Goal: Task Accomplishment & Management: Manage account settings

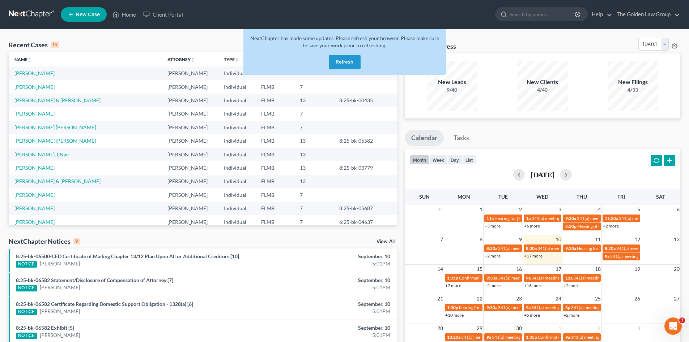
click at [346, 60] on button "Refresh" at bounding box center [345, 62] width 32 height 14
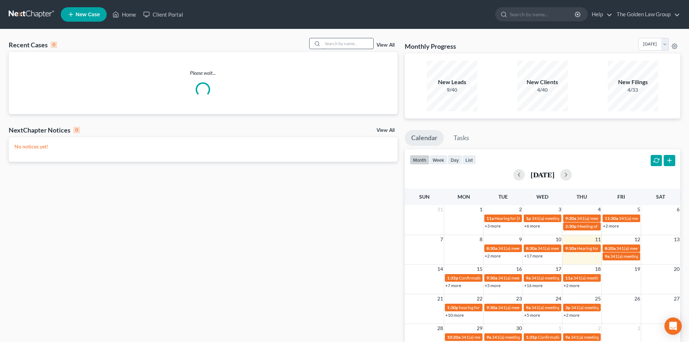
click at [340, 46] on input "search" at bounding box center [347, 43] width 51 height 10
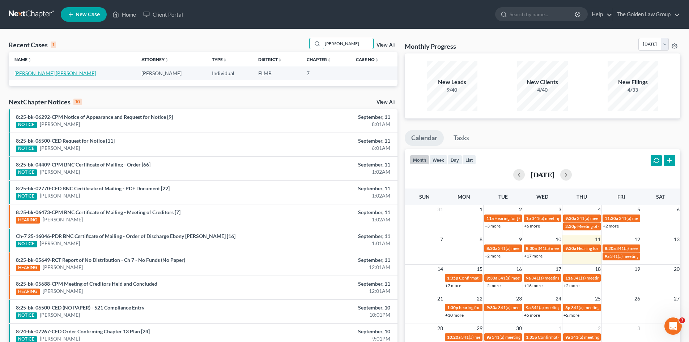
type input "thorpe"
click at [36, 73] on link "Hernandez Thorpe, Taina" at bounding box center [54, 73] width 81 height 6
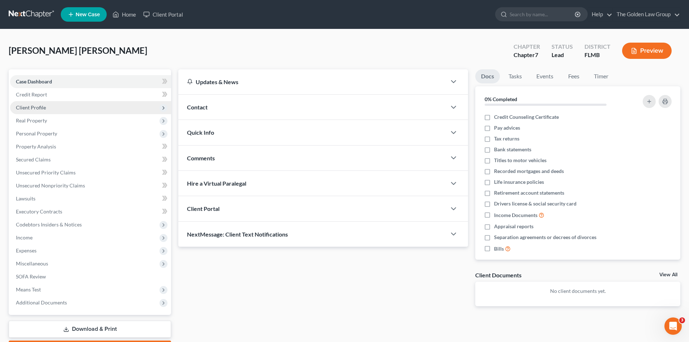
click at [36, 105] on span "Client Profile" at bounding box center [31, 107] width 30 height 6
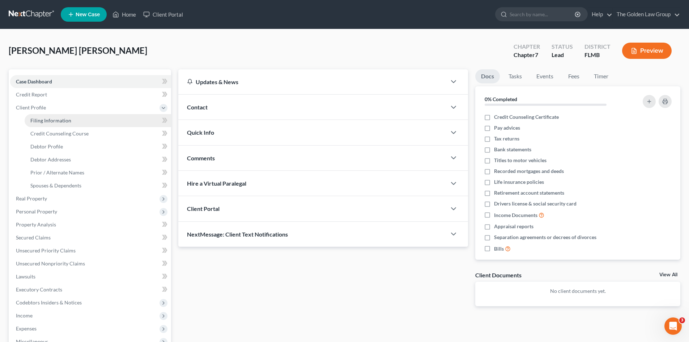
click at [47, 118] on span "Filing Information" at bounding box center [50, 120] width 41 height 6
select select "1"
select select "0"
select select "9"
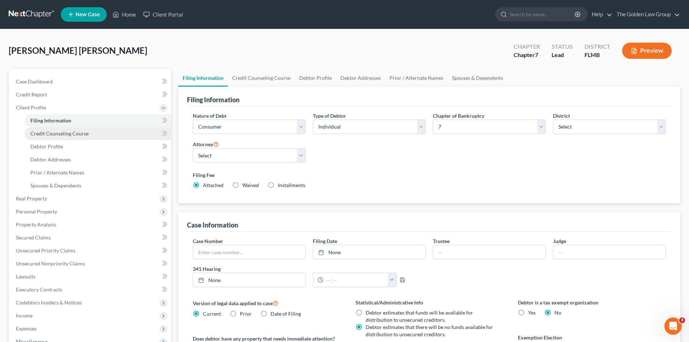
click at [56, 135] on span "Credit Counseling Course" at bounding box center [59, 134] width 58 height 6
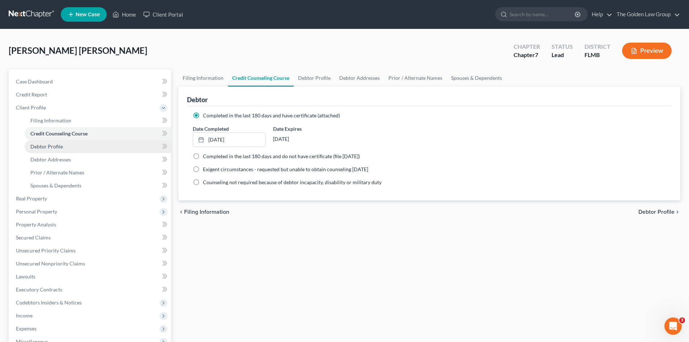
click at [63, 149] on link "Debtor Profile" at bounding box center [98, 146] width 146 height 13
select select "1"
select select "2"
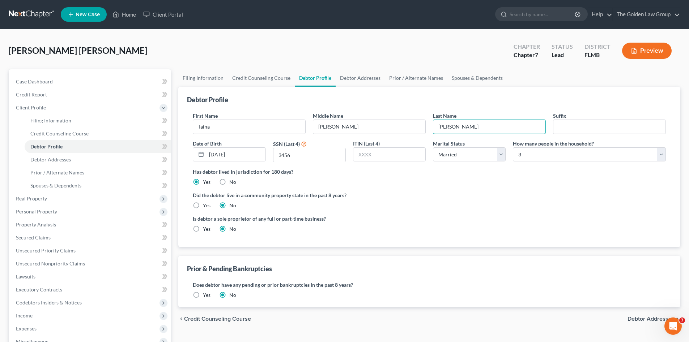
drag, startPoint x: 460, startPoint y: 131, endPoint x: 431, endPoint y: 131, distance: 29.3
click at [431, 131] on div "Last Name Hernandez Thorpe" at bounding box center [489, 123] width 120 height 22
type input "Thorpe"
click at [341, 123] on input "Marie" at bounding box center [369, 127] width 112 height 14
paste input "Hernandez"
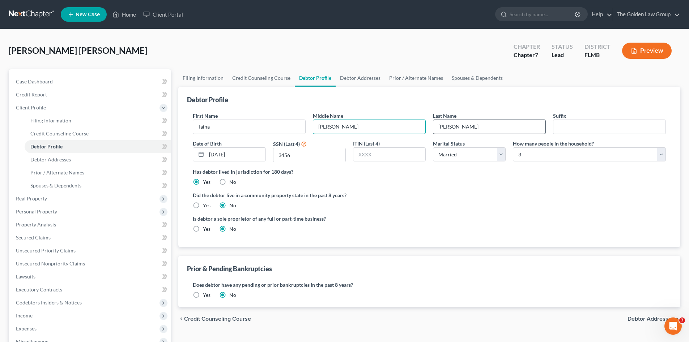
type input "Marie Hernandez"
drag, startPoint x: 439, startPoint y: 127, endPoint x: 452, endPoint y: 139, distance: 17.1
click at [440, 127] on input "Thorpe" at bounding box center [489, 127] width 112 height 14
type input "Thorpe"
click at [450, 205] on div "Did the debtor live in a community property state in the past 8 years? Yes No" at bounding box center [429, 201] width 473 height 18
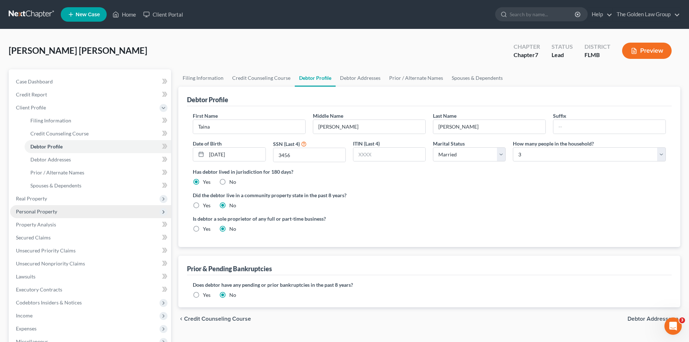
click at [54, 215] on span "Personal Property" at bounding box center [90, 211] width 161 height 13
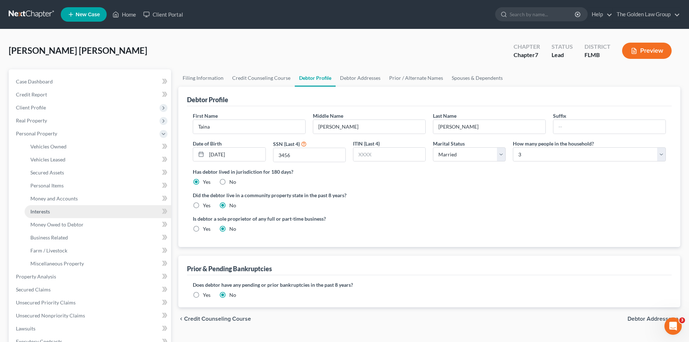
click at [59, 209] on link "Interests" at bounding box center [98, 211] width 146 height 13
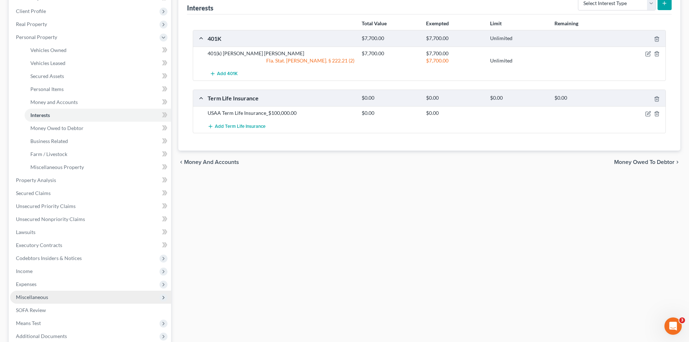
scroll to position [169, 0]
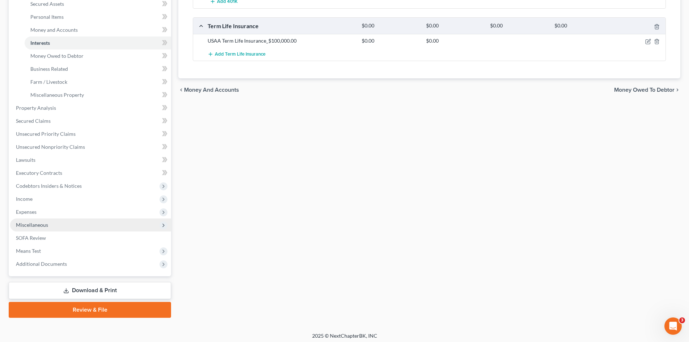
click at [54, 223] on span "Miscellaneous" at bounding box center [90, 225] width 161 height 13
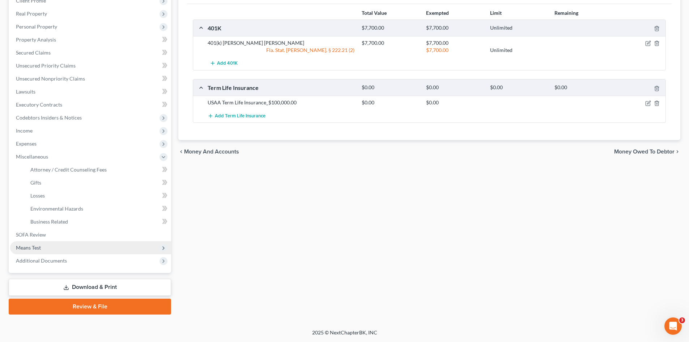
scroll to position [107, 0]
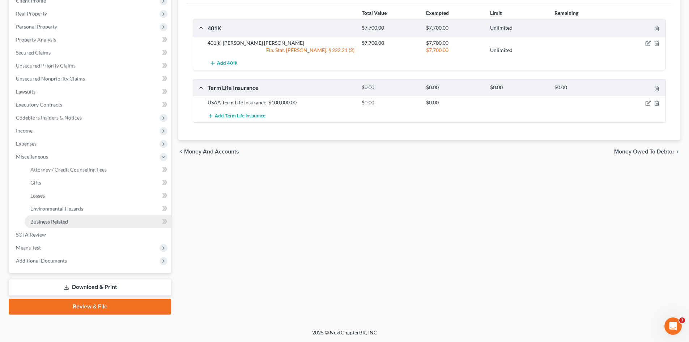
click at [73, 223] on link "Business Related" at bounding box center [98, 221] width 146 height 13
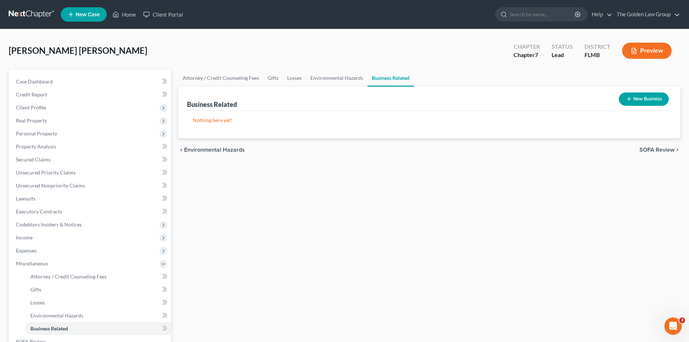
click at [632, 94] on button "New Business" at bounding box center [644, 99] width 50 height 13
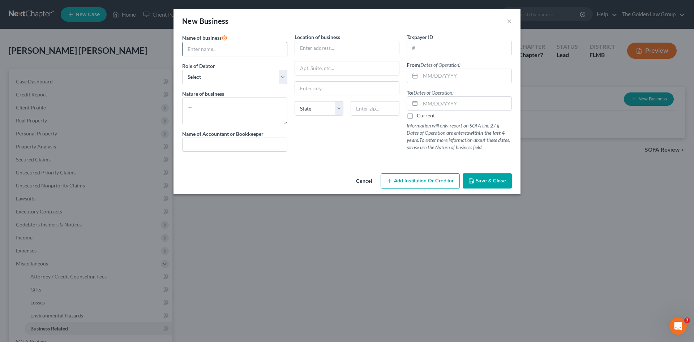
click at [223, 53] on input "text" at bounding box center [235, 49] width 104 height 14
type input "The Counseling and Wellness Boutique, LLC"
drag, startPoint x: 321, startPoint y: 46, endPoint x: 335, endPoint y: 36, distance: 17.4
click at [321, 46] on input "text" at bounding box center [347, 48] width 104 height 14
click at [434, 46] on input "text" at bounding box center [459, 48] width 104 height 14
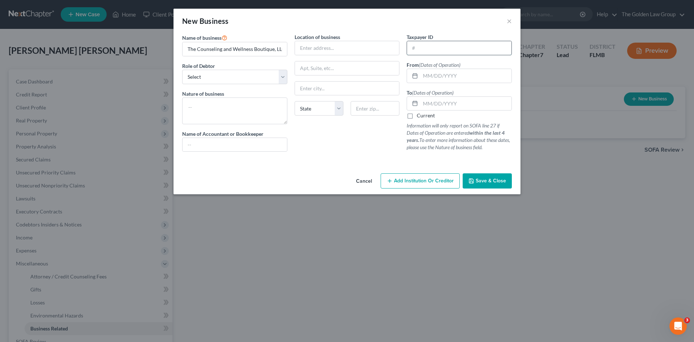
paste input "82-5387620"
type input "82-5387620"
click at [313, 50] on input "text" at bounding box center [347, 48] width 104 height 14
paste input "11705 BOYETTE RD. #248 RIVERVIEW, FL 33569"
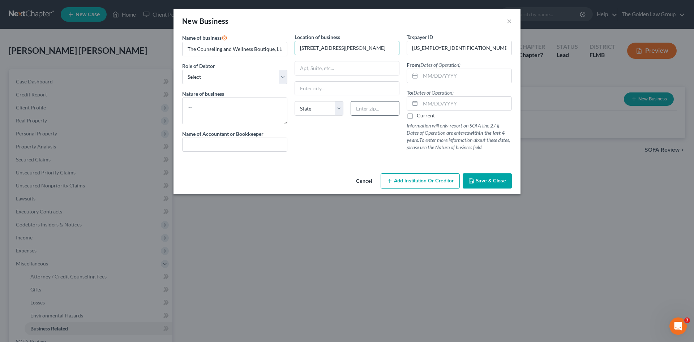
type input "11705 BOYETTE RD. #248 RIVERVIEW, FL 33569"
click at [372, 105] on input "text" at bounding box center [375, 108] width 49 height 14
type input "33569"
type input "Riverview"
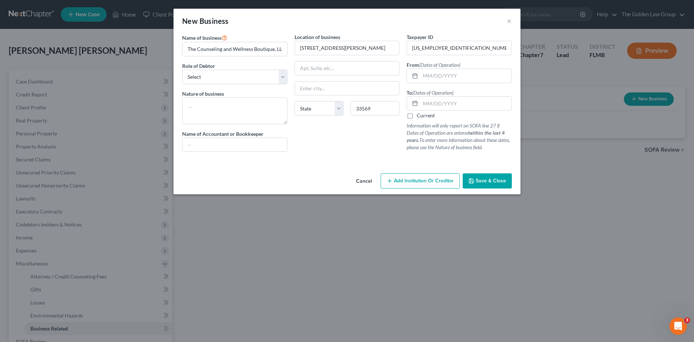
select select "9"
click at [363, 145] on div "Location of business 11705 BOYETTE RD. #248 RIVERVIEW, FL 33569 Riverview State…" at bounding box center [347, 95] width 112 height 124
drag, startPoint x: 360, startPoint y: 46, endPoint x: 422, endPoint y: 48, distance: 61.5
click at [422, 49] on div "Name of business * The Counseling and Wellness Boutique, LLC Role of Debtor * S…" at bounding box center [347, 98] width 337 height 130
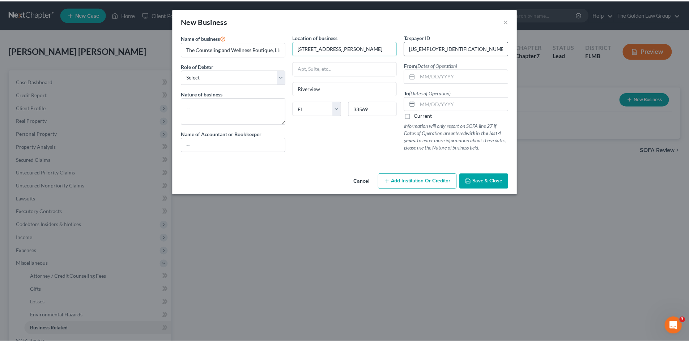
scroll to position [0, 0]
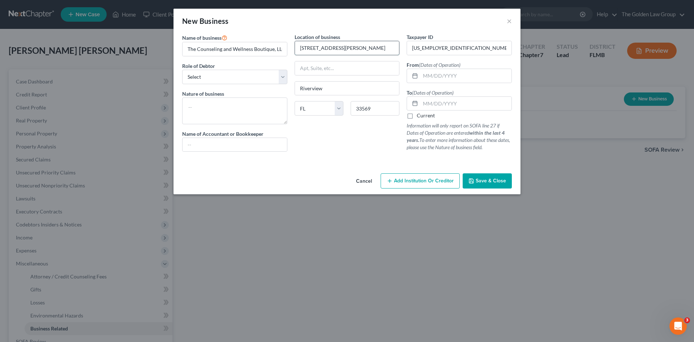
click at [326, 48] on input "11705 BOYETTE RD. #248" at bounding box center [347, 48] width 104 height 14
type input "11705 Boyette Rd. #248"
click at [354, 137] on div "Location of business 11705 Boyette Rd. #248 Riverview State AL AK AR AZ CA CO C…" at bounding box center [347, 95] width 112 height 124
click at [427, 75] on input "text" at bounding box center [465, 76] width 91 height 14
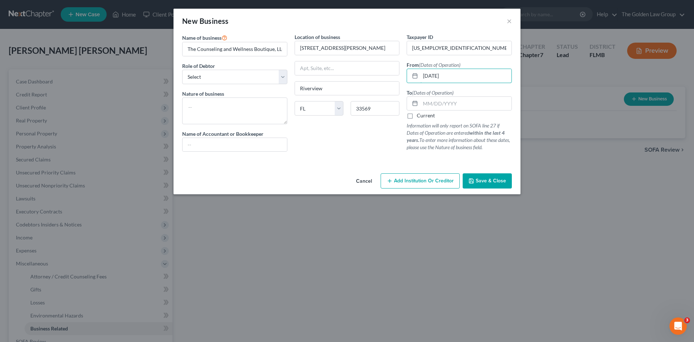
type input "04/26/2018"
click at [417, 117] on label "Current" at bounding box center [426, 115] width 18 height 7
click at [420, 117] on input "Current" at bounding box center [422, 114] width 5 height 5
checkbox input "true"
click at [209, 110] on textarea at bounding box center [234, 111] width 105 height 27
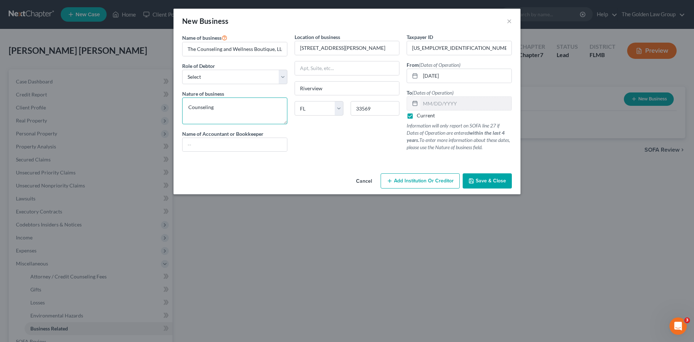
type textarea "Counseling"
click at [312, 148] on div "Location of business 11705 Boyette Rd. #248 Riverview State AL AK AR AZ CA CO C…" at bounding box center [347, 95] width 112 height 124
click at [236, 78] on select "Select A member of a limited liability company (LLC) or limited liability partn…" at bounding box center [234, 77] width 105 height 14
select select "member"
click at [182, 70] on select "Select A member of a limited liability company (LLC) or limited liability partn…" at bounding box center [234, 77] width 105 height 14
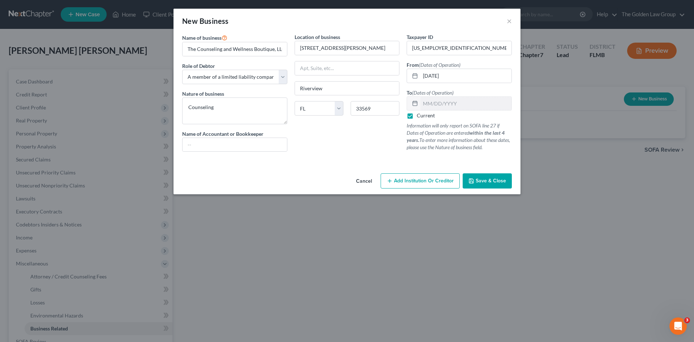
drag, startPoint x: 488, startPoint y: 181, endPoint x: 364, endPoint y: 165, distance: 125.1
click at [369, 168] on div "New Business × Name of business * The Counseling and Wellness Boutique, LLC Rol…" at bounding box center [347, 102] width 347 height 186
click at [241, 50] on input "The Counseling and Wellness Boutique, LLC" at bounding box center [235, 49] width 104 height 14
click at [502, 179] on span "Save & Close" at bounding box center [491, 181] width 30 height 6
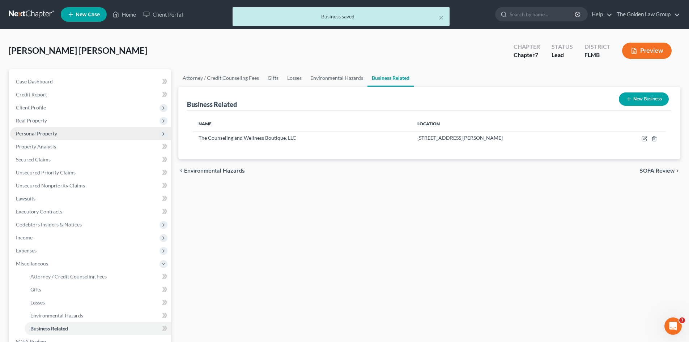
click at [30, 133] on span "Personal Property" at bounding box center [36, 134] width 41 height 6
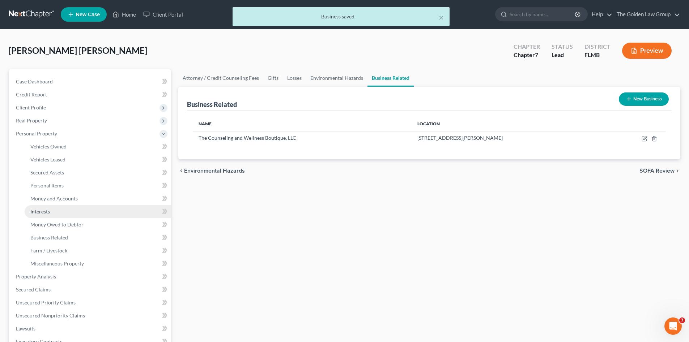
click at [47, 213] on span "Interests" at bounding box center [40, 212] width 20 height 6
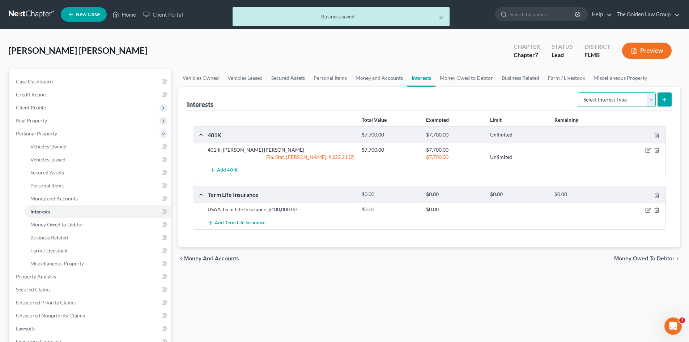
click at [624, 101] on select "Select Interest Type 401K Annuity Bond Education IRA Government Bond Government…" at bounding box center [617, 100] width 78 height 14
select select "unincorporated_business"
click at [578, 93] on select "Select Interest Type 401K Annuity Bond Education IRA Government Bond Government…" at bounding box center [617, 100] width 78 height 14
click at [665, 103] on button "submit" at bounding box center [664, 100] width 14 height 14
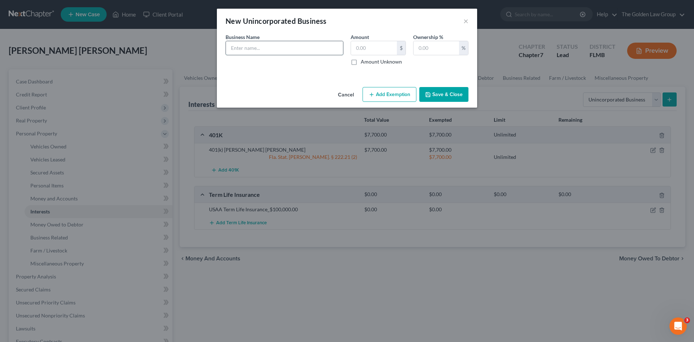
click at [294, 53] on input "text" at bounding box center [284, 48] width 117 height 14
paste input "The Counseling and Wellness Boutique, LLC"
type input "The Counseling and Wellness Boutique, LLC"
click at [366, 50] on input "text" at bounding box center [374, 48] width 46 height 14
type input "0.00"
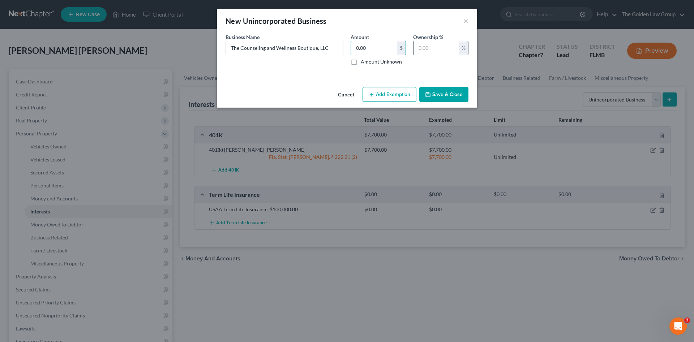
click at [425, 48] on input "text" at bounding box center [437, 48] width 46 height 14
type input "0"
type input "100"
click at [436, 95] on button "Save & Close" at bounding box center [443, 94] width 49 height 15
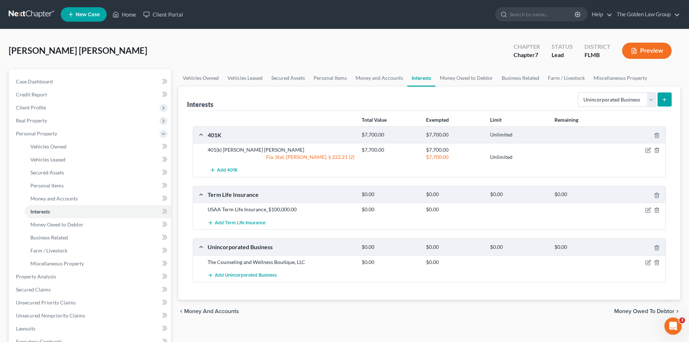
click at [484, 290] on div "Total Value Exempted Limit Remaining 401K $7,700.00 $7,700.00 Unlimited 401(k) …" at bounding box center [429, 205] width 484 height 189
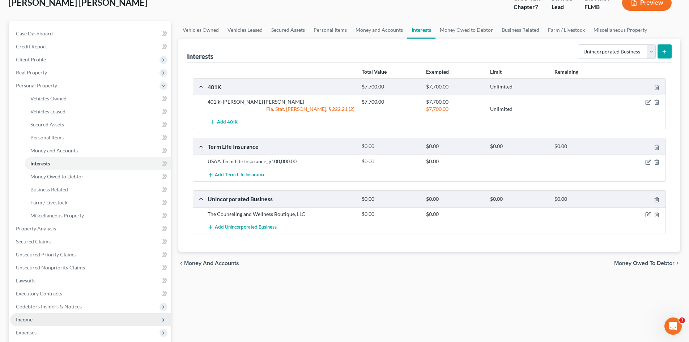
click at [42, 317] on span "Income" at bounding box center [90, 319] width 161 height 13
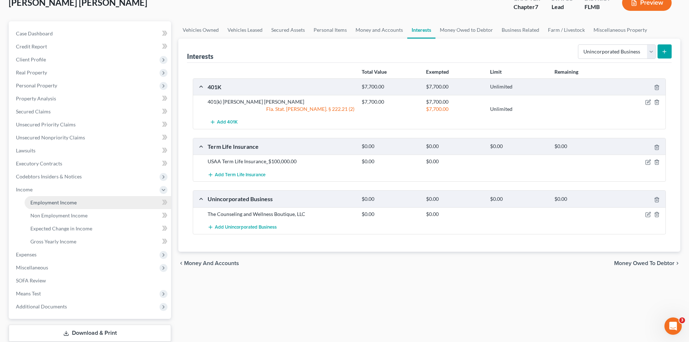
click at [80, 198] on link "Employment Income" at bounding box center [98, 202] width 146 height 13
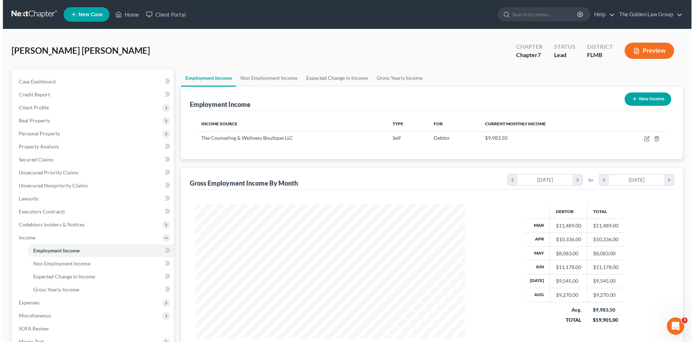
scroll to position [135, 284]
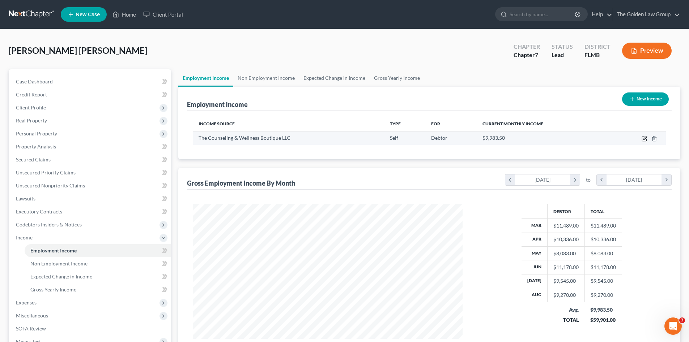
click at [644, 140] on icon "button" at bounding box center [644, 137] width 3 height 3
select select "1"
select select "9"
select select "0"
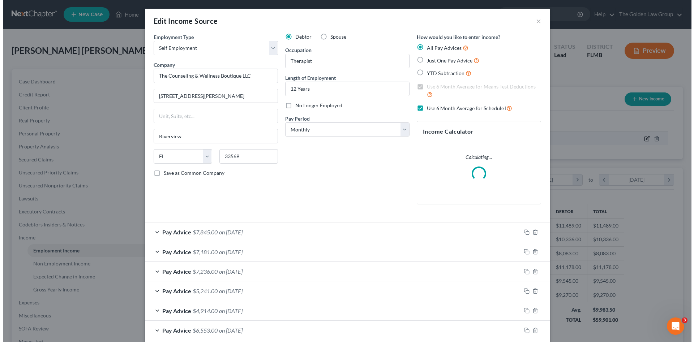
scroll to position [136, 287]
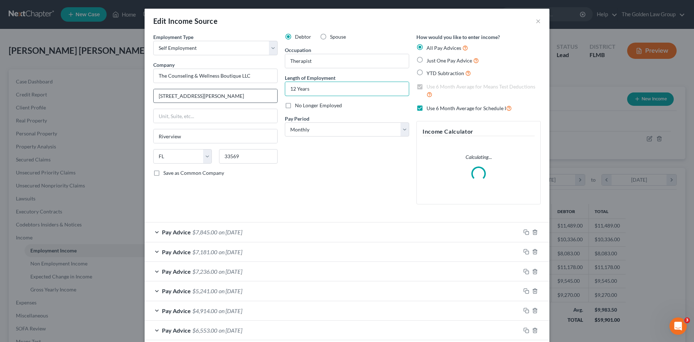
drag, startPoint x: 293, startPoint y: 88, endPoint x: 271, endPoint y: 94, distance: 22.8
click at [271, 94] on div "Employment Type * Select Full or Part Time Employment Self Employment Company *…" at bounding box center [347, 124] width 395 height 183
type input "7 Years"
click at [331, 208] on div "Debtor Spouse Occupation Therapist Length of Employment 7 Years No Longer Emplo…" at bounding box center [347, 121] width 132 height 177
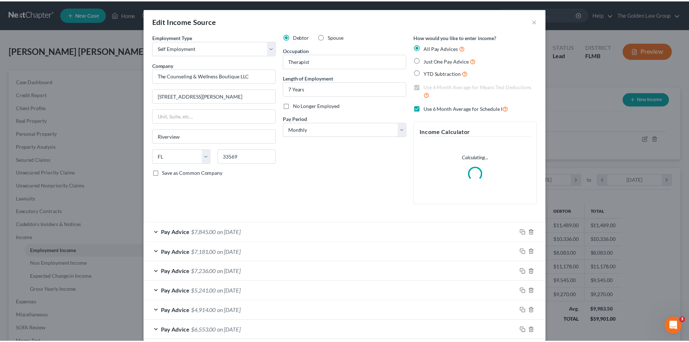
scroll to position [38, 0]
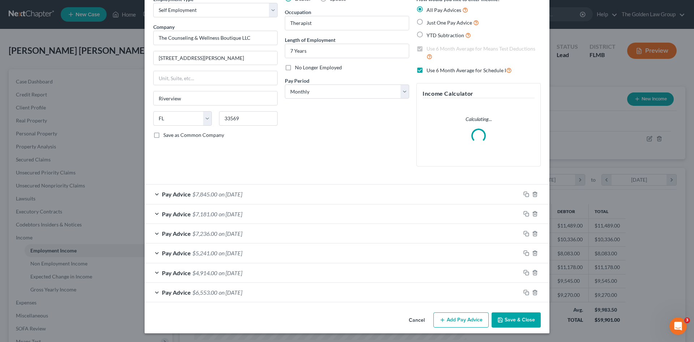
click at [518, 320] on button "Save & Close" at bounding box center [516, 320] width 49 height 15
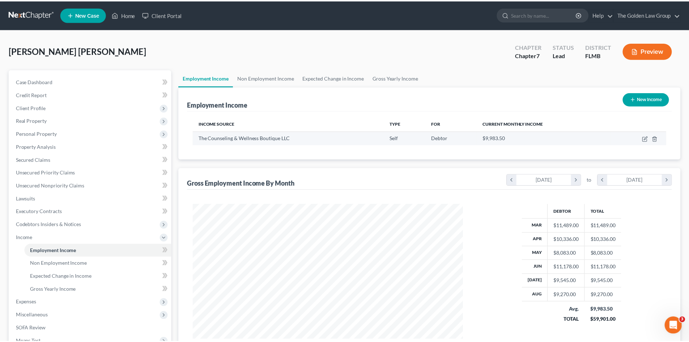
scroll to position [361379, 361230]
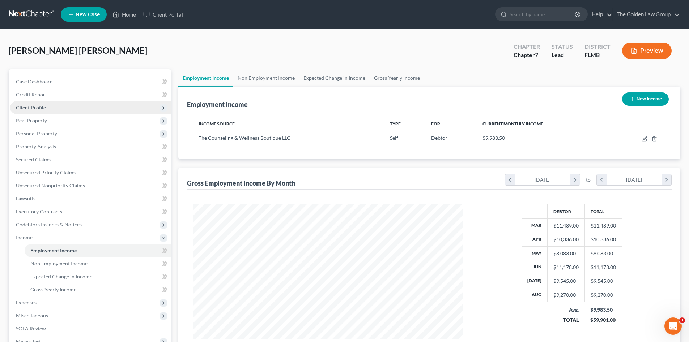
click at [38, 112] on span "Client Profile" at bounding box center [90, 107] width 161 height 13
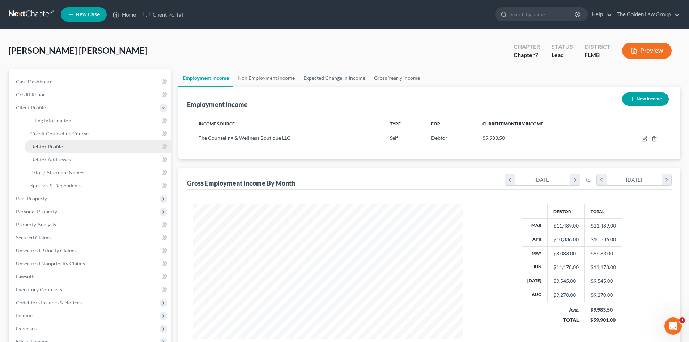
click at [55, 146] on span "Debtor Profile" at bounding box center [46, 147] width 33 height 6
select select "1"
select select "2"
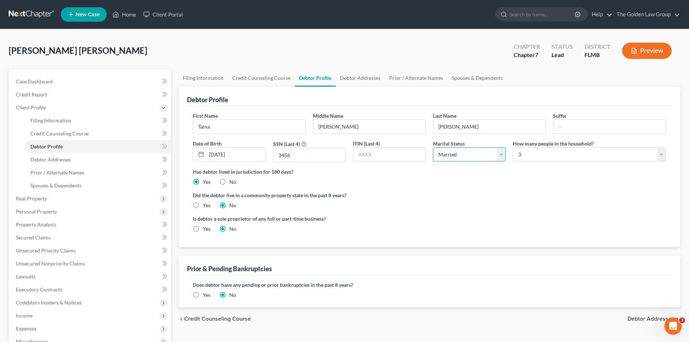
click at [492, 158] on select "Select Single Married Separated Divorced Widowed" at bounding box center [469, 154] width 73 height 14
select select "2"
click at [433, 147] on select "Select Single Married Separated Divorced Widowed" at bounding box center [469, 154] width 73 height 14
click at [480, 206] on div "Did the debtor live in a community property state in the past 8 years? Yes No" at bounding box center [429, 201] width 473 height 18
click at [25, 99] on link "Credit Report" at bounding box center [90, 94] width 161 height 13
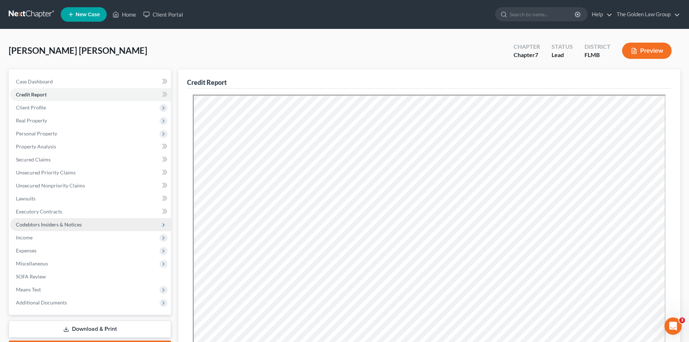
click at [65, 222] on span "Codebtors Insiders & Notices" at bounding box center [49, 225] width 66 height 6
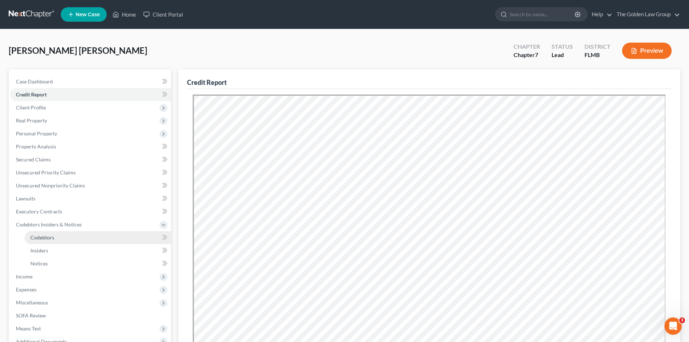
click at [62, 239] on link "Codebtors" at bounding box center [98, 237] width 146 height 13
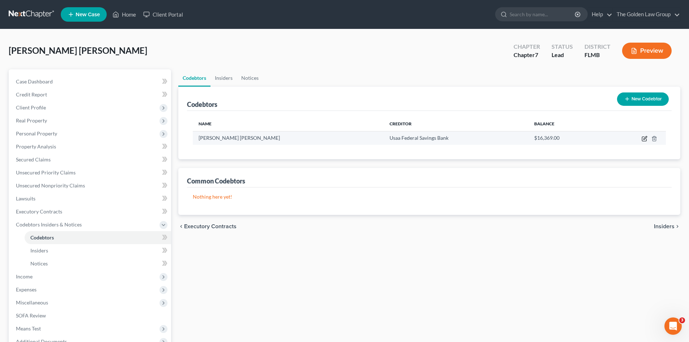
click at [646, 137] on icon "button" at bounding box center [644, 139] width 6 height 6
select select "9"
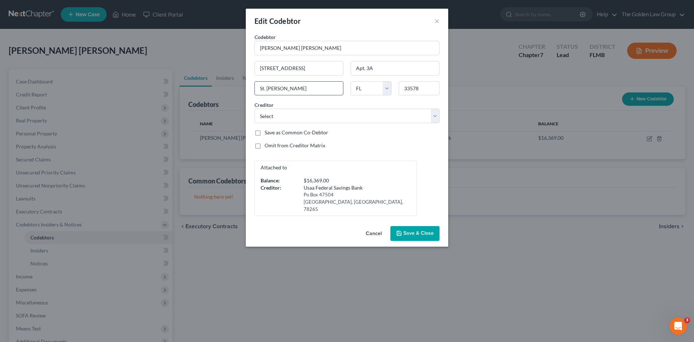
click at [317, 88] on input "St. Leo" at bounding box center [299, 89] width 88 height 14
type input "S"
type input "Riverview"
click at [416, 231] on span "Save & Close" at bounding box center [418, 234] width 30 height 6
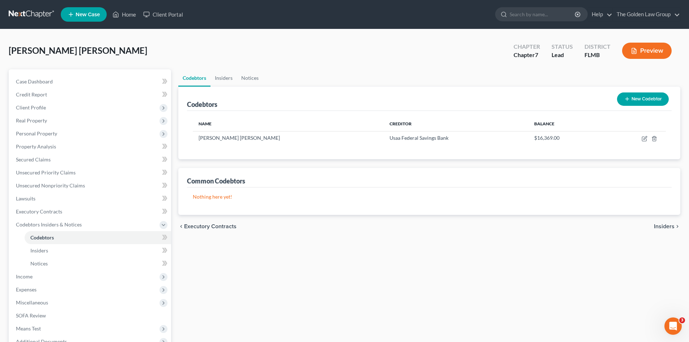
click at [30, 13] on link at bounding box center [32, 14] width 46 height 13
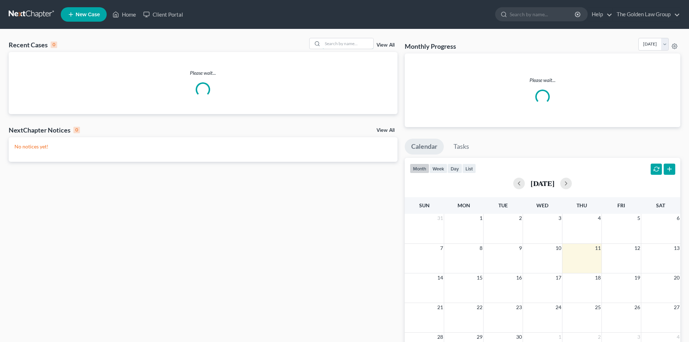
click at [349, 44] on input "search" at bounding box center [347, 43] width 51 height 10
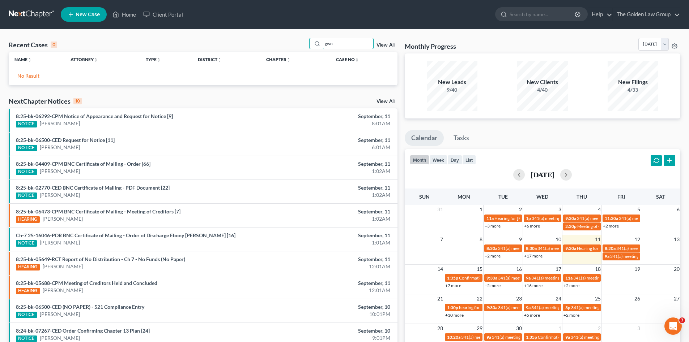
type input "gwo"
click at [39, 17] on link at bounding box center [32, 14] width 46 height 13
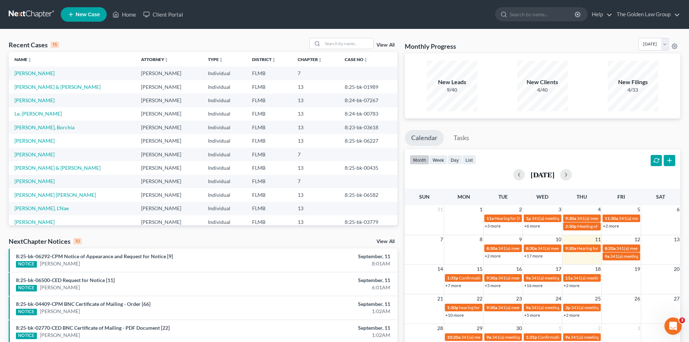
click at [84, 13] on span "New Case" at bounding box center [88, 14] width 24 height 5
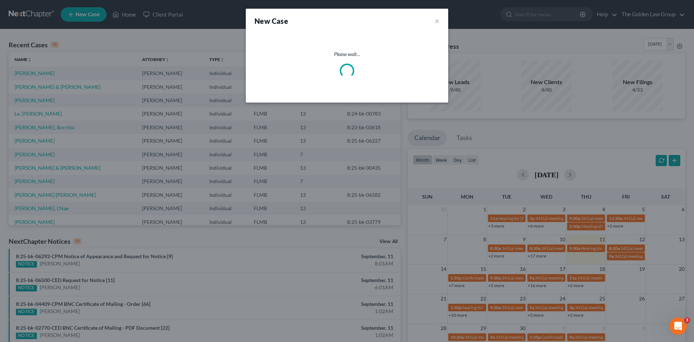
select select "15"
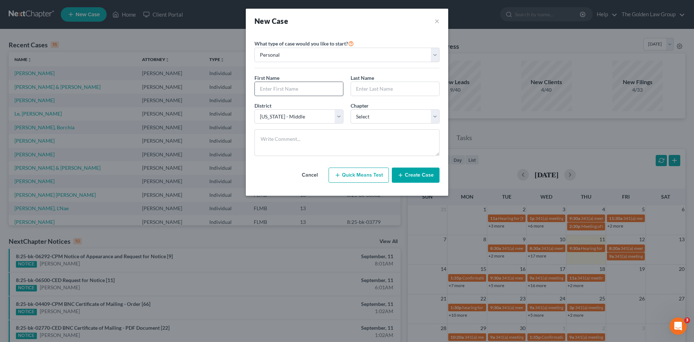
drag, startPoint x: 330, startPoint y: 86, endPoint x: 288, endPoint y: 87, distance: 41.9
click at [330, 86] on input "text" at bounding box center [299, 89] width 88 height 14
click at [290, 86] on input "text" at bounding box center [299, 89] width 88 height 14
type input "[PERSON_NAME]"
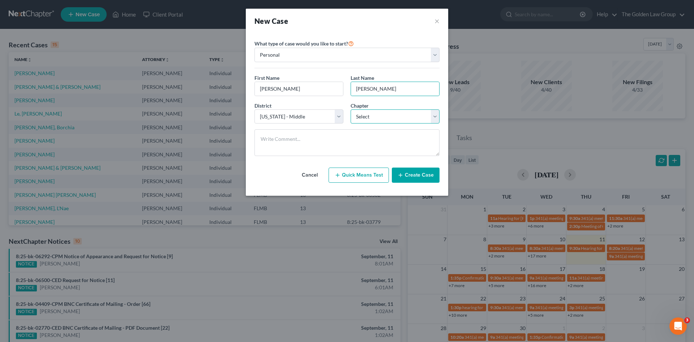
click at [386, 119] on select "Select 7 11 12 13" at bounding box center [395, 117] width 89 height 14
select select "0"
click at [351, 110] on select "Select 7 11 12 13" at bounding box center [395, 117] width 89 height 14
click at [415, 181] on button "Create Case" at bounding box center [416, 175] width 48 height 15
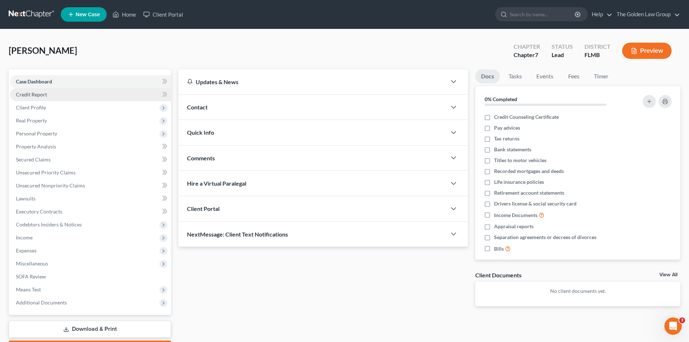
click at [34, 95] on span "Credit Report" at bounding box center [31, 94] width 31 height 6
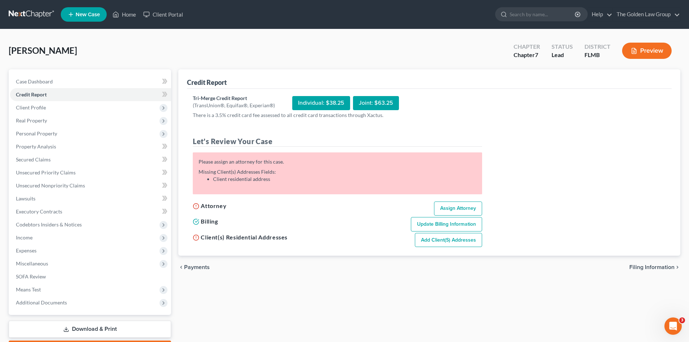
click at [450, 206] on link "Assign Attorney" at bounding box center [458, 209] width 48 height 14
select select "1"
select select "0"
select select "15"
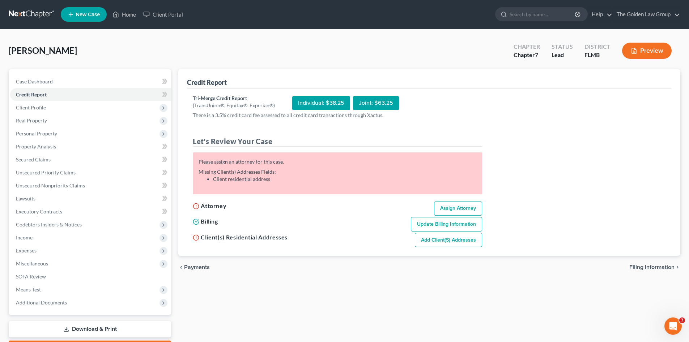
select select "9"
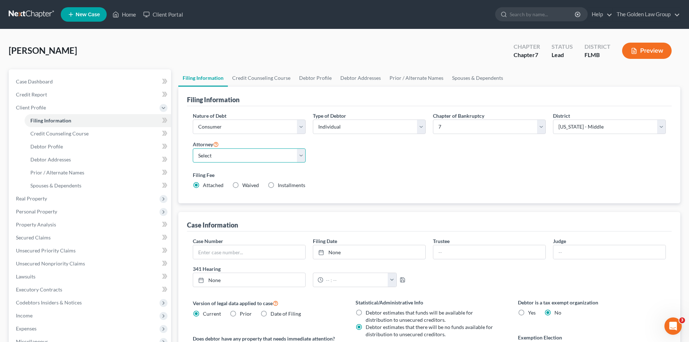
click at [240, 155] on select "Select G. Donald Golden - FLMB G. Donald Golden - FLNB Eric Barksdale - FLMB Er…" at bounding box center [249, 156] width 113 height 14
select select "4"
click at [193, 149] on select "Select G. Donald Golden - FLMB G. Donald Golden - FLNB Eric Barksdale - FLMB Er…" at bounding box center [249, 156] width 113 height 14
click at [55, 132] on span "Credit Counseling Course" at bounding box center [59, 134] width 58 height 6
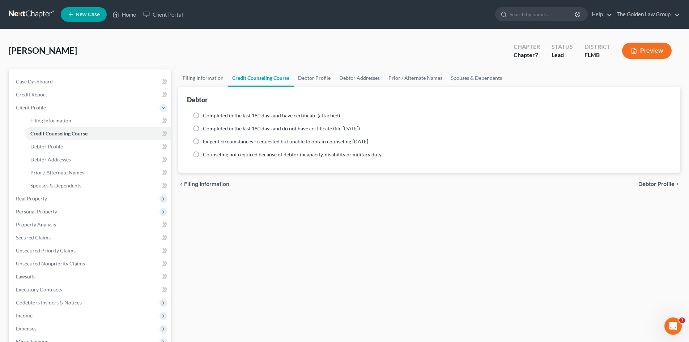
click at [212, 111] on div "Completed in the last 180 days and have certificate (attached) Date Completed N…" at bounding box center [429, 139] width 484 height 67
click at [213, 114] on span "Completed in the last 180 days and have certificate (attached)" at bounding box center [271, 115] width 137 height 6
click at [210, 114] on input "Completed in the last 180 days and have certificate (attached)" at bounding box center [208, 114] width 5 height 5
radio input "true"
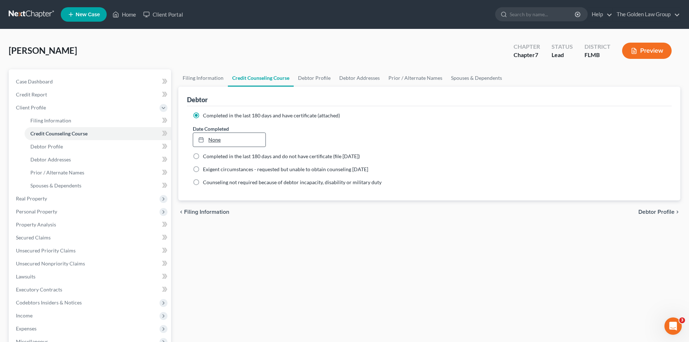
type input "9/11/2025"
click at [215, 138] on link "9/11/2025" at bounding box center [229, 140] width 72 height 14
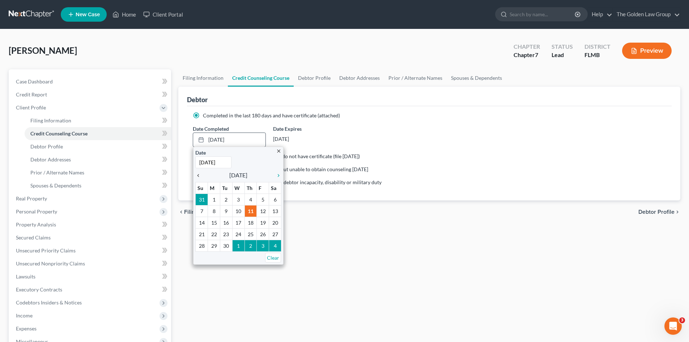
click at [197, 178] on icon "chevron_left" at bounding box center [199, 176] width 9 height 6
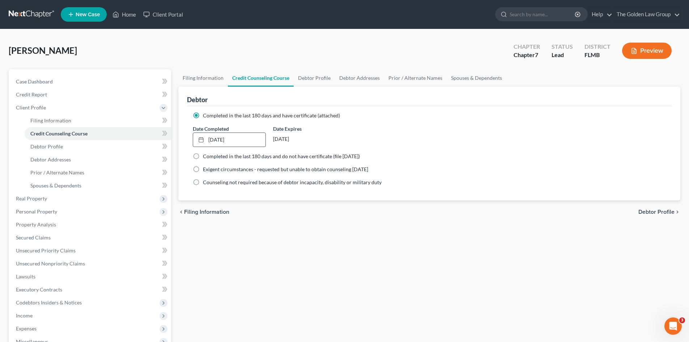
click at [297, 245] on div "Filing Information Credit Counseling Course Debtor Profile Debtor Addresses Pri…" at bounding box center [429, 251] width 509 height 365
click at [66, 157] on span "Debtor Addresses" at bounding box center [50, 160] width 40 height 6
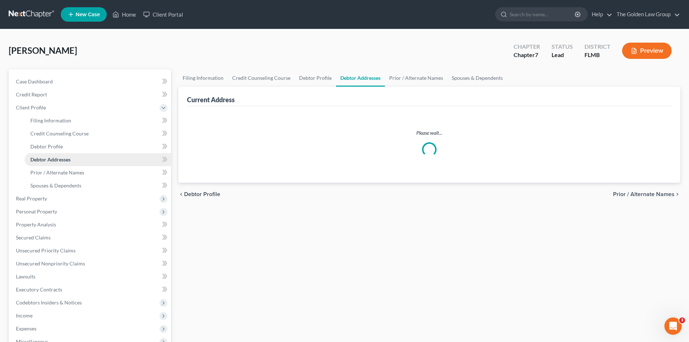
select select "0"
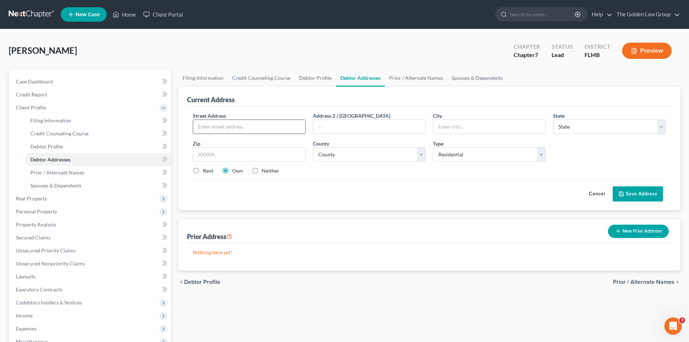
click at [244, 127] on input "text" at bounding box center [249, 127] width 112 height 14
type input "607 Cape Cod Circle"
type input "Valrico"
select select "9"
type input "33594"
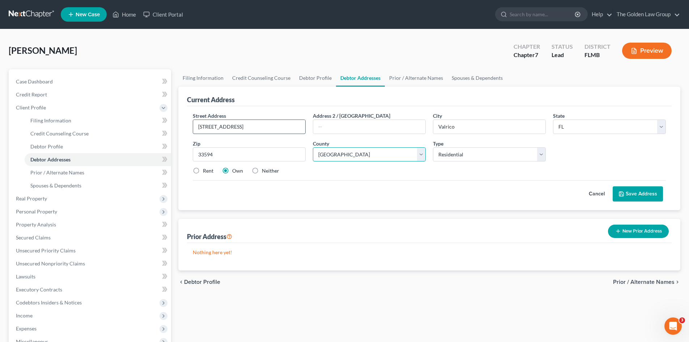
select select "27"
click at [202, 167] on div "Street Address * 607 Cape Cod Circle Address 2 / PO Box City * Valrico State * …" at bounding box center [429, 146] width 480 height 69
click at [206, 172] on label "Rent" at bounding box center [208, 170] width 10 height 7
click at [206, 172] on input "Rent" at bounding box center [208, 169] width 5 height 5
radio input "true"
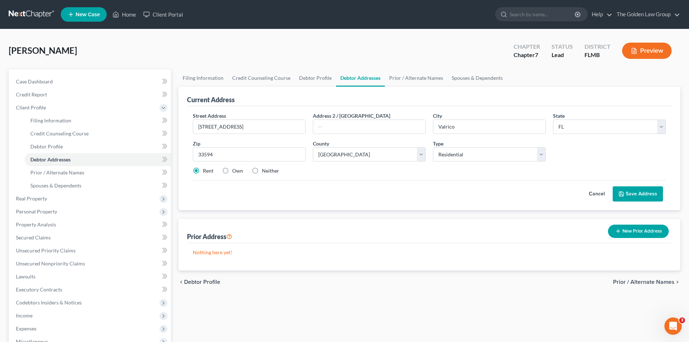
click at [645, 199] on button "Save Address" at bounding box center [637, 194] width 50 height 15
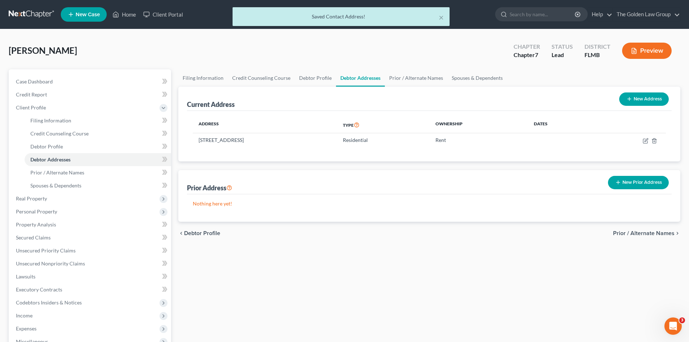
click at [427, 256] on div "Filing Information Credit Counseling Course Debtor Profile Debtor Addresses Pri…" at bounding box center [429, 251] width 509 height 365
click at [49, 120] on span "Filing Information" at bounding box center [50, 120] width 41 height 6
select select "1"
select select "0"
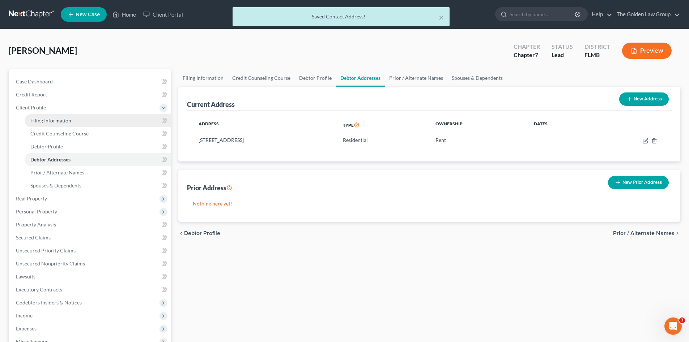
select select "15"
select select "4"
select select "9"
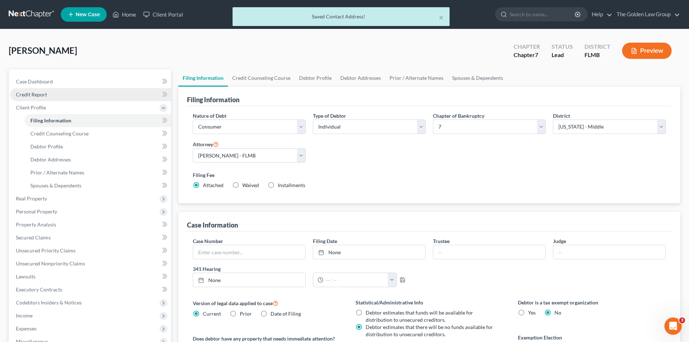
click at [36, 91] on link "Credit Report" at bounding box center [90, 94] width 161 height 13
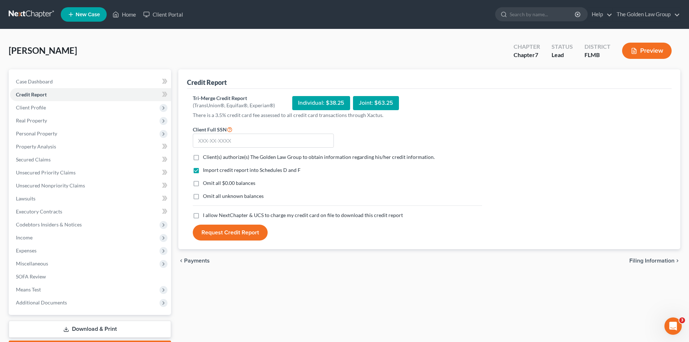
drag, startPoint x: 195, startPoint y: 157, endPoint x: 197, endPoint y: 168, distance: 10.9
click at [203, 157] on label "Client(s) authorize(s) The Golden Law Group to obtain information regarding his…" at bounding box center [319, 157] width 232 height 7
click at [206, 157] on input "Client(s) authorize(s) The Golden Law Group to obtain information regarding his…" at bounding box center [208, 156] width 5 height 5
checkbox input "true"
click at [203, 185] on label "Omit all $0.00 balances" at bounding box center [229, 183] width 52 height 7
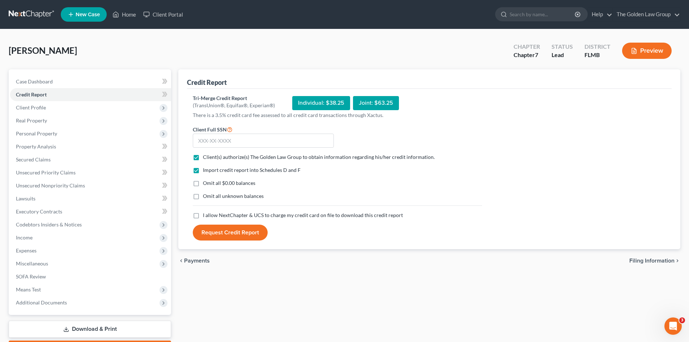
click at [206, 184] on input "Omit all $0.00 balances" at bounding box center [208, 182] width 5 height 5
checkbox input "true"
click at [203, 197] on label "Omit all unknown balances" at bounding box center [233, 196] width 61 height 7
click at [206, 197] on input "Omit all unknown balances" at bounding box center [208, 195] width 5 height 5
checkbox input "true"
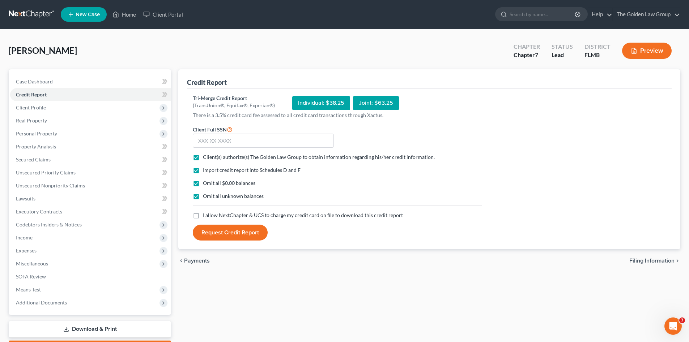
click at [203, 213] on label "I allow NextChapter & UCS to charge my credit card on file to download this cre…" at bounding box center [303, 215] width 200 height 7
drag, startPoint x: 195, startPoint y: 213, endPoint x: 197, endPoint y: 217, distance: 4.5
click at [203, 217] on label "I allow NextChapter & UCS to charge my credit card on file to download this cre…" at bounding box center [303, 215] width 200 height 7
click at [206, 217] on input "I allow NextChapter & UCS to charge my credit card on file to download this cre…" at bounding box center [208, 214] width 5 height 5
checkbox input "true"
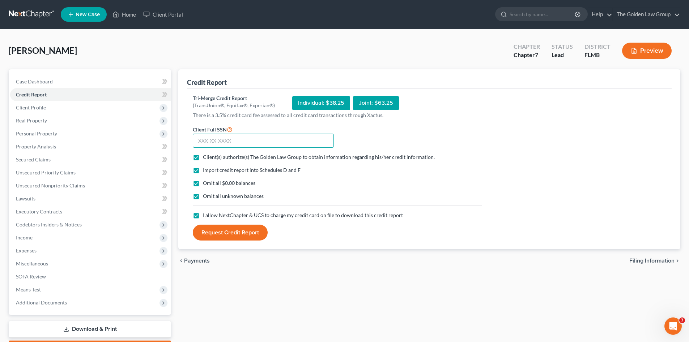
click at [223, 139] on input "text" at bounding box center [263, 141] width 141 height 14
click at [246, 141] on input "text" at bounding box center [263, 141] width 141 height 14
type input "285-88-4013"
click at [228, 234] on button "Request Credit Report" at bounding box center [230, 233] width 75 height 16
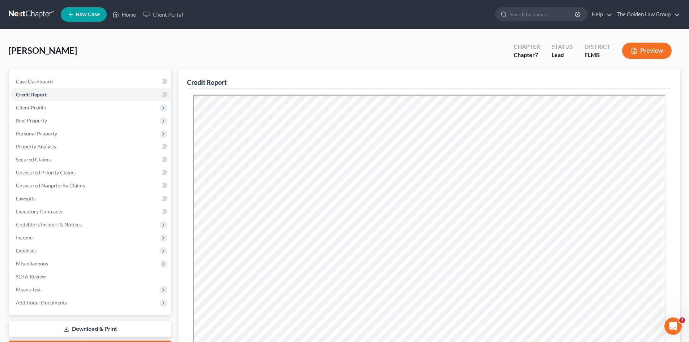
drag, startPoint x: 351, startPoint y: 36, endPoint x: 315, endPoint y: 51, distance: 39.5
click at [351, 36] on div "Gwozdz, Teresa Upgraded Chapter Chapter 7 Status Lead District FLMB Preview Pet…" at bounding box center [344, 245] width 689 height 432
click at [43, 108] on span "Client Profile" at bounding box center [31, 107] width 30 height 6
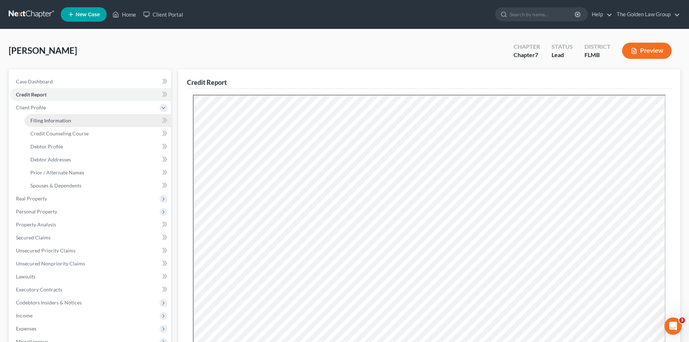
click at [47, 119] on span "Filing Information" at bounding box center [50, 120] width 41 height 6
select select "1"
select select "0"
select select "15"
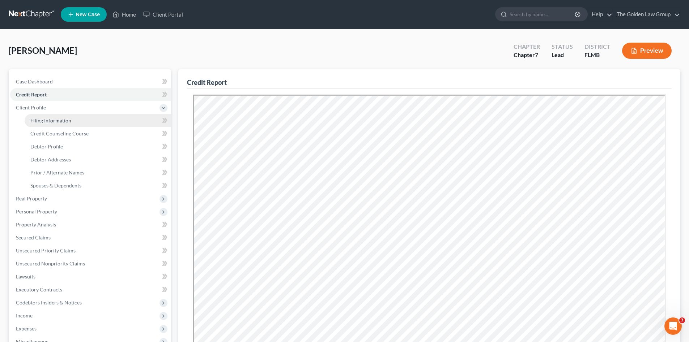
select select "4"
select select "9"
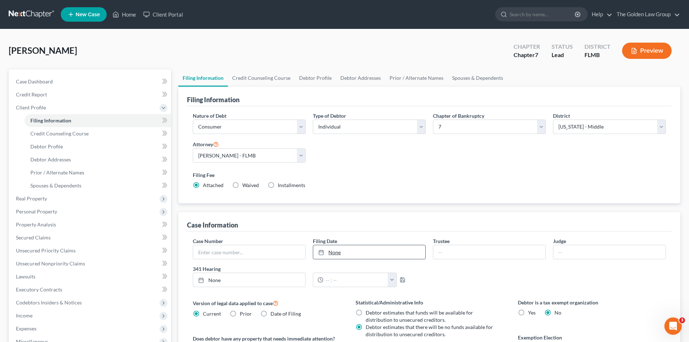
scroll to position [48, 0]
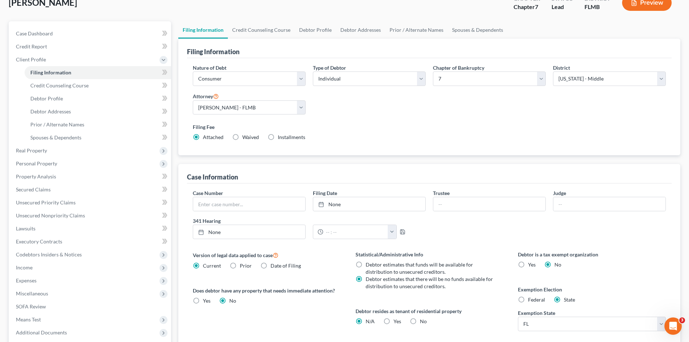
click at [393, 324] on label "Yes Yes" at bounding box center [397, 321] width 8 height 7
click at [396, 323] on input "Yes Yes" at bounding box center [398, 320] width 5 height 5
radio input "true"
radio input "false"
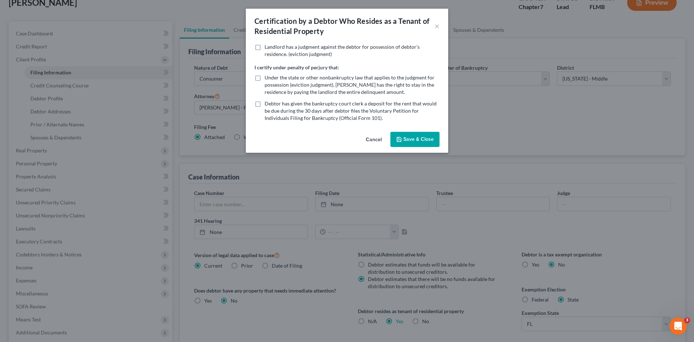
click at [414, 138] on button "Save & Close" at bounding box center [414, 139] width 49 height 15
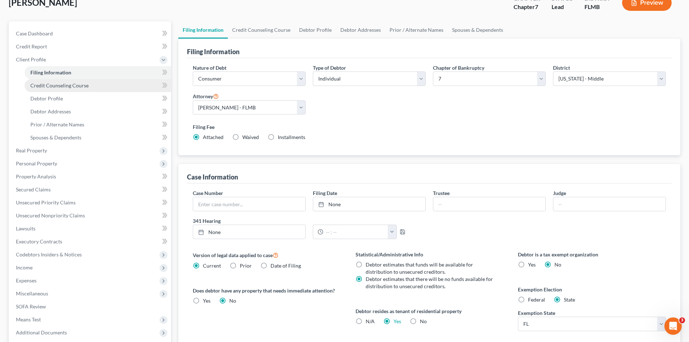
click at [70, 86] on span "Credit Counseling Course" at bounding box center [59, 85] width 58 height 6
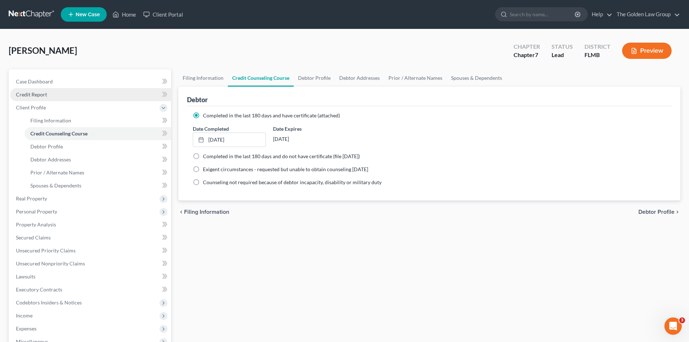
click at [70, 97] on link "Credit Report" at bounding box center [90, 94] width 161 height 13
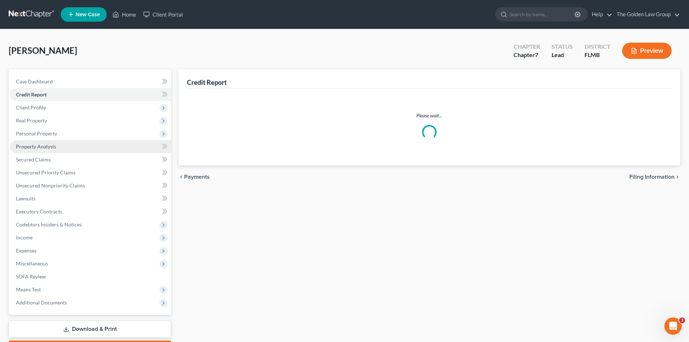
click at [72, 146] on link "Property Analysis" at bounding box center [90, 146] width 161 height 13
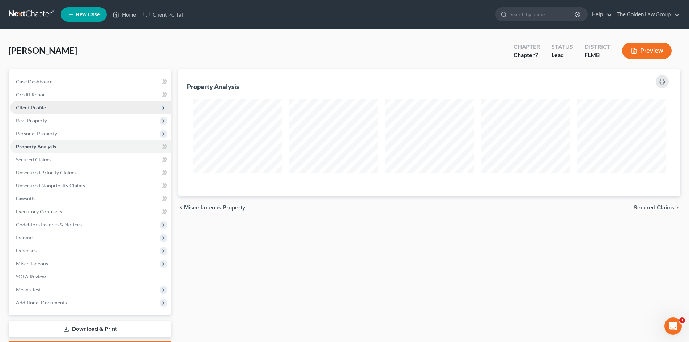
click at [56, 108] on span "Client Profile" at bounding box center [90, 107] width 161 height 13
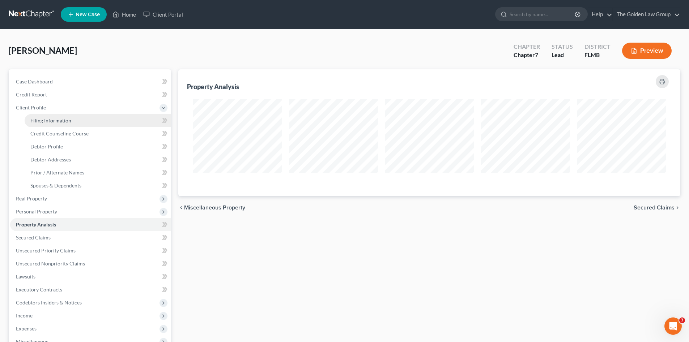
scroll to position [127, 502]
click at [63, 118] on span "Filing Information" at bounding box center [50, 120] width 41 height 6
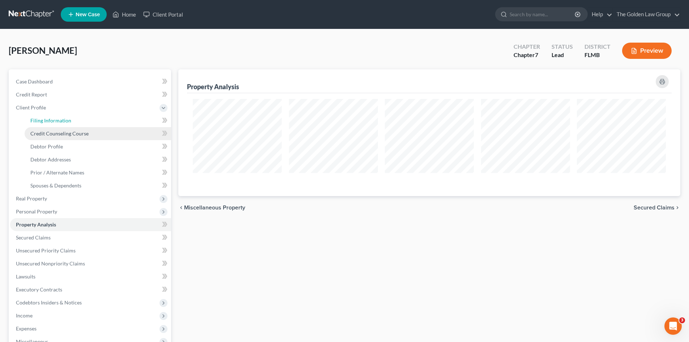
select select "1"
select select "0"
select select "15"
select select "4"
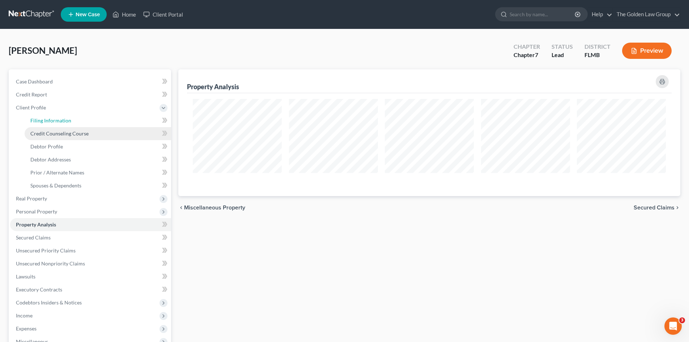
select select "9"
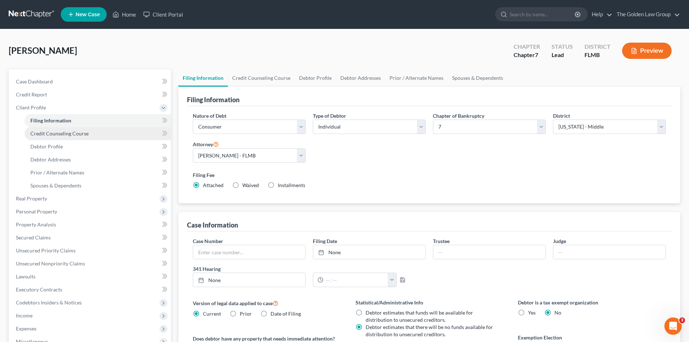
click at [70, 135] on span "Credit Counseling Course" at bounding box center [59, 134] width 58 height 6
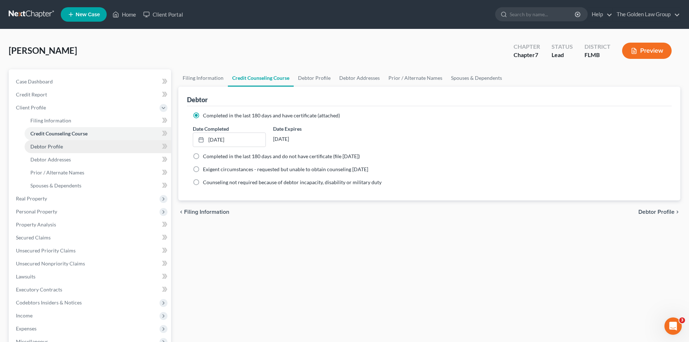
click at [64, 147] on link "Debtor Profile" at bounding box center [98, 146] width 146 height 13
select select "0"
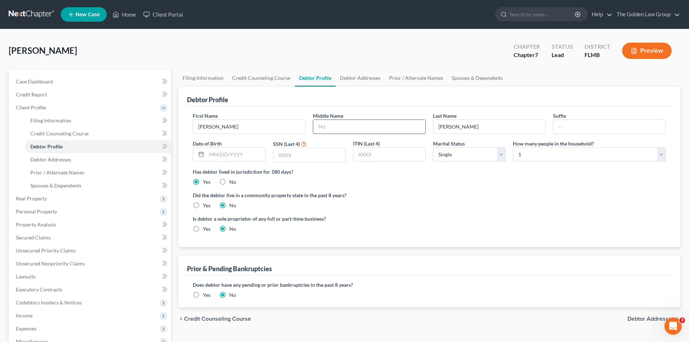
click at [387, 126] on input "text" at bounding box center [369, 127] width 112 height 14
type input "Ann"
click at [247, 158] on input "text" at bounding box center [235, 155] width 59 height 14
type input "06/06/1980"
click at [314, 153] on input "text" at bounding box center [309, 155] width 72 height 14
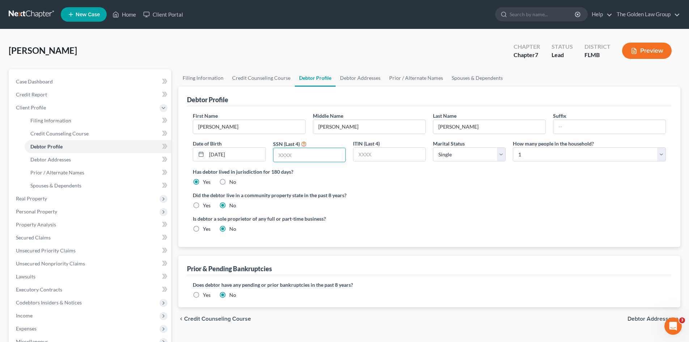
click at [320, 163] on div "First Name Teresa Middle Name Ann Last Name Gwozdz Suffix Date of Birth 06/06/1…" at bounding box center [429, 140] width 480 height 56
type input "4013"
click at [476, 189] on ng-include "First Name Teresa Middle Name Ann Last Name Gwozdz Suffix Date of Birth 06/06/1…" at bounding box center [429, 175] width 473 height 127
drag, startPoint x: 646, startPoint y: 318, endPoint x: 640, endPoint y: 318, distance: 6.1
click at [646, 318] on span "Debtor Addresses" at bounding box center [650, 319] width 47 height 6
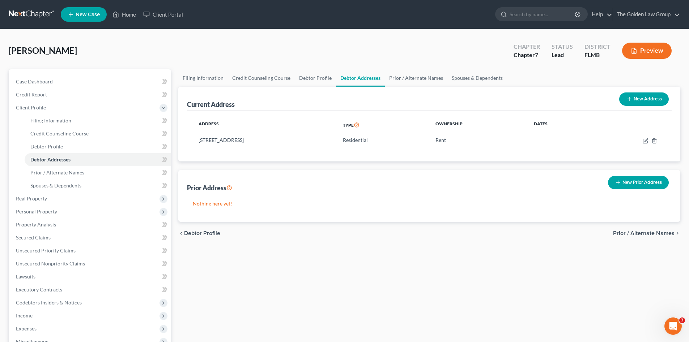
click at [330, 39] on div "Gwozdz, Teresa Upgraded Chapter Chapter 7 Status Lead District FLMB Preview" at bounding box center [344, 53] width 671 height 31
click at [90, 174] on link "Prior / Alternate Names" at bounding box center [98, 172] width 146 height 13
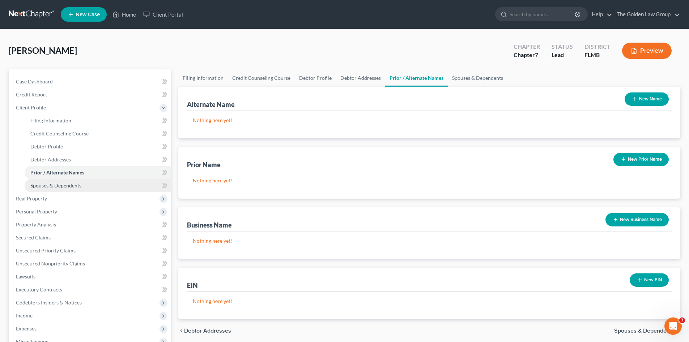
click at [90, 185] on link "Spouses & Dependents" at bounding box center [98, 185] width 146 height 13
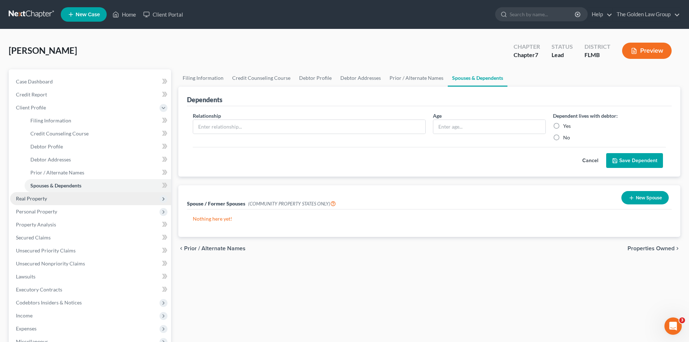
click at [86, 193] on span "Real Property" at bounding box center [90, 198] width 161 height 13
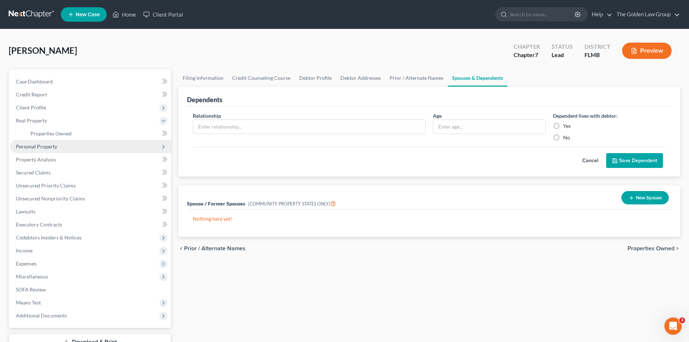
click at [78, 147] on span "Personal Property" at bounding box center [90, 146] width 161 height 13
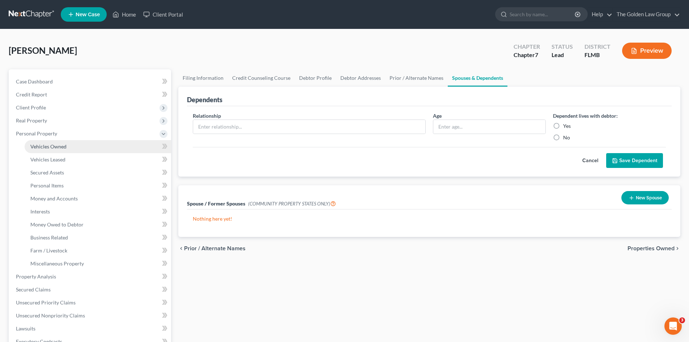
click at [49, 143] on link "Vehicles Owned" at bounding box center [98, 146] width 146 height 13
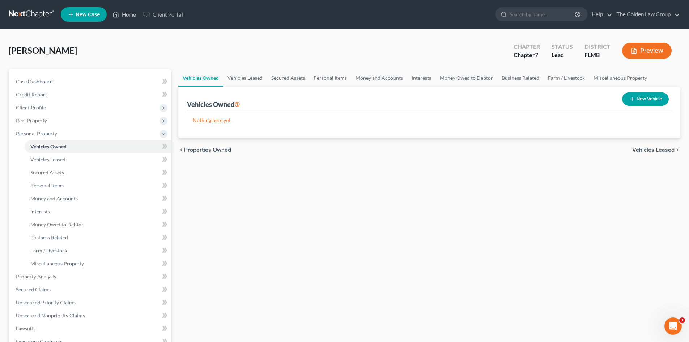
click at [649, 100] on button "New Vehicle" at bounding box center [645, 99] width 47 height 13
select select "0"
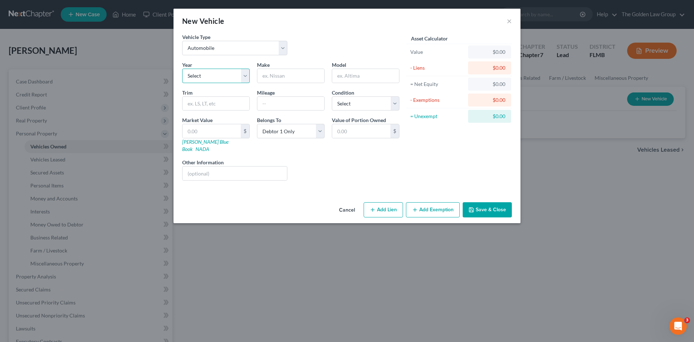
drag, startPoint x: 228, startPoint y: 74, endPoint x: 227, endPoint y: 84, distance: 9.5
click at [228, 75] on select "Select 2026 2025 2024 2023 2022 2021 2020 2019 2018 2017 2016 2015 2014 2013 20…" at bounding box center [216, 76] width 68 height 14
select select "10"
click at [182, 69] on select "Select 2026 2025 2024 2023 2022 2021 2020 2019 2018 2017 2016 2015 2014 2013 20…" at bounding box center [216, 76] width 68 height 14
click at [291, 80] on input "text" at bounding box center [290, 76] width 67 height 14
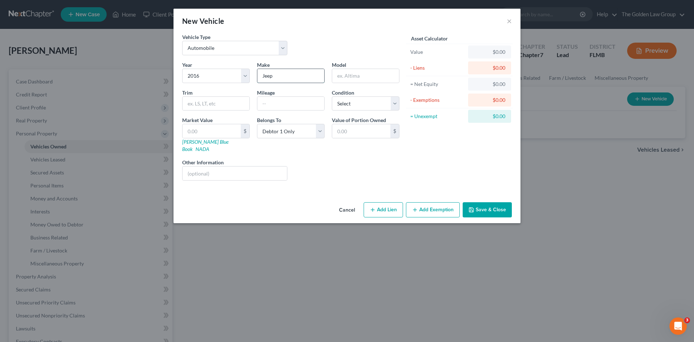
type input "Jeep"
click at [349, 103] on select "Select Excellent Very Good Good Fair Poor" at bounding box center [366, 104] width 68 height 14
drag, startPoint x: 315, startPoint y: 177, endPoint x: 310, endPoint y: 177, distance: 4.7
click at [314, 177] on div "Year Select 2026 2025 2024 2023 2022 2021 2020 2019 2018 2017 2016 2015 2014 20…" at bounding box center [291, 123] width 225 height 125
drag, startPoint x: 492, startPoint y: 206, endPoint x: 487, endPoint y: 206, distance: 5.1
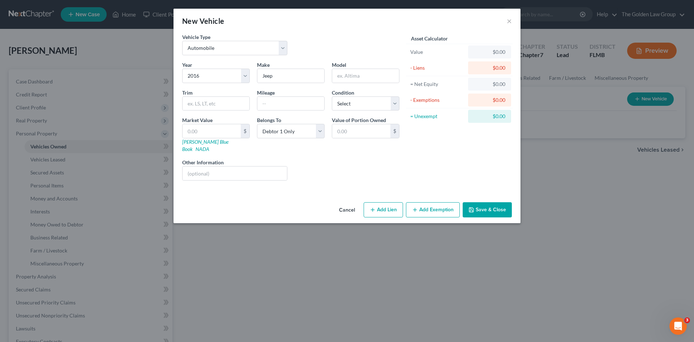
click at [492, 207] on button "Save & Close" at bounding box center [487, 209] width 49 height 15
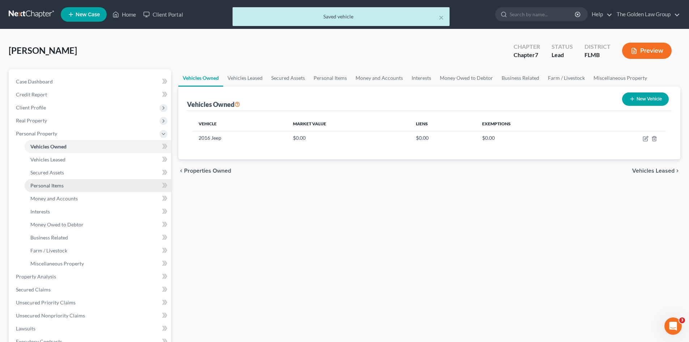
click at [80, 184] on link "Personal Items" at bounding box center [98, 185] width 146 height 13
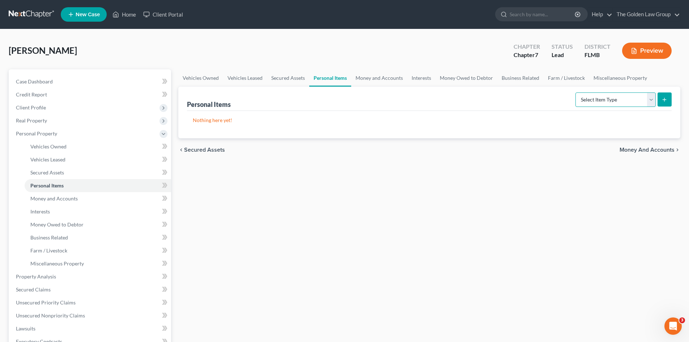
click at [623, 99] on select "Select Item Type Clothing Collectibles Of Value Electronics Firearms Household …" at bounding box center [615, 100] width 80 height 14
select select "clothing"
click at [576, 93] on select "Select Item Type Clothing Collectibles Of Value Electronics Firearms Household …" at bounding box center [615, 100] width 80 height 14
click at [663, 97] on icon "submit" at bounding box center [664, 100] width 6 height 6
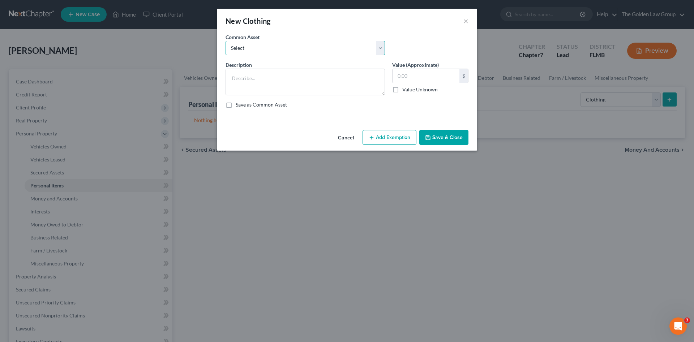
click at [315, 53] on select "Select Debtor's Clothes Joint-Debtor's clothing Debtor's Clothes" at bounding box center [305, 48] width 159 height 14
select select "0"
click at [226, 41] on select "Select Debtor's Clothes Joint-Debtor's clothing Debtor's Clothes" at bounding box center [305, 48] width 159 height 14
type textarea "Debtor's Clothes"
type input "100.00"
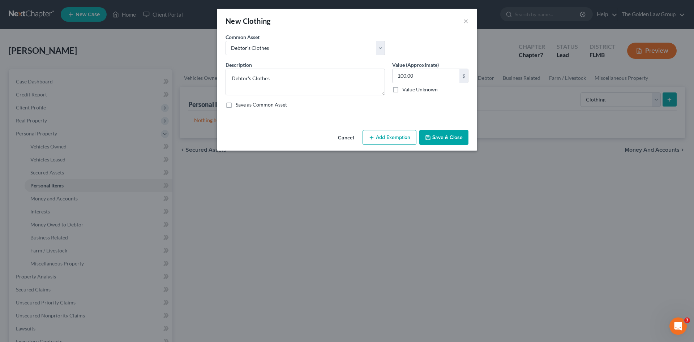
click at [437, 137] on button "Save & Close" at bounding box center [443, 137] width 49 height 15
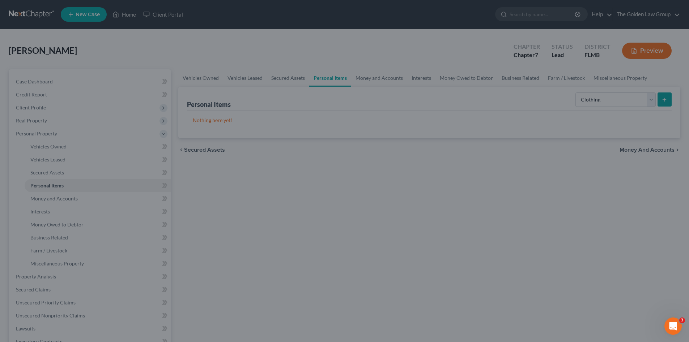
click at [614, 95] on div at bounding box center [344, 171] width 689 height 342
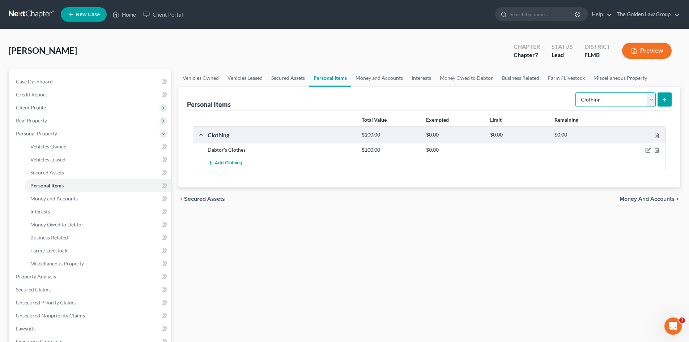
click at [617, 98] on select "Select Item Type Clothing Collectibles Of Value Electronics Firearms Household …" at bounding box center [615, 100] width 80 height 14
select select "electronics"
click at [576, 93] on select "Select Item Type Clothing Collectibles Of Value Electronics Firearms Household …" at bounding box center [615, 100] width 80 height 14
click at [664, 98] on icon "submit" at bounding box center [664, 100] width 6 height 6
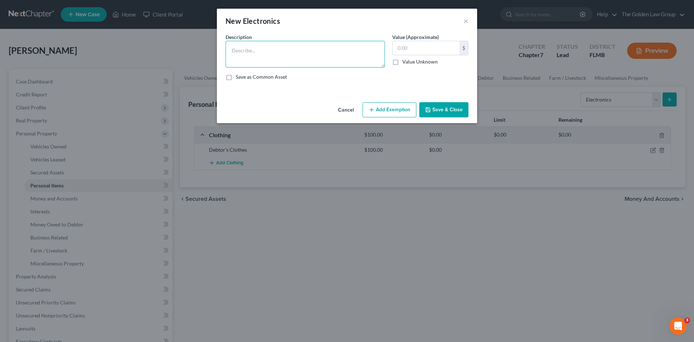
click at [279, 58] on textarea at bounding box center [305, 54] width 159 height 27
type textarea "Cell Phone"
click at [464, 113] on button "Save & Close" at bounding box center [443, 109] width 49 height 15
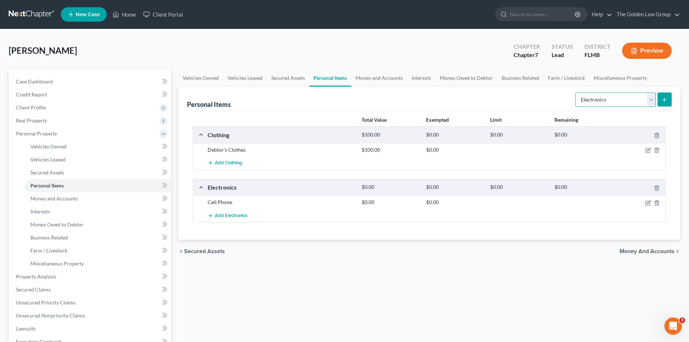
click at [609, 97] on select "Select Item Type Clothing Collectibles Of Value Electronics Firearms Household …" at bounding box center [615, 100] width 80 height 14
select select "household_goods"
click at [576, 93] on select "Select Item Type Clothing Collectibles Of Value Electronics Firearms Household …" at bounding box center [615, 100] width 80 height 14
click at [661, 95] on button "submit" at bounding box center [664, 100] width 14 height 14
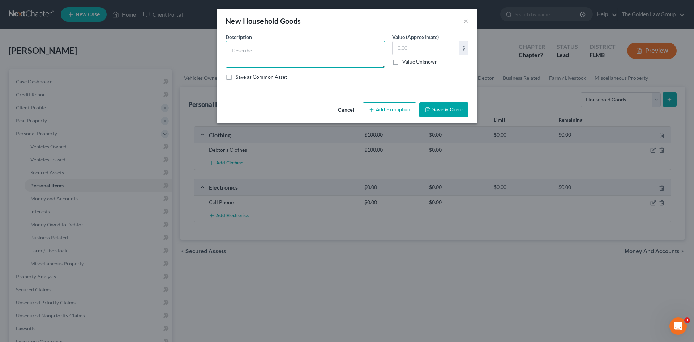
click at [303, 54] on textarea at bounding box center [305, 54] width 159 height 27
type textarea "Misc. Small Kitchen Appliances and Utensils Misc. Towels and Linens"
click at [442, 110] on button "Save & Close" at bounding box center [443, 109] width 49 height 15
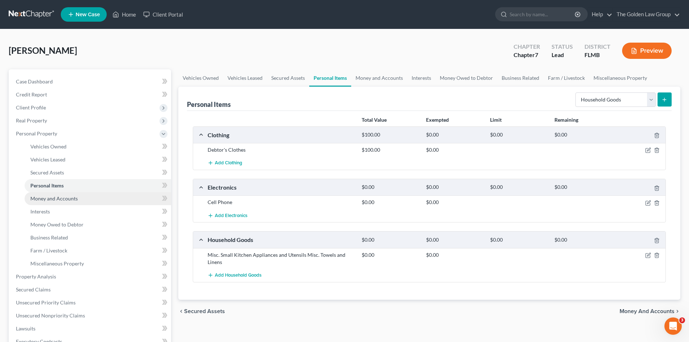
click at [81, 200] on link "Money and Accounts" at bounding box center [98, 198] width 146 height 13
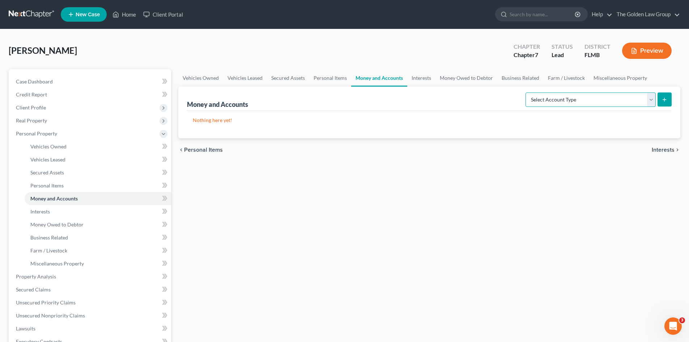
drag, startPoint x: 604, startPoint y: 95, endPoint x: 600, endPoint y: 103, distance: 8.4
click at [604, 96] on select "Select Account Type Brokerage Cash on Hand Certificates of Deposit Checking Acc…" at bounding box center [590, 100] width 130 height 14
select select "checking"
click at [527, 93] on select "Select Account Type Brokerage Cash on Hand Certificates of Deposit Checking Acc…" at bounding box center [590, 100] width 130 height 14
click at [662, 100] on icon "submit" at bounding box center [664, 100] width 6 height 6
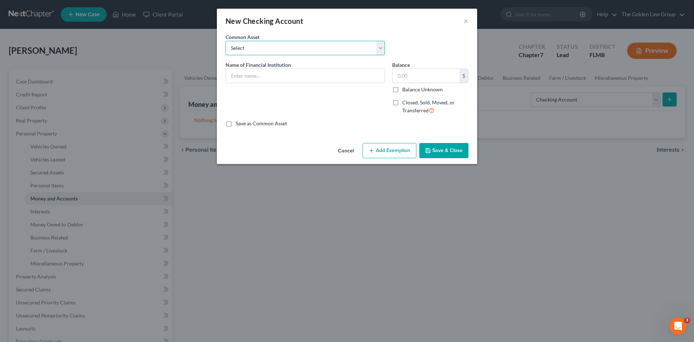
click at [275, 52] on select "Select Bank of America" at bounding box center [305, 48] width 159 height 14
drag, startPoint x: 278, startPoint y: 98, endPoint x: 272, endPoint y: 86, distance: 13.4
click at [275, 91] on div "Name of Financial Institution *" at bounding box center [305, 90] width 167 height 59
click at [268, 80] on input "text" at bounding box center [305, 76] width 159 height 14
type input "t"
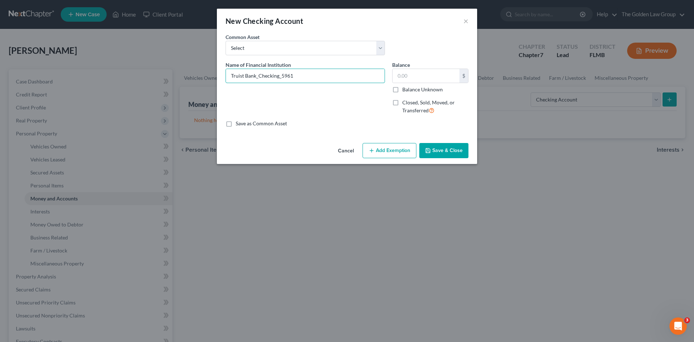
type input "Truist Bank_Checking_5961"
click at [457, 148] on button "Save & Close" at bounding box center [443, 150] width 49 height 15
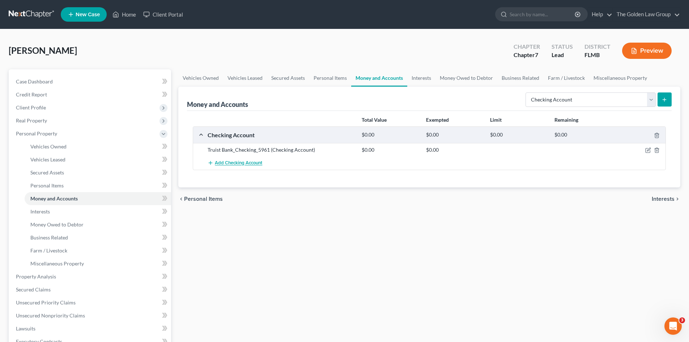
click at [229, 163] on span "Add Checking Account" at bounding box center [238, 164] width 47 height 6
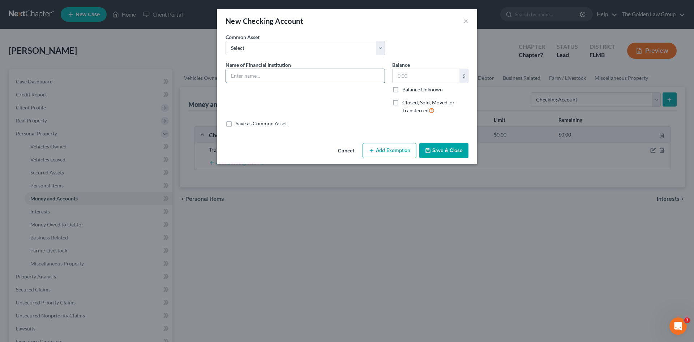
click at [262, 79] on input "text" at bounding box center [305, 76] width 159 height 14
type input "Truist Bank_Checking_6089"
click at [448, 153] on button "Save & Close" at bounding box center [443, 150] width 49 height 15
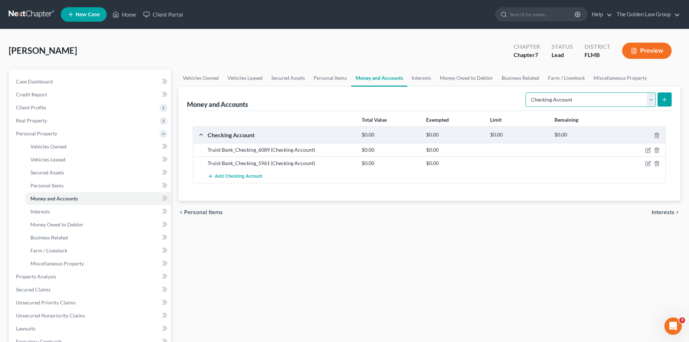
click at [582, 98] on select "Select Account Type Brokerage Cash on Hand Certificates of Deposit Checking Acc…" at bounding box center [590, 100] width 130 height 14
select select "savings"
click at [527, 93] on select "Select Account Type Brokerage Cash on Hand Certificates of Deposit Checking Acc…" at bounding box center [590, 100] width 130 height 14
click at [668, 98] on button "submit" at bounding box center [664, 100] width 14 height 14
drag, startPoint x: 0, startPoint y: 0, endPoint x: 569, endPoint y: 100, distance: 577.7
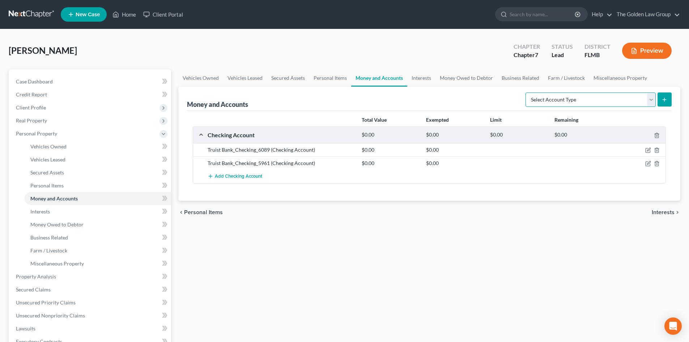
click at [569, 100] on select "Select Account Type Brokerage Cash on Hand Certificates of Deposit Checking Acc…" at bounding box center [590, 100] width 130 height 14
select select "savings"
click at [527, 93] on select "Select Account Type Brokerage Cash on Hand Certificates of Deposit Checking Acc…" at bounding box center [590, 100] width 130 height 14
click at [663, 103] on button "submit" at bounding box center [664, 100] width 14 height 14
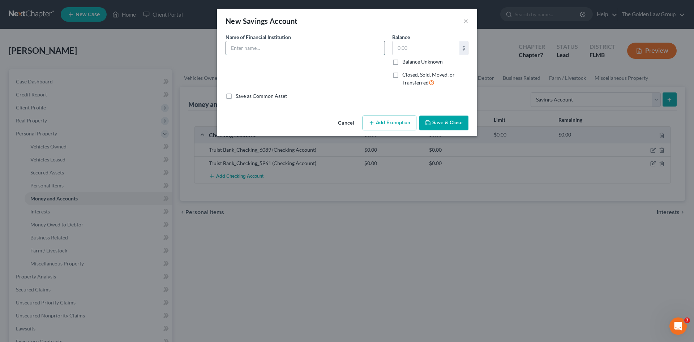
click at [311, 46] on input "text" at bounding box center [305, 48] width 159 height 14
type input "Truist Bank_Savings_4451"
click at [460, 119] on button "Save & Close" at bounding box center [443, 123] width 49 height 15
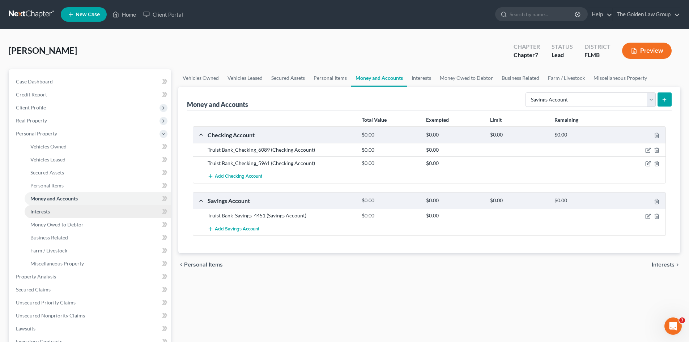
click at [54, 211] on link "Interests" at bounding box center [98, 211] width 146 height 13
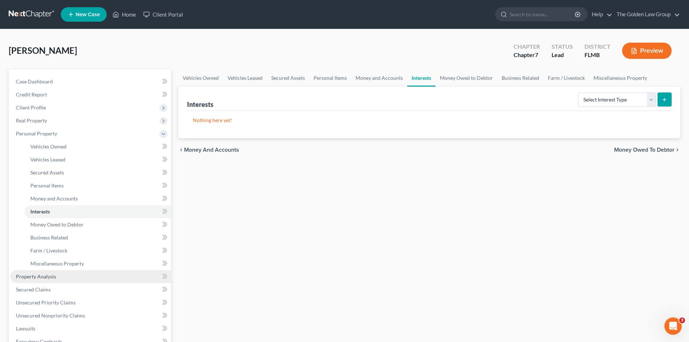
click at [76, 278] on link "Property Analysis" at bounding box center [90, 276] width 161 height 13
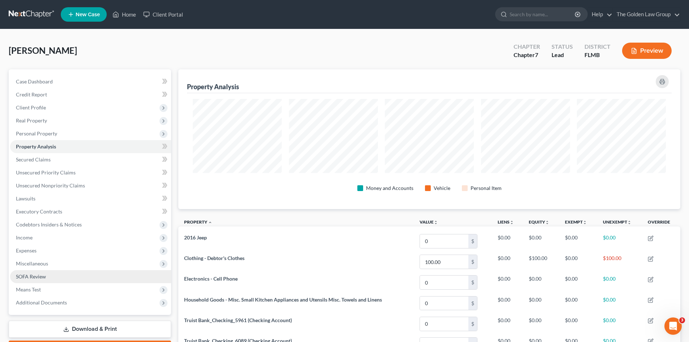
scroll to position [140, 502]
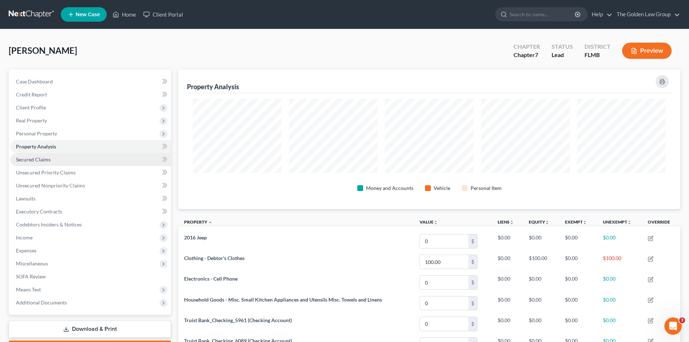
click at [48, 158] on span "Secured Claims" at bounding box center [33, 160] width 35 height 6
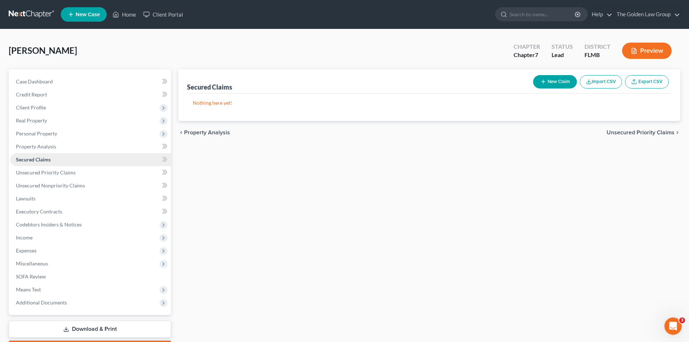
click at [52, 165] on link "Secured Claims" at bounding box center [90, 159] width 161 height 13
click at [54, 171] on span "Unsecured Priority Claims" at bounding box center [46, 173] width 60 height 6
click at [50, 161] on link "Secured Claims" at bounding box center [90, 159] width 161 height 13
click at [287, 32] on div "Gwozdz, Teresa Upgraded Chapter Chapter 7 Status Lead District FLMB Preview Pet…" at bounding box center [344, 200] width 689 height 342
click at [35, 94] on span "Credit Report" at bounding box center [31, 94] width 31 height 6
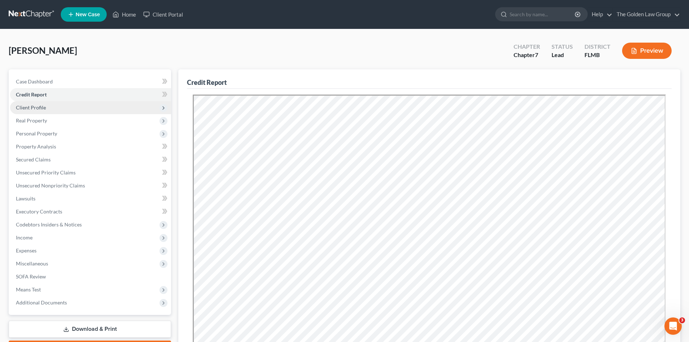
click at [29, 110] on span "Client Profile" at bounding box center [31, 107] width 30 height 6
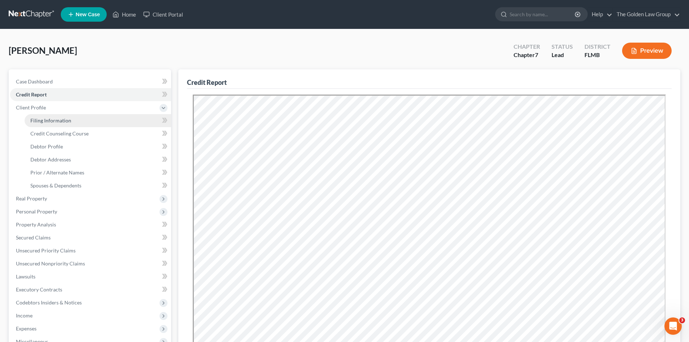
click at [48, 123] on span "Filing Information" at bounding box center [50, 120] width 41 height 6
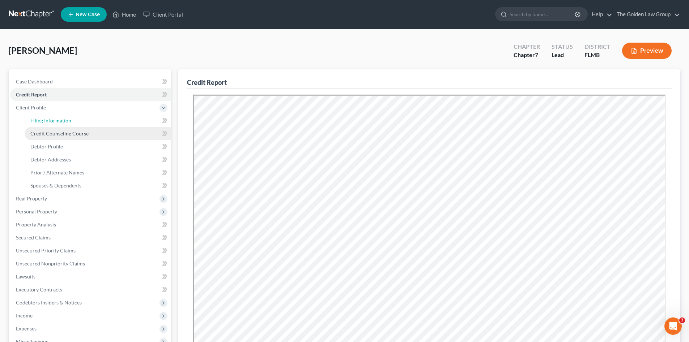
select select "1"
select select "0"
select select "9"
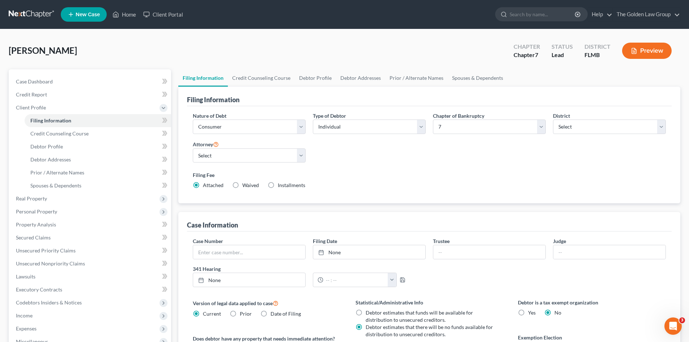
click at [469, 168] on div "Filing Fee Attached Waived Waived Installments Installments" at bounding box center [429, 181] width 480 height 26
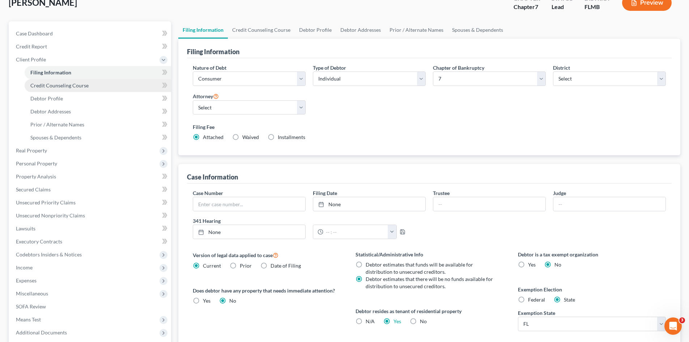
click at [55, 89] on link "Credit Counseling Course" at bounding box center [98, 85] width 146 height 13
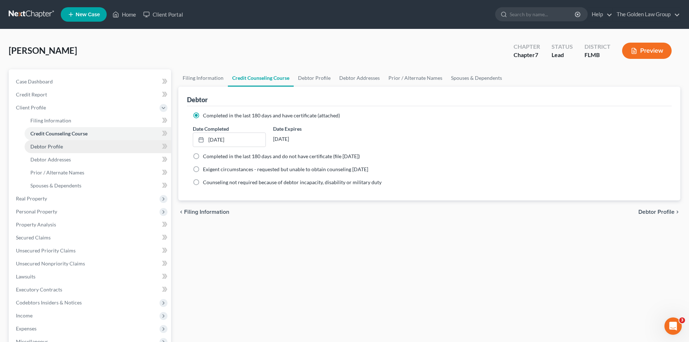
click at [46, 144] on span "Debtor Profile" at bounding box center [46, 147] width 33 height 6
select select "0"
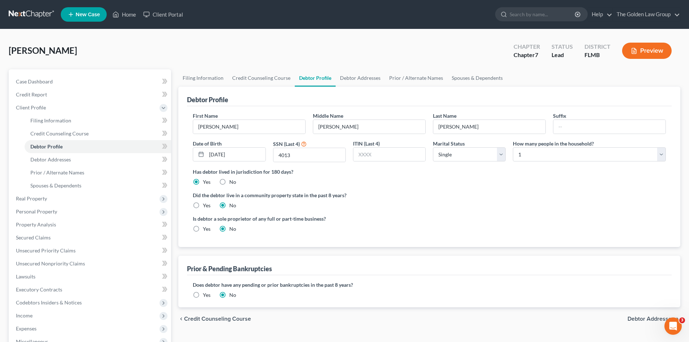
click at [507, 215] on div "Is debtor a sole proprietor of any full or part-time business? Yes No" at bounding box center [429, 226] width 480 height 23
drag, startPoint x: 583, startPoint y: 185, endPoint x: 581, endPoint y: 181, distance: 4.0
click at [583, 185] on div "Has debtor lived in jurisdiction for 180 days? Yes No Debtor must reside in jur…" at bounding box center [429, 177] width 473 height 18
click at [558, 149] on select "Select 1 2 3 4 5 6 7 8 9 10 11 12 13 14 15 16 17 18 19 20" at bounding box center [589, 154] width 153 height 14
select select "1"
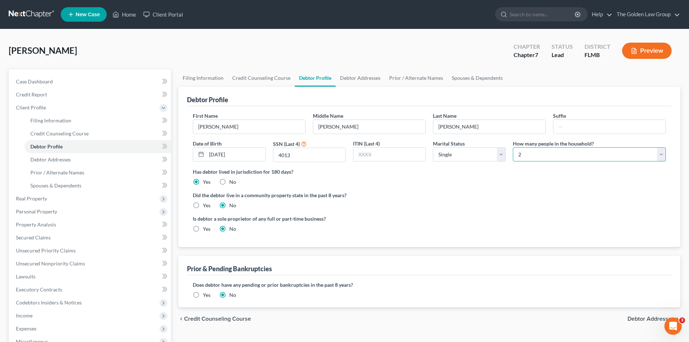
click at [513, 147] on select "Select 1 2 3 4 5 6 7 8 9 10 11 12 13 14 15 16 17 18 19 20" at bounding box center [589, 154] width 153 height 14
click at [533, 199] on div "Did the debtor live in a community property state in the past 8 years? Yes No" at bounding box center [429, 201] width 473 height 18
click at [651, 318] on span "Debtor Addresses" at bounding box center [650, 319] width 47 height 6
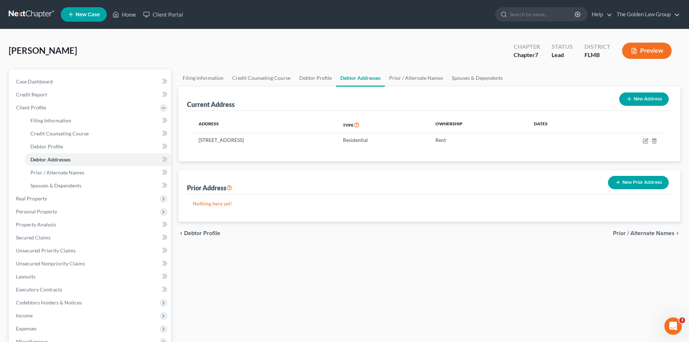
click at [377, 235] on div "chevron_left Debtor Profile Prior / Alternate Names chevron_right" at bounding box center [429, 233] width 502 height 23
click at [648, 234] on span "Prior / Alternate Names" at bounding box center [643, 234] width 61 height 6
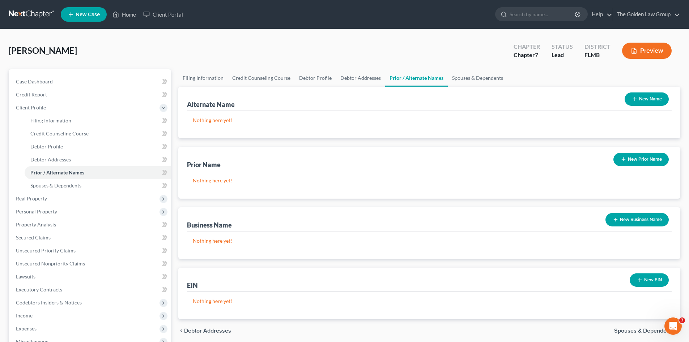
scroll to position [60, 0]
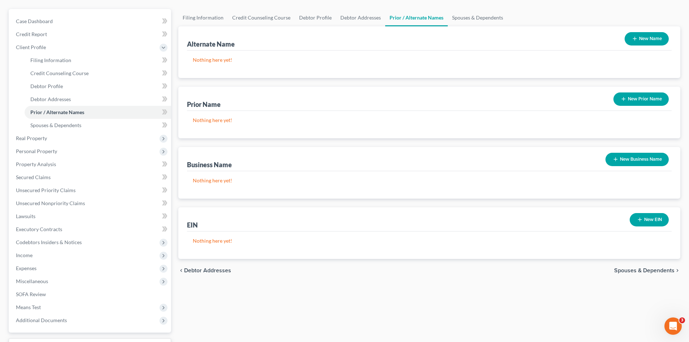
click at [659, 273] on span "Spouses & Dependents" at bounding box center [644, 271] width 60 height 6
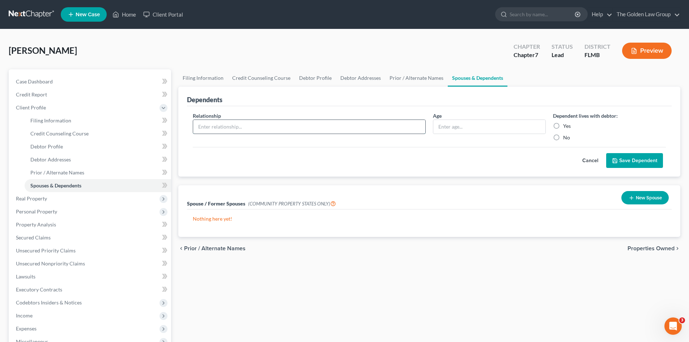
click at [308, 128] on input "text" at bounding box center [309, 127] width 232 height 14
type input "Daughter"
type input "7 Years Old"
click at [566, 127] on label "Yes" at bounding box center [567, 126] width 8 height 7
click at [566, 127] on input "Yes" at bounding box center [568, 125] width 5 height 5
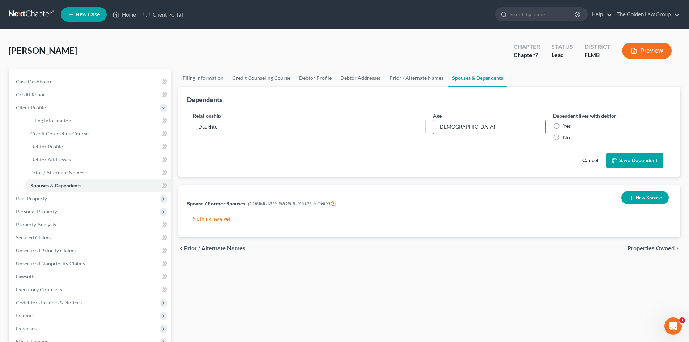
radio input "true"
click at [632, 162] on button "Save Dependent" at bounding box center [634, 160] width 57 height 15
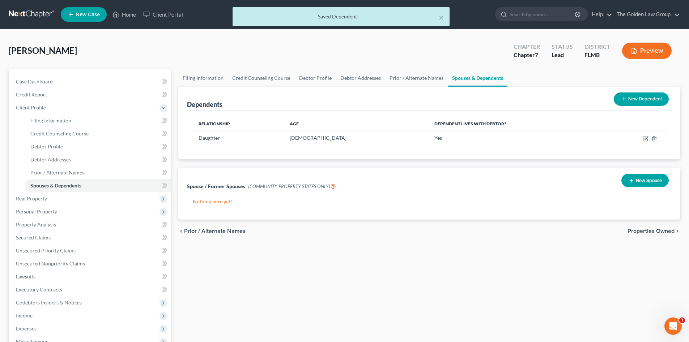
click at [645, 232] on span "Properties Owned" at bounding box center [650, 231] width 47 height 6
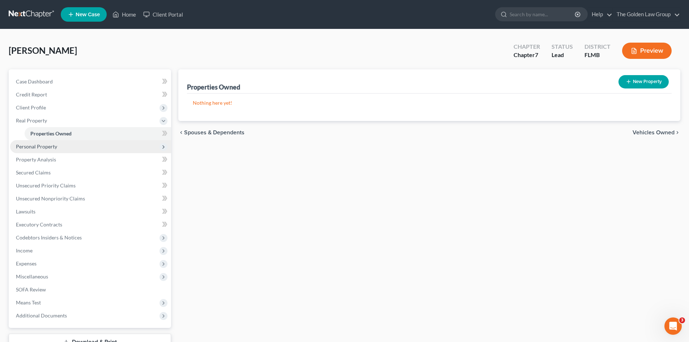
click at [59, 145] on span "Personal Property" at bounding box center [90, 146] width 161 height 13
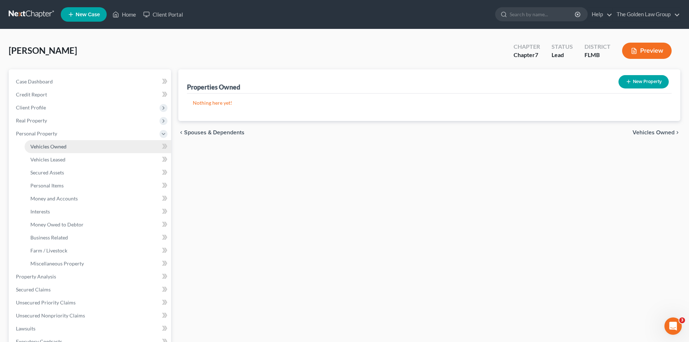
drag, startPoint x: 65, startPoint y: 145, endPoint x: 81, endPoint y: 147, distance: 16.1
click at [65, 145] on span "Vehicles Owned" at bounding box center [48, 147] width 36 height 6
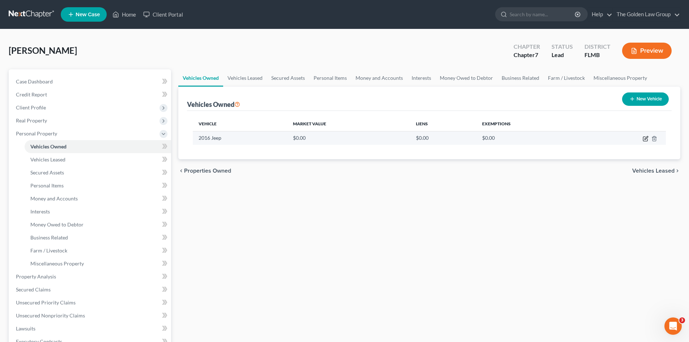
click at [645, 137] on icon "button" at bounding box center [645, 139] width 6 height 6
select select "0"
select select "10"
select select "0"
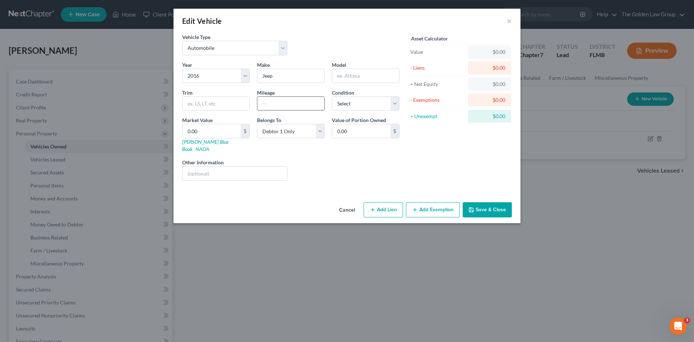
click at [292, 106] on input "text" at bounding box center [290, 104] width 67 height 14
type input "106000"
click at [357, 102] on select "Select Excellent Very Good Good Fair Poor" at bounding box center [366, 104] width 68 height 14
select select "3"
click at [332, 97] on select "Select Excellent Very Good Good Fair Poor" at bounding box center [366, 104] width 68 height 14
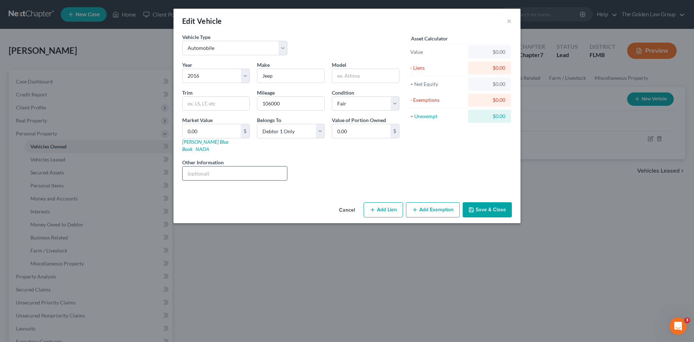
click at [259, 169] on input "text" at bounding box center [235, 174] width 104 height 14
type input "VIN:"
click at [334, 168] on div "Liens Select" at bounding box center [347, 170] width 112 height 22
drag, startPoint x: 493, startPoint y: 202, endPoint x: 469, endPoint y: 209, distance: 24.7
click at [493, 202] on button "Save & Close" at bounding box center [487, 209] width 49 height 15
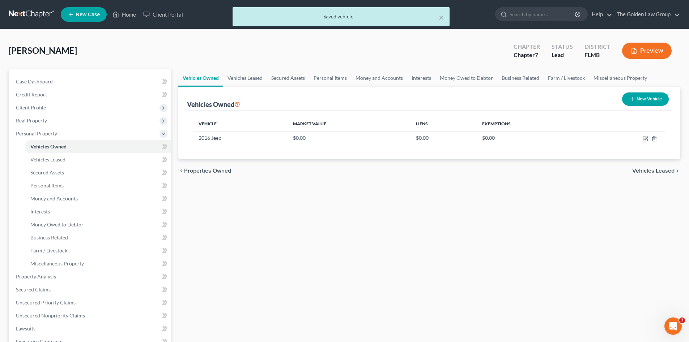
click at [445, 247] on div "Vehicles Owned Vehicles Leased Secured Assets Personal Items Money and Accounts…" at bounding box center [429, 278] width 509 height 418
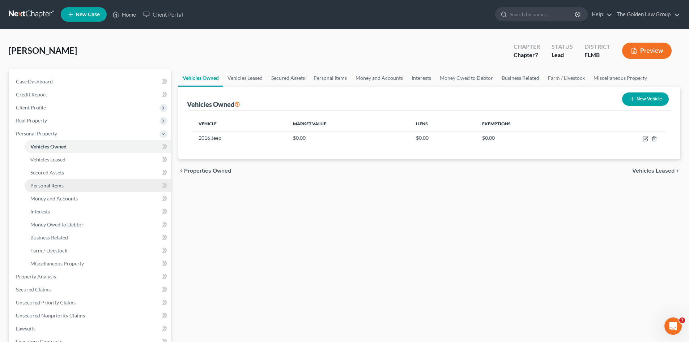
click at [61, 181] on link "Personal Items" at bounding box center [98, 185] width 146 height 13
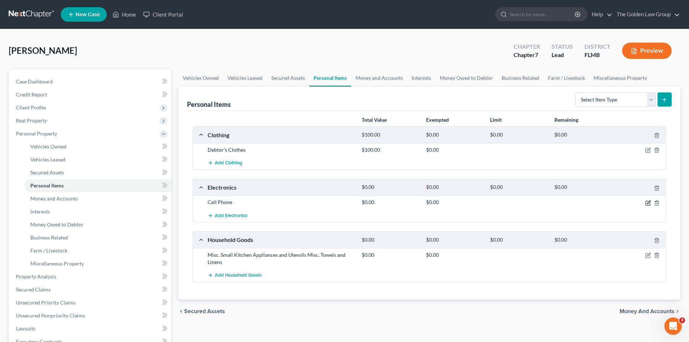
click at [650, 204] on icon "button" at bounding box center [647, 203] width 4 height 4
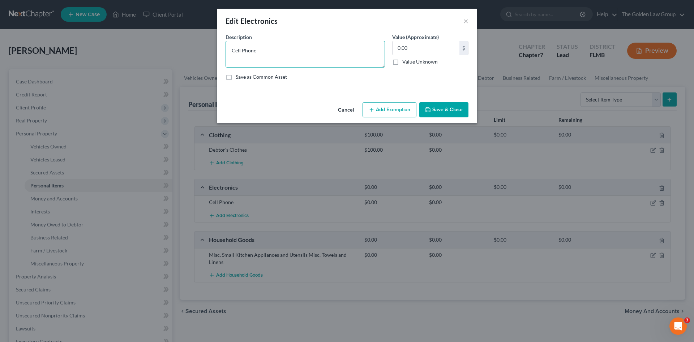
click at [269, 48] on textarea "Cell Phone" at bounding box center [305, 54] width 159 height 27
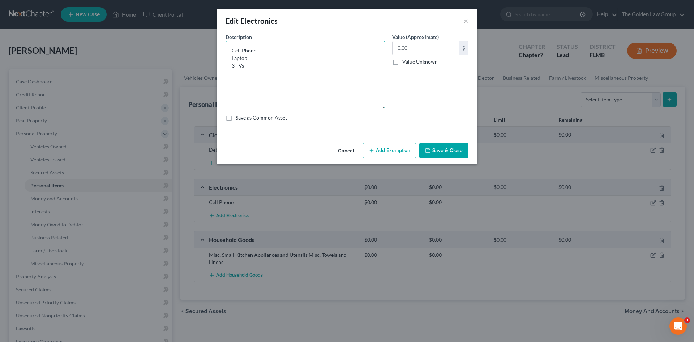
drag, startPoint x: 384, startPoint y: 64, endPoint x: 383, endPoint y: 105, distance: 40.9
click at [383, 105] on textarea "Cell Phone Laptop 3 TVs" at bounding box center [305, 75] width 159 height 68
click at [313, 71] on textarea "Cell Phone Laptop 3 TVs" at bounding box center [305, 75] width 159 height 68
type textarea "Cell Phone Laptop 3 TVs"
click at [423, 49] on input "0.00" at bounding box center [426, 48] width 67 height 14
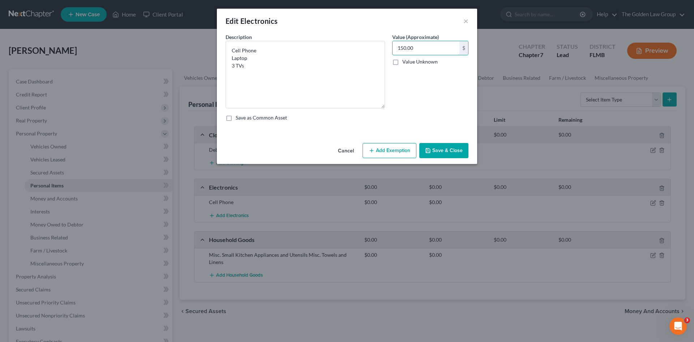
type input "150.00"
click at [441, 150] on button "Save & Close" at bounding box center [443, 150] width 49 height 15
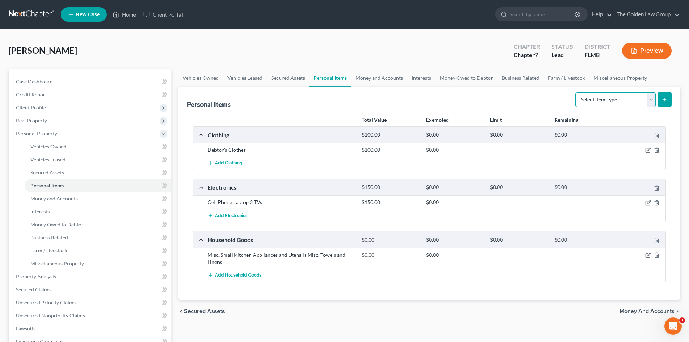
click at [628, 101] on select "Select Item Type Clothing Collectibles Of Value Electronics Firearms Household …" at bounding box center [615, 100] width 80 height 14
select select "household_goods"
click at [576, 93] on select "Select Item Type Clothing Collectibles Of Value Electronics Firearms Household …" at bounding box center [615, 100] width 80 height 14
click at [646, 255] on icon "button" at bounding box center [648, 256] width 6 height 6
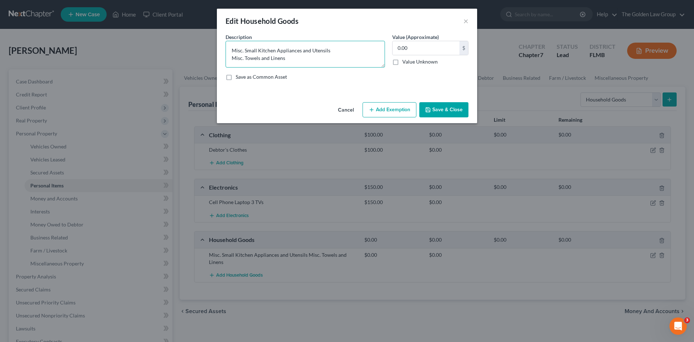
click at [232, 51] on textarea "Misc. Small Kitchen Appliances and Utensils Misc. Towels and Linens" at bounding box center [305, 54] width 159 height 27
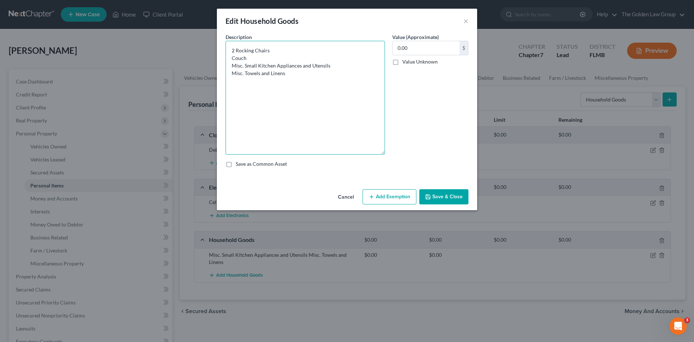
drag, startPoint x: 384, startPoint y: 65, endPoint x: 363, endPoint y: 152, distance: 89.7
click at [363, 152] on textarea "2 Rocking Chairs Couch Misc. Small Kitchen Appliances and Utensils Misc. Towels…" at bounding box center [305, 98] width 159 height 114
click at [284, 58] on textarea "2 Rocking Chairs Couch Misc. Small Kitchen Appliances and Utensils Misc. Towels…" at bounding box center [305, 98] width 159 height 114
click at [311, 85] on textarea "2 Rocking Chairs Couch 2 Bookshelves Filing Cabinet Kitchen Table with 3 Benche…" at bounding box center [305, 98] width 159 height 114
click at [296, 78] on textarea "2 Rocking Chairs Couch 2 Bookshelves Filing Cabinet Kitchen Table with 3 Benche…" at bounding box center [305, 98] width 159 height 114
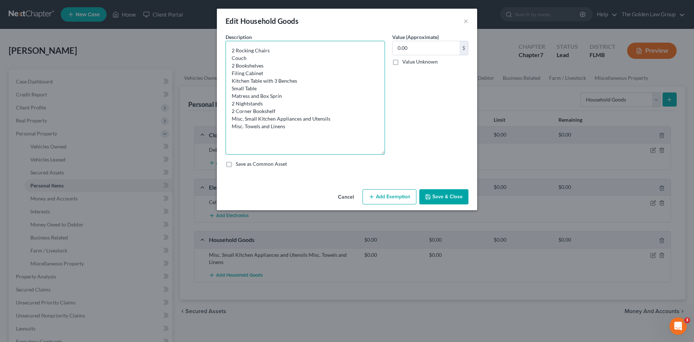
click at [298, 110] on textarea "2 Rocking Chairs Couch 2 Bookshelves Filing Cabinet Kitchen Table with 3 Benche…" at bounding box center [305, 98] width 159 height 114
click at [277, 94] on textarea "2 Rocking Chairs Couch 2 Bookshelves Filing Cabinet Kitchen Table with 3 Benche…" at bounding box center [305, 98] width 159 height 114
click at [286, 97] on textarea "2 Rocking Chairs Couch 2 Bookshelves Filing Cabinet Kitchen Table with 3 Benche…" at bounding box center [305, 98] width 159 height 114
click at [289, 111] on textarea "2 Rocking Chairs Couch 2 Bookshelves Filing Cabinet Kitchen Table with 3 Benche…" at bounding box center [305, 98] width 159 height 114
click at [304, 98] on textarea "2 Rocking Chairs Couch 2 Bookshelves Filing Cabinet Kitchen Table with 3 Benche…" at bounding box center [305, 98] width 159 height 114
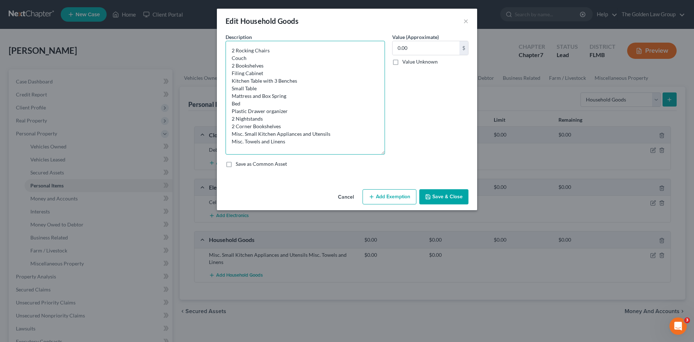
click at [268, 113] on textarea "2 Rocking Chairs Couch 2 Bookshelves Filing Cabinet Kitchen Table with 3 Benche…" at bounding box center [305, 98] width 159 height 114
click at [232, 105] on textarea "2 Rocking Chairs Couch 2 Bookshelves Filing Cabinet Kitchen Table with 3 Benche…" at bounding box center [305, 98] width 159 height 114
click at [271, 105] on textarea "2 Rocking Chairs Couch 2 Bookshelves Filing Cabinet Kitchen Table with 3 Benche…" at bounding box center [305, 98] width 159 height 114
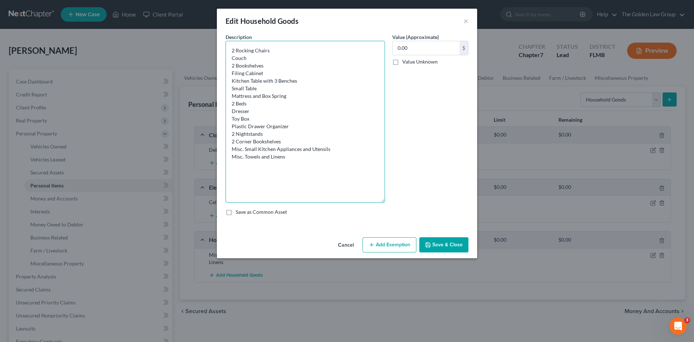
drag, startPoint x: 381, startPoint y: 153, endPoint x: 349, endPoint y: 185, distance: 45.3
click at [372, 202] on textarea "2 Rocking Chairs Couch 2 Bookshelves Filing Cabinet Kitchen Table with 3 Benche…" at bounding box center [305, 122] width 159 height 162
click at [293, 142] on textarea "2 Rocking Chairs Couch 2 Bookshelves Filing Cabinet Kitchen Table with 3 Benche…" at bounding box center [305, 122] width 159 height 163
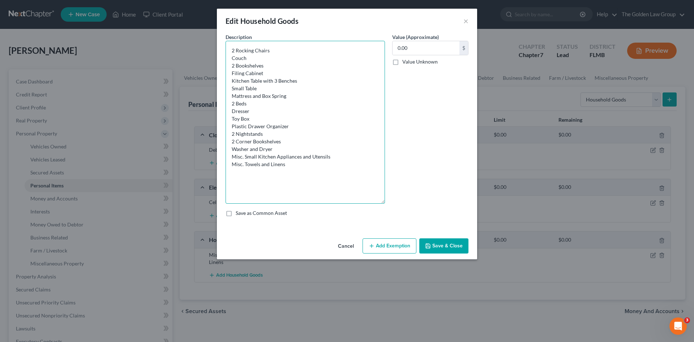
click at [232, 65] on textarea "2 Rocking Chairs Couch 2 Bookshelves Filing Cabinet Kitchen Table with 3 Benche…" at bounding box center [305, 122] width 159 height 163
click at [282, 114] on textarea "2 Rocking Chairs Couch 3 Bookshelves Filing Cabinet Kitchen Table with 3 Benche…" at bounding box center [305, 122] width 159 height 163
click at [286, 150] on textarea "2 Rocking Chairs Couch 3 Bookshelves Filing Cabinet Kitchen Table with 3 Benche…" at bounding box center [305, 122] width 159 height 163
click at [308, 186] on textarea "2 Rocking Chairs Couch 3 Bookshelves Filing Cabinet Kitchen Table with 3 Benche…" at bounding box center [305, 122] width 159 height 163
click at [261, 54] on textarea "2 Rocking Chairs Couch 3 Bookshelves Filing Cabinet Kitchen Table with 3 Benche…" at bounding box center [305, 122] width 159 height 163
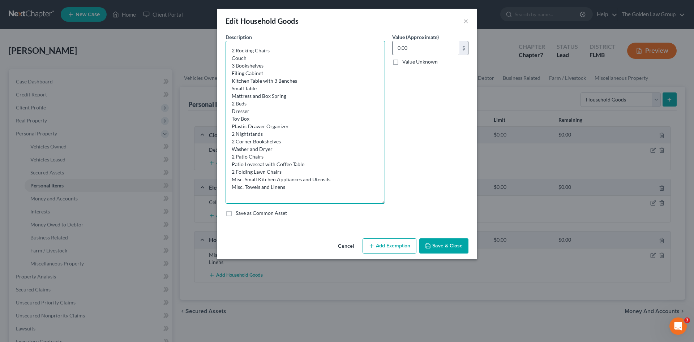
type textarea "2 Rocking Chairs Couch 3 Bookshelves Filing Cabinet Kitchen Table with 3 Benche…"
click at [441, 45] on input "0.00" at bounding box center [426, 48] width 67 height 14
type input "1,000.00"
click at [440, 243] on button "Save & Close" at bounding box center [443, 246] width 49 height 15
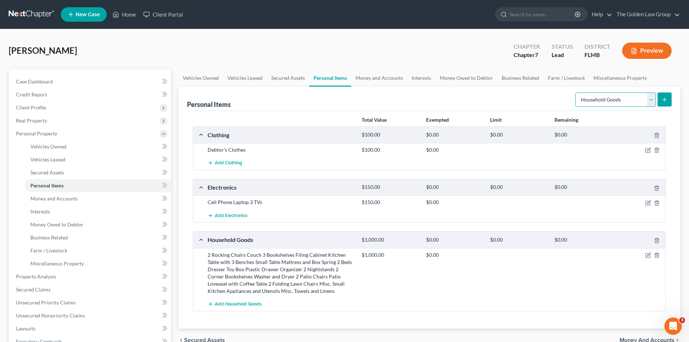
click at [593, 99] on select "Select Item Type Clothing Collectibles Of Value Electronics Firearms Household …" at bounding box center [615, 100] width 80 height 14
select select "jewelry"
click at [576, 93] on select "Select Item Type Clothing Collectibles Of Value Electronics Firearms Household …" at bounding box center [615, 100] width 80 height 14
click at [664, 102] on icon "submit" at bounding box center [664, 100] width 6 height 6
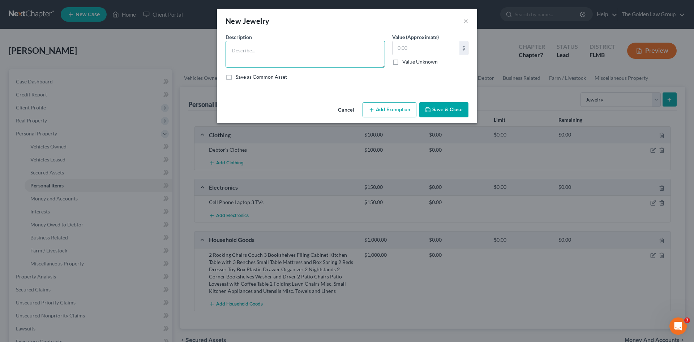
click at [296, 60] on textarea at bounding box center [305, 54] width 159 height 27
type textarea "Misc. Costume Jewelry"
type input "100.00"
drag, startPoint x: 435, startPoint y: 108, endPoint x: 440, endPoint y: 108, distance: 4.8
click at [435, 108] on button "Save & Close" at bounding box center [443, 109] width 49 height 15
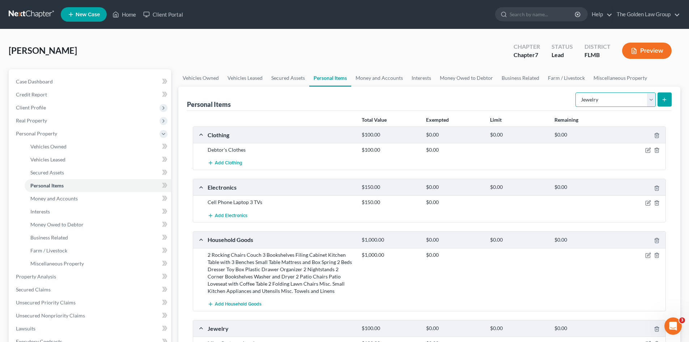
click at [590, 101] on select "Select Item Type Clothing Collectibles Of Value Electronics Firearms Household …" at bounding box center [615, 100] width 80 height 14
select select "sports_and_hobby_equipment"
click at [576, 93] on select "Select Item Type Clothing Collectibles Of Value Electronics Firearms Household …" at bounding box center [615, 100] width 80 height 14
click at [667, 103] on button "submit" at bounding box center [664, 100] width 14 height 14
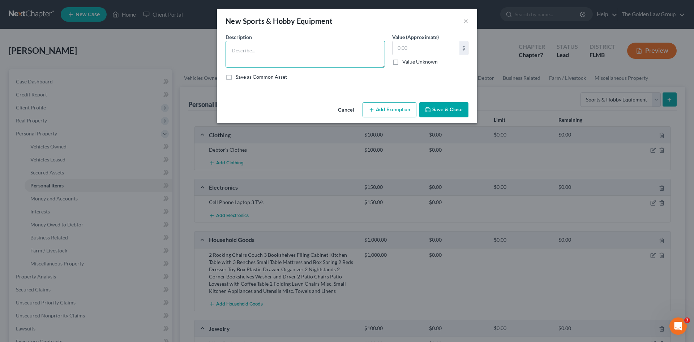
click at [309, 56] on textarea at bounding box center [305, 54] width 159 height 27
type textarea "Tent"
type input "2"
click at [233, 49] on textarea "Tent" at bounding box center [305, 54] width 159 height 27
type textarea "2 Tents"
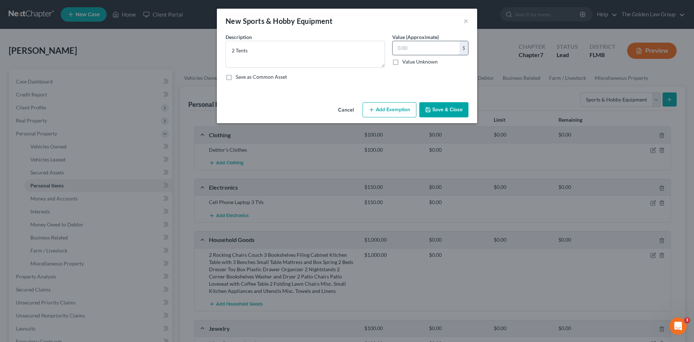
click at [402, 47] on input "text" at bounding box center [426, 48] width 67 height 14
type input "20.00"
drag, startPoint x: 462, startPoint y: 107, endPoint x: 496, endPoint y: 112, distance: 34.7
click at [462, 108] on button "Save & Close" at bounding box center [443, 109] width 49 height 15
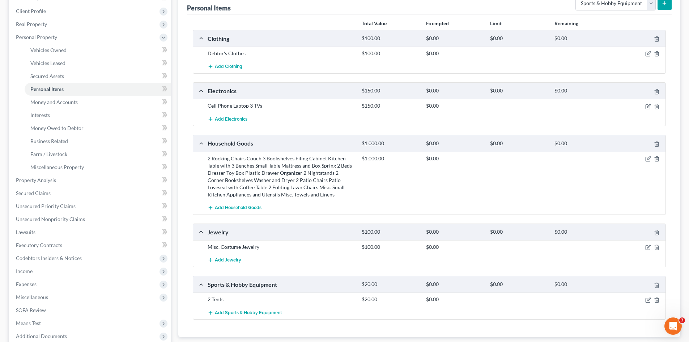
scroll to position [172, 0]
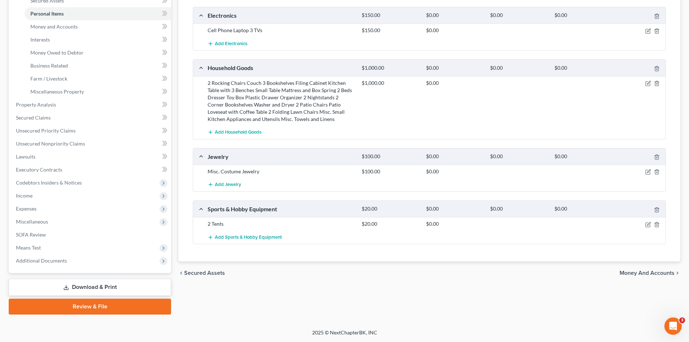
click at [667, 273] on span "Money and Accounts" at bounding box center [646, 273] width 55 height 6
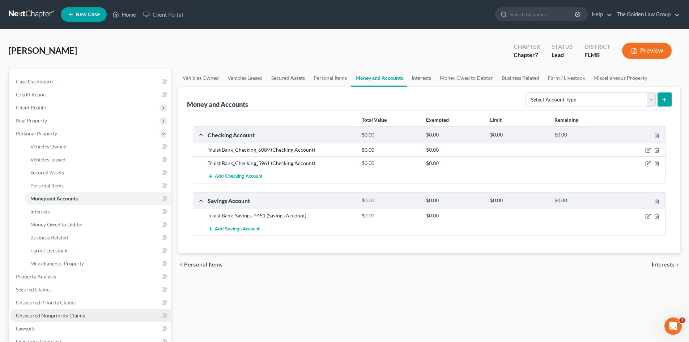
click at [69, 313] on span "Unsecured Nonpriority Claims" at bounding box center [50, 316] width 69 height 6
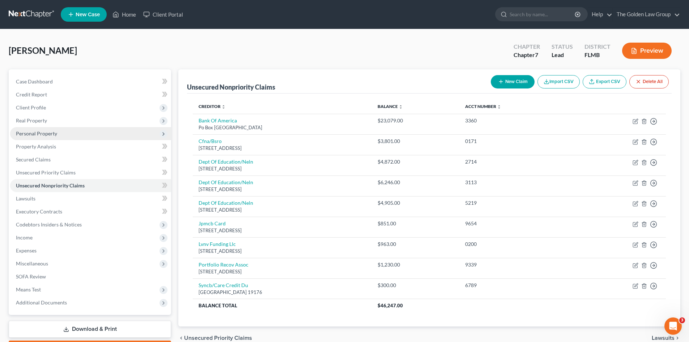
click at [48, 129] on span "Personal Property" at bounding box center [90, 133] width 161 height 13
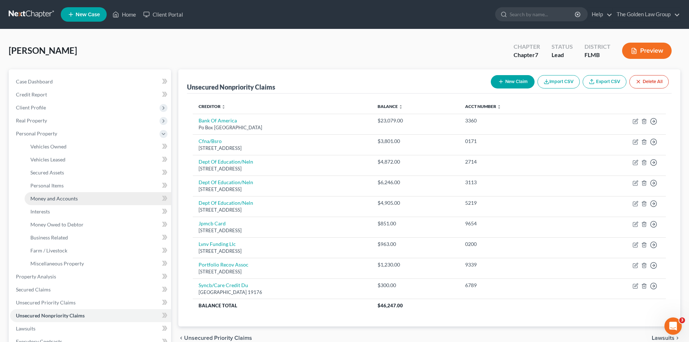
click at [82, 199] on link "Money and Accounts" at bounding box center [98, 198] width 146 height 13
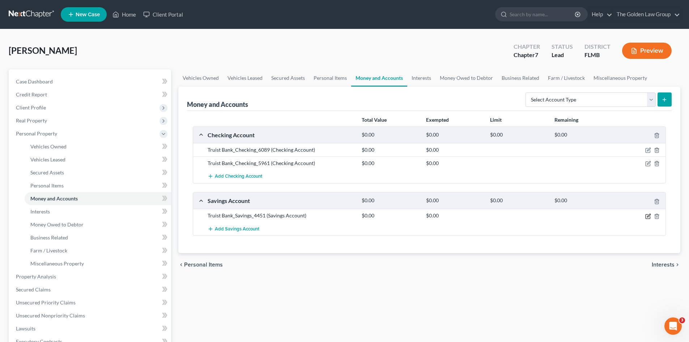
click at [647, 217] on icon "button" at bounding box center [648, 215] width 3 height 3
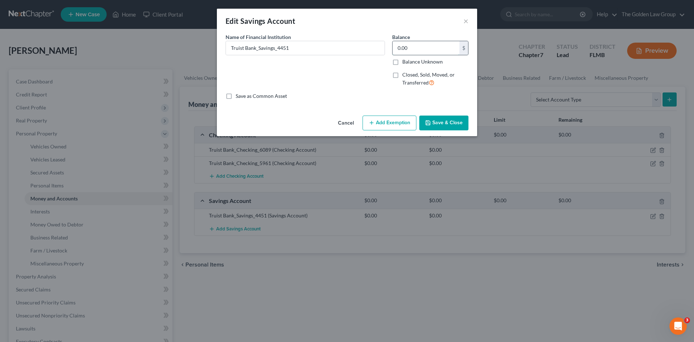
click at [430, 49] on input "0.00" at bounding box center [426, 48] width 67 height 14
type input "50.00"
click at [426, 127] on button "Save & Close" at bounding box center [443, 123] width 49 height 15
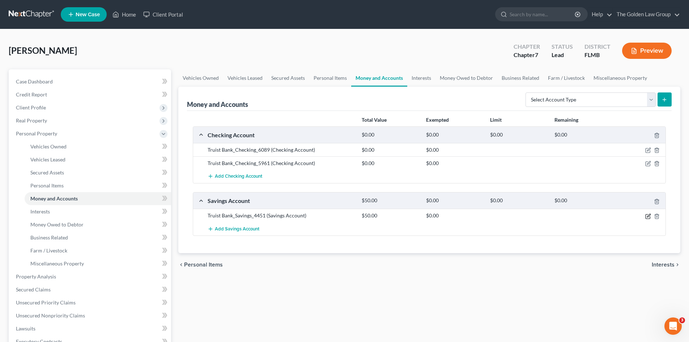
click at [646, 217] on icon "button" at bounding box center [648, 217] width 6 height 6
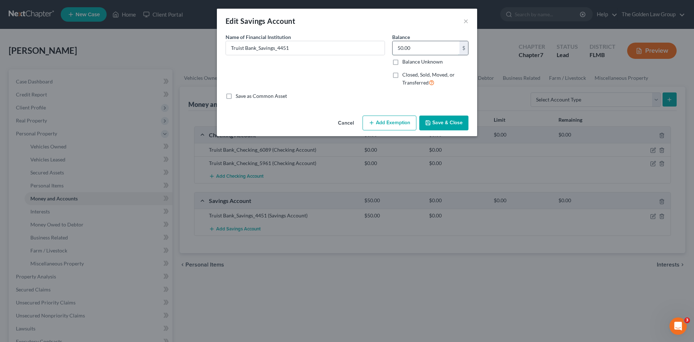
click at [413, 48] on input "50.00" at bounding box center [426, 48] width 67 height 14
type input "0.00"
click at [438, 131] on div "Cancel Add Exemption Save & Close" at bounding box center [347, 125] width 260 height 24
click at [437, 116] on button "Save & Close" at bounding box center [443, 123] width 49 height 15
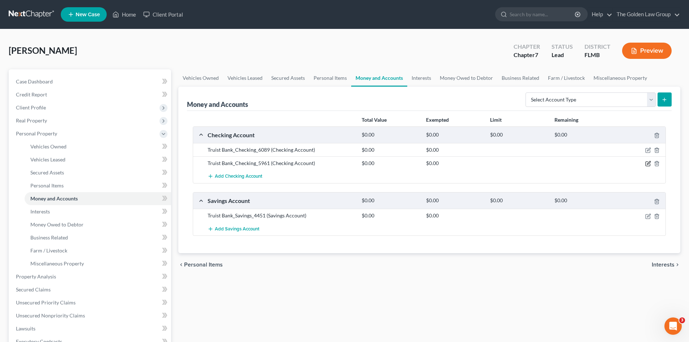
click at [646, 164] on icon "button" at bounding box center [648, 164] width 6 height 6
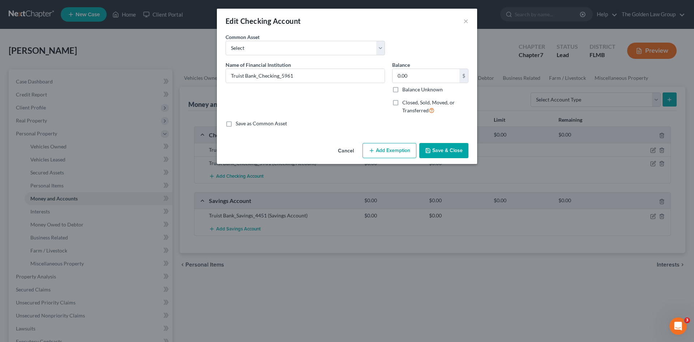
click at [343, 101] on div "Name of Financial Institution * Truist Bank_Checking_5961" at bounding box center [305, 90] width 167 height 59
click at [429, 69] on input "0.00" at bounding box center [426, 76] width 67 height 14
type input "313.97"
click at [314, 75] on input "Truist Bank_Checking_5961" at bounding box center [305, 76] width 159 height 14
type input "Truist Bank_Checking_5961_Daughter's SSDI"
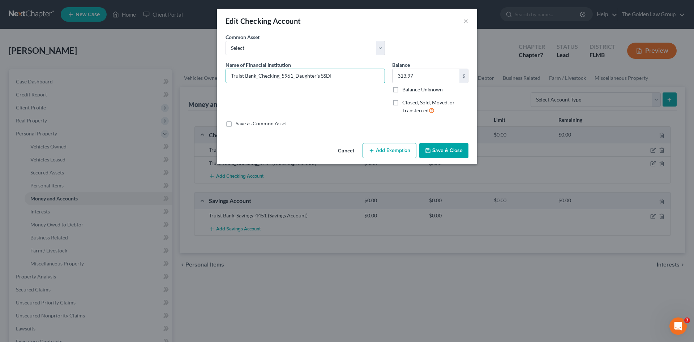
click at [438, 153] on button "Save & Close" at bounding box center [443, 150] width 49 height 15
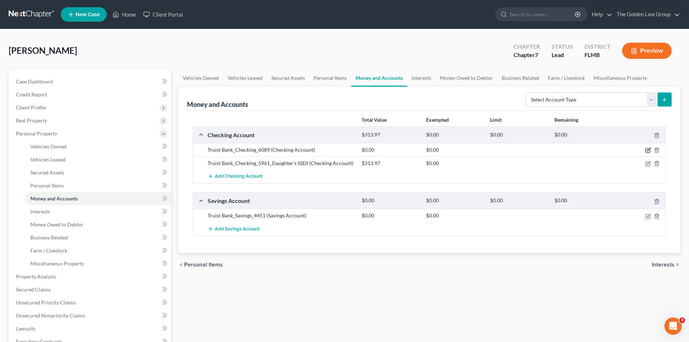
click at [646, 151] on icon "button" at bounding box center [648, 150] width 6 height 6
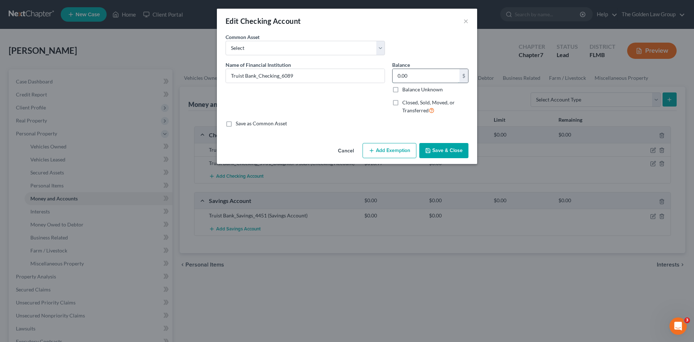
click at [410, 82] on input "0.00" at bounding box center [426, 76] width 67 height 14
click at [457, 146] on button "Save & Close" at bounding box center [443, 150] width 49 height 15
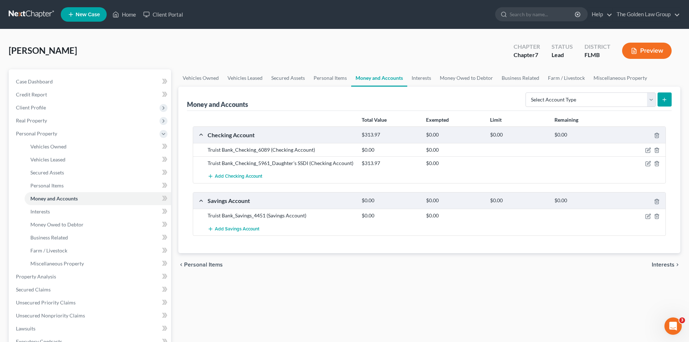
click at [424, 250] on div "Total Value Exempted Limit Remaining Checking Account $313.97 $0.00 $0.00 $0.00…" at bounding box center [429, 182] width 484 height 143
click at [603, 99] on select "Select Account Type Brokerage Cash on Hand Certificates of Deposit Checking Acc…" at bounding box center [590, 100] width 130 height 14
select select "other"
click at [527, 93] on select "Select Account Type Brokerage Cash on Hand Certificates of Deposit Checking Acc…" at bounding box center [590, 100] width 130 height 14
click at [661, 101] on icon "submit" at bounding box center [664, 100] width 6 height 6
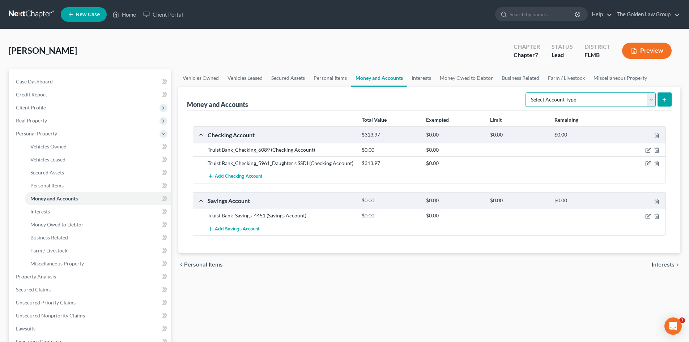
click at [627, 103] on select "Select Account Type Brokerage Cash on Hand Certificates of Deposit Checking Acc…" at bounding box center [590, 100] width 130 height 14
select select "other"
click at [527, 93] on select "Select Account Type Brokerage Cash on Hand Certificates of Deposit Checking Acc…" at bounding box center [590, 100] width 130 height 14
click at [667, 99] on icon "submit" at bounding box center [664, 100] width 6 height 6
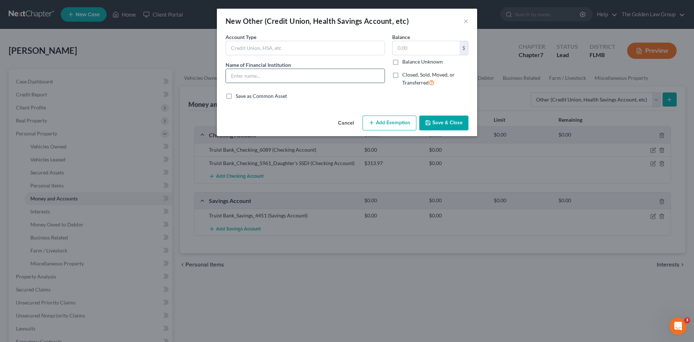
click at [270, 72] on input "text" at bounding box center [305, 76] width 159 height 14
type input "Pre-Paid Card_Child Support"
click at [410, 50] on input "text" at bounding box center [426, 48] width 67 height 14
type input "361.96"
click at [299, 74] on input "Pre-Paid Card_Child Support" at bounding box center [305, 76] width 159 height 14
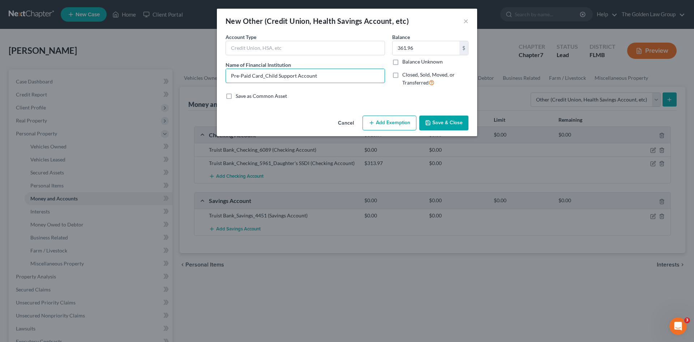
type input "Pre-Paid Card_Child Support Account"
click at [381, 122] on button "Add Exemption" at bounding box center [390, 123] width 54 height 15
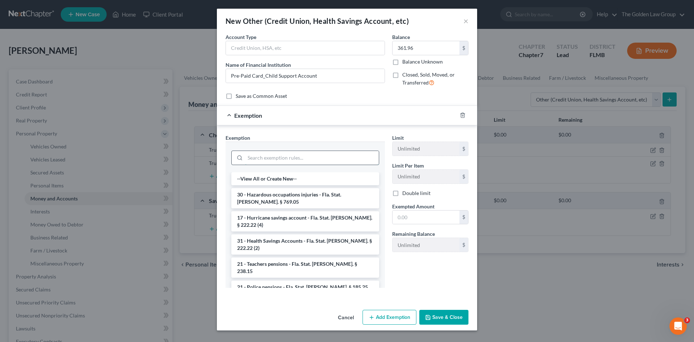
click at [279, 158] on input "search" at bounding box center [312, 158] width 134 height 14
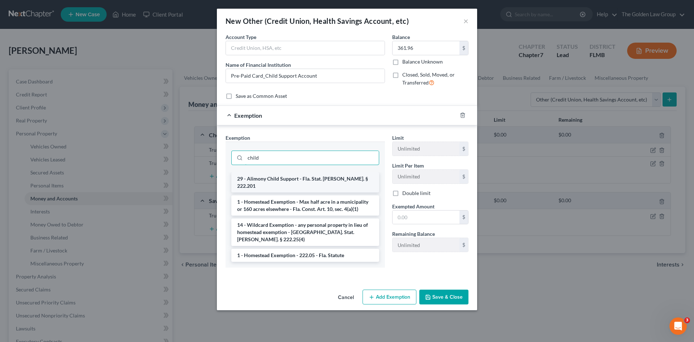
type input "child"
click at [300, 178] on li "29 - Alimony Child Support - Fla. Stat. [PERSON_NAME]. § 222.201" at bounding box center [305, 182] width 148 height 20
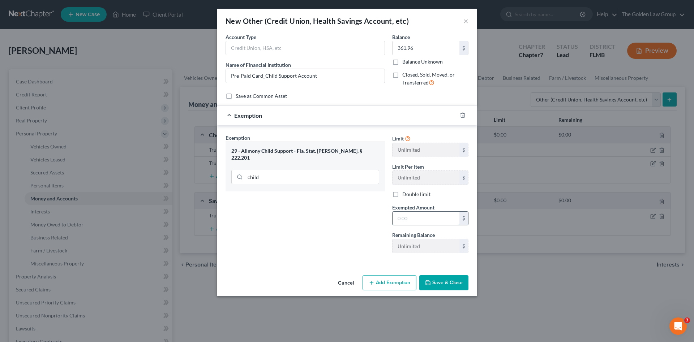
click at [410, 220] on input "text" at bounding box center [426, 219] width 67 height 14
type input "361.96"
click at [446, 281] on button "Save & Close" at bounding box center [443, 282] width 49 height 15
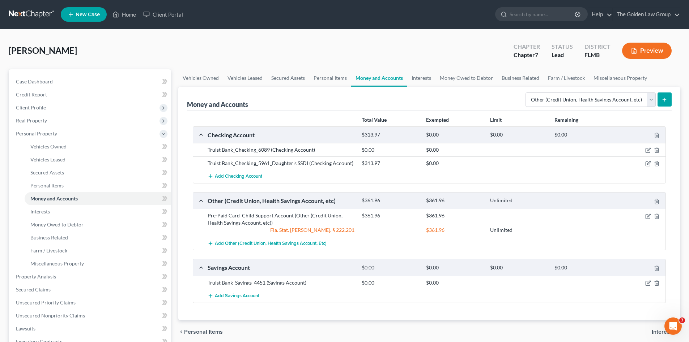
click at [402, 291] on div "Add Savings Account" at bounding box center [435, 296] width 462 height 13
click at [414, 81] on link "Interests" at bounding box center [421, 77] width 28 height 17
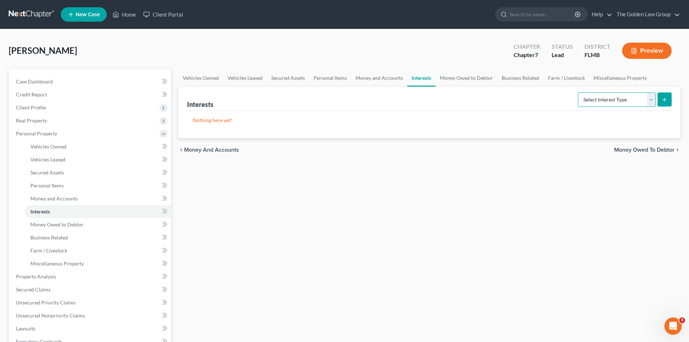
click at [629, 99] on select "Select Interest Type 401K Annuity Bond Education IRA Government Bond Government…" at bounding box center [617, 100] width 78 height 14
select select "term_life_insurance"
click at [578, 93] on select "Select Interest Type 401K Annuity Bond Education IRA Government Bond Government…" at bounding box center [617, 100] width 78 height 14
click at [663, 99] on icon "submit" at bounding box center [664, 100] width 6 height 6
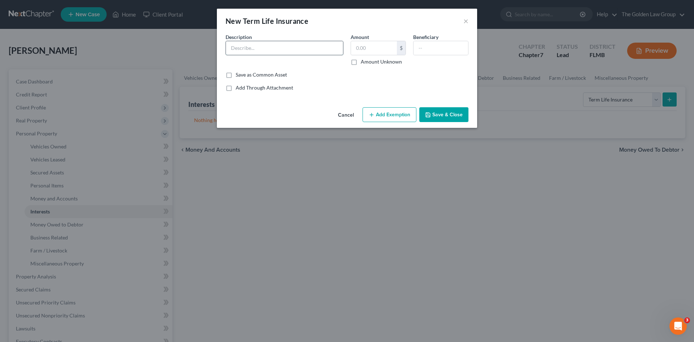
click at [264, 50] on input "text" at bounding box center [284, 48] width 117 height 14
type input "Forester's Life Insurance_Term Policy"
click at [309, 64] on div "Description * Forester's Life Insurance_Term Policy" at bounding box center [284, 49] width 125 height 32
click at [371, 50] on input "text" at bounding box center [374, 48] width 46 height 14
type input "0.00"
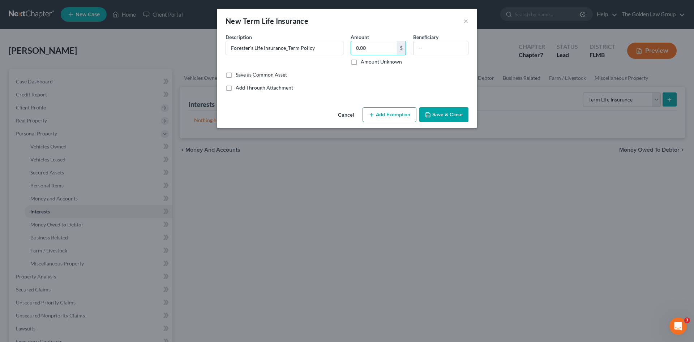
drag, startPoint x: 453, startPoint y: 111, endPoint x: 465, endPoint y: 107, distance: 12.6
click at [461, 108] on button "Save & Close" at bounding box center [443, 114] width 49 height 15
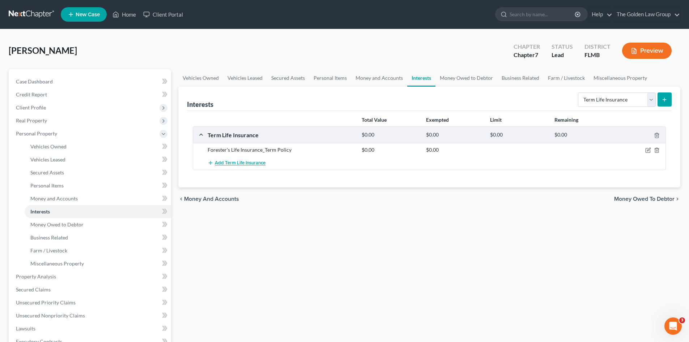
click at [247, 161] on span "Add Term Life Insurance" at bounding box center [240, 164] width 51 height 6
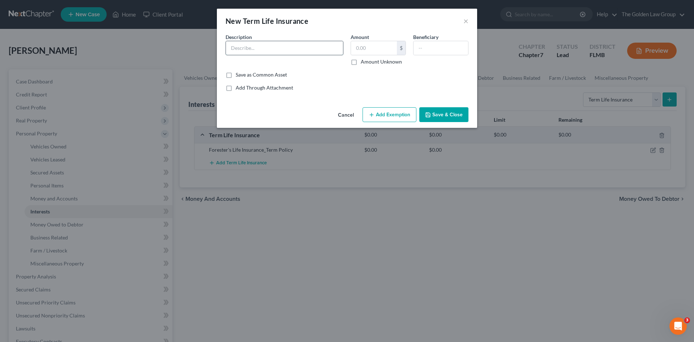
drag, startPoint x: 238, startPoint y: 51, endPoint x: 240, endPoint y: 54, distance: 3.8
click at [240, 54] on input "text" at bounding box center [284, 48] width 117 height 14
type input "Nassu Life Insurance_Term Policy"
type input "0.00"
click at [319, 74] on div "Save as Common Asset" at bounding box center [347, 74] width 243 height 7
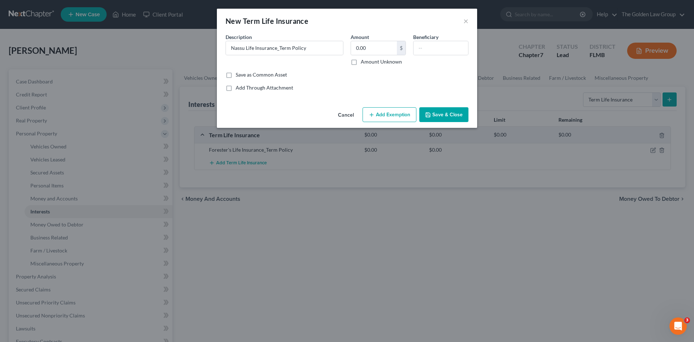
click at [399, 112] on button "Add Exemption" at bounding box center [390, 114] width 54 height 15
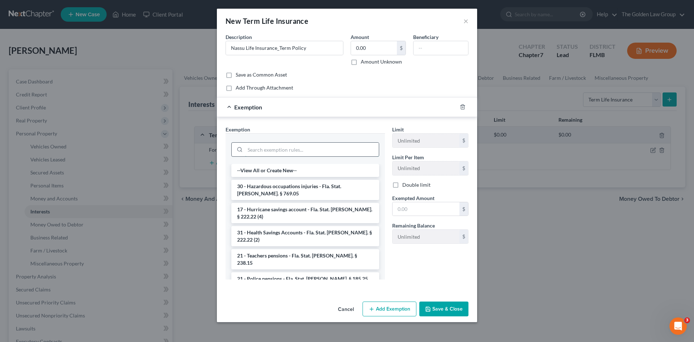
click at [296, 150] on input "search" at bounding box center [312, 150] width 134 height 14
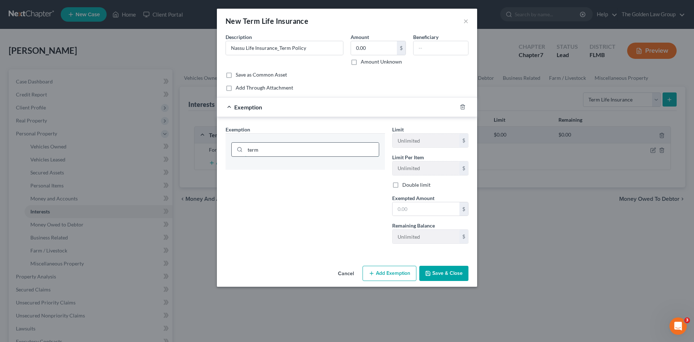
type input "term"
drag, startPoint x: 286, startPoint y: 157, endPoint x: 241, endPoint y: 159, distance: 44.9
click at [241, 159] on div "term" at bounding box center [305, 148] width 159 height 31
click at [347, 273] on button "Cancel" at bounding box center [345, 274] width 27 height 14
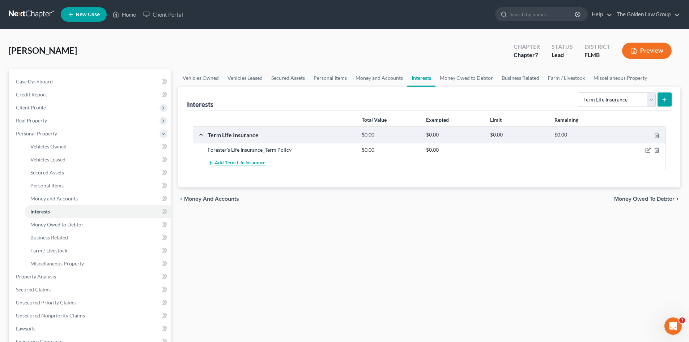
click at [239, 166] on button "Add Term Life Insurance" at bounding box center [237, 163] width 58 height 13
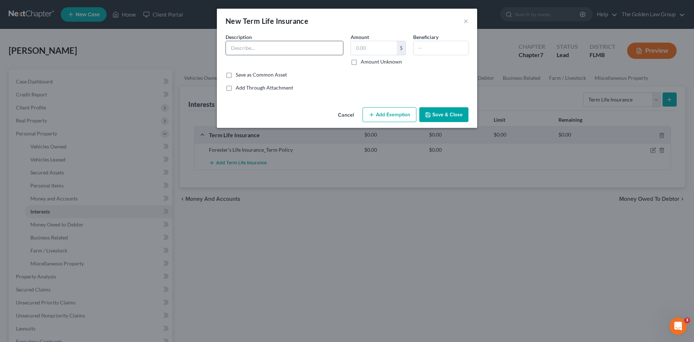
click at [248, 52] on input "text" at bounding box center [284, 48] width 117 height 14
type input "Nassu Life Insurance_Term Policy"
click at [331, 73] on div "Save as Common Asset" at bounding box center [347, 74] width 243 height 7
click at [366, 50] on input "text" at bounding box center [374, 48] width 46 height 14
type input "0.00"
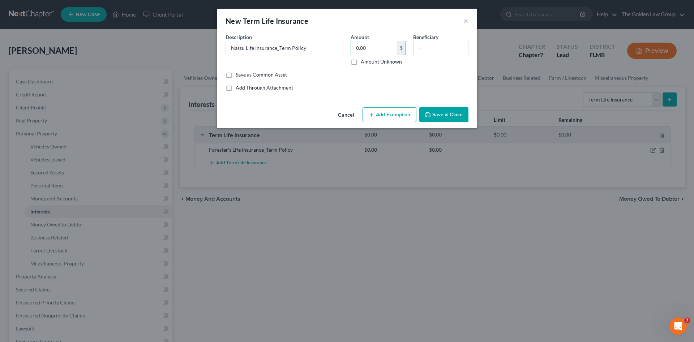
click at [420, 90] on div "Add Through Attachment" at bounding box center [347, 87] width 243 height 7
click at [444, 114] on button "Save & Close" at bounding box center [443, 114] width 49 height 15
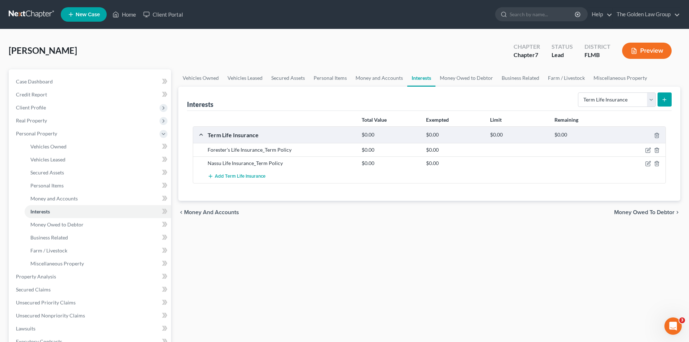
click at [430, 267] on div "Vehicles Owned Vehicles Leased Secured Assets Personal Items Money and Accounts…" at bounding box center [429, 278] width 509 height 418
click at [456, 81] on link "Money Owed to Debtor" at bounding box center [466, 77] width 62 height 17
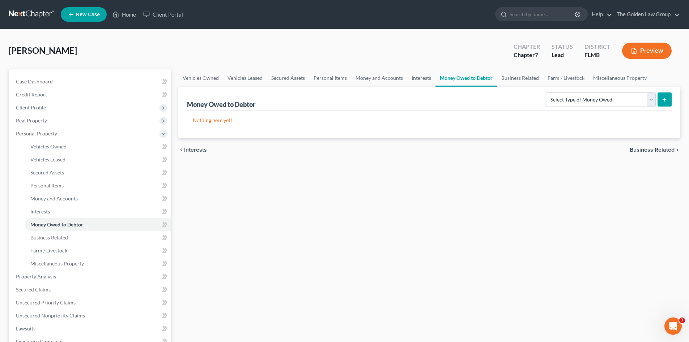
click at [353, 271] on div "Vehicles Owned Vehicles Leased Secured Assets Personal Items Money and Accounts…" at bounding box center [429, 278] width 509 height 418
click at [525, 79] on link "Business Related" at bounding box center [520, 77] width 46 height 17
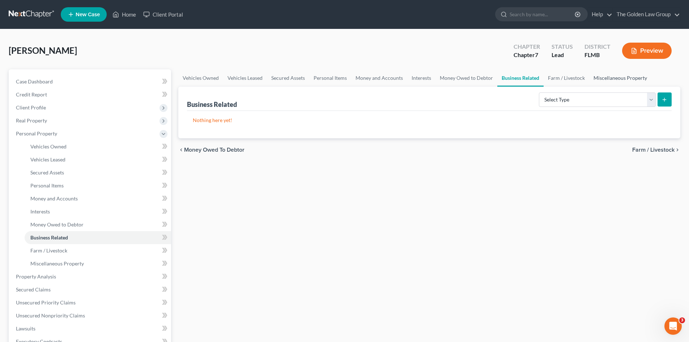
click at [598, 78] on link "Miscellaneous Property" at bounding box center [620, 77] width 62 height 17
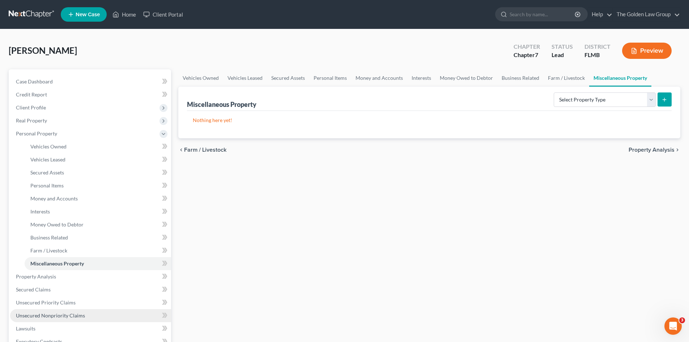
click at [83, 317] on span "Unsecured Nonpriority Claims" at bounding box center [50, 316] width 69 height 6
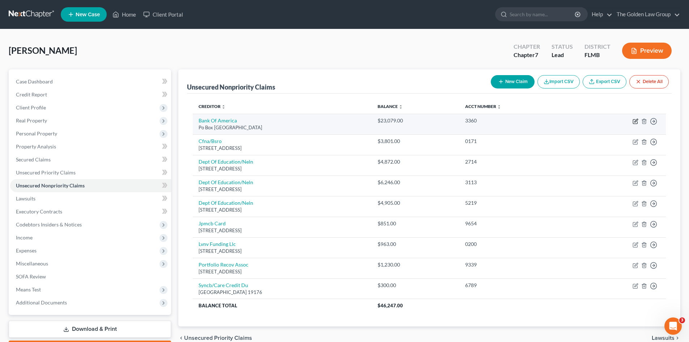
click at [634, 121] on icon "button" at bounding box center [635, 122] width 6 height 6
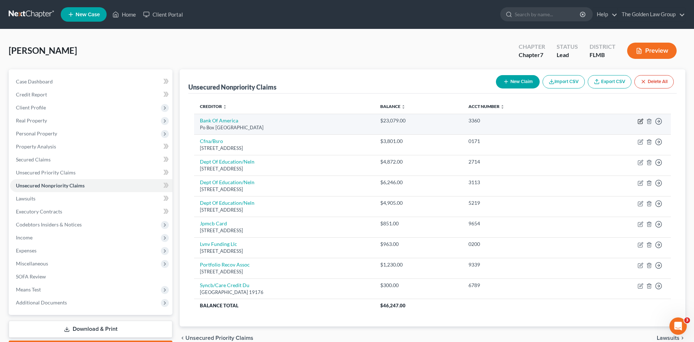
select select "45"
select select "2"
select select "0"
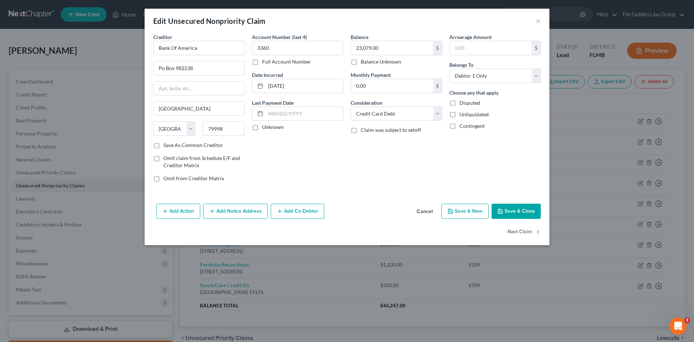
drag, startPoint x: 397, startPoint y: 131, endPoint x: 395, endPoint y: 134, distance: 4.2
click at [397, 131] on span "Claim was subject to setoff" at bounding box center [391, 130] width 60 height 6
click at [368, 131] on input "Claim was subject to setoff" at bounding box center [366, 129] width 5 height 5
checkbox input "true"
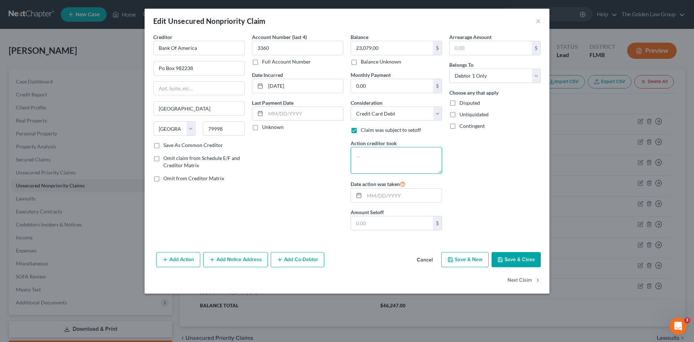
click at [392, 159] on textarea at bounding box center [396, 160] width 91 height 27
click at [399, 197] on input "text" at bounding box center [402, 196] width 77 height 14
click at [390, 156] on textarea at bounding box center [396, 160] width 91 height 27
type textarea "Bank Account Garnishment"
click at [397, 195] on input "text" at bounding box center [402, 196] width 77 height 14
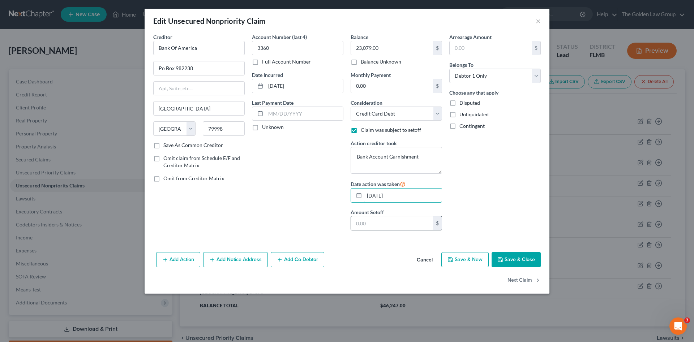
type input "08/05/2025"
click at [406, 219] on input "text" at bounding box center [392, 224] width 82 height 14
click at [368, 223] on input "473,300.44" at bounding box center [392, 224] width 82 height 14
drag, startPoint x: 385, startPoint y: 225, endPoint x: 347, endPoint y: 220, distance: 38.0
click at [347, 220] on div "Balance 23,079.00 $ Balance Unknown Balance Undetermined 23,079.00 $ Balance Un…" at bounding box center [396, 134] width 99 height 203
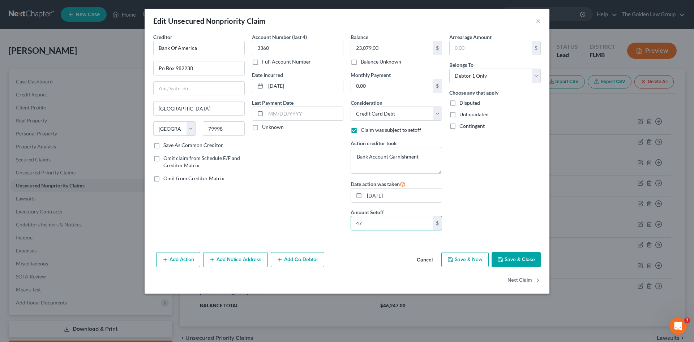
type input "4"
click at [361, 129] on label "Claim was subject to setoff" at bounding box center [391, 130] width 60 height 7
click at [364, 129] on input "Claim was subject to setoff" at bounding box center [366, 129] width 5 height 5
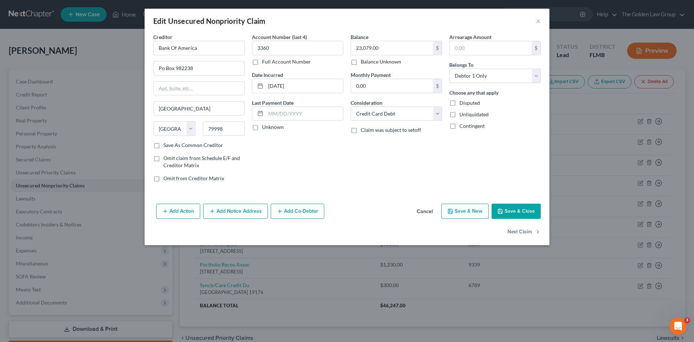
click at [362, 159] on div "Balance 23,079.00 $ Balance Unknown Balance Undetermined 23,079.00 $ Balance Un…" at bounding box center [396, 110] width 99 height 155
click at [361, 130] on label "Claim was subject to setoff" at bounding box center [391, 130] width 60 height 7
click at [364, 130] on input "Claim was subject to setoff" at bounding box center [366, 129] width 5 height 5
checkbox input "true"
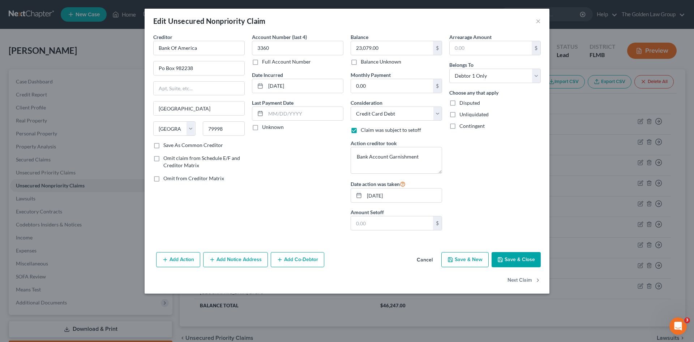
click at [504, 258] on button "Save & Close" at bounding box center [516, 259] width 49 height 15
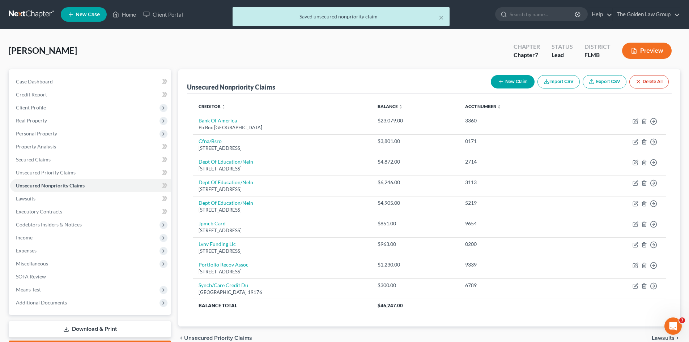
click at [248, 44] on div "Gwozdz, Teresa Upgraded Chapter Chapter 7 Status Lead District FLMB Preview" at bounding box center [344, 53] width 671 height 31
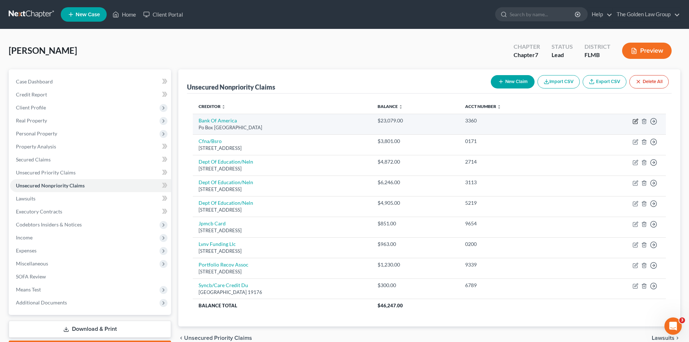
click at [634, 122] on icon "button" at bounding box center [635, 120] width 3 height 3
select select "45"
select select "2"
select select "0"
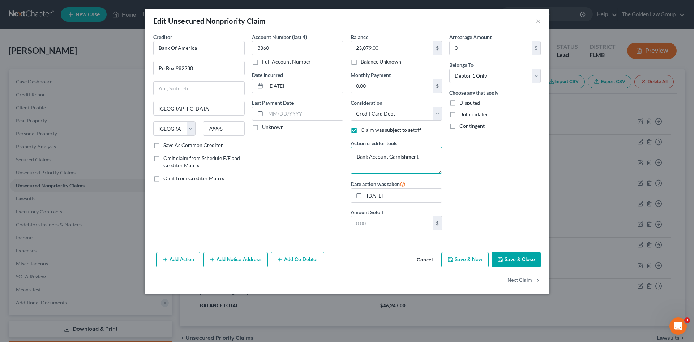
click at [389, 155] on textarea "Bank Account Garnishment" at bounding box center [396, 160] width 91 height 27
drag, startPoint x: 426, startPoint y: 157, endPoint x: 353, endPoint y: 158, distance: 72.7
click at [353, 158] on textarea "Bank Account Garnishment" at bounding box center [396, 160] width 91 height 27
type textarea "Froze Checking and Savings Accounts"
click at [510, 255] on button "Save & Close" at bounding box center [516, 259] width 49 height 15
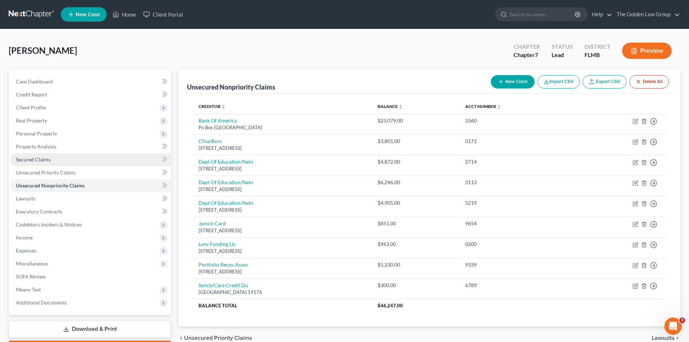
click at [52, 155] on link "Secured Claims" at bounding box center [90, 159] width 161 height 13
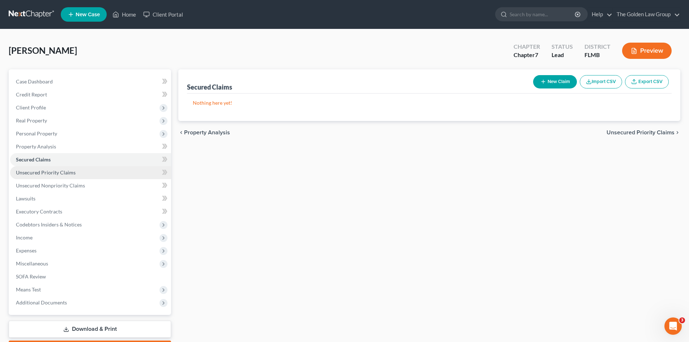
click at [84, 171] on link "Unsecured Priority Claims" at bounding box center [90, 172] width 161 height 13
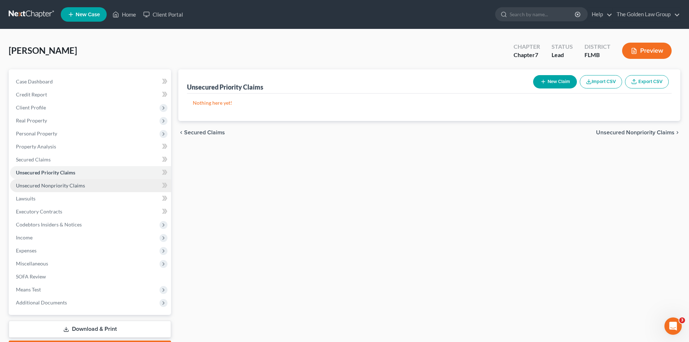
click at [56, 183] on span "Unsecured Nonpriority Claims" at bounding box center [50, 186] width 69 height 6
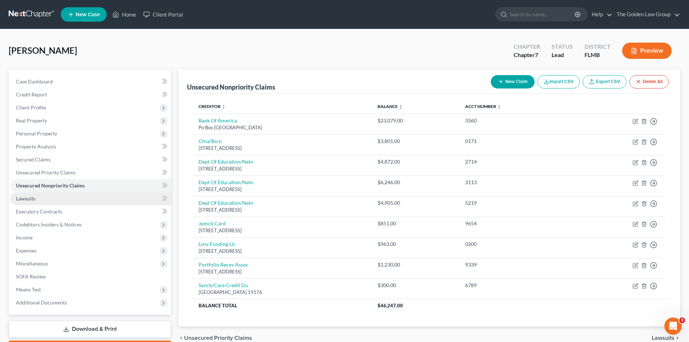
click at [65, 198] on link "Lawsuits" at bounding box center [90, 198] width 161 height 13
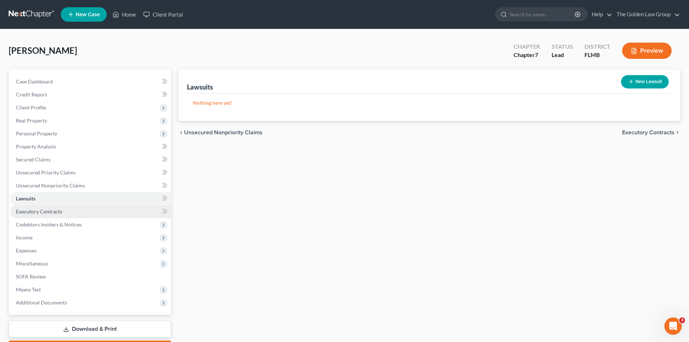
click at [67, 207] on link "Executory Contracts" at bounding box center [90, 211] width 161 height 13
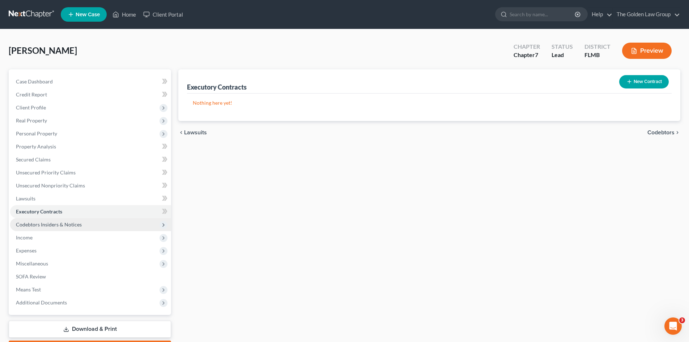
click at [48, 222] on span "Codebtors Insiders & Notices" at bounding box center [49, 225] width 66 height 6
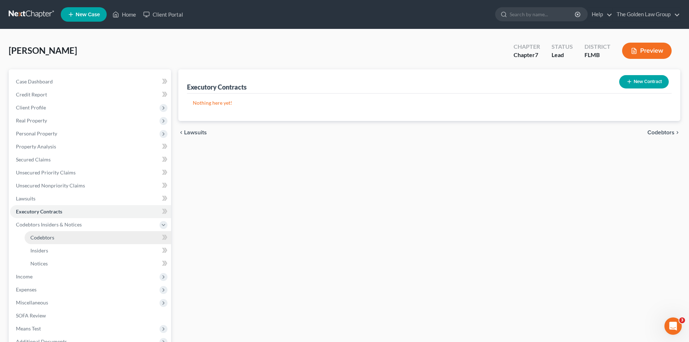
click at [73, 236] on link "Codebtors" at bounding box center [98, 237] width 146 height 13
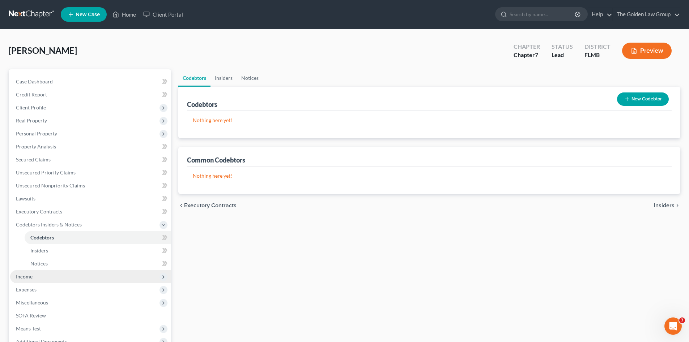
click at [43, 271] on span "Income" at bounding box center [90, 276] width 161 height 13
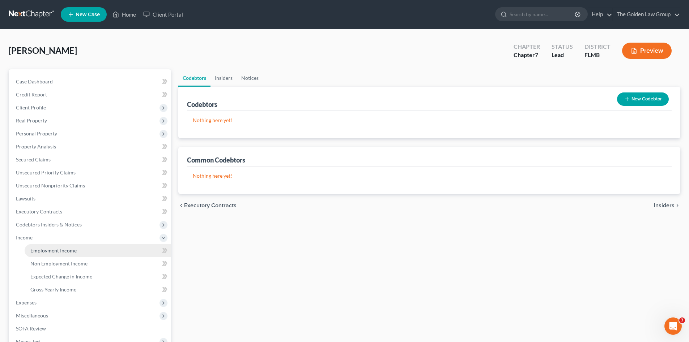
click at [52, 250] on span "Employment Income" at bounding box center [53, 251] width 46 height 6
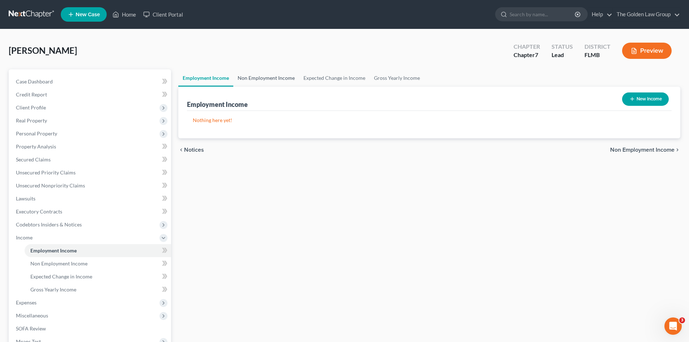
click at [275, 81] on link "Non Employment Income" at bounding box center [266, 77] width 66 height 17
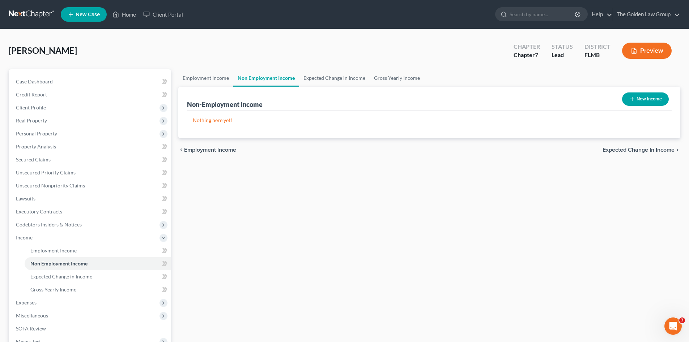
click at [653, 98] on button "New Income" at bounding box center [645, 99] width 47 height 13
select select "0"
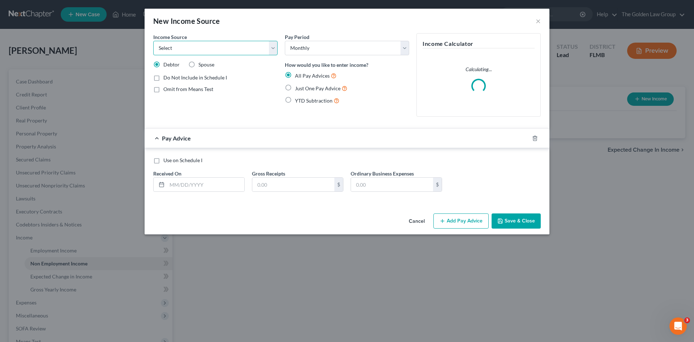
click at [217, 52] on select "Select Unemployment Disability (from employer) Pension Retirement Social Securi…" at bounding box center [215, 48] width 124 height 14
select select "13"
click at [153, 41] on select "Select Unemployment Disability (from employer) Pension Retirement Social Securi…" at bounding box center [215, 48] width 124 height 14
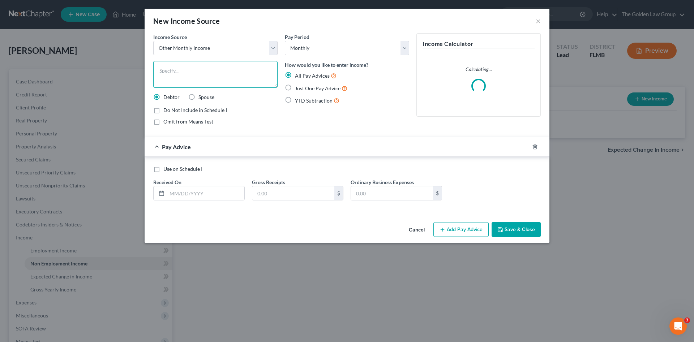
click at [192, 78] on textarea at bounding box center [215, 74] width 124 height 27
type textarea "Food Assistance"
drag, startPoint x: 333, startPoint y: 90, endPoint x: 299, endPoint y: 101, distance: 35.3
click at [332, 90] on span "Just One Pay Advice" at bounding box center [318, 88] width 46 height 6
click at [303, 89] on input "Just One Pay Advice" at bounding box center [300, 86] width 5 height 5
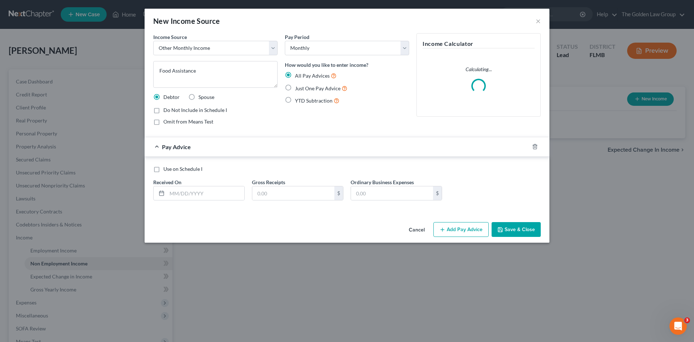
radio input "true"
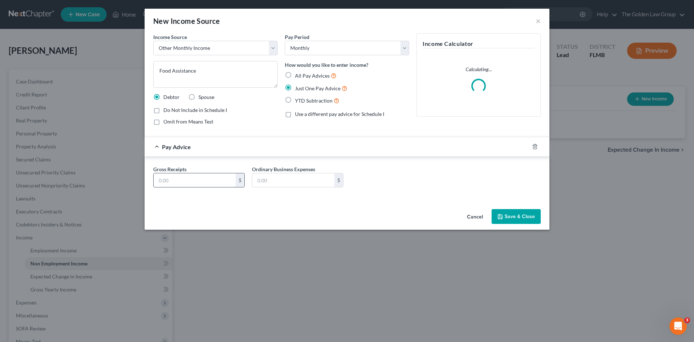
click at [214, 176] on input "text" at bounding box center [195, 181] width 82 height 14
type input "536.00"
click at [523, 218] on button "Save & Close" at bounding box center [516, 216] width 49 height 15
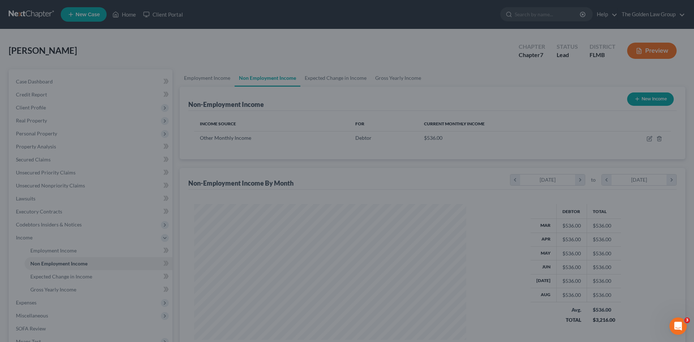
scroll to position [135, 284]
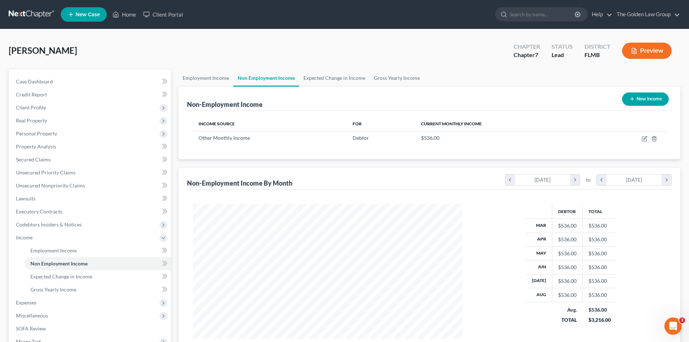
click at [629, 97] on icon "button" at bounding box center [632, 99] width 6 height 6
select select "0"
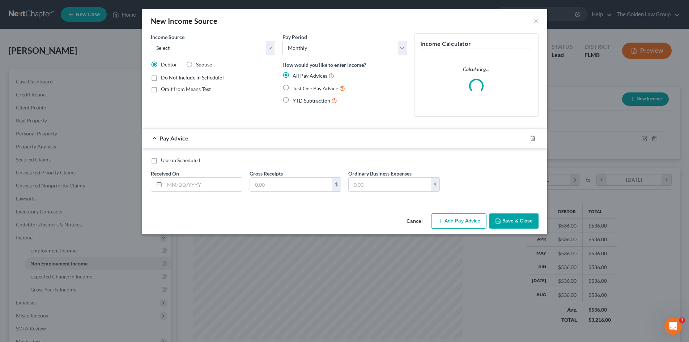
scroll to position [136, 287]
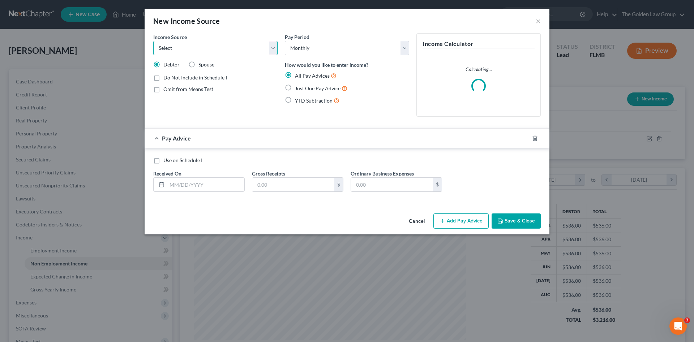
click at [193, 46] on select "Select Unemployment Disability (from employer) Pension Retirement Social Securi…" at bounding box center [215, 48] width 124 height 14
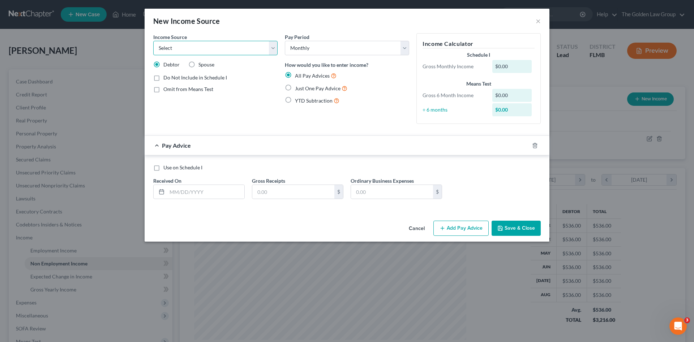
select select "7"
click at [153, 41] on select "Select Unemployment Disability (from employer) Pension Retirement Social Securi…" at bounding box center [215, 48] width 124 height 14
click at [309, 89] on span "Just One Pay Advice" at bounding box center [318, 88] width 46 height 6
click at [303, 89] on input "Just One Pay Advice" at bounding box center [300, 86] width 5 height 5
radio input "true"
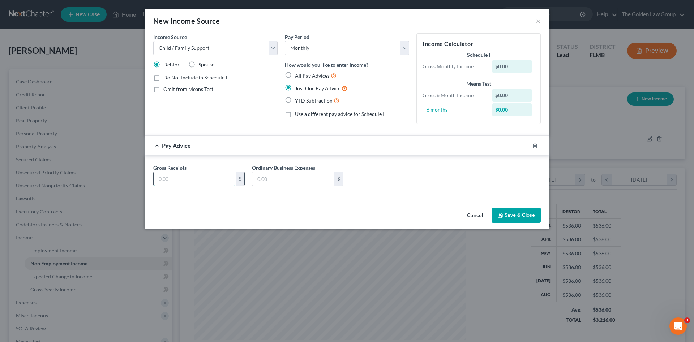
click at [201, 180] on input "text" at bounding box center [195, 179] width 82 height 14
type input "775.00"
click at [531, 218] on button "Save & Close" at bounding box center [516, 215] width 49 height 15
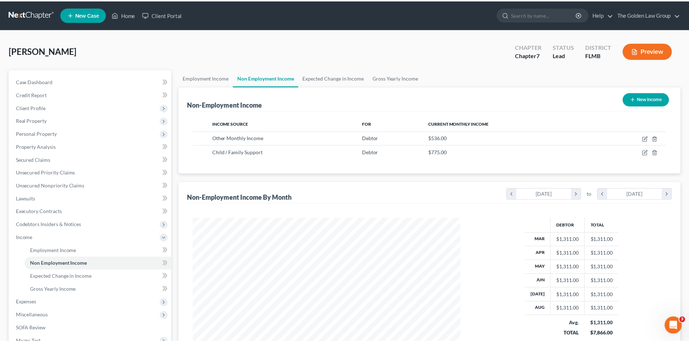
scroll to position [361379, 361230]
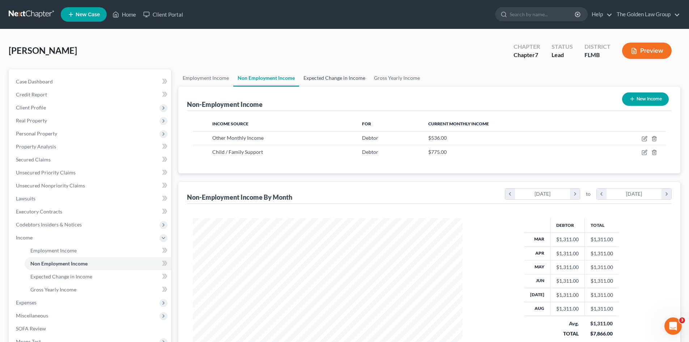
click at [317, 80] on link "Expected Change in Income" at bounding box center [334, 77] width 70 height 17
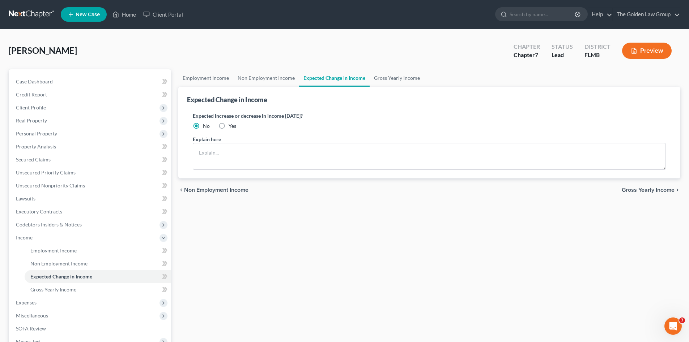
click at [342, 117] on label "Expected increase or decrease in income within one year?" at bounding box center [429, 116] width 473 height 8
click at [410, 75] on link "Gross Yearly Income" at bounding box center [396, 77] width 55 height 17
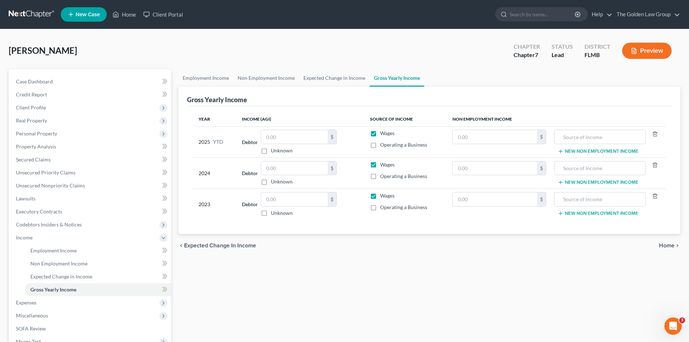
click at [341, 279] on div "Employment Income Non Employment Income Expected Change in Income Gross Yearly …" at bounding box center [429, 238] width 509 height 339
click at [380, 197] on label "Wages" at bounding box center [387, 195] width 14 height 7
click at [383, 197] on input "Wages" at bounding box center [385, 194] width 5 height 5
checkbox input "false"
click at [380, 163] on label "Wages" at bounding box center [387, 164] width 14 height 7
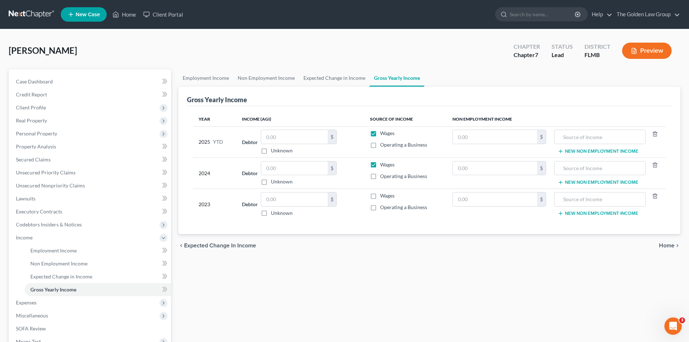
click at [383, 163] on input "Wages" at bounding box center [385, 163] width 5 height 5
checkbox input "false"
click at [380, 131] on label "Wages" at bounding box center [387, 133] width 14 height 7
click at [383, 131] on input "Wages" at bounding box center [385, 132] width 5 height 5
checkbox input "false"
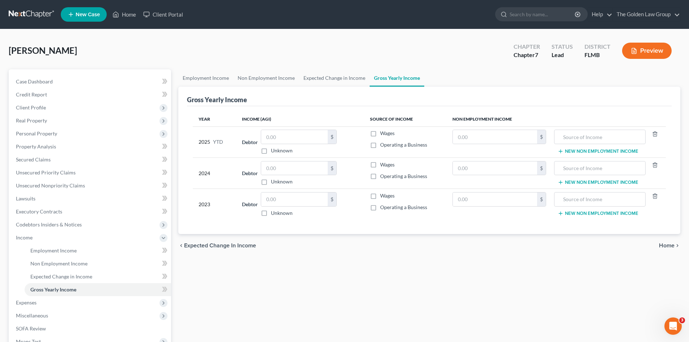
drag, startPoint x: 395, startPoint y: 258, endPoint x: 303, endPoint y: 263, distance: 91.9
click at [392, 258] on div "Employment Income Non Employment Income Expected Change in Income Gross Yearly …" at bounding box center [429, 238] width 509 height 339
click at [58, 302] on span "Expenses" at bounding box center [90, 302] width 161 height 13
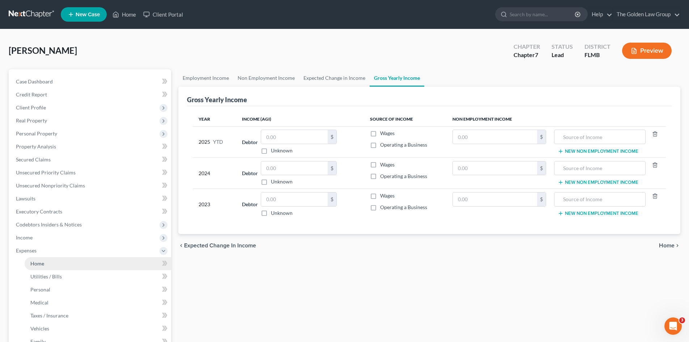
click at [59, 264] on link "Home" at bounding box center [98, 263] width 146 height 13
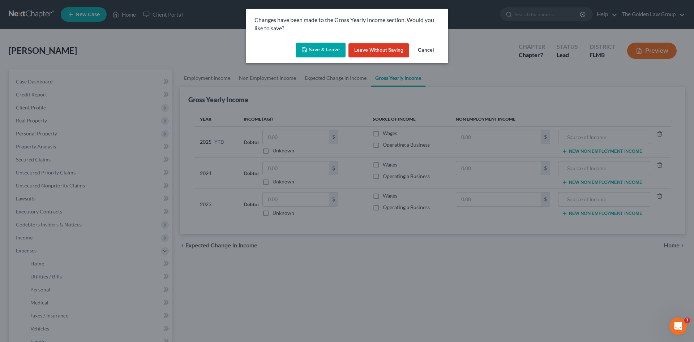
click at [325, 49] on button "Save & Leave" at bounding box center [321, 50] width 50 height 15
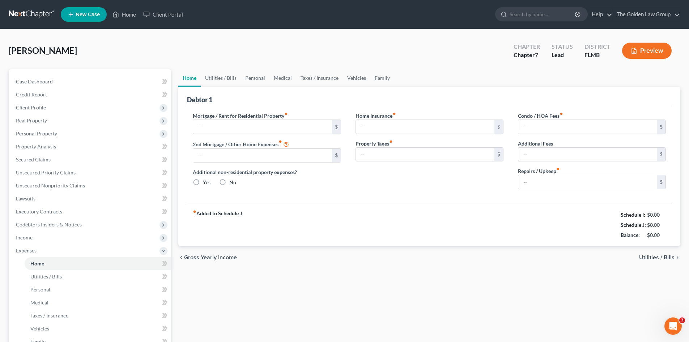
type input "0.00"
radio input "true"
type input "0.00"
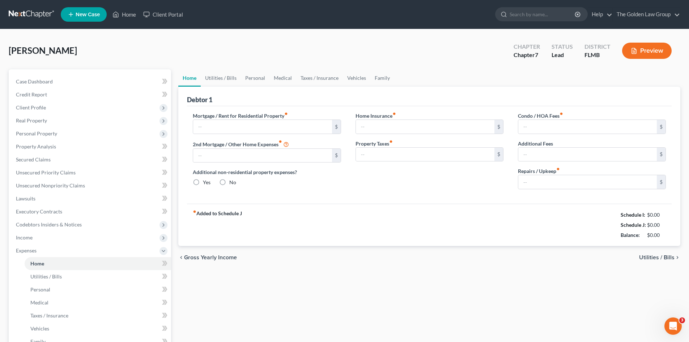
type input "0.00"
click at [238, 128] on input "text" at bounding box center [262, 127] width 138 height 14
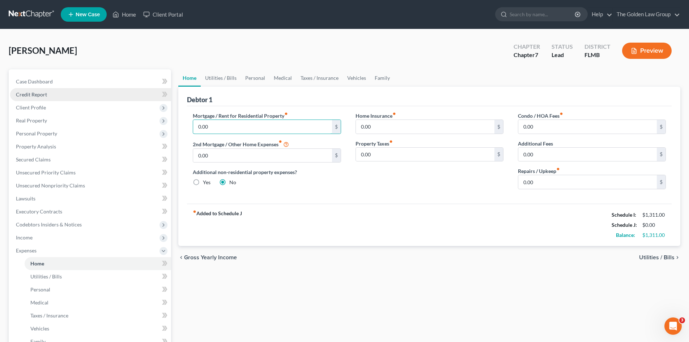
type input "0.00"
click at [405, 283] on div "Home Utilities / Bills Personal Medical Taxes / Insurance Vehicles Family Debto…" at bounding box center [429, 258] width 509 height 379
click at [544, 181] on input "0.00" at bounding box center [587, 182] width 138 height 14
click at [538, 185] on input "0.00" at bounding box center [587, 182] width 138 height 14
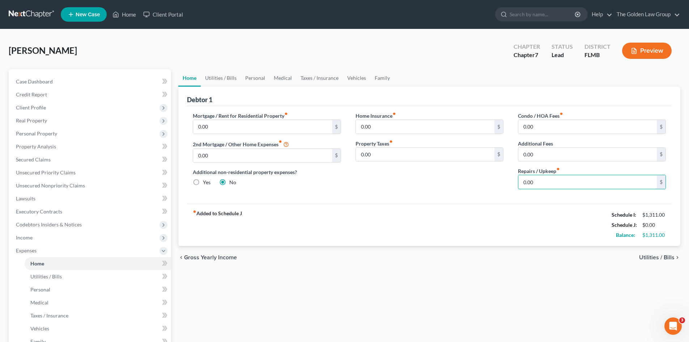
drag, startPoint x: 538, startPoint y: 185, endPoint x: 502, endPoint y: 191, distance: 36.6
click at [503, 190] on div "Mortgage / Rent for Residential Property fiber_manual_record 0.00 $ 2nd Mortgag…" at bounding box center [428, 153] width 487 height 83
type input "30.00"
click at [218, 77] on link "Utilities / Bills" at bounding box center [221, 77] width 40 height 17
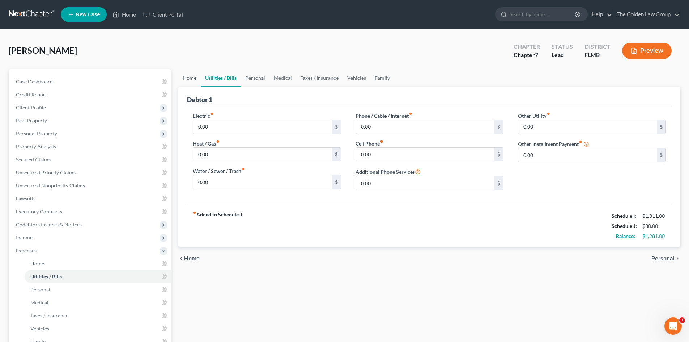
click at [193, 81] on link "Home" at bounding box center [189, 77] width 22 height 17
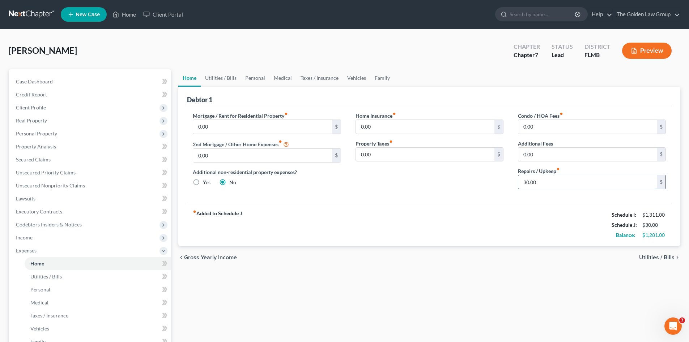
click at [570, 183] on input "30.00" at bounding box center [587, 182] width 138 height 14
drag, startPoint x: 517, startPoint y: 220, endPoint x: 512, endPoint y: 225, distance: 6.7
click at [517, 221] on div "fiber_manual_record Added to Schedule J Schedule I: $1,311.00 Schedule J: $50.0…" at bounding box center [429, 225] width 484 height 42
click at [551, 182] on input "50.00" at bounding box center [587, 182] width 138 height 14
type input "70.00"
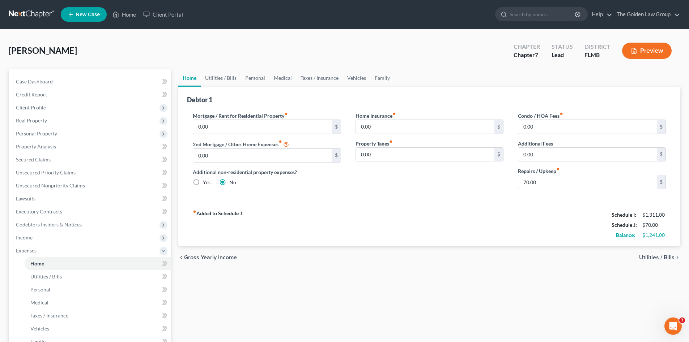
drag, startPoint x: 497, startPoint y: 211, endPoint x: 435, endPoint y: 188, distance: 66.5
click at [497, 212] on div "fiber_manual_record Added to Schedule J Schedule I: $1,311.00 Schedule J: $70.0…" at bounding box center [429, 225] width 484 height 42
click at [219, 78] on link "Utilities / Bills" at bounding box center [221, 77] width 40 height 17
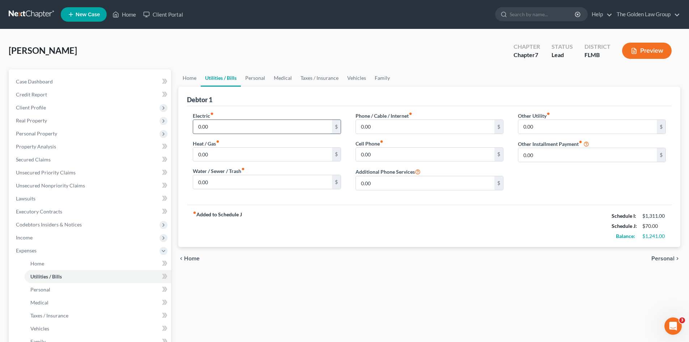
click at [253, 129] on input "0.00" at bounding box center [262, 127] width 138 height 14
type input "290.00"
click at [261, 179] on input "0.00" at bounding box center [262, 182] width 138 height 14
type input "50.00"
click at [421, 128] on input "0.00" at bounding box center [425, 127] width 138 height 14
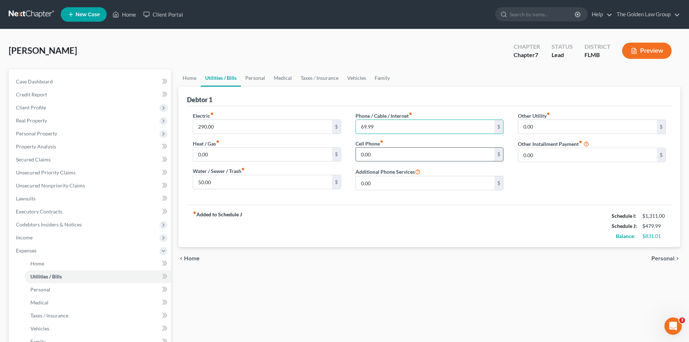
type input "69.99"
click at [414, 158] on input "0.00" at bounding box center [425, 155] width 138 height 14
click at [427, 214] on div "fiber_manual_record Added to Schedule J Schedule I: $1,311.00 Schedule J: $479.…" at bounding box center [429, 226] width 484 height 42
click at [252, 79] on link "Personal" at bounding box center [255, 77] width 29 height 17
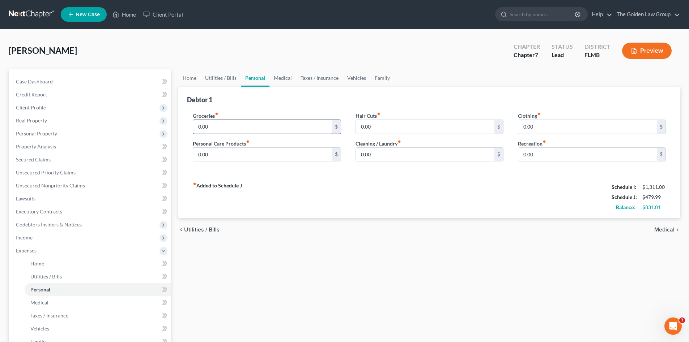
click at [258, 130] on input "0.00" at bounding box center [262, 127] width 138 height 14
click at [229, 81] on link "Utilities / Bills" at bounding box center [221, 77] width 40 height 17
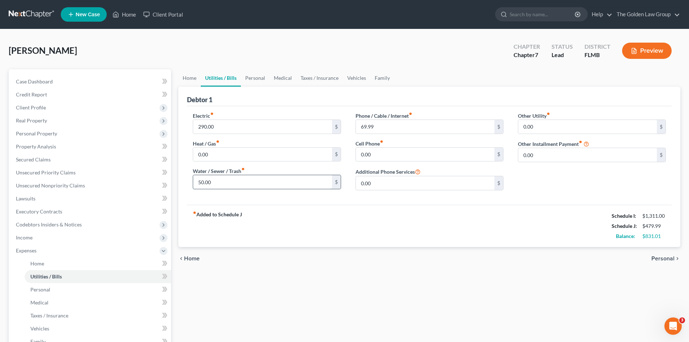
click at [236, 184] on input "50.00" at bounding box center [262, 182] width 138 height 14
click at [262, 202] on div "Electric fiber_manual_record 290.00 $ Heat / Gas fiber_manual_record 0.00 $ Wat…" at bounding box center [429, 155] width 484 height 99
type input "110.00"
click at [261, 82] on link "Personal" at bounding box center [255, 77] width 29 height 17
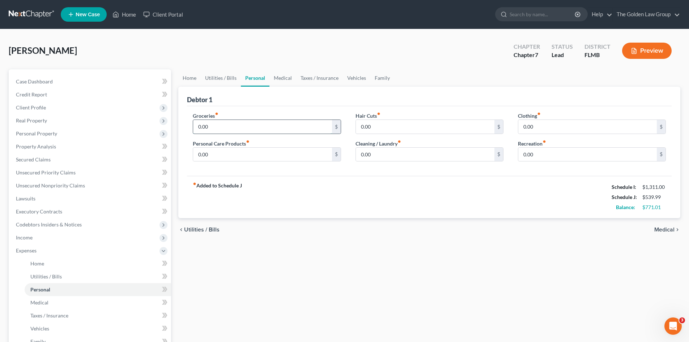
click at [234, 128] on input "0.00" at bounding box center [262, 127] width 138 height 14
click at [229, 128] on input "0.00" at bounding box center [262, 127] width 138 height 14
drag, startPoint x: 229, startPoint y: 128, endPoint x: 200, endPoint y: 131, distance: 29.4
click at [200, 131] on input "0.00" at bounding box center [262, 127] width 138 height 14
drag, startPoint x: 218, startPoint y: 125, endPoint x: 193, endPoint y: 127, distance: 25.4
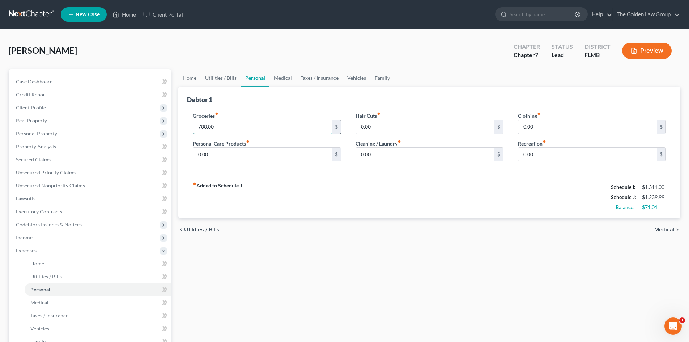
click at [192, 128] on div "Groceries fiber_manual_record 700.00 $ Personal Care Products fiber_manual_reco…" at bounding box center [266, 140] width 162 height 56
type input "600.00"
drag, startPoint x: 346, startPoint y: 184, endPoint x: 305, endPoint y: 178, distance: 41.7
click at [346, 185] on div "fiber_manual_record Added to Schedule J Schedule I: $1,311.00 Schedule J: $1,13…" at bounding box center [429, 197] width 484 height 42
click at [263, 161] on input "0.00" at bounding box center [262, 155] width 138 height 14
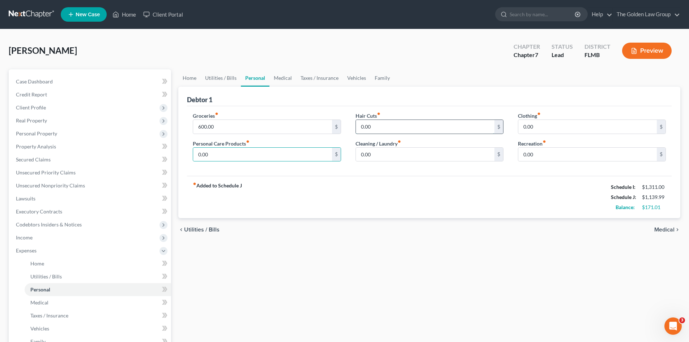
click at [397, 126] on input "0.00" at bounding box center [425, 127] width 138 height 14
click at [414, 160] on input "0.00" at bounding box center [425, 155] width 138 height 14
type input "30.00"
click at [589, 127] on input "0.00" at bounding box center [587, 127] width 138 height 14
click at [543, 155] on input "0.00" at bounding box center [587, 155] width 138 height 14
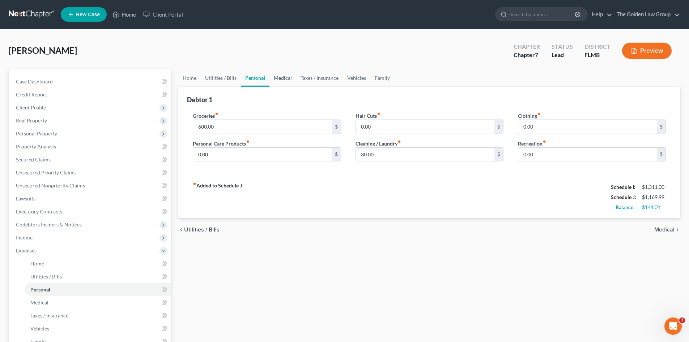
click at [278, 79] on link "Medical" at bounding box center [282, 77] width 27 height 17
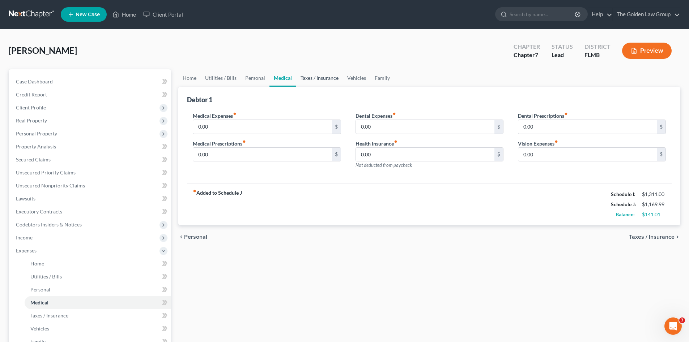
click at [307, 81] on link "Taxes / Insurance" at bounding box center [319, 77] width 47 height 17
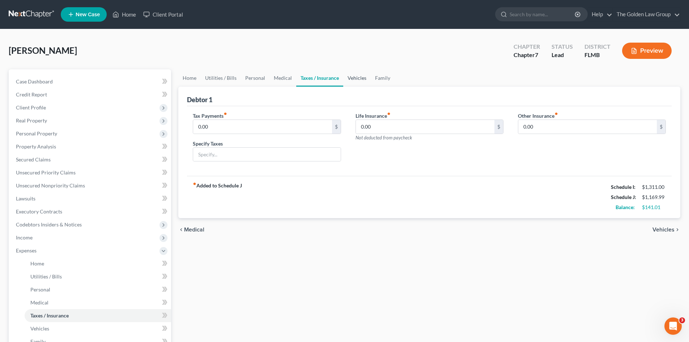
click at [352, 79] on link "Vehicles" at bounding box center [356, 77] width 27 height 17
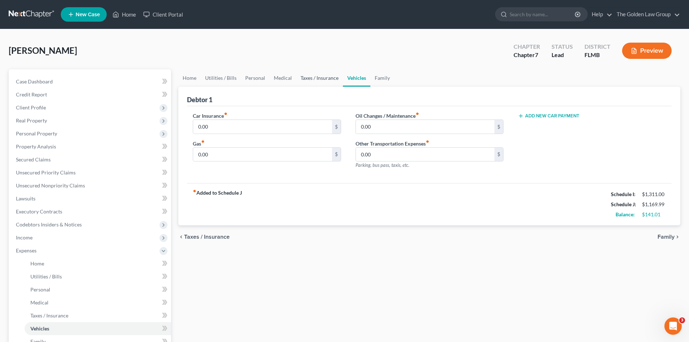
click at [324, 77] on link "Taxes / Insurance" at bounding box center [319, 77] width 47 height 17
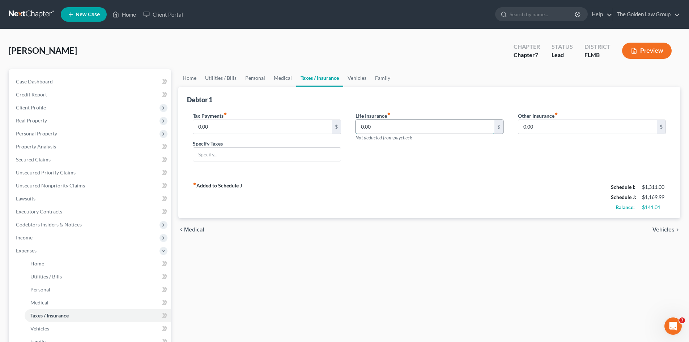
click at [396, 126] on input "0.00" at bounding box center [425, 127] width 138 height 14
type input "35.00"
click at [418, 174] on div "Tax Payments fiber_manual_record 0.00 $ Specify Taxes Life Insurance fiber_manu…" at bounding box center [429, 141] width 484 height 70
click at [414, 167] on div "Life Insurance fiber_manual_record 35.00 $ Not deducted from paycheck" at bounding box center [429, 140] width 162 height 56
click at [362, 80] on link "Vehicles" at bounding box center [356, 77] width 27 height 17
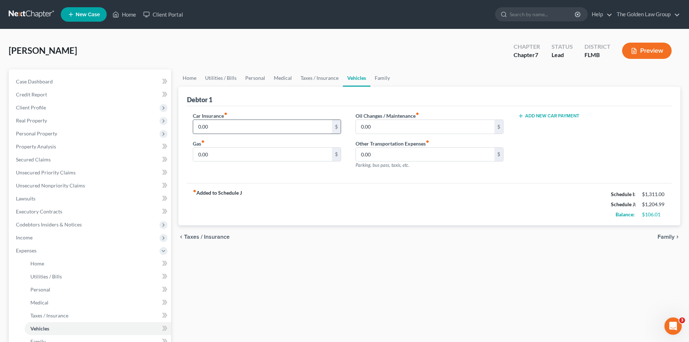
click at [294, 123] on input "0.00" at bounding box center [262, 127] width 138 height 14
click at [403, 194] on div "fiber_manual_record Added to Schedule J Schedule I: $1,311.00 Schedule J: $1,20…" at bounding box center [429, 204] width 484 height 42
click at [226, 155] on input "0.00" at bounding box center [262, 155] width 138 height 14
click at [217, 154] on input "0.00" at bounding box center [262, 155] width 138 height 14
drag, startPoint x: 217, startPoint y: 154, endPoint x: 216, endPoint y: 162, distance: 8.4
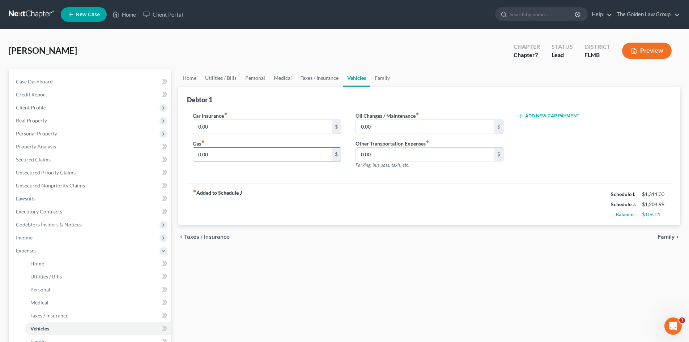
click at [187, 161] on div "Car Insurance fiber_manual_record 0.00 $ Gas fiber_manual_record 0.00 $" at bounding box center [266, 143] width 162 height 63
type input "50.00"
click at [433, 123] on input "0.00" at bounding box center [425, 127] width 138 height 14
click at [551, 177] on div "Car Insurance fiber_manual_record 0.00 $ Gas fiber_manual_record 50.00 $ Oil Ch…" at bounding box center [429, 144] width 484 height 77
click at [375, 80] on link "Family" at bounding box center [382, 77] width 24 height 17
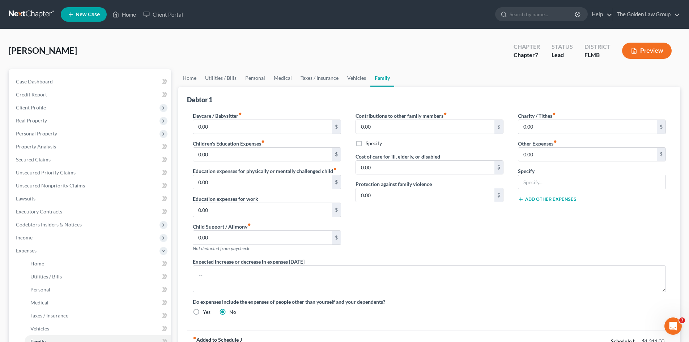
click at [444, 238] on div "Contributions to other family members fiber_manual_record 0.00 $ Specify Cost o…" at bounding box center [429, 185] width 162 height 146
click at [439, 240] on div "Contributions to other family members fiber_manual_record 0.00 $ Specify Cost o…" at bounding box center [429, 185] width 162 height 146
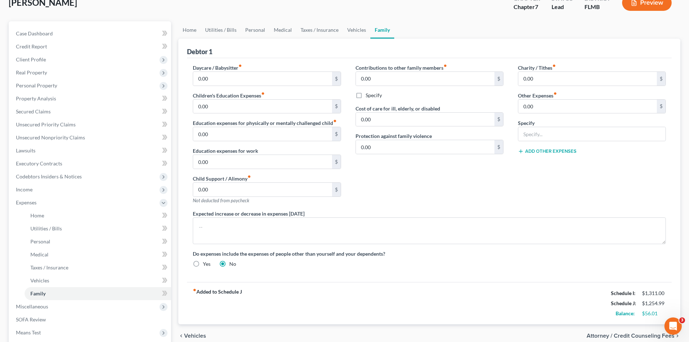
click at [461, 267] on div "Do expenses include the expenses of people other than yourself and your depende…" at bounding box center [428, 259] width 487 height 18
click at [468, 263] on div "Do expenses include the expenses of people other than yourself and your depende…" at bounding box center [428, 259] width 487 height 18
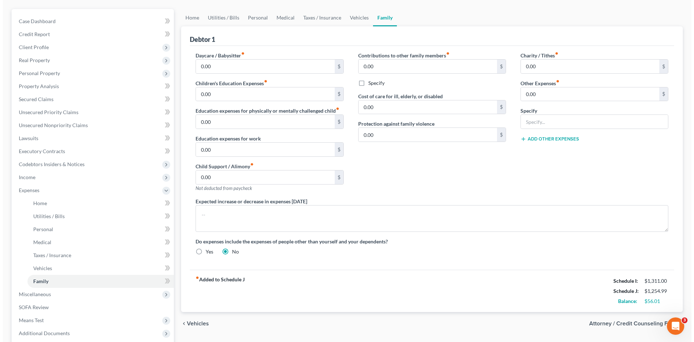
scroll to position [108, 0]
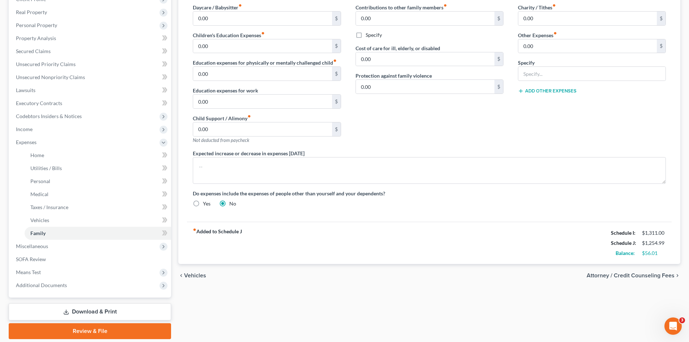
click at [619, 276] on span "Attorney / Credit Counseling Fees" at bounding box center [630, 276] width 88 height 6
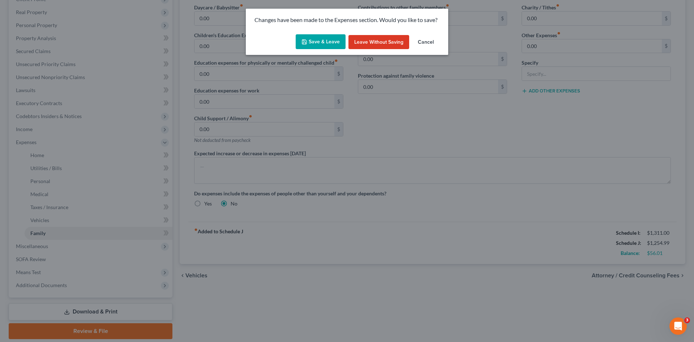
click at [321, 41] on button "Save & Leave" at bounding box center [321, 41] width 50 height 15
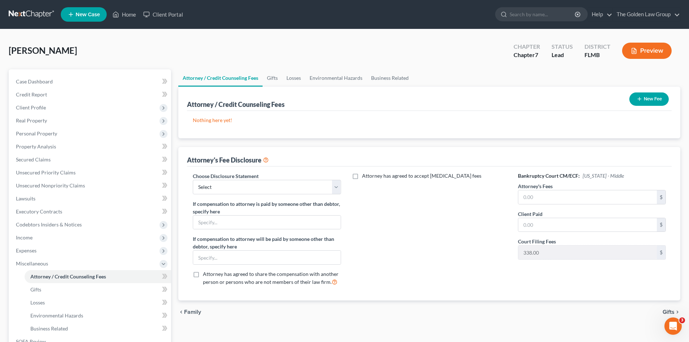
click at [412, 61] on div "Gwozdz, Teresa Upgraded Chapter Chapter 7 Status Lead District FLMB Preview" at bounding box center [344, 53] width 671 height 31
click at [150, 51] on div "Gwozdz, Teresa Upgraded Chapter Chapter 7 Status Lead District FLMB Preview" at bounding box center [344, 53] width 671 height 31
click at [283, 189] on select "Select Chapter 7 Supplemental Chapter 13 Chapter 7 Pre-Petition" at bounding box center [267, 187] width 148 height 14
select select "2"
click at [193, 180] on select "Select Chapter 7 Supplemental Chapter 13 Chapter 7 Pre-Petition" at bounding box center [267, 187] width 148 height 14
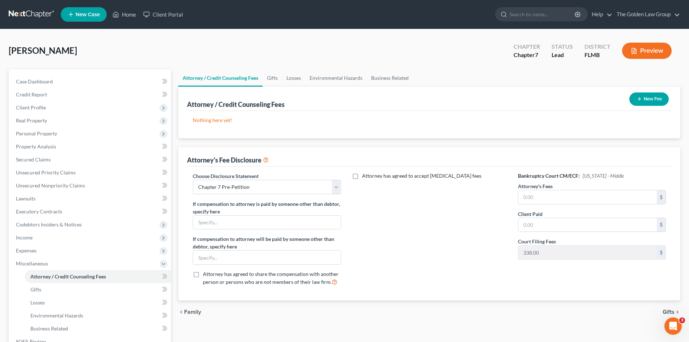
click at [441, 248] on div "Attorney has agreed to accept retainer fees" at bounding box center [429, 232] width 162 height 120
click at [437, 251] on div "Attorney has agreed to accept retainer fees" at bounding box center [429, 232] width 162 height 120
click at [437, 250] on div "Attorney has agreed to accept retainer fees" at bounding box center [429, 232] width 162 height 120
click at [420, 267] on div "Attorney has agreed to accept retainer fees" at bounding box center [429, 232] width 162 height 120
click at [158, 46] on div "Gwozdz, Teresa Upgraded Chapter Chapter 7 Status Lead District FLMB Preview" at bounding box center [344, 53] width 671 height 31
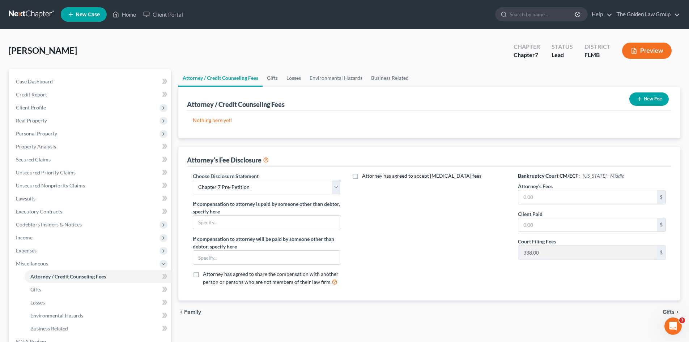
click at [381, 223] on div "Attorney has agreed to accept retainer fees" at bounding box center [429, 232] width 162 height 120
click at [538, 197] on input "text" at bounding box center [587, 198] width 138 height 14
type input "497.00"
click at [450, 221] on div "Attorney has agreed to accept retainer fees" at bounding box center [429, 232] width 162 height 120
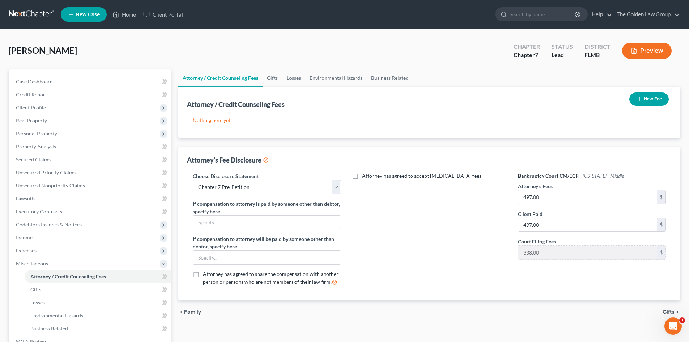
click at [662, 95] on button "New Fee" at bounding box center [648, 99] width 39 height 13
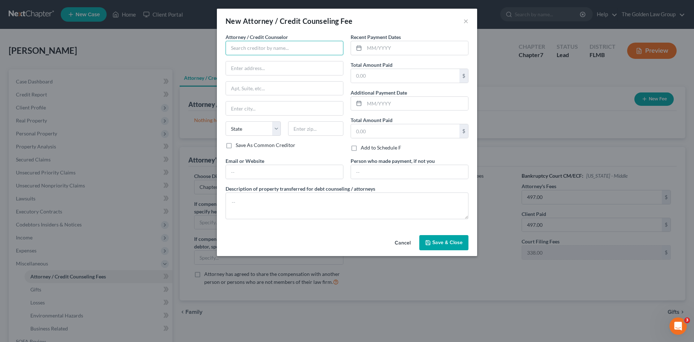
click at [268, 48] on input "text" at bounding box center [285, 48] width 118 height 14
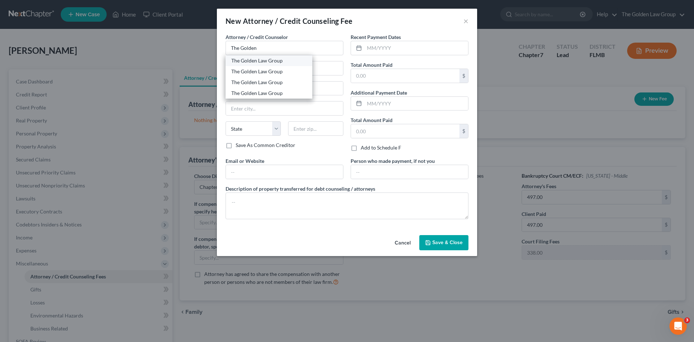
click at [274, 63] on div "The Golden Law Group" at bounding box center [268, 60] width 75 height 7
type input "The Golden Law Group"
type input "429 Lithia Pinecrest Road"
type input "Brandon"
select select "9"
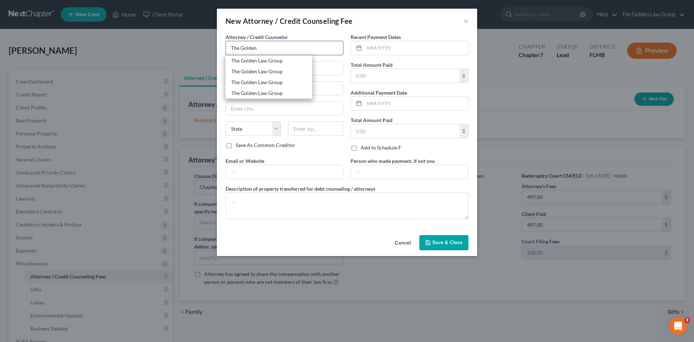
type input "33511"
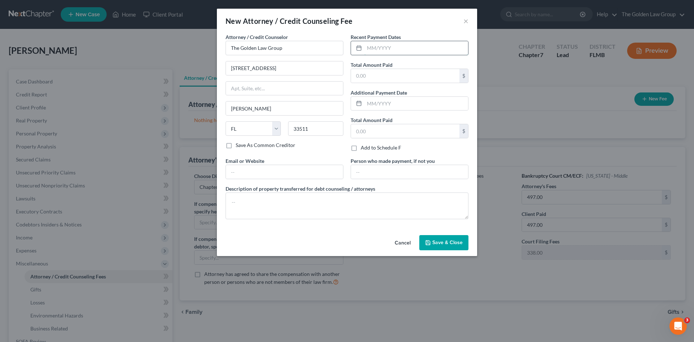
drag, startPoint x: 405, startPoint y: 45, endPoint x: 422, endPoint y: 46, distance: 17.0
click at [404, 45] on input "text" at bounding box center [416, 48] width 104 height 14
click at [397, 50] on input "text" at bounding box center [416, 48] width 104 height 14
type input "08/21/2025"
type input "497.00"
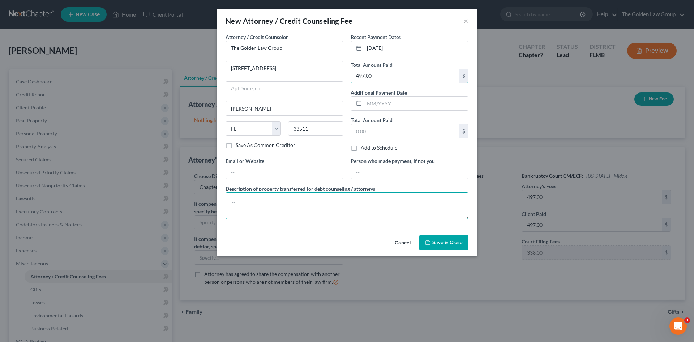
click at [367, 208] on textarea at bounding box center [347, 206] width 243 height 27
type textarea "Attorney Fee"
click at [436, 245] on span "Save & Close" at bounding box center [447, 243] width 30 height 6
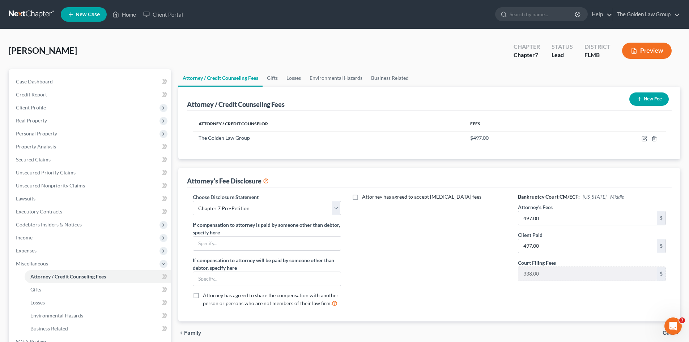
click at [638, 103] on button "New Fee" at bounding box center [648, 99] width 39 height 13
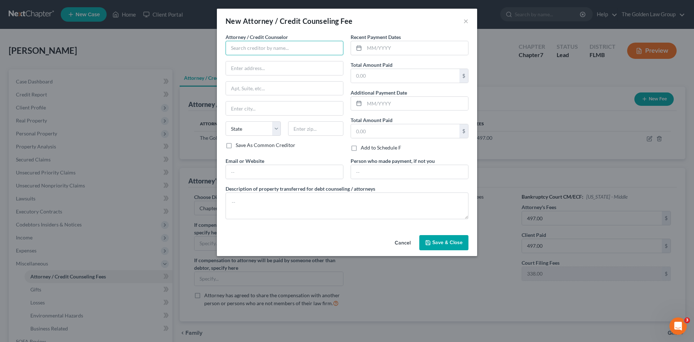
click at [275, 48] on input "text" at bounding box center [285, 48] width 118 height 14
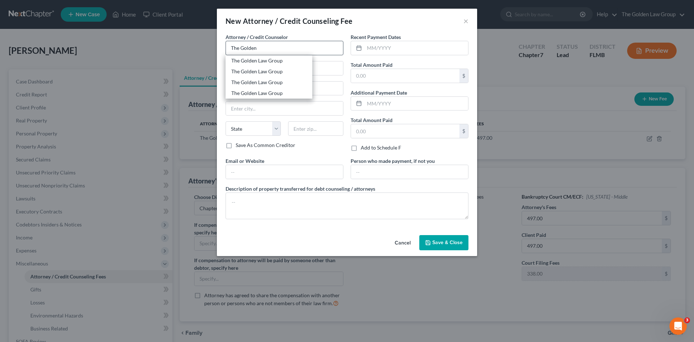
drag, startPoint x: 281, startPoint y: 59, endPoint x: 341, endPoint y: 53, distance: 60.0
click at [283, 58] on div "The Golden Law Group" at bounding box center [268, 60] width 75 height 7
type input "The Golden Law Group"
type input "429 Lithia Pinecrest Road"
type input "Brandon"
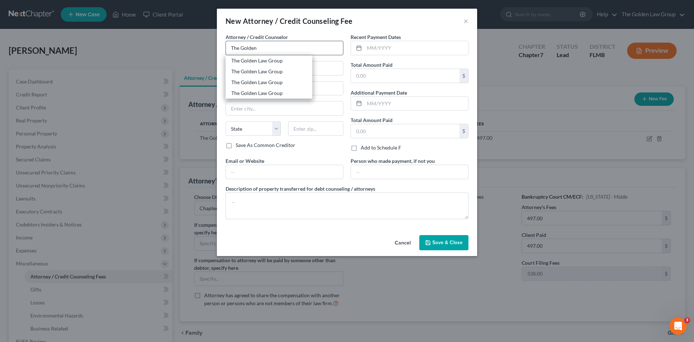
select select "9"
type input "33511"
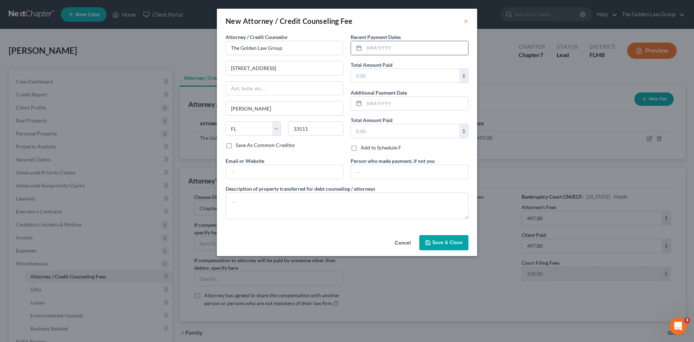
click at [380, 46] on input "text" at bounding box center [416, 48] width 104 height 14
type input "08/21/2025"
type input "338.00"
click at [287, 203] on textarea at bounding box center [347, 206] width 243 height 27
type textarea "Filing Fee"
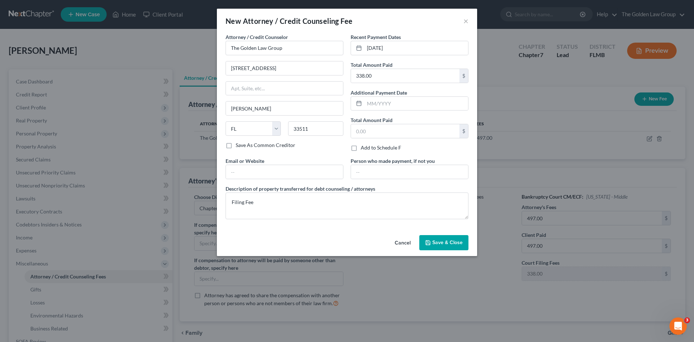
click at [436, 248] on button "Save & Close" at bounding box center [443, 242] width 49 height 15
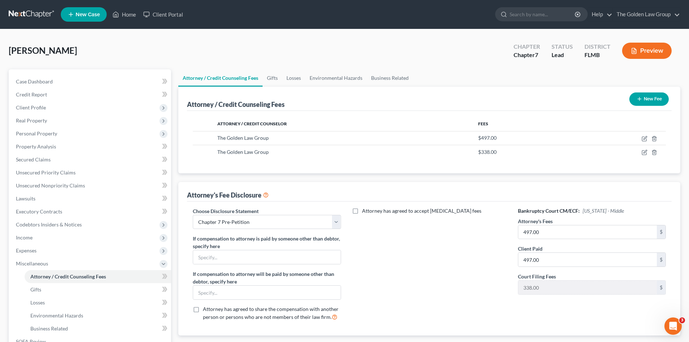
click at [656, 104] on button "New Fee" at bounding box center [648, 99] width 39 height 13
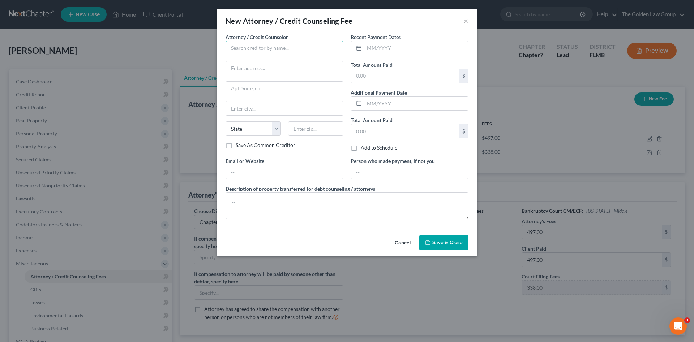
click at [242, 48] on input "text" at bounding box center [285, 48] width 118 height 14
click at [263, 60] on div "Debtorcc, Inc" at bounding box center [268, 60] width 75 height 7
type input "Debtorcc, Inc"
type input "372 Summit Avenue"
type input "Jersey City"
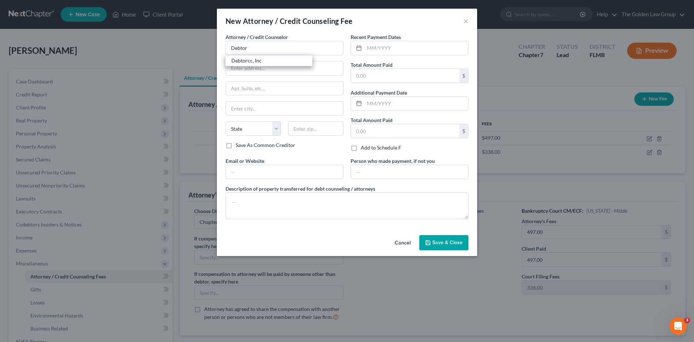
select select "33"
type input "07302"
click at [363, 46] on div at bounding box center [357, 48] width 13 height 14
click at [385, 53] on input "text" at bounding box center [416, 48] width 104 height 14
type input "08/21/2025"
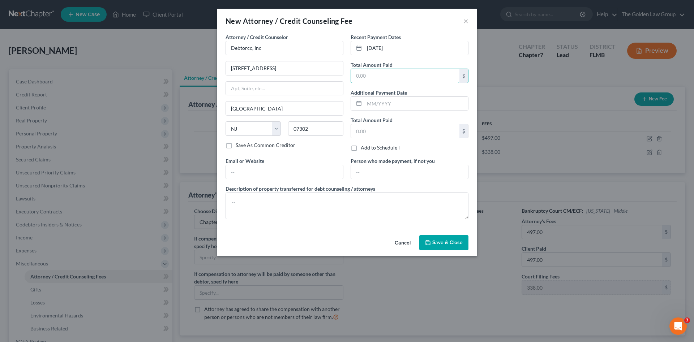
drag, startPoint x: 415, startPoint y: 72, endPoint x: 410, endPoint y: 68, distance: 6.6
click at [415, 73] on input "text" at bounding box center [405, 76] width 108 height 14
type input "19.95"
click at [405, 199] on textarea at bounding box center [347, 206] width 243 height 27
type textarea "Credit Counseling"
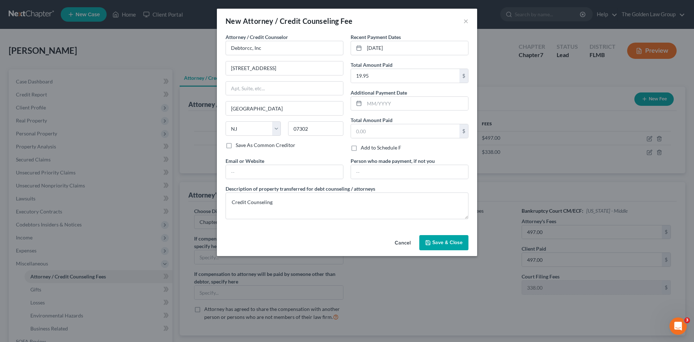
drag, startPoint x: 441, startPoint y: 240, endPoint x: 445, endPoint y: 235, distance: 6.9
click at [441, 241] on span "Save & Close" at bounding box center [447, 243] width 30 height 6
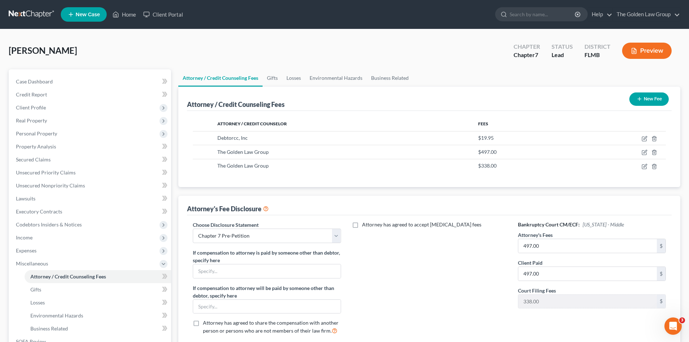
click at [652, 101] on button "New Fee" at bounding box center [648, 99] width 39 height 13
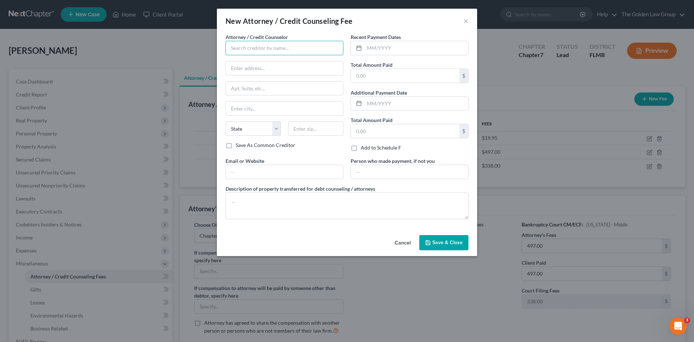
click at [289, 44] on input "text" at bounding box center [285, 48] width 118 height 14
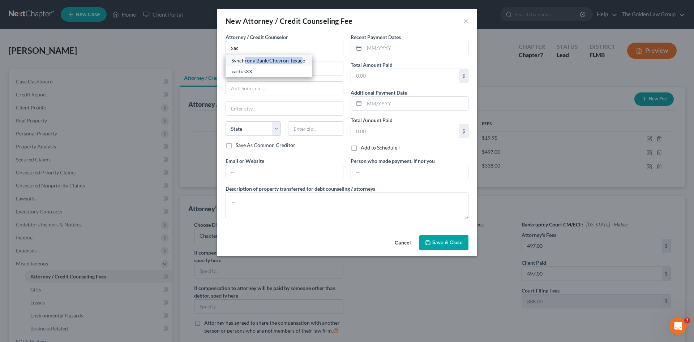
drag, startPoint x: 244, startPoint y: 59, endPoint x: 270, endPoint y: 68, distance: 27.9
click at [303, 63] on div "Synchrony Bank/Chevron Texaco" at bounding box center [268, 60] width 75 height 7
type input "Synchrony Bank/Chevron Texaco"
type input "PO Box 960061"
type input "Orlando"
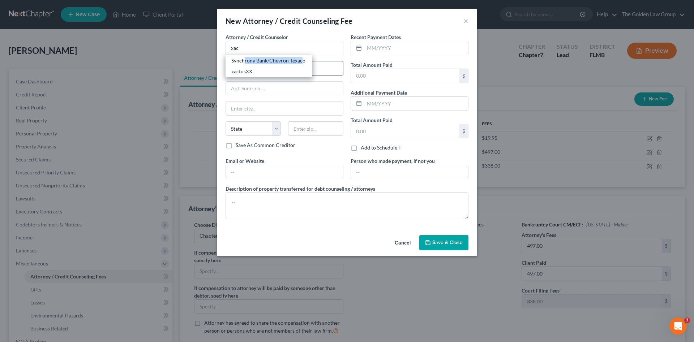
select select "9"
type input "32896"
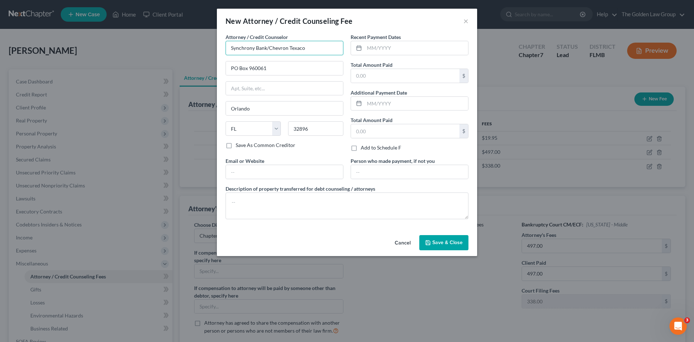
drag, startPoint x: 315, startPoint y: 48, endPoint x: 170, endPoint y: 50, distance: 145.0
click at [170, 50] on div "New Attorney / Credit Counseling Fee × Attorney / Credit Counselor * Synchrony …" at bounding box center [347, 171] width 694 height 342
click at [398, 47] on input "text" at bounding box center [416, 48] width 104 height 14
drag, startPoint x: 264, startPoint y: 48, endPoint x: 229, endPoint y: 46, distance: 35.1
click at [229, 46] on input "xac" at bounding box center [285, 48] width 118 height 14
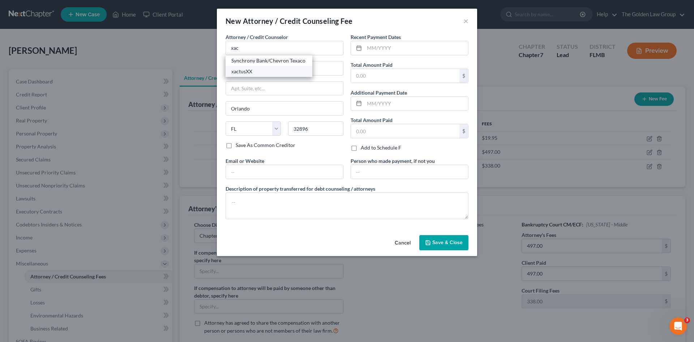
click at [253, 69] on div "xactusXX" at bounding box center [268, 71] width 75 height 7
type input "xactusXX"
type input "370 Reed Road"
type input "Suite 100"
type input "Broomall"
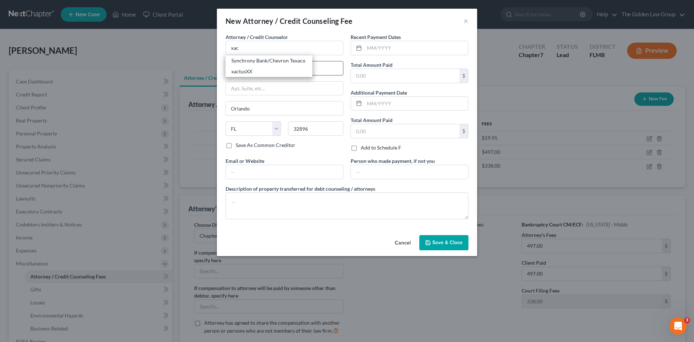
select select "39"
type input "19008"
click at [374, 46] on input "text" at bounding box center [416, 48] width 104 height 14
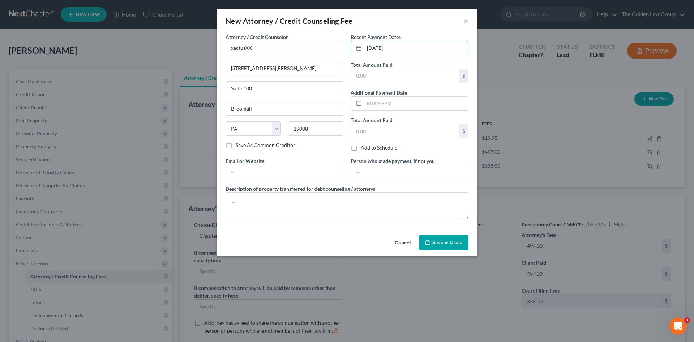
type input "09/11/2025"
type input "38.25"
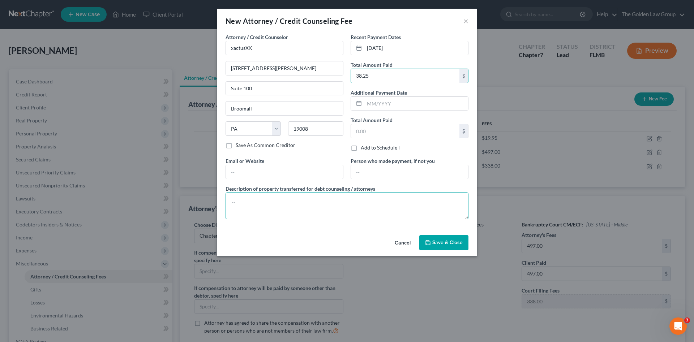
click at [368, 201] on textarea at bounding box center [347, 206] width 243 height 27
type textarea "Credit Report"
click at [465, 246] on button "Save & Close" at bounding box center [443, 242] width 49 height 15
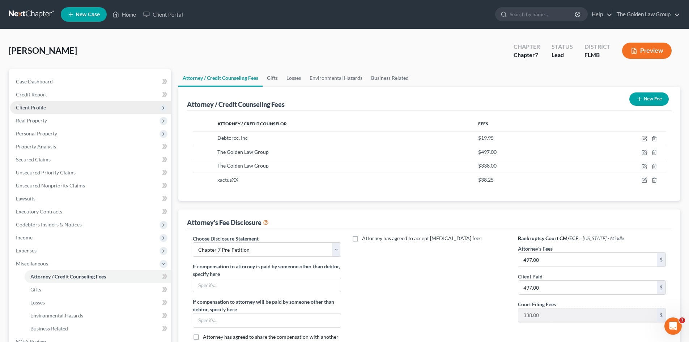
click at [37, 102] on span "Client Profile" at bounding box center [90, 107] width 161 height 13
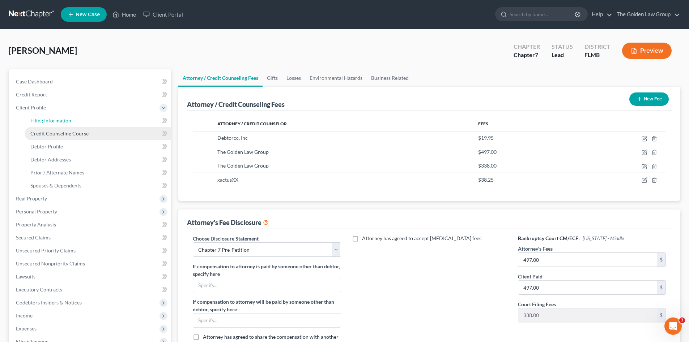
drag, startPoint x: 48, startPoint y: 117, endPoint x: 58, endPoint y: 127, distance: 13.8
click at [49, 117] on span "Filing Information" at bounding box center [50, 120] width 41 height 6
select select "1"
select select "0"
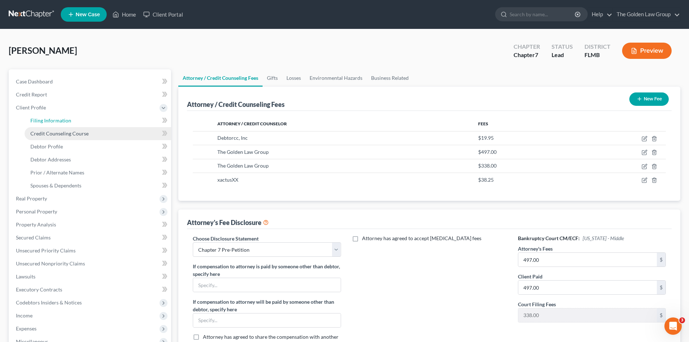
select select "9"
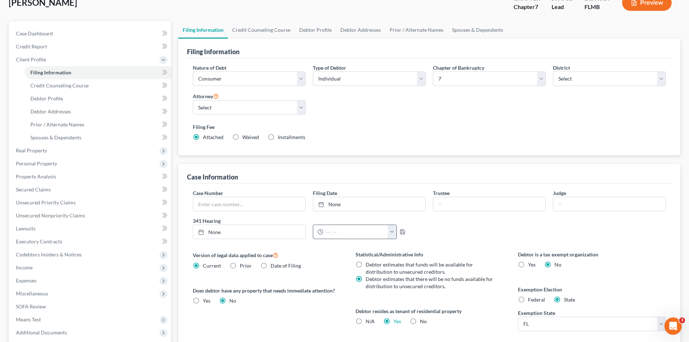
scroll to position [60, 0]
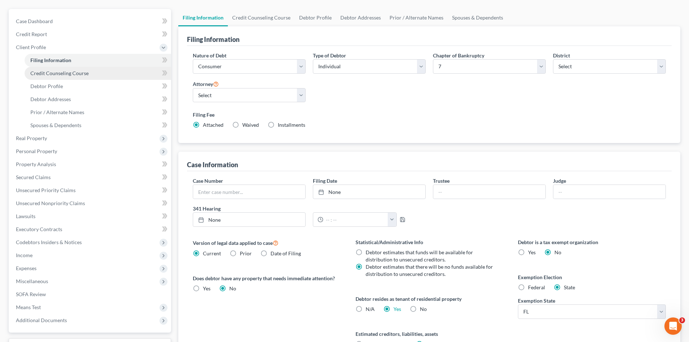
click at [61, 72] on span "Credit Counseling Course" at bounding box center [59, 73] width 58 height 6
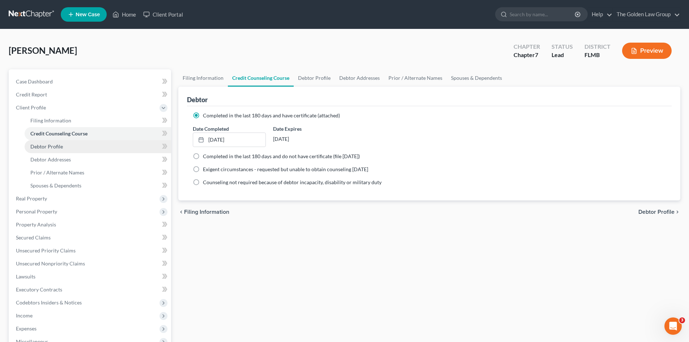
click at [67, 144] on link "Debtor Profile" at bounding box center [98, 146] width 146 height 13
select select "0"
select select "1"
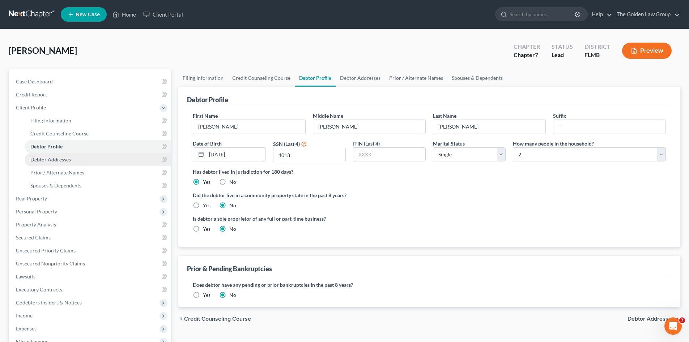
click at [77, 159] on link "Debtor Addresses" at bounding box center [98, 159] width 146 height 13
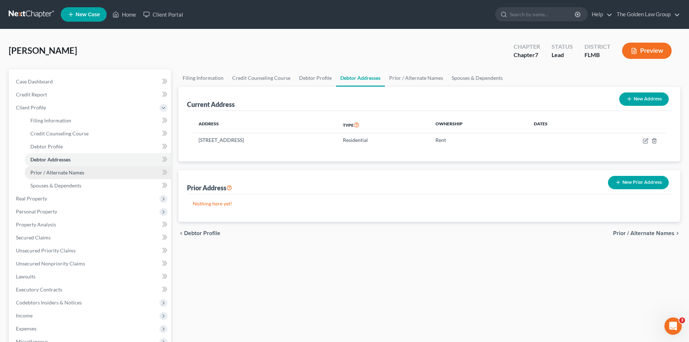
click at [80, 172] on span "Prior / Alternate Names" at bounding box center [57, 173] width 54 height 6
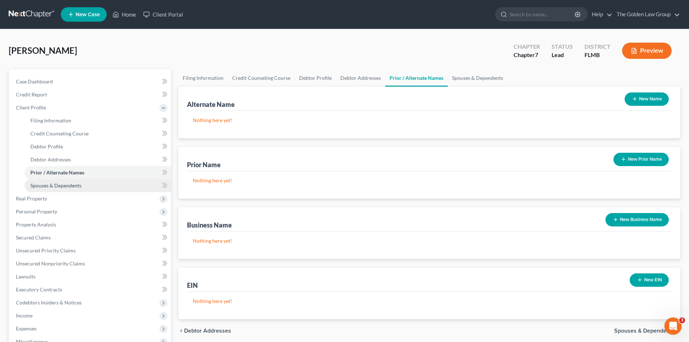
click at [84, 186] on link "Spouses & Dependents" at bounding box center [98, 185] width 146 height 13
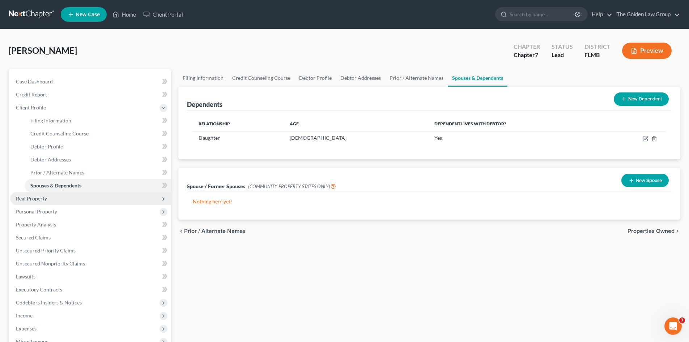
click at [61, 199] on span "Real Property" at bounding box center [90, 198] width 161 height 13
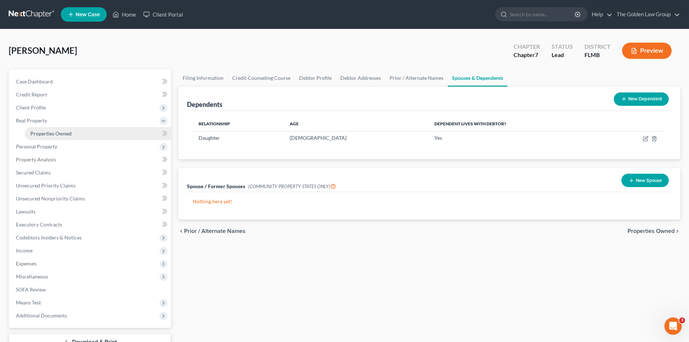
click at [60, 134] on span "Properties Owned" at bounding box center [50, 134] width 41 height 6
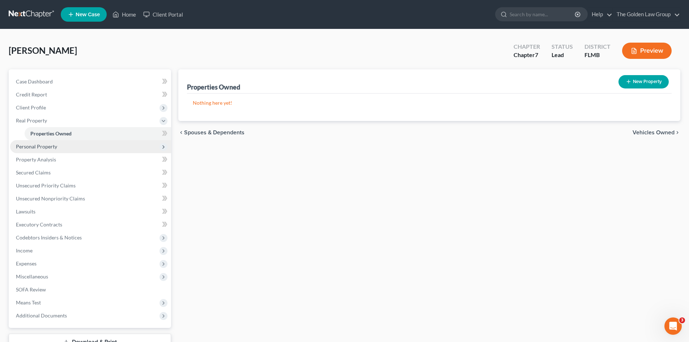
click at [62, 147] on span "Personal Property" at bounding box center [90, 146] width 161 height 13
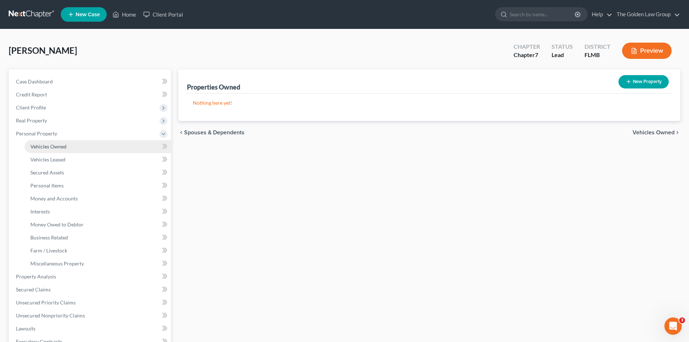
click at [66, 146] on link "Vehicles Owned" at bounding box center [98, 146] width 146 height 13
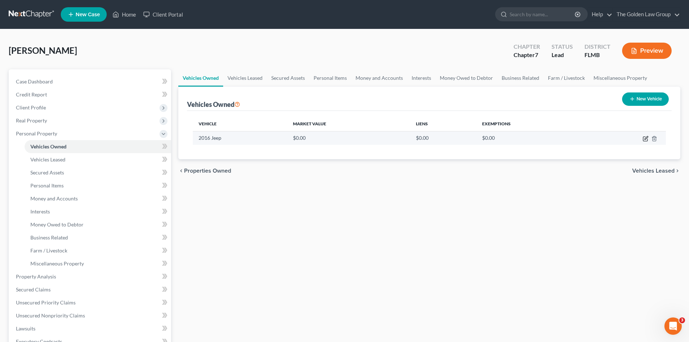
click at [644, 138] on icon "button" at bounding box center [645, 139] width 6 height 6
select select "0"
select select "10"
select select "3"
select select "0"
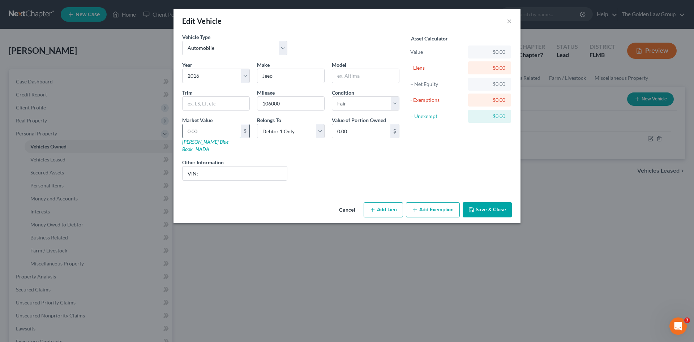
click at [223, 128] on input "0.00" at bounding box center [212, 131] width 58 height 14
type input "5"
type input "5.00"
type input "54"
type input "54.00"
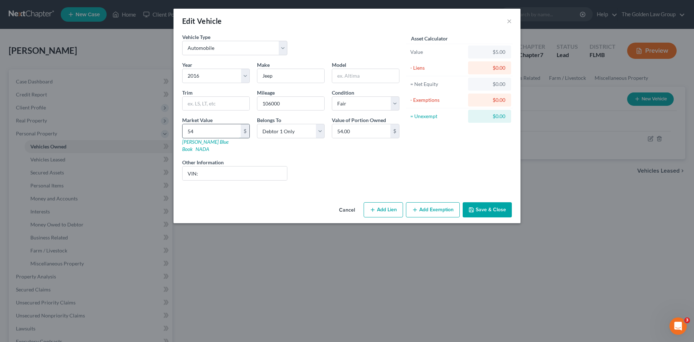
type input "547"
type input "547.00"
type input "5474"
type input "5,474.00"
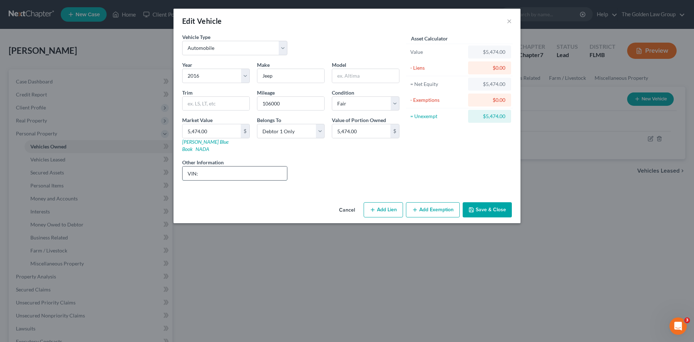
click at [254, 168] on input "VIN:" at bounding box center [235, 174] width 104 height 14
paste input "1C4NJPFA9GD698378"
type input "VIN: 1C4NJPFA9GD698378"
click at [352, 77] on input "text" at bounding box center [365, 76] width 67 height 14
type input "Patriot"
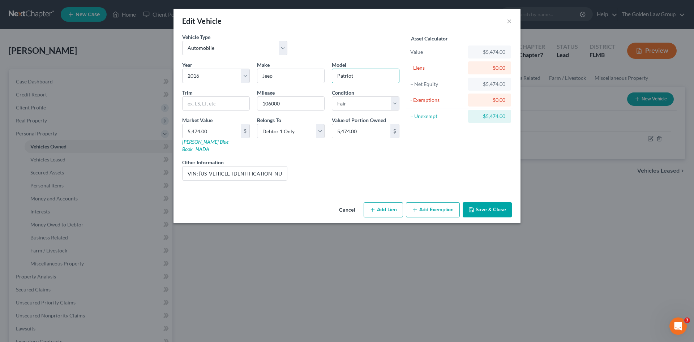
click at [435, 149] on div "Asset Calculator Value $5,474.00 - Liens $0.00 = Net Equity $5,474.00 - Exempti…" at bounding box center [459, 109] width 112 height 153
click at [430, 206] on button "Add Exemption" at bounding box center [433, 209] width 54 height 15
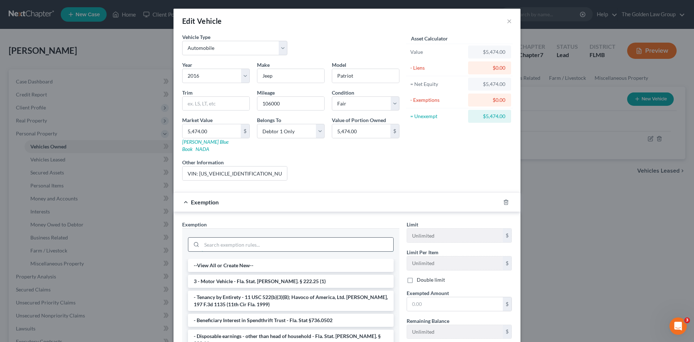
click at [312, 238] on input "search" at bounding box center [298, 245] width 192 height 14
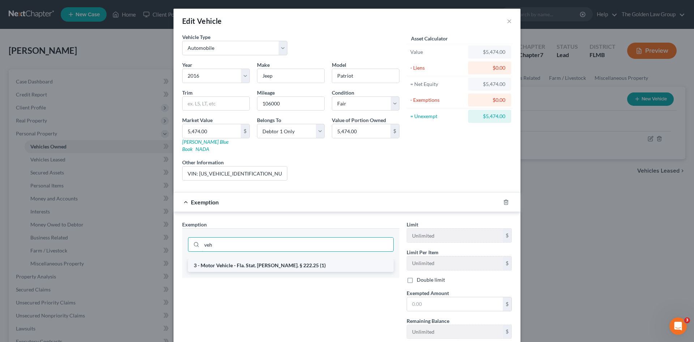
type input "veh"
drag, startPoint x: 299, startPoint y: 263, endPoint x: 404, endPoint y: 300, distance: 111.4
click at [299, 263] on li "3 - Motor Vehicle - Fla. Stat. Ann. § 222.25 (1)" at bounding box center [291, 265] width 206 height 13
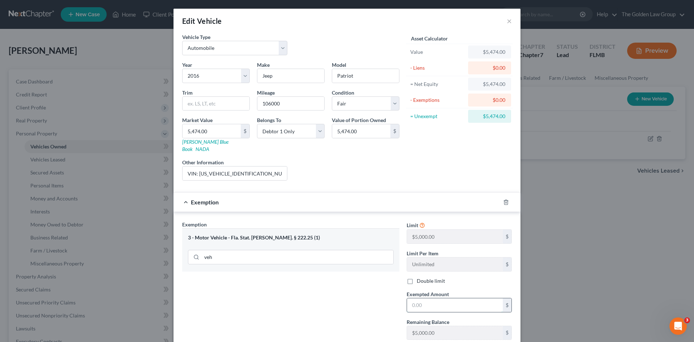
click at [457, 299] on input "text" at bounding box center [455, 306] width 96 height 14
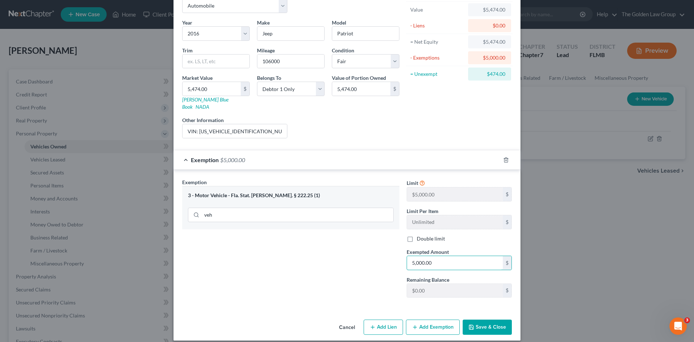
type input "5,000.00"
drag, startPoint x: 435, startPoint y: 316, endPoint x: 268, endPoint y: 272, distance: 172.0
click at [435, 320] on button "Add Exemption" at bounding box center [433, 327] width 54 height 15
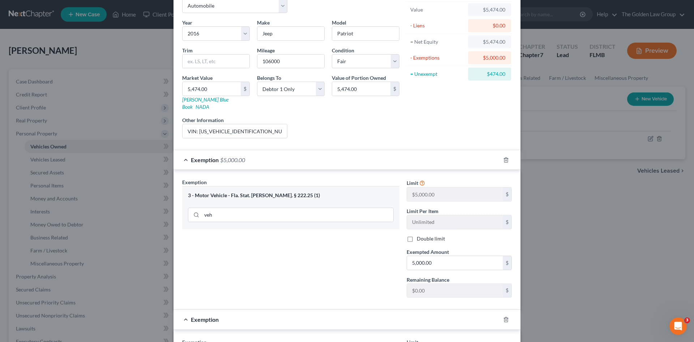
scroll to position [127, 0]
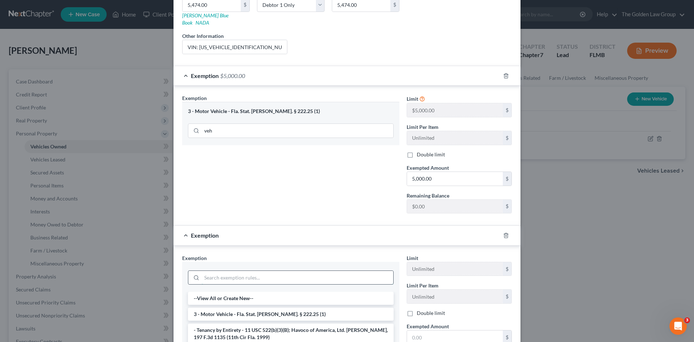
click at [247, 272] on input "search" at bounding box center [298, 278] width 192 height 14
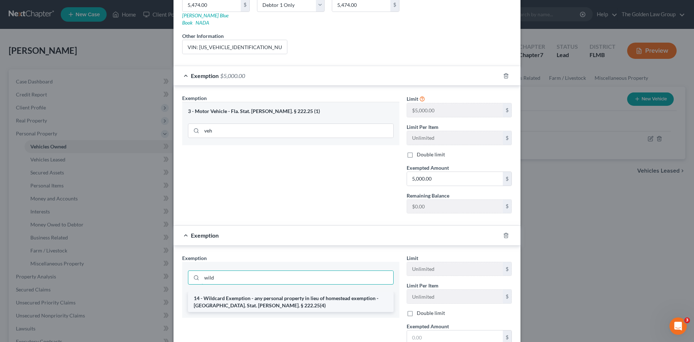
type input "wild"
click at [263, 300] on li "14 - Wildcard Exemption - any personal property in lieu of homestead exemption …" at bounding box center [291, 302] width 206 height 20
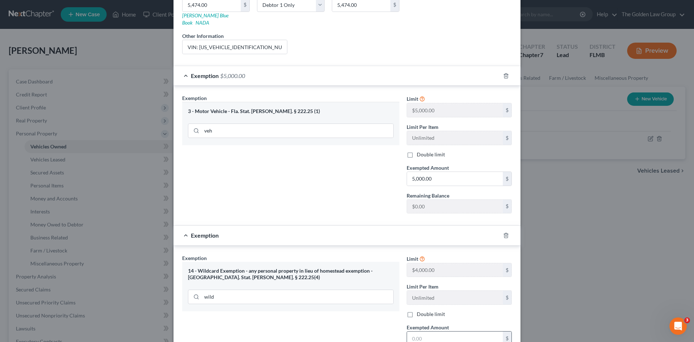
drag, startPoint x: 457, startPoint y: 331, endPoint x: 458, endPoint y: 325, distance: 6.2
click at [457, 332] on input "text" at bounding box center [455, 339] width 96 height 14
type input "474.00"
click at [359, 324] on div "Exemption Set must be selected for CA. Exemption * 14 - Wildcard Exemption - an…" at bounding box center [291, 317] width 225 height 125
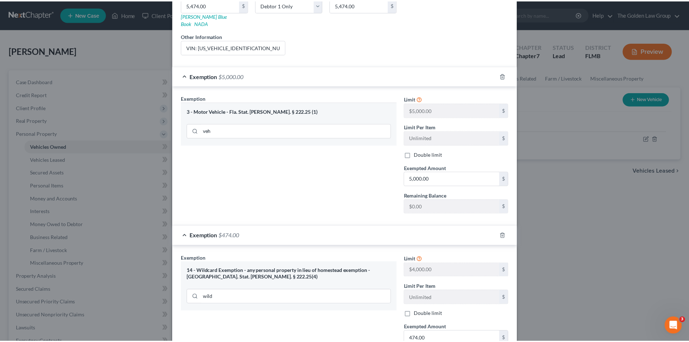
scroll to position [202, 0]
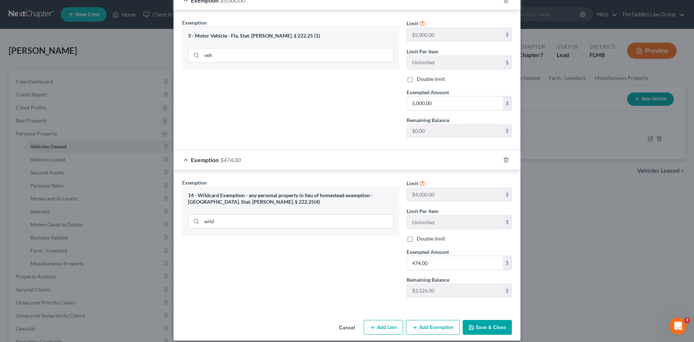
drag, startPoint x: 495, startPoint y: 318, endPoint x: 433, endPoint y: 290, distance: 68.1
click at [495, 320] on button "Save & Close" at bounding box center [487, 327] width 49 height 15
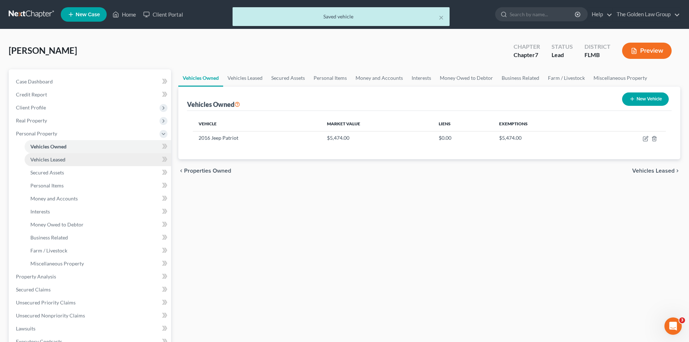
click at [48, 159] on span "Vehicles Leased" at bounding box center [47, 160] width 35 height 6
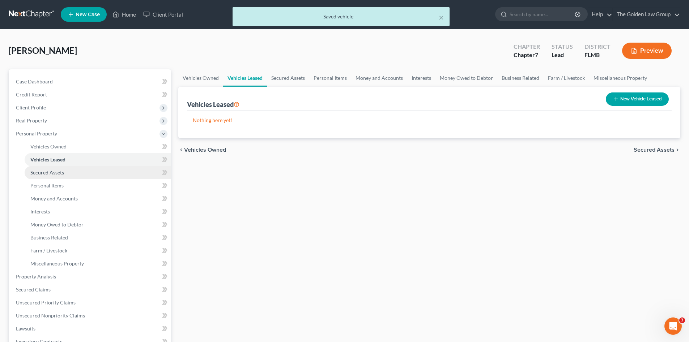
click at [56, 171] on span "Secured Assets" at bounding box center [47, 173] width 34 height 6
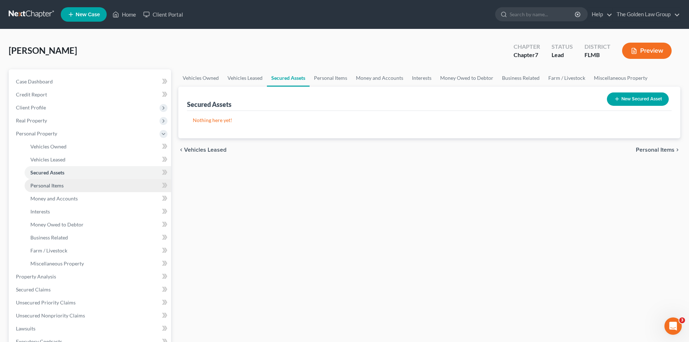
click at [60, 184] on span "Personal Items" at bounding box center [46, 186] width 33 height 6
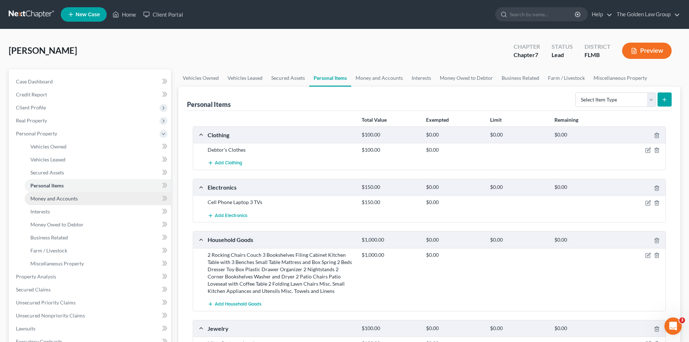
click at [87, 200] on link "Money and Accounts" at bounding box center [98, 198] width 146 height 13
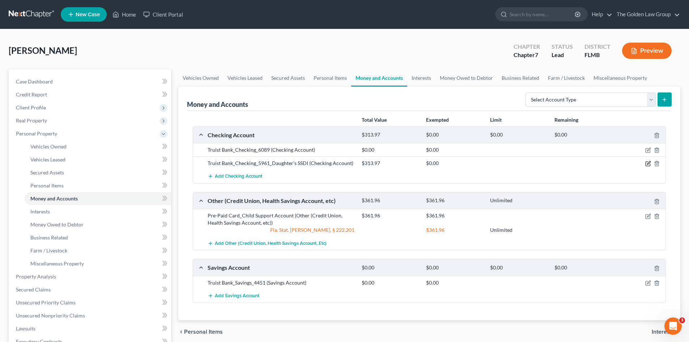
click at [649, 164] on icon "button" at bounding box center [648, 163] width 3 height 3
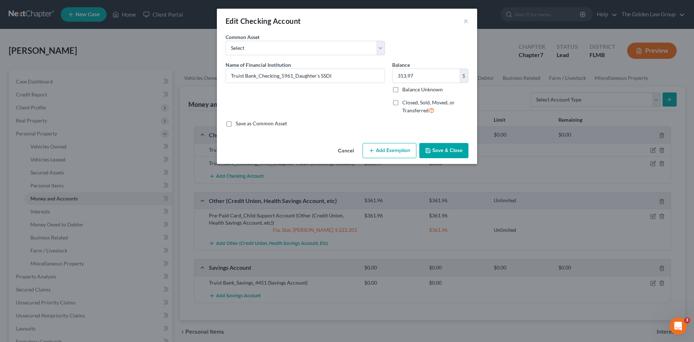
click at [397, 152] on button "Add Exemption" at bounding box center [390, 150] width 54 height 15
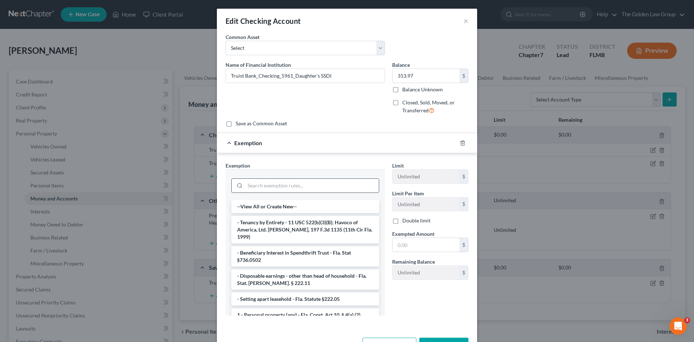
click at [320, 188] on input "search" at bounding box center [312, 186] width 134 height 14
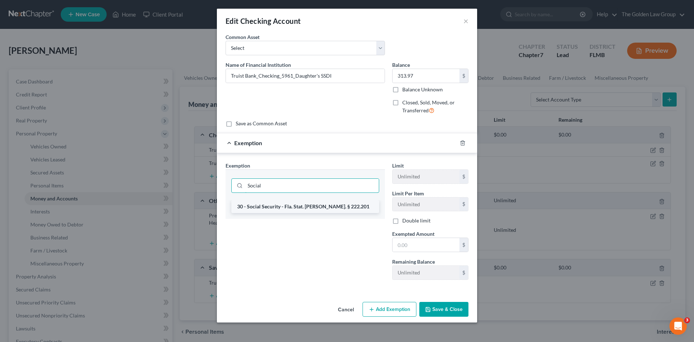
type input "Social"
click at [325, 208] on li "30 - Social Security - Fla. Stat. Ann. § 222.201" at bounding box center [305, 206] width 148 height 13
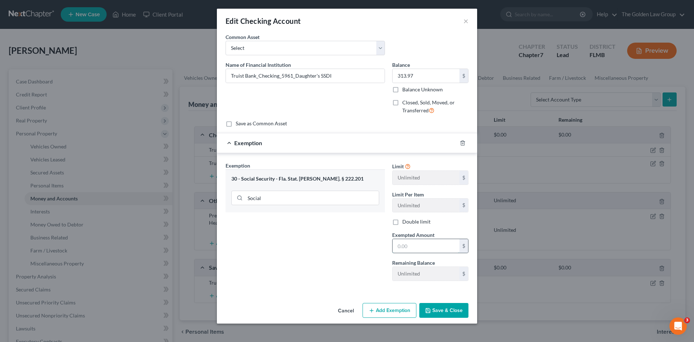
click at [406, 246] on input "text" at bounding box center [426, 246] width 67 height 14
type input "313.97"
click at [450, 307] on button "Save & Close" at bounding box center [443, 310] width 49 height 15
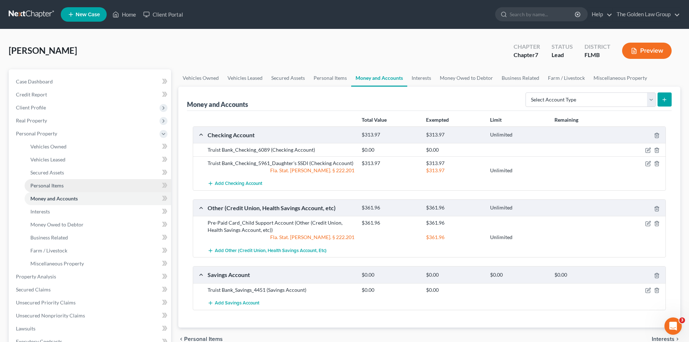
click at [53, 188] on span "Personal Items" at bounding box center [46, 186] width 33 height 6
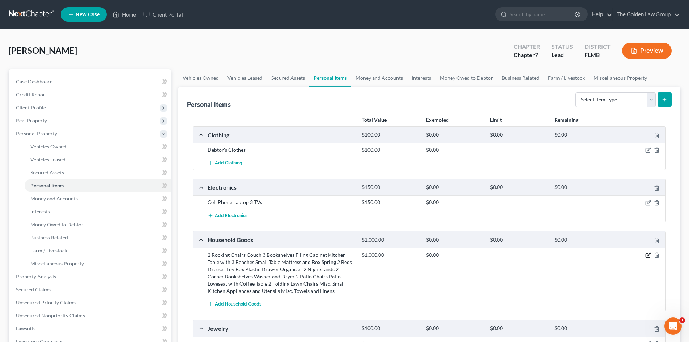
drag, startPoint x: 648, startPoint y: 256, endPoint x: 634, endPoint y: 249, distance: 15.7
click at [648, 256] on icon "button" at bounding box center [648, 256] width 6 height 6
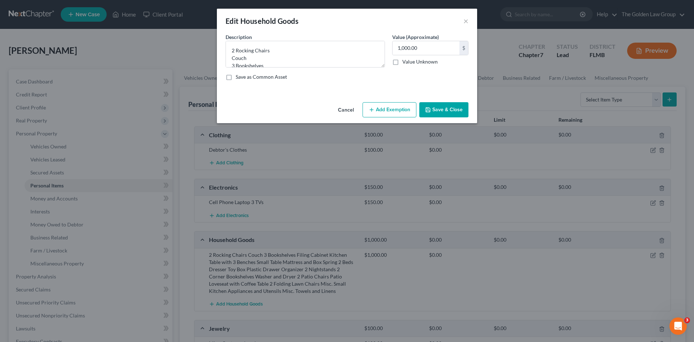
click at [382, 112] on button "Add Exemption" at bounding box center [390, 109] width 54 height 15
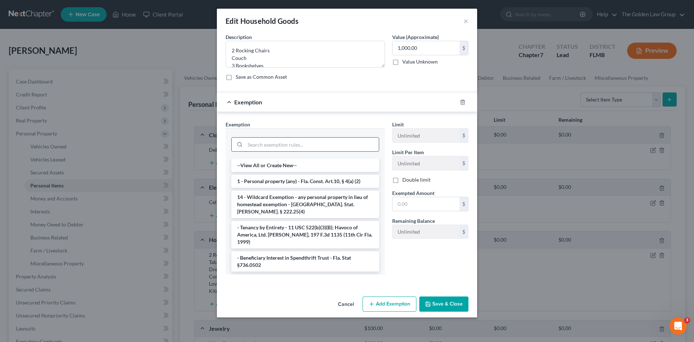
click at [317, 140] on input "search" at bounding box center [312, 145] width 134 height 14
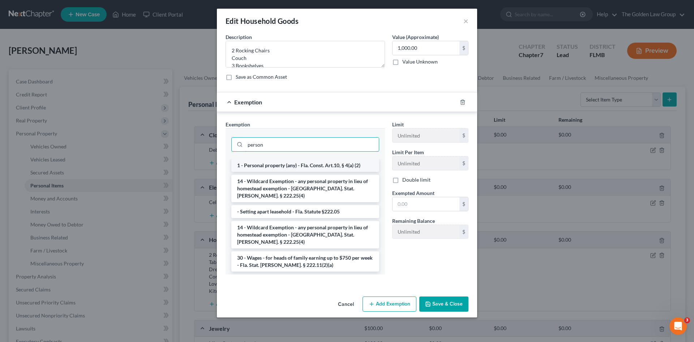
type input "person"
click at [344, 168] on li "1 - Personal property (any) - Fla. Const. Art.10, § 4(a) (2)" at bounding box center [305, 165] width 148 height 13
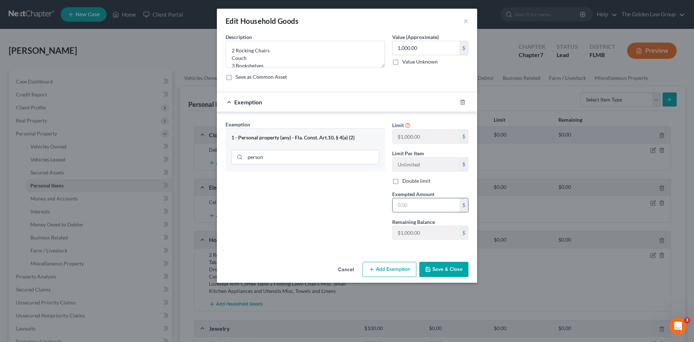
click at [416, 202] on input "text" at bounding box center [426, 205] width 67 height 14
type input "1,000.00"
click at [454, 266] on button "Save & Close" at bounding box center [443, 269] width 49 height 15
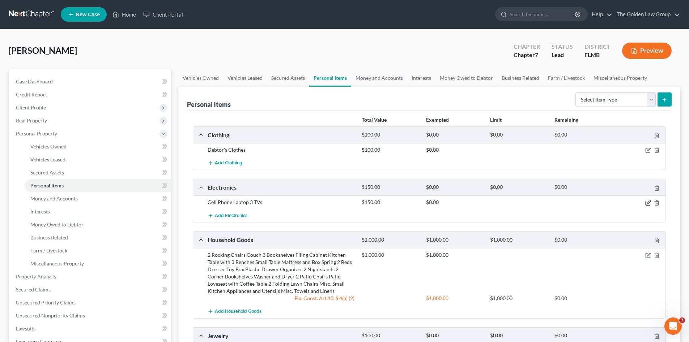
click at [647, 203] on icon "button" at bounding box center [648, 203] width 6 height 6
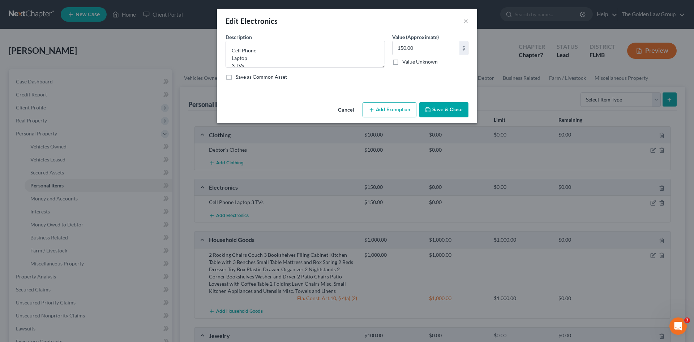
click at [388, 112] on button "Add Exemption" at bounding box center [390, 109] width 54 height 15
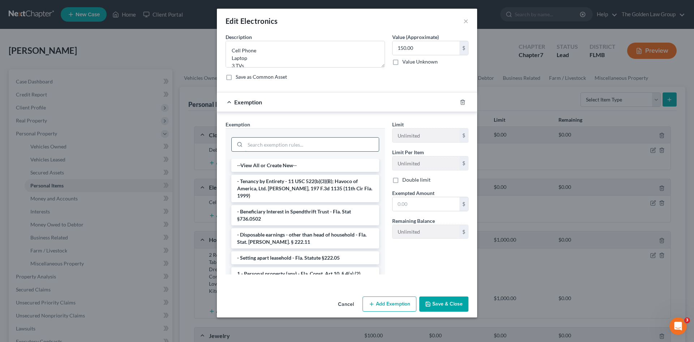
drag, startPoint x: 324, startPoint y: 141, endPoint x: 316, endPoint y: 139, distance: 8.6
click at [321, 140] on input "search" at bounding box center [312, 145] width 134 height 14
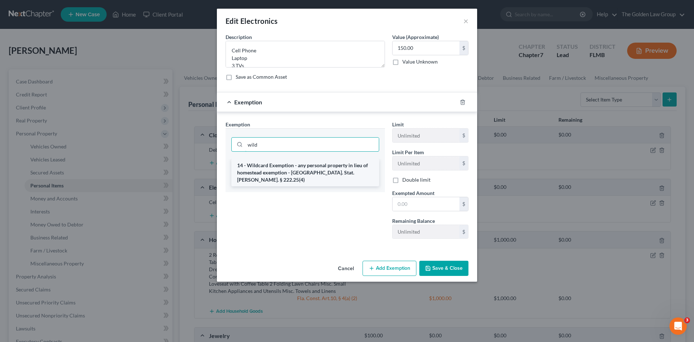
type input "wild"
drag, startPoint x: 341, startPoint y: 174, endPoint x: 410, endPoint y: 193, distance: 71.6
click at [342, 174] on li "14 - Wildcard Exemption - any personal property in lieu of homestead exemption …" at bounding box center [305, 172] width 148 height 27
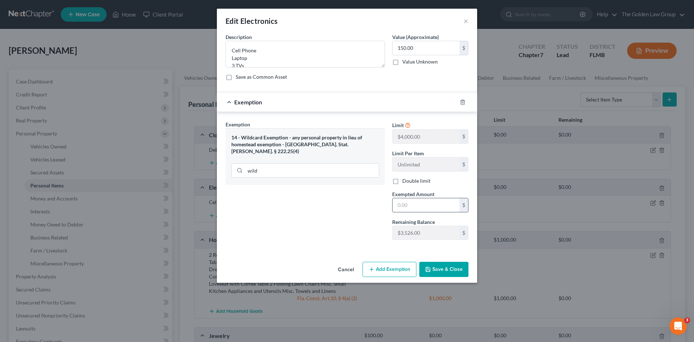
click at [428, 199] on input "text" at bounding box center [426, 205] width 67 height 14
type input "150.00"
click at [439, 268] on button "Save & Close" at bounding box center [443, 269] width 49 height 15
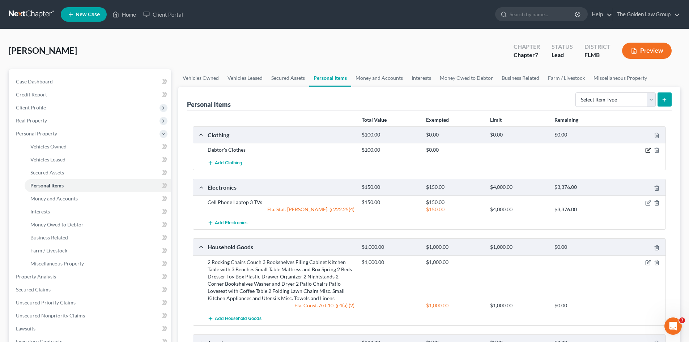
drag, startPoint x: 649, startPoint y: 151, endPoint x: 634, endPoint y: 151, distance: 14.5
click at [648, 152] on icon "button" at bounding box center [648, 150] width 6 height 6
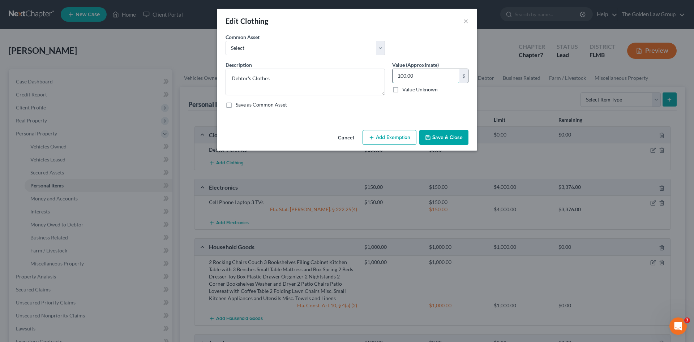
click at [436, 78] on input "100.00" at bounding box center [426, 76] width 67 height 14
type input "75.00"
click at [384, 135] on button "Add Exemption" at bounding box center [390, 137] width 54 height 15
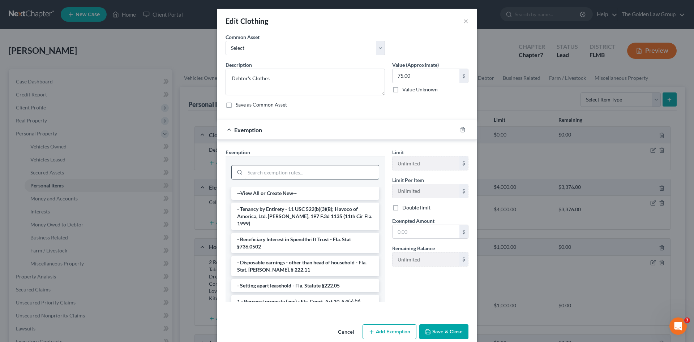
click at [329, 167] on input "search" at bounding box center [312, 173] width 134 height 14
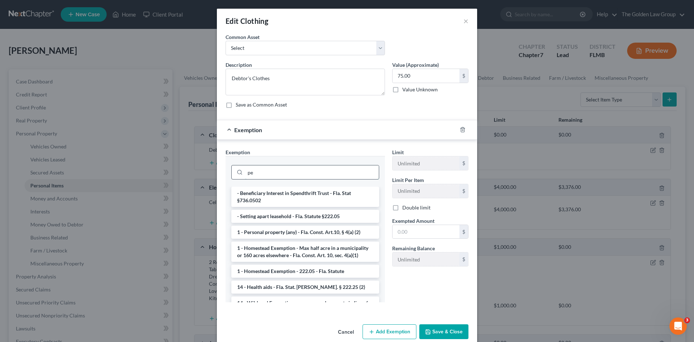
type input "p"
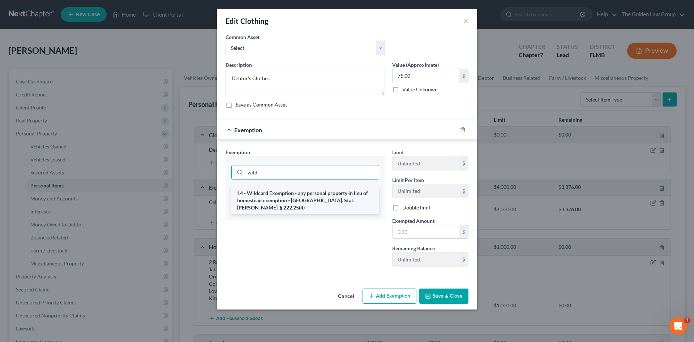
type input "wild"
drag, startPoint x: 320, startPoint y: 197, endPoint x: 373, endPoint y: 218, distance: 57.6
click at [320, 197] on li "14 - Wildcard Exemption - any personal property in lieu of homestead exemption …" at bounding box center [305, 200] width 148 height 27
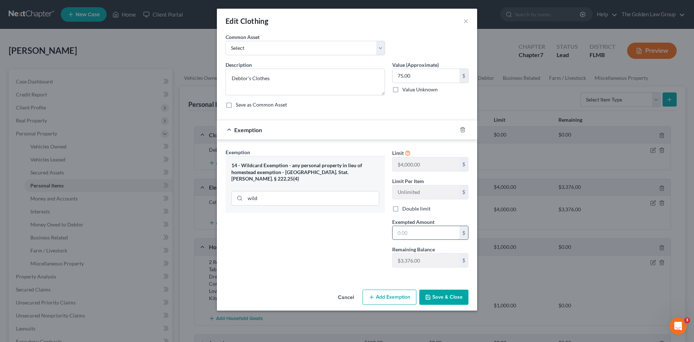
click at [410, 230] on input "text" at bounding box center [426, 233] width 67 height 14
type input "75.00"
drag, startPoint x: 445, startPoint y: 295, endPoint x: 450, endPoint y: 290, distance: 7.7
click at [445, 295] on button "Save & Close" at bounding box center [443, 297] width 49 height 15
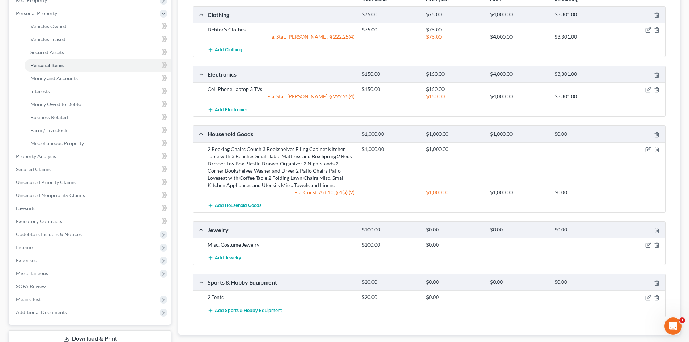
scroll to position [133, 0]
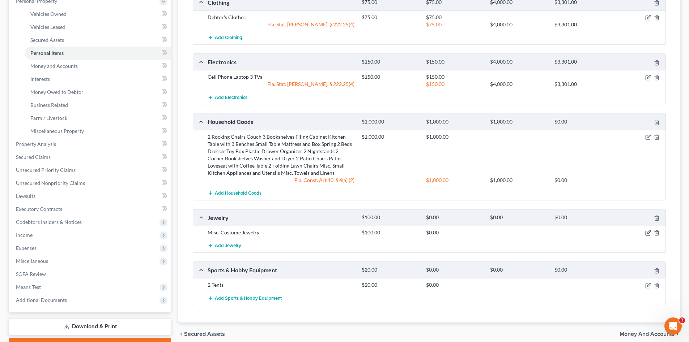
click at [647, 234] on icon "button" at bounding box center [648, 232] width 3 height 3
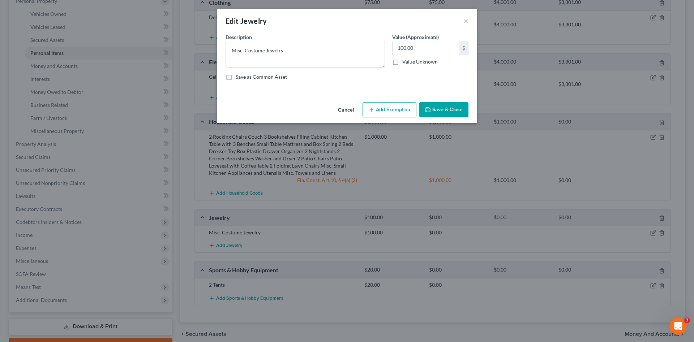
click at [397, 112] on button "Add Exemption" at bounding box center [390, 109] width 54 height 15
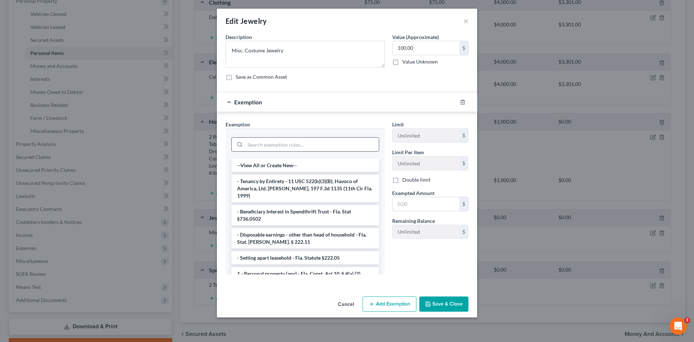
click at [316, 145] on input "search" at bounding box center [312, 145] width 134 height 14
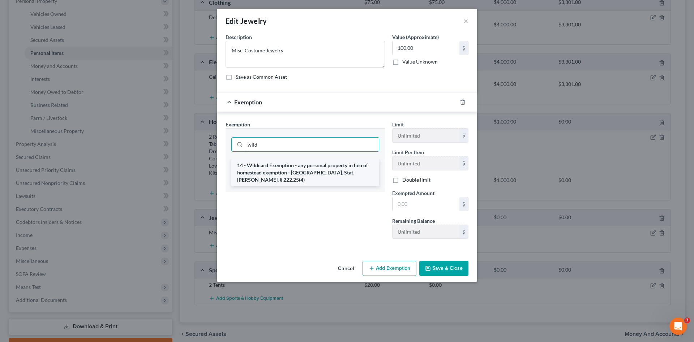
type input "wild"
click at [333, 166] on li "14 - Wildcard Exemption - any personal property in lieu of homestead exemption …" at bounding box center [305, 172] width 148 height 27
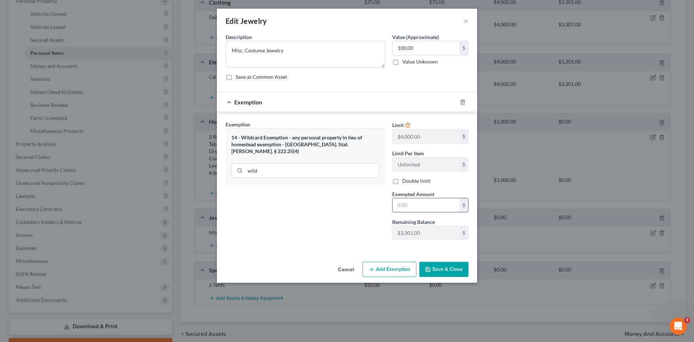
click at [416, 202] on input "text" at bounding box center [426, 205] width 67 height 14
type input "100.00"
click at [437, 264] on button "Save & Close" at bounding box center [443, 269] width 49 height 15
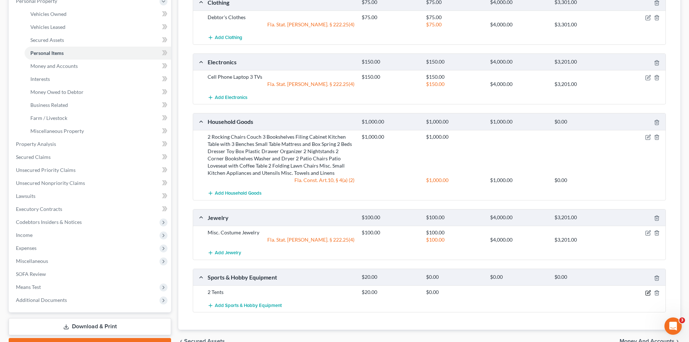
click at [647, 292] on icon "button" at bounding box center [648, 292] width 3 height 3
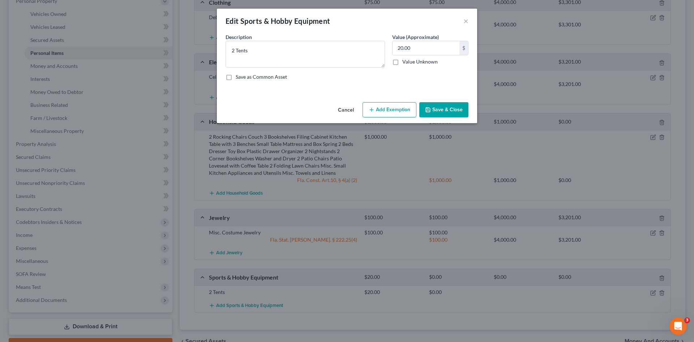
click at [387, 109] on button "Add Exemption" at bounding box center [390, 109] width 54 height 15
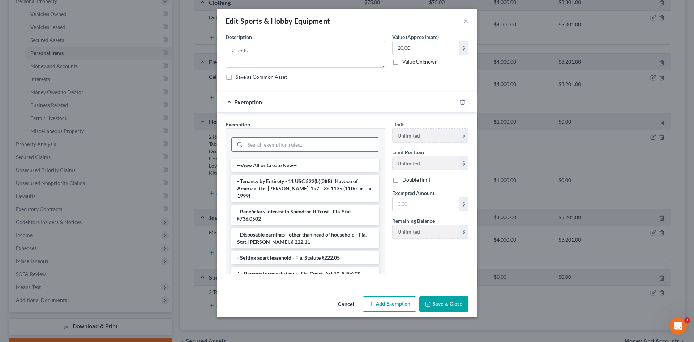
drag, startPoint x: 278, startPoint y: 140, endPoint x: 281, endPoint y: 136, distance: 5.4
click at [280, 138] on input "search" at bounding box center [312, 145] width 134 height 14
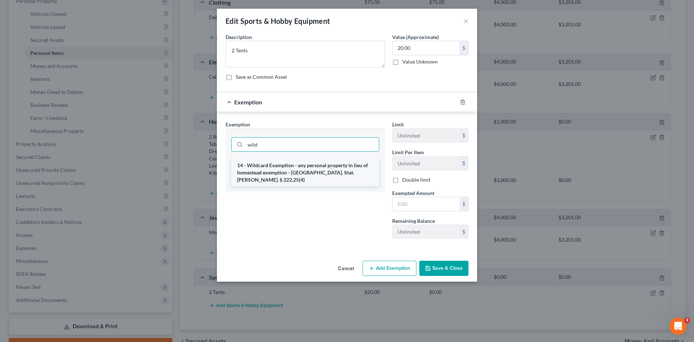
type input "wild"
drag, startPoint x: 298, startPoint y: 168, endPoint x: 369, endPoint y: 195, distance: 76.2
click at [300, 169] on li "14 - Wildcard Exemption - any personal property in lieu of homestead exemption …" at bounding box center [305, 172] width 148 height 27
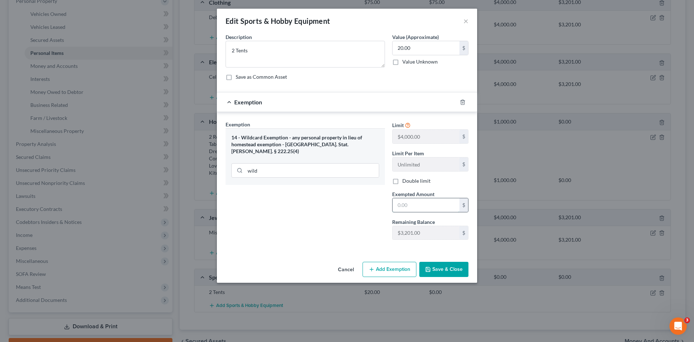
click at [418, 209] on input "text" at bounding box center [426, 205] width 67 height 14
type input "20.00"
click at [439, 264] on button "Save & Close" at bounding box center [443, 269] width 49 height 15
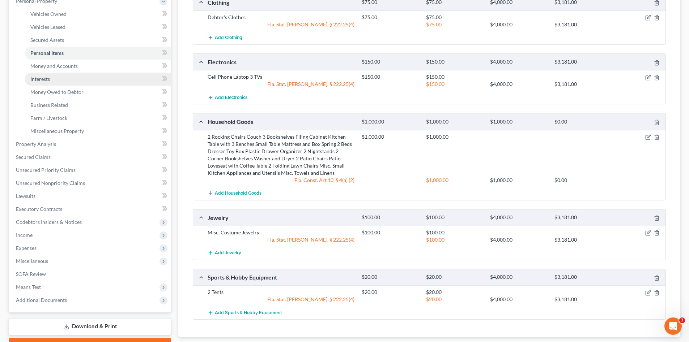
click at [47, 80] on span "Interests" at bounding box center [40, 79] width 20 height 6
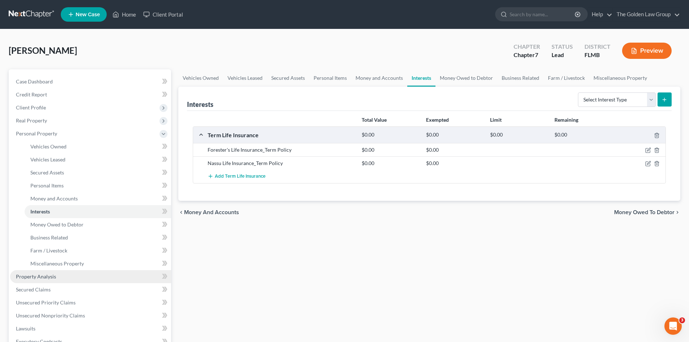
click at [72, 275] on link "Property Analysis" at bounding box center [90, 276] width 161 height 13
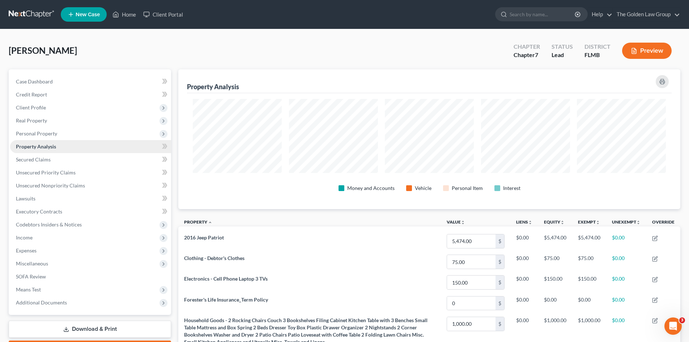
scroll to position [140, 502]
click at [37, 161] on span "Secured Claims" at bounding box center [33, 160] width 35 height 6
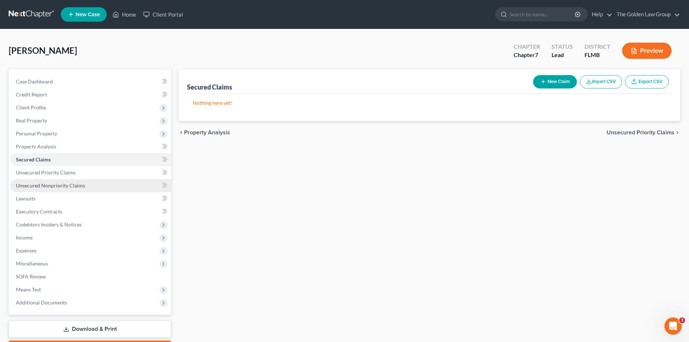
click at [56, 185] on span "Unsecured Nonpriority Claims" at bounding box center [50, 186] width 69 height 6
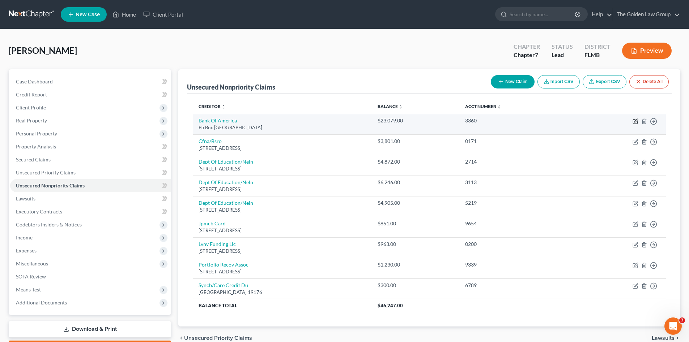
click at [633, 122] on icon "button" at bounding box center [635, 122] width 4 height 4
select select "45"
select select "2"
select select "0"
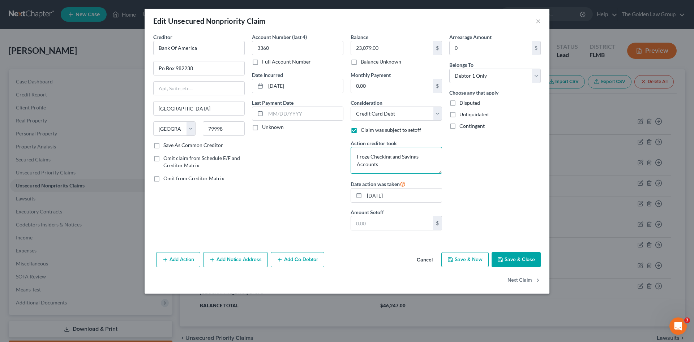
click at [356, 155] on textarea "Froze Checking and Savings Accounts" at bounding box center [396, 160] width 91 height 27
type textarea "Creditor Froze Checking and Savings Accounts"
click at [523, 261] on button "Save & Close" at bounding box center [516, 259] width 49 height 15
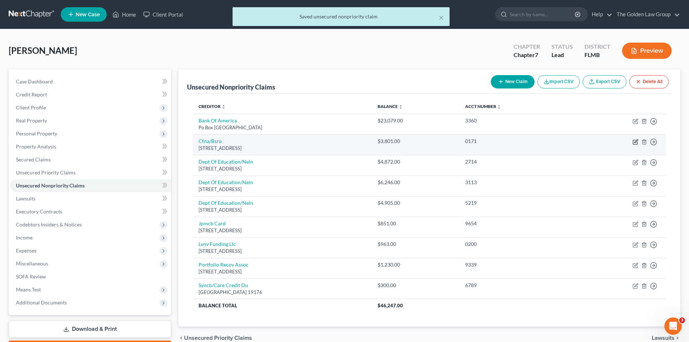
click at [633, 142] on icon "button" at bounding box center [635, 142] width 6 height 6
select select "36"
select select "2"
select select "0"
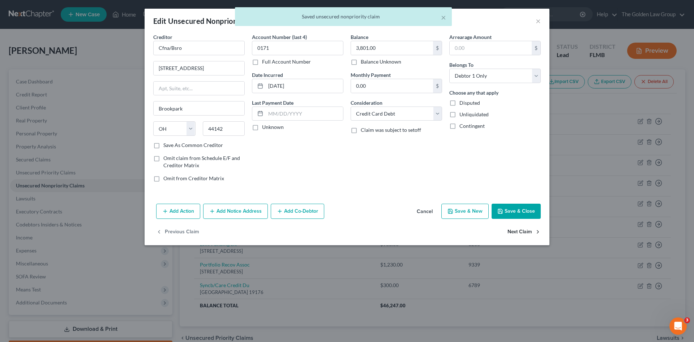
click at [521, 228] on button "Next Claim" at bounding box center [524, 232] width 33 height 15
select select "30"
select select "17"
select select "0"
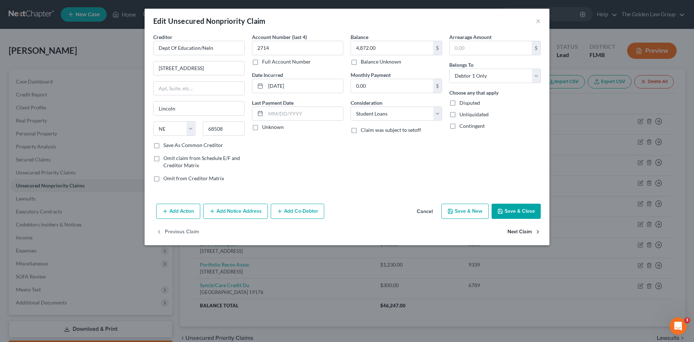
click at [521, 228] on button "Next Claim" at bounding box center [524, 232] width 33 height 15
select select "30"
select select "17"
select select "0"
click at [521, 228] on button "Next Claim" at bounding box center [524, 232] width 33 height 15
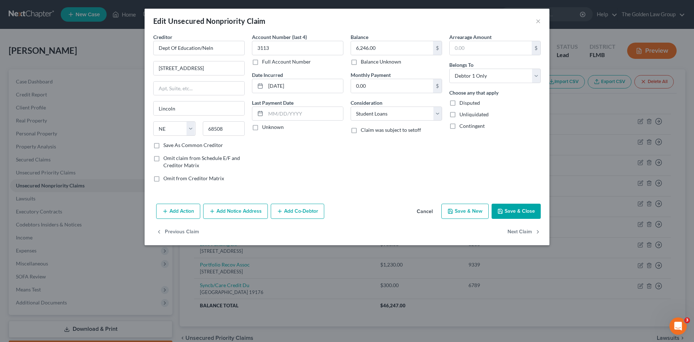
select select "30"
select select "17"
select select "0"
click at [521, 228] on button "Next Claim" at bounding box center [524, 232] width 33 height 15
select select "7"
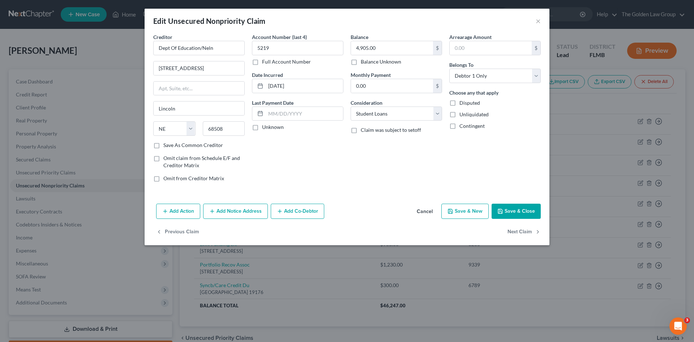
select select "2"
select select "0"
click at [521, 228] on button "Next Claim" at bounding box center [524, 232] width 33 height 15
select select "42"
select select "0"
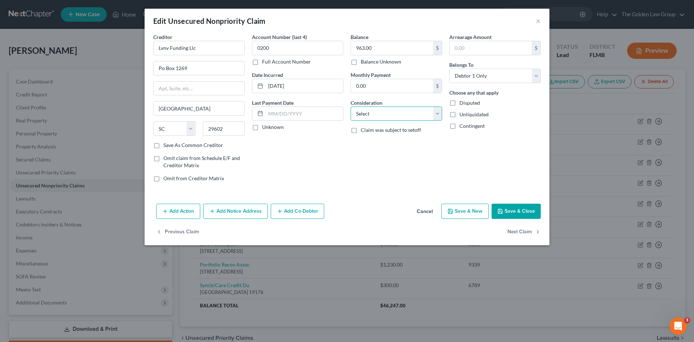
drag, startPoint x: 370, startPoint y: 116, endPoint x: 372, endPoint y: 121, distance: 5.7
click at [370, 116] on select "Select Cable / Satellite Services Collection Agency Credit Card Debt Debt Couns…" at bounding box center [396, 114] width 91 height 14
select select "1"
click at [351, 107] on select "Select Cable / Satellite Services Collection Agency Credit Card Debt Debt Couns…" at bounding box center [396, 114] width 91 height 14
click at [513, 232] on button "Next Claim" at bounding box center [524, 232] width 33 height 15
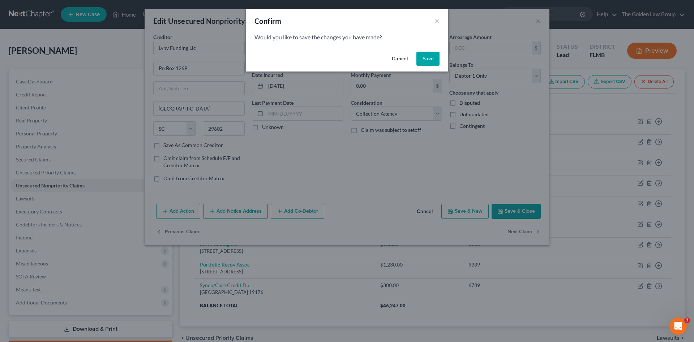
click at [429, 63] on button "Save" at bounding box center [427, 59] width 23 height 14
select select "48"
select select "0"
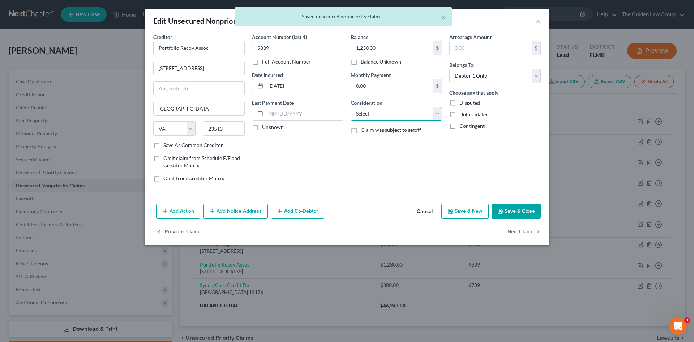
drag, startPoint x: 378, startPoint y: 115, endPoint x: 380, endPoint y: 120, distance: 5.0
click at [378, 115] on select "Select Cable / Satellite Services Collection Agency Credit Card Debt Debt Couns…" at bounding box center [396, 114] width 91 height 14
select select "1"
click at [351, 107] on select "Select Cable / Satellite Services Collection Agency Credit Card Debt Debt Couns…" at bounding box center [396, 114] width 91 height 14
click at [517, 232] on button "Next Claim" at bounding box center [524, 232] width 33 height 15
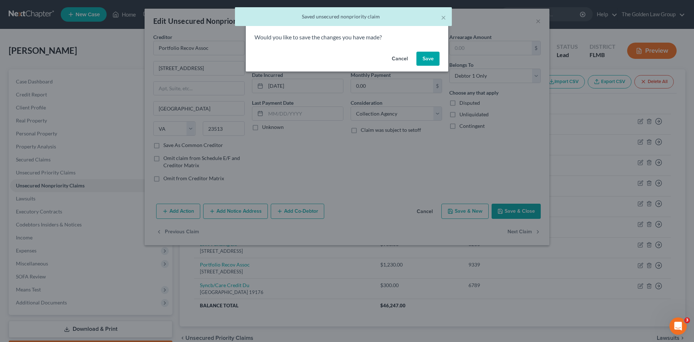
drag, startPoint x: 423, startPoint y: 62, endPoint x: 377, endPoint y: 154, distance: 103.3
click at [423, 63] on button "Save" at bounding box center [427, 59] width 23 height 14
select select "39"
select select "2"
select select "0"
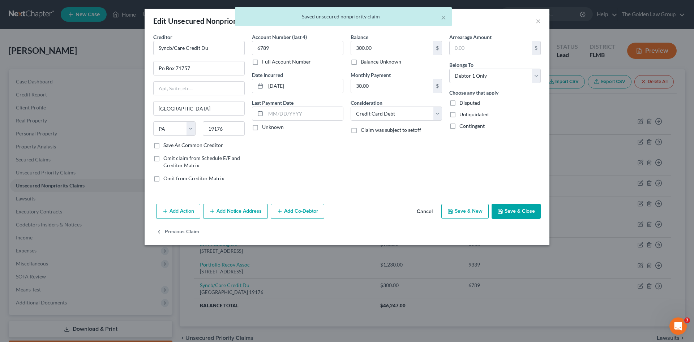
click at [509, 210] on button "Save & Close" at bounding box center [516, 211] width 49 height 15
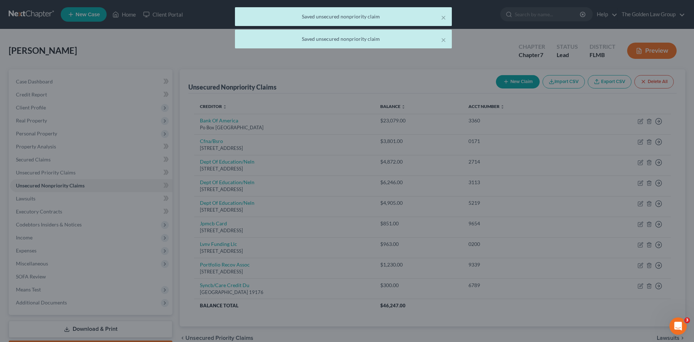
type input "0"
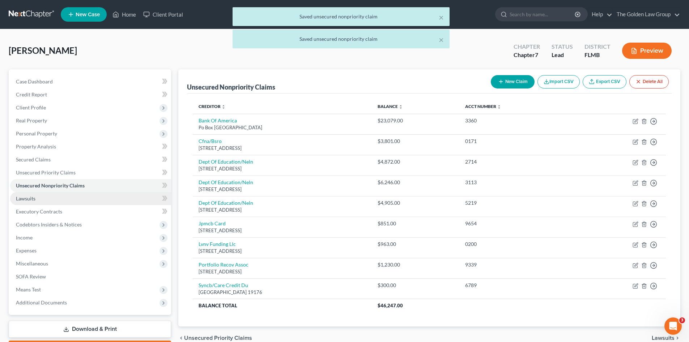
click at [49, 196] on link "Lawsuits" at bounding box center [90, 198] width 161 height 13
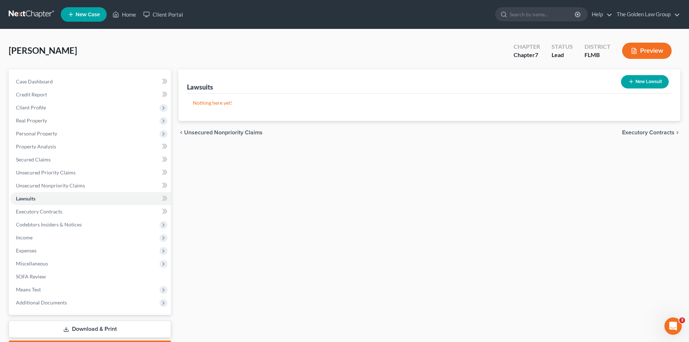
click at [634, 82] on button "New Lawsuit" at bounding box center [645, 81] width 48 height 13
select select "0"
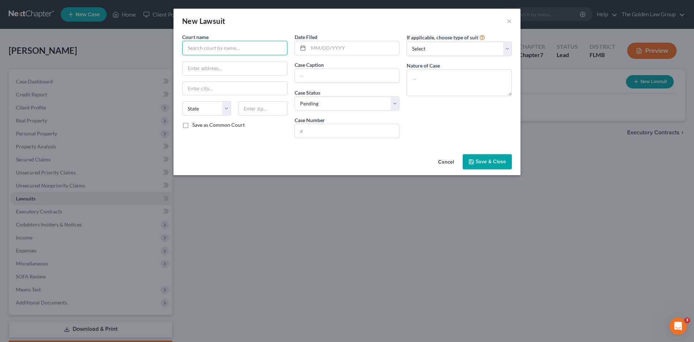
click at [212, 48] on input "text" at bounding box center [234, 48] width 105 height 14
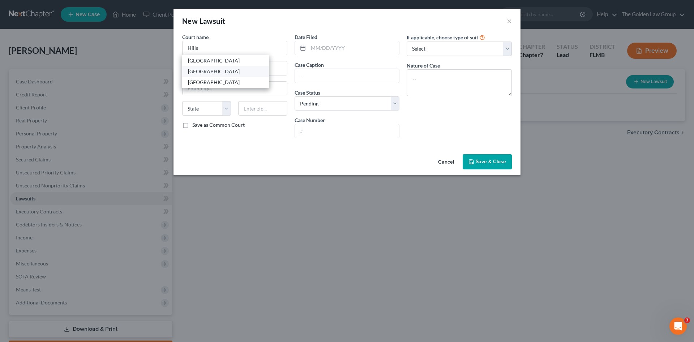
drag, startPoint x: 221, startPoint y: 76, endPoint x: 221, endPoint y: 72, distance: 4.7
click at [221, 76] on div "Hillsborough County Courthouse" at bounding box center [225, 71] width 87 height 11
type input "Hillsborough County Courthouse"
type input "800 E. Twiggs St."
type input "Tampa"
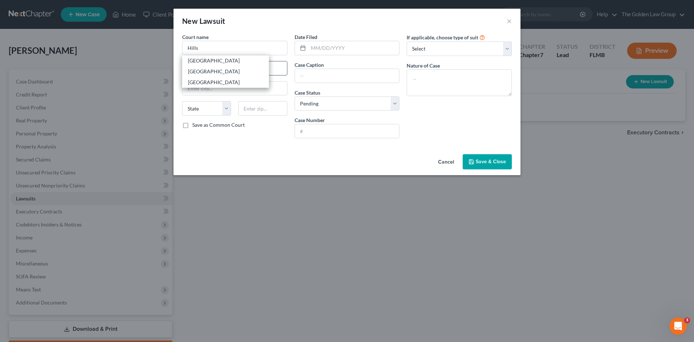
select select "9"
type input "33602"
click at [324, 49] on input "text" at bounding box center [353, 48] width 91 height 14
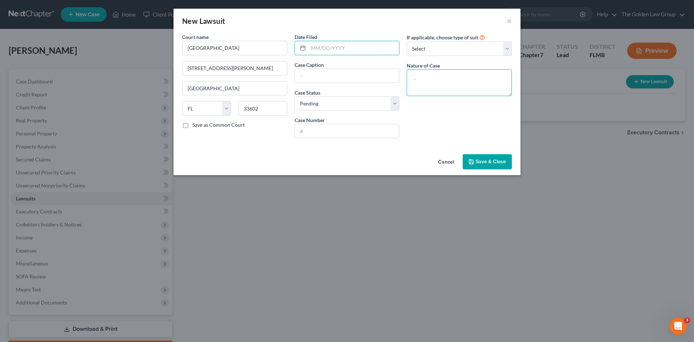
click at [429, 80] on textarea at bounding box center [459, 82] width 105 height 27
drag, startPoint x: 481, startPoint y: 69, endPoint x: 478, endPoint y: 81, distance: 12.3
click at [481, 70] on textarea at bounding box center [459, 82] width 105 height 27
click at [478, 84] on textarea at bounding box center [459, 82] width 105 height 27
paste textarea "CC Debt Owed $15,000.01 to $30,000.00"
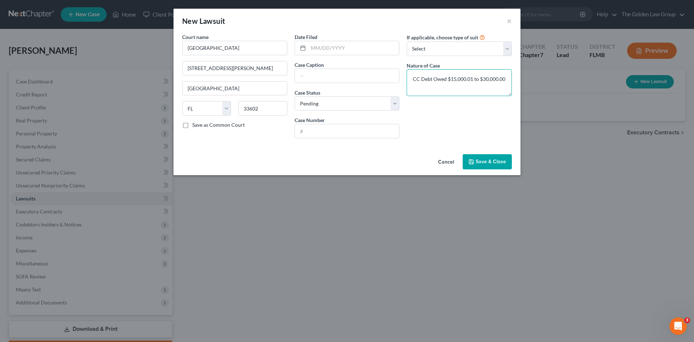
type textarea "CC Debt Owed $15,000.01 to $30,000.00"
drag, startPoint x: 341, startPoint y: 81, endPoint x: 339, endPoint y: 78, distance: 3.7
click at [341, 81] on input "text" at bounding box center [347, 76] width 104 height 14
paste input "Bank Of America, N.a. vs Gwozdz, Teresa A"
type input "Bank Of America, N.a. vs Gwozdz, Teresa A"
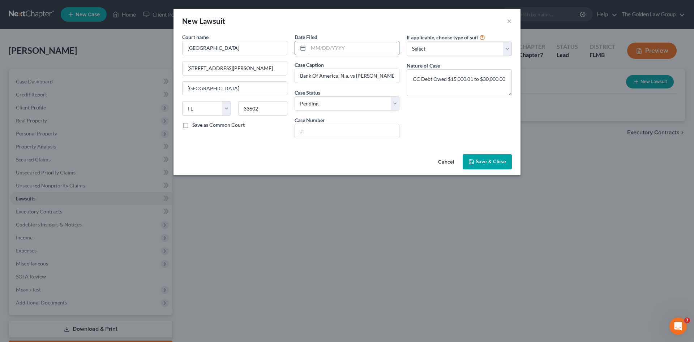
click at [330, 50] on input "text" at bounding box center [353, 48] width 91 height 14
type input "11/10/2020"
click at [340, 128] on input "text" at bounding box center [347, 131] width 104 height 14
click at [330, 131] on input "text" at bounding box center [347, 131] width 104 height 14
paste input "20-CC-076701"
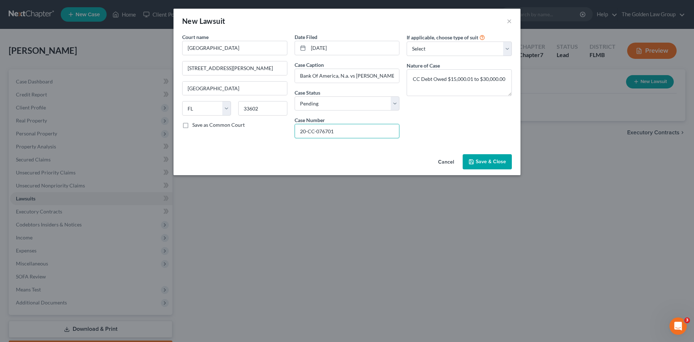
type input "20-CC-076701"
click at [483, 161] on span "Save & Close" at bounding box center [491, 162] width 30 height 6
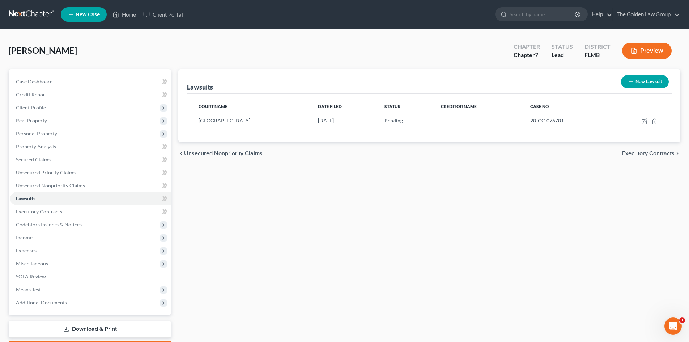
drag, startPoint x: 281, startPoint y: 227, endPoint x: 248, endPoint y: 237, distance: 35.0
click at [281, 227] on div "Lawsuits New Lawsuit Court Name Date Filed Status Creditor Name Case No Hillsbo…" at bounding box center [429, 212] width 509 height 287
click at [47, 120] on span "Real Property" at bounding box center [90, 120] width 161 height 13
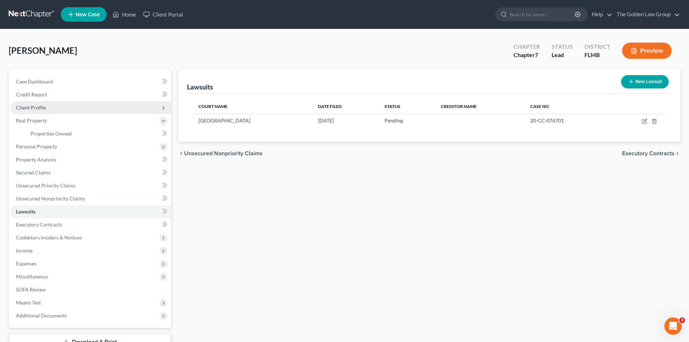
click at [42, 109] on span "Client Profile" at bounding box center [31, 107] width 30 height 6
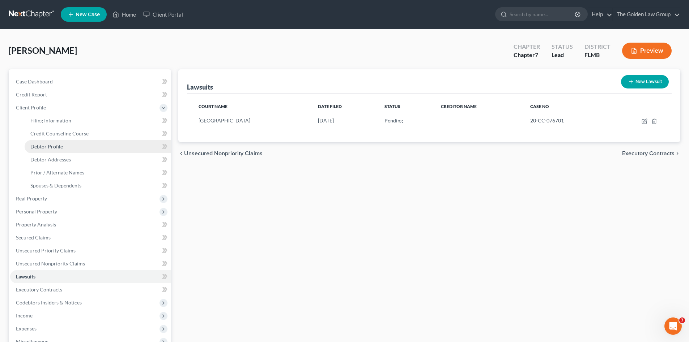
click at [64, 145] on link "Debtor Profile" at bounding box center [98, 146] width 146 height 13
select select "0"
select select "1"
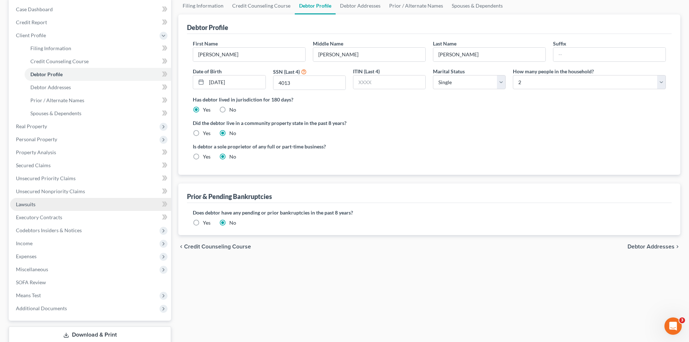
scroll to position [84, 0]
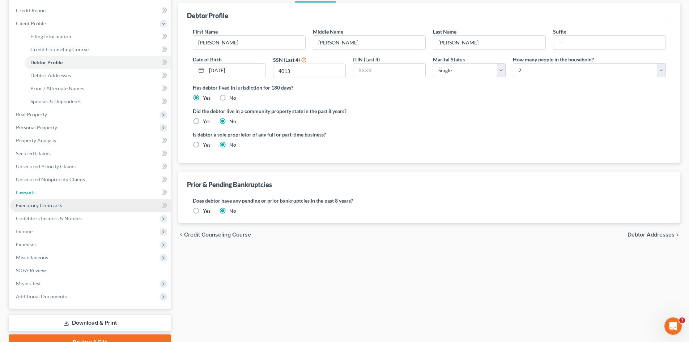
drag, startPoint x: 41, startPoint y: 192, endPoint x: 49, endPoint y: 203, distance: 14.0
click at [41, 192] on link "Lawsuits" at bounding box center [90, 192] width 161 height 13
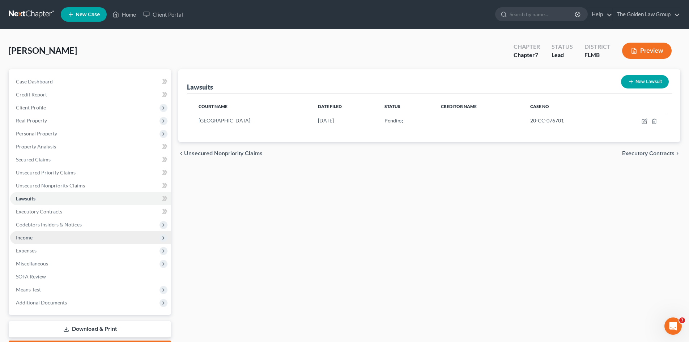
click at [53, 235] on span "Income" at bounding box center [90, 237] width 161 height 13
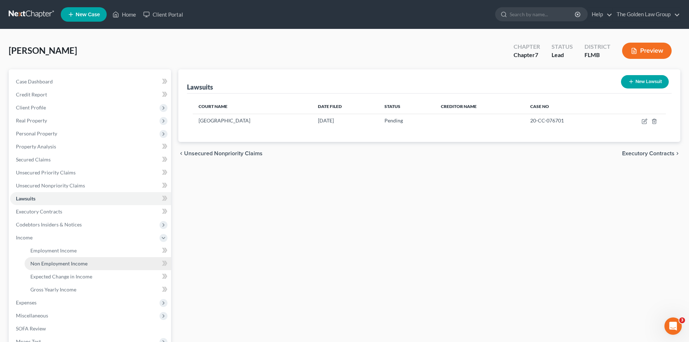
click at [80, 267] on link "Non Employment Income" at bounding box center [98, 263] width 146 height 13
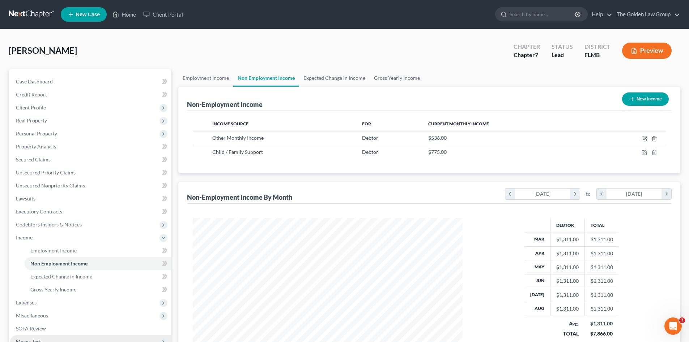
scroll to position [85, 0]
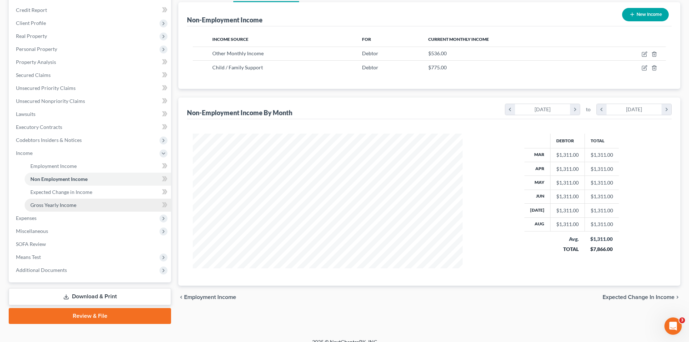
click at [54, 205] on span "Gross Yearly Income" at bounding box center [53, 205] width 46 height 6
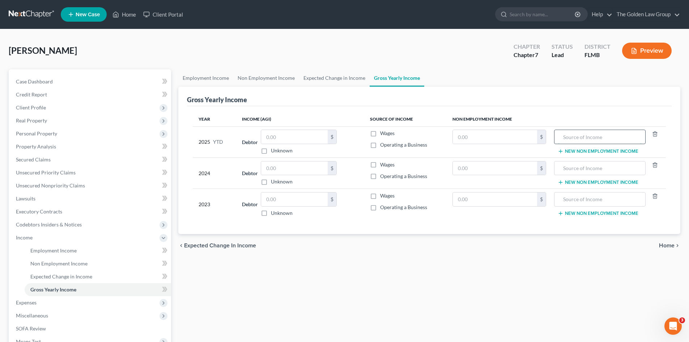
click at [572, 133] on input "text" at bounding box center [599, 137] width 83 height 14
type input "Food Assistance"
click at [513, 136] on input "text" at bounding box center [495, 137] width 84 height 14
type input "4,824.00"
click at [590, 154] on td "Food Assistance New Non Employment Income" at bounding box center [609, 142] width 114 height 31
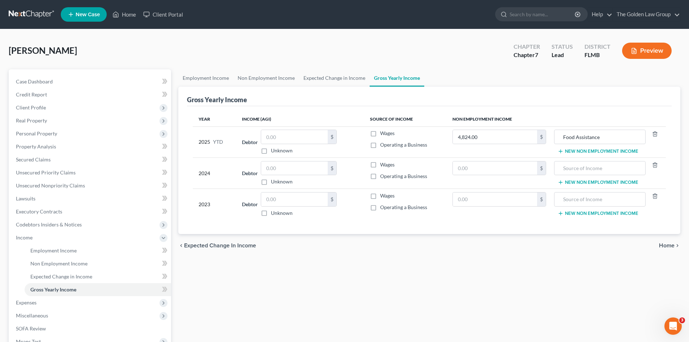
click at [584, 152] on button "New Non Employment Income" at bounding box center [597, 152] width 81 height 6
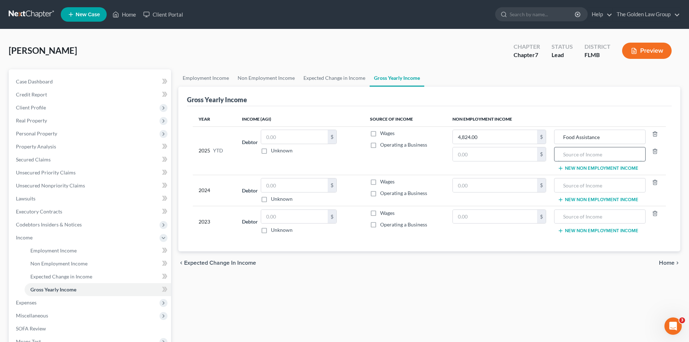
click at [581, 157] on input "text" at bounding box center [599, 154] width 83 height 14
drag, startPoint x: 615, startPoint y: 158, endPoint x: 556, endPoint y: 166, distance: 58.7
click at [556, 166] on td "Food Assistance Child Support New Non Employment Income" at bounding box center [609, 151] width 114 height 48
type input "Child Support"
click at [564, 185] on input "text" at bounding box center [599, 186] width 83 height 14
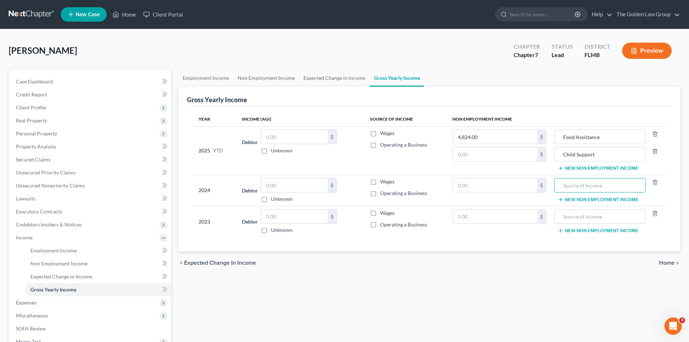
paste input "Child Support"
type input "Child Support"
click at [582, 213] on input "text" at bounding box center [599, 217] width 83 height 14
paste input "Child Support"
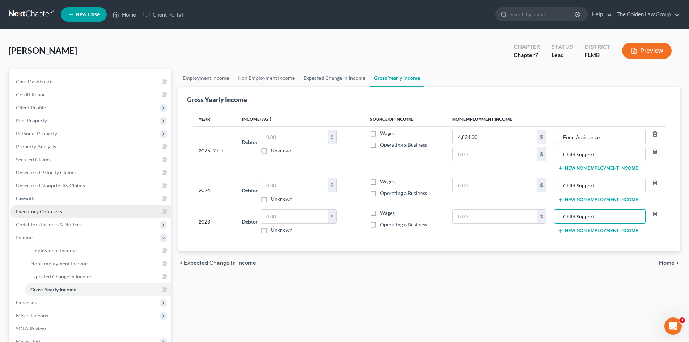
type input "Child Support"
click at [489, 156] on input "text" at bounding box center [495, 154] width 84 height 14
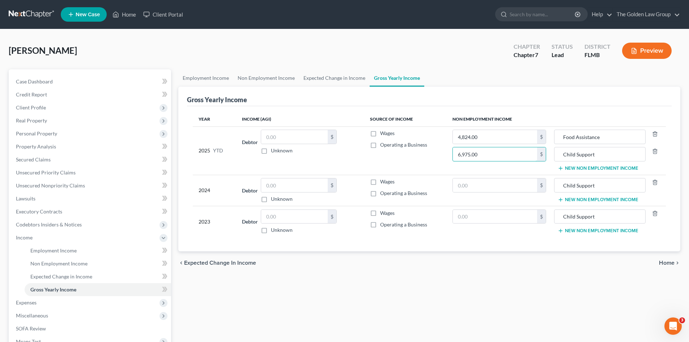
type input "6,975.00"
click at [500, 189] on input "text" at bounding box center [495, 186] width 84 height 14
type input "9,300.00"
click at [490, 221] on input "text" at bounding box center [495, 217] width 84 height 14
type input "9,300.00"
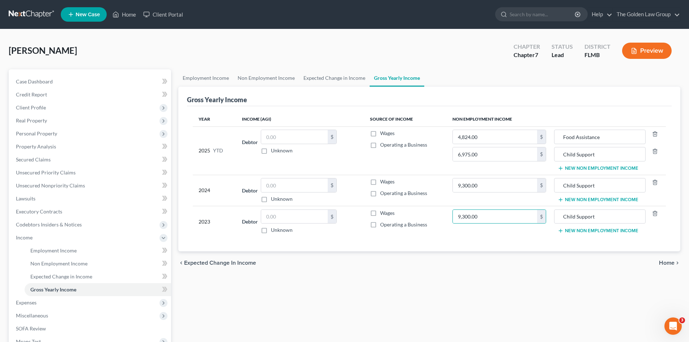
click at [508, 241] on div "Year Income (AGI) Source of Income Non Employment Income 2025 YTD Debtor $ Unkn…" at bounding box center [429, 178] width 484 height 145
click at [50, 304] on span "Expenses" at bounding box center [90, 302] width 161 height 13
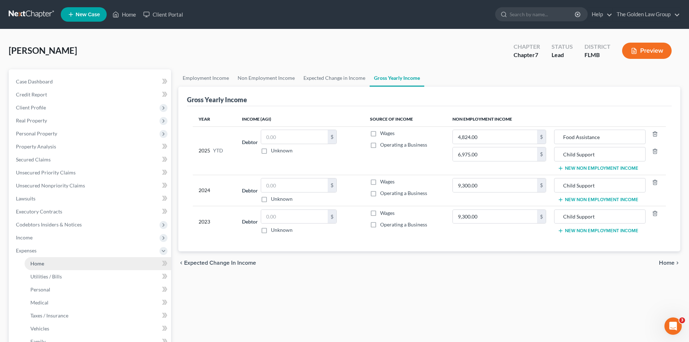
click at [52, 263] on link "Home" at bounding box center [98, 263] width 146 height 13
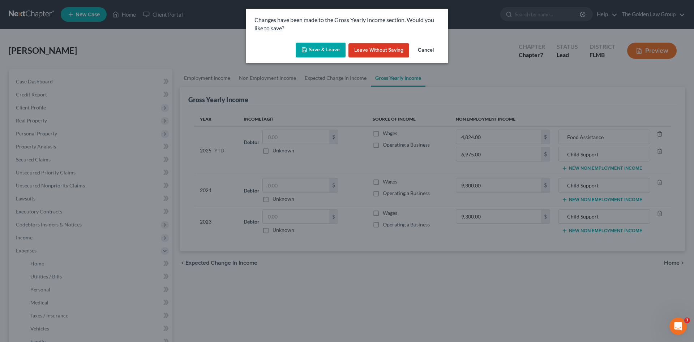
click at [322, 46] on button "Save & Leave" at bounding box center [321, 50] width 50 height 15
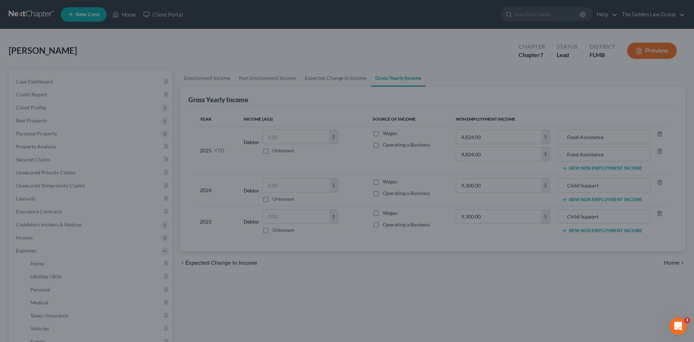
type input "6,975.00"
type input "Child Support"
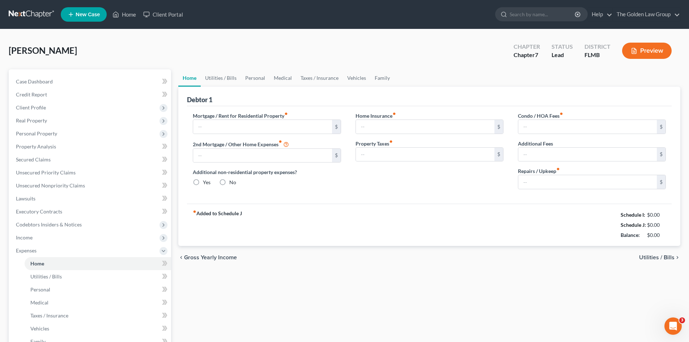
type input "0.00"
radio input "true"
type input "0.00"
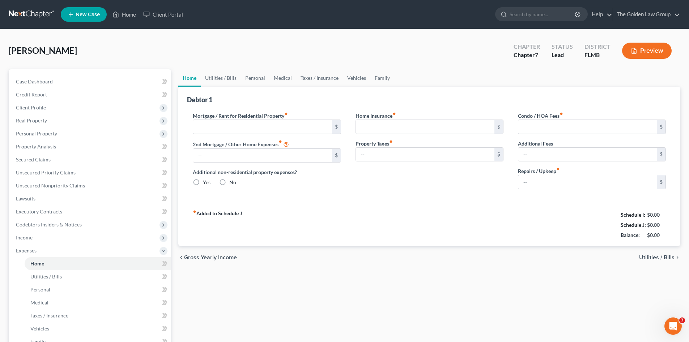
type input "0.00"
type input "70.00"
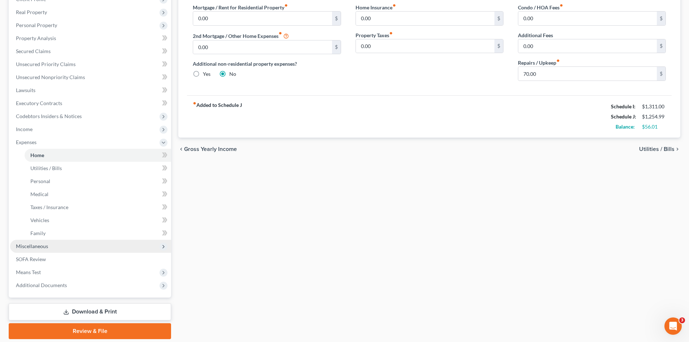
click at [44, 248] on span "Miscellaneous" at bounding box center [32, 246] width 32 height 6
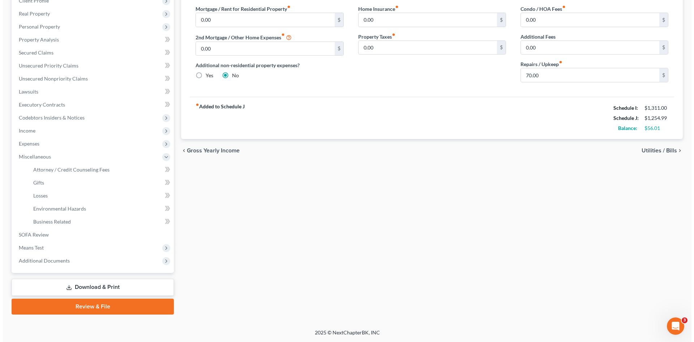
scroll to position [107, 0]
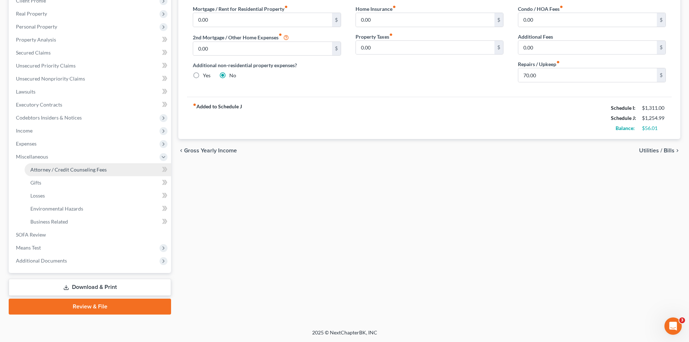
click at [61, 170] on span "Attorney / Credit Counseling Fees" at bounding box center [68, 170] width 76 height 6
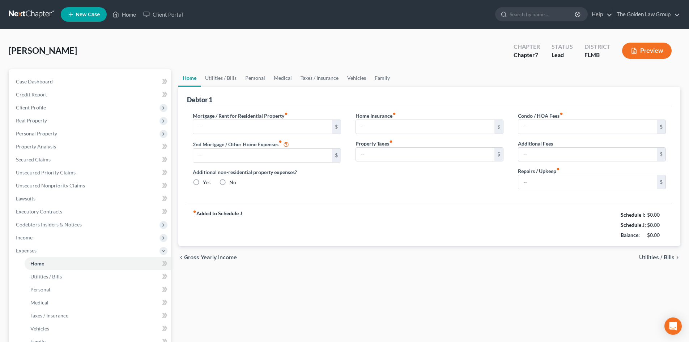
type input "0.00"
radio input "true"
type input "0.00"
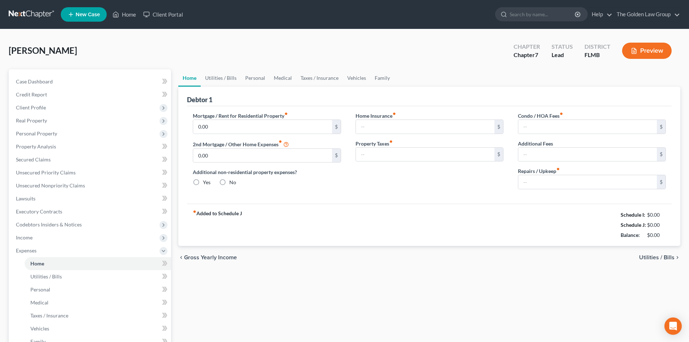
type input "0.00"
type input "70.00"
click at [437, 287] on div "Home Utilities / Bills Personal Medical Taxes / Insurance Vehicles Family Debto…" at bounding box center [429, 258] width 509 height 379
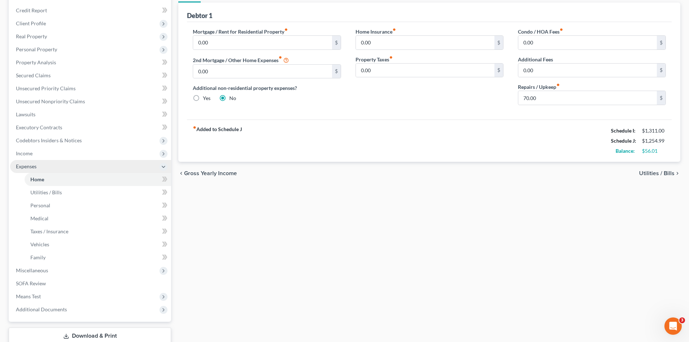
click at [26, 165] on span "Expenses" at bounding box center [26, 166] width 21 height 6
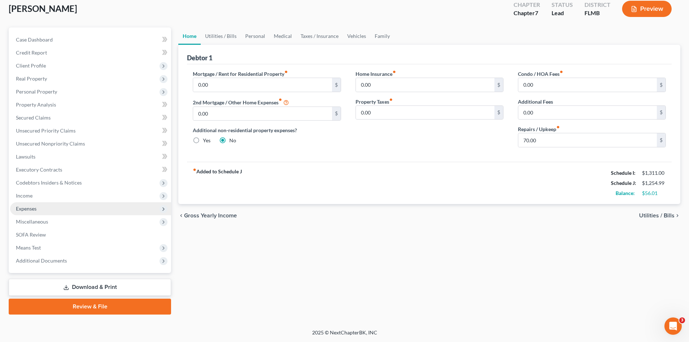
scroll to position [42, 0]
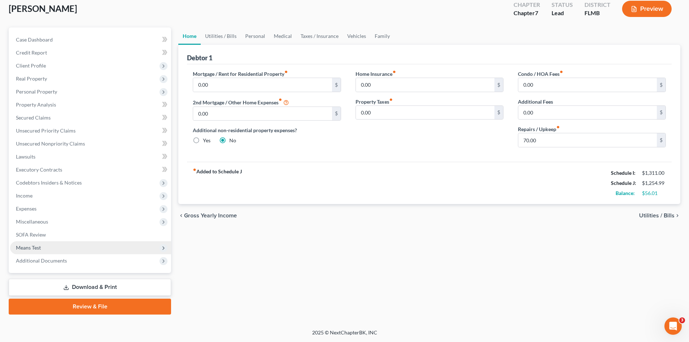
click at [44, 247] on span "Means Test" at bounding box center [90, 247] width 161 height 13
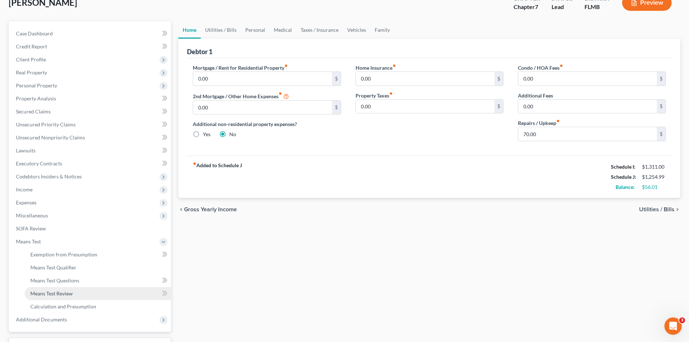
scroll to position [84, 0]
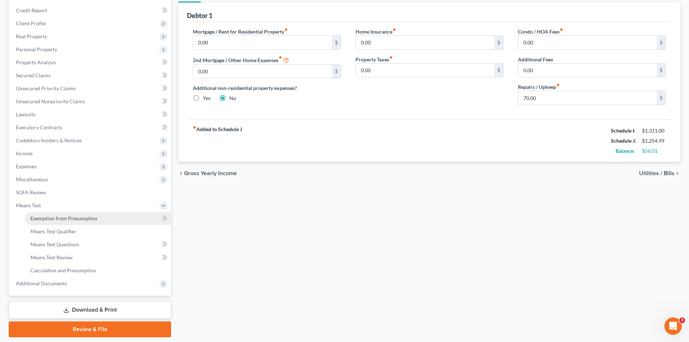
click at [61, 219] on span "Exemption from Presumption" at bounding box center [63, 218] width 67 height 6
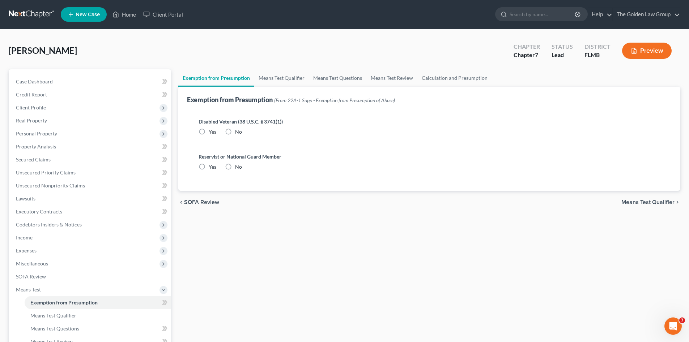
click at [235, 131] on label "No" at bounding box center [238, 131] width 7 height 7
click at [238, 131] on input "No" at bounding box center [240, 130] width 5 height 5
radio input "true"
click at [235, 171] on label "No" at bounding box center [238, 166] width 7 height 7
click at [238, 168] on input "No" at bounding box center [240, 165] width 5 height 5
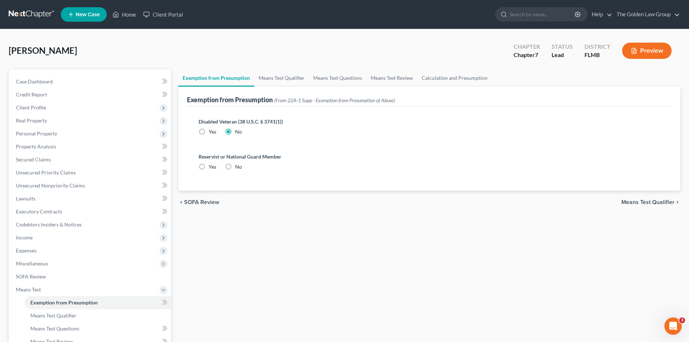
radio input "true"
drag, startPoint x: 278, startPoint y: 76, endPoint x: 295, endPoint y: 85, distance: 18.8
click at [279, 76] on link "Means Test Qualifier" at bounding box center [281, 77] width 55 height 17
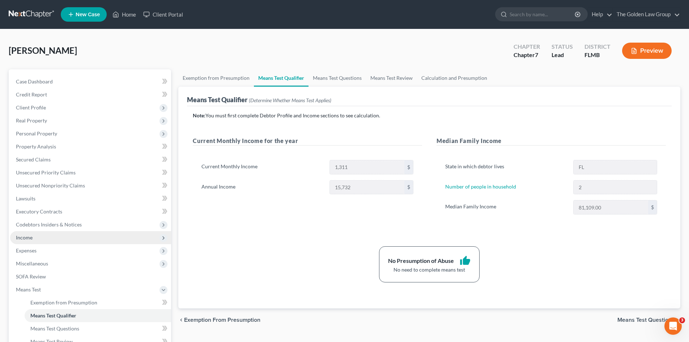
click at [40, 242] on span "Income" at bounding box center [90, 237] width 161 height 13
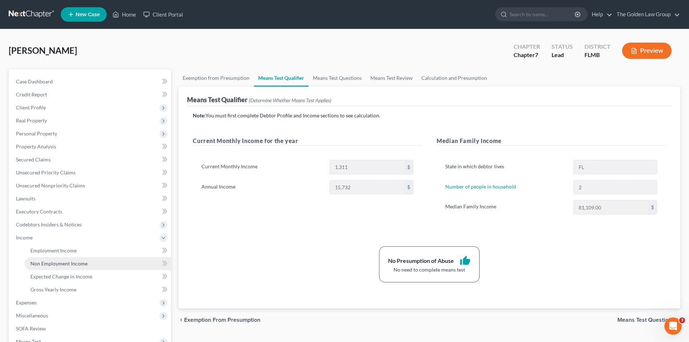
click at [52, 262] on span "Non Employment Income" at bounding box center [58, 264] width 57 height 6
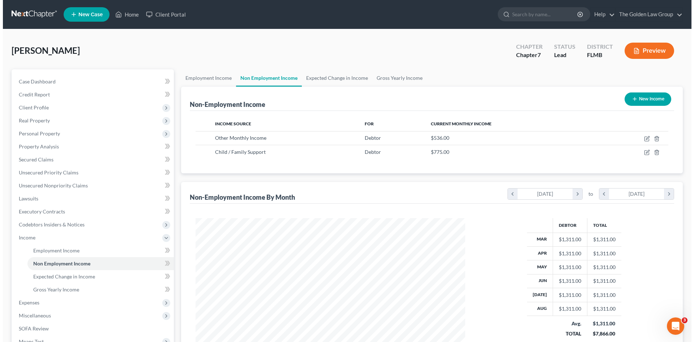
scroll to position [135, 284]
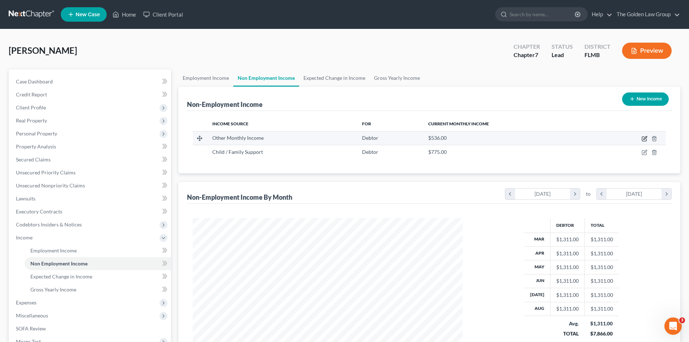
click at [645, 139] on icon "button" at bounding box center [644, 139] width 6 height 6
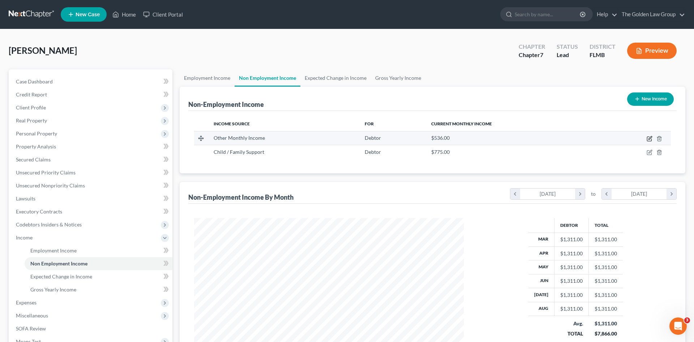
select select "13"
select select "0"
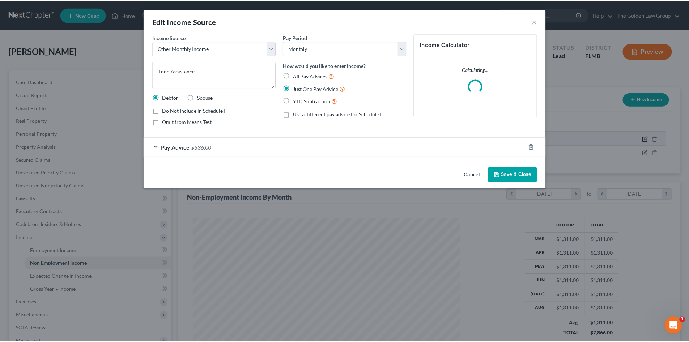
scroll to position [136, 287]
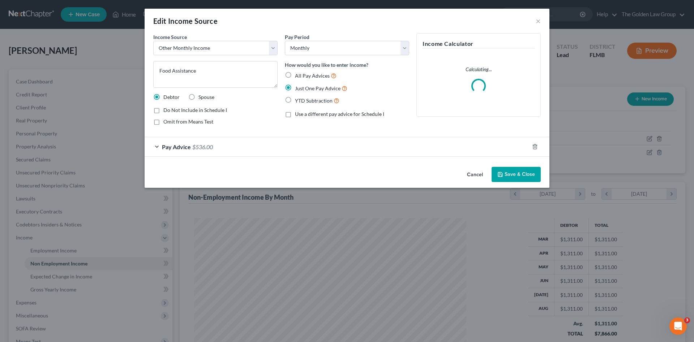
click at [475, 173] on button "Cancel" at bounding box center [474, 175] width 27 height 14
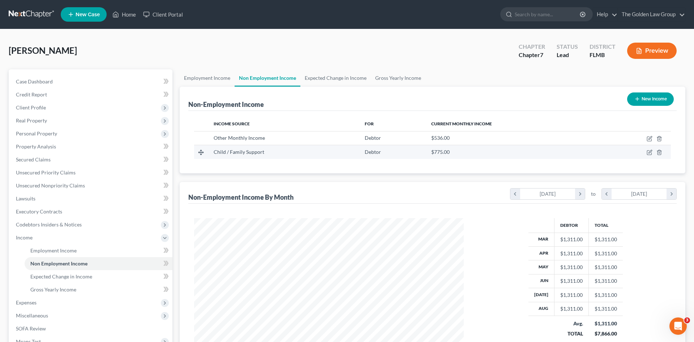
scroll to position [361379, 361230]
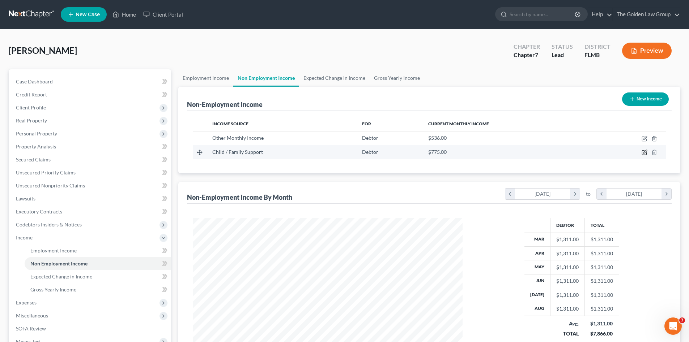
click at [643, 150] on icon "button" at bounding box center [644, 153] width 6 height 6
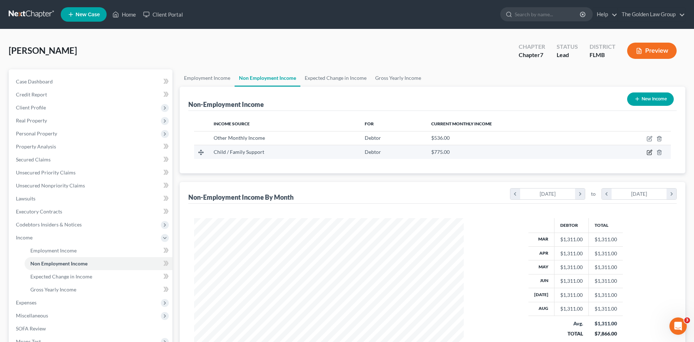
select select "7"
select select "0"
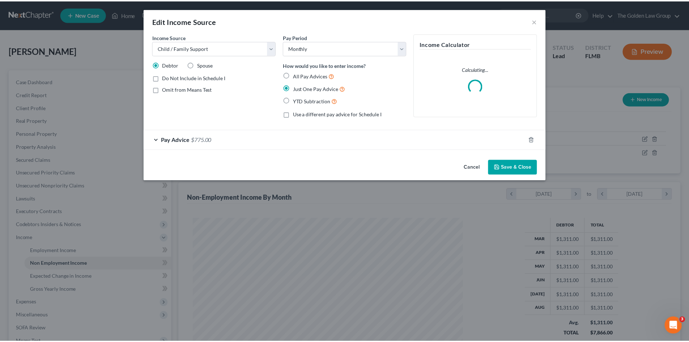
scroll to position [136, 287]
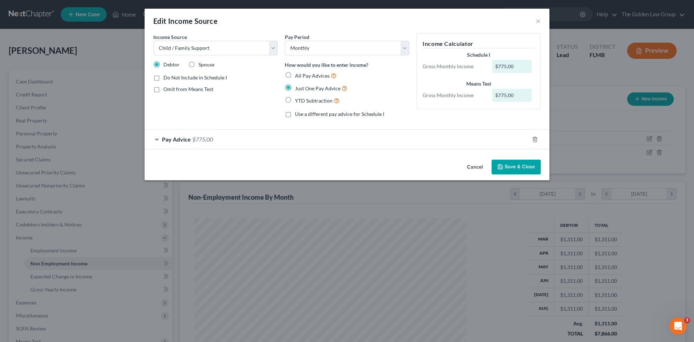
click at [507, 166] on button "Save & Close" at bounding box center [516, 167] width 49 height 15
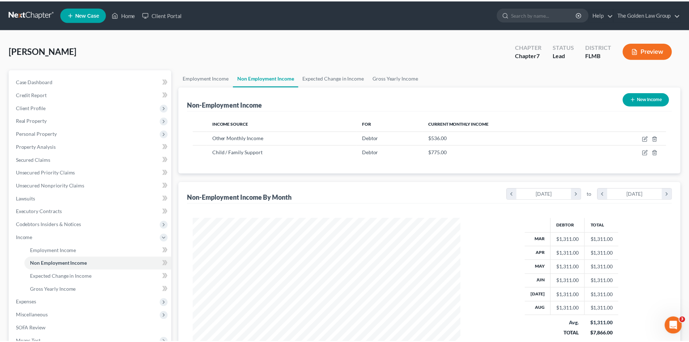
scroll to position [361379, 361230]
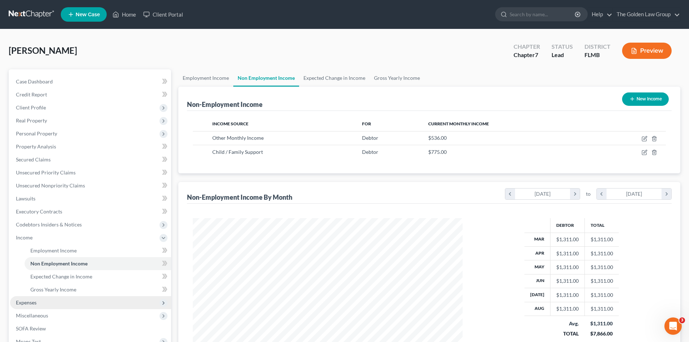
click at [41, 302] on span "Expenses" at bounding box center [90, 302] width 161 height 13
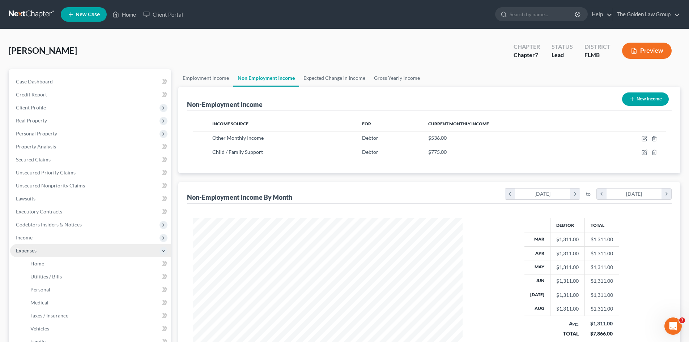
click at [47, 251] on span "Expenses" at bounding box center [90, 250] width 161 height 13
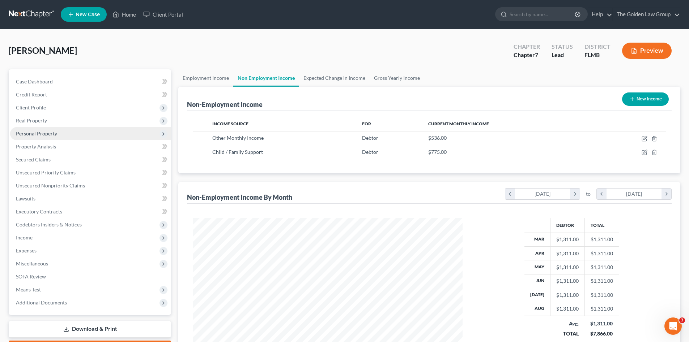
click at [50, 135] on span "Personal Property" at bounding box center [36, 134] width 41 height 6
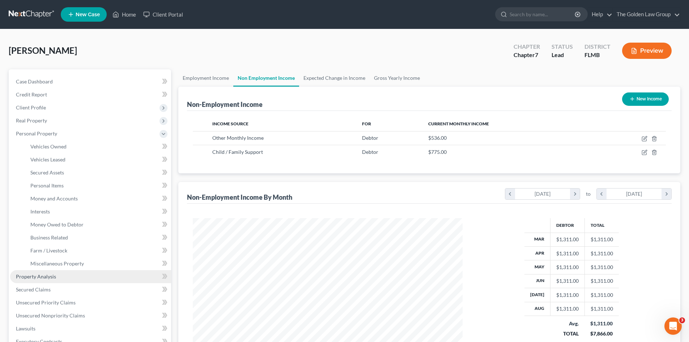
drag, startPoint x: 66, startPoint y: 275, endPoint x: 58, endPoint y: 277, distance: 8.6
click at [58, 277] on link "Property Analysis" at bounding box center [90, 276] width 161 height 13
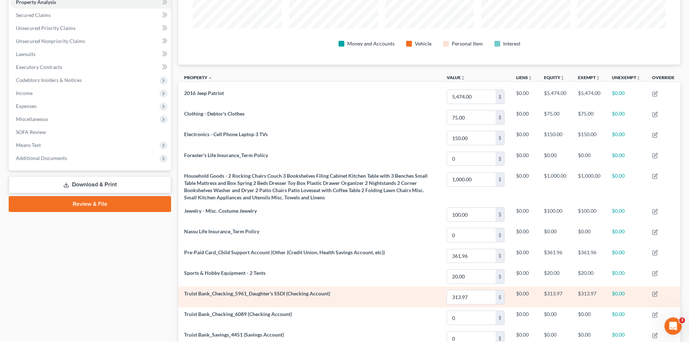
scroll to position [217, 0]
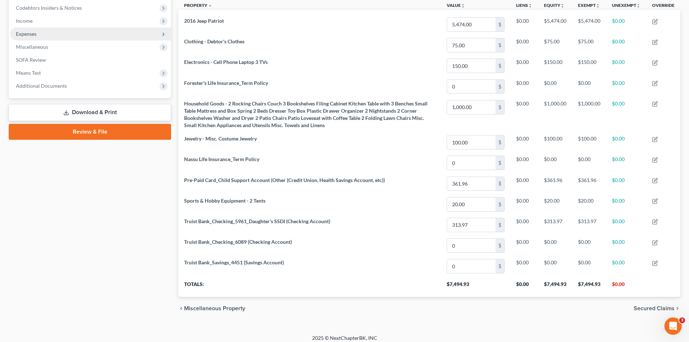
click at [30, 33] on span "Expenses" at bounding box center [26, 34] width 21 height 6
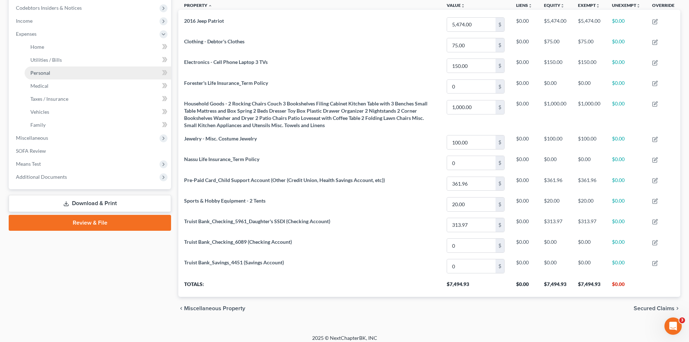
drag, startPoint x: 38, startPoint y: 69, endPoint x: 13, endPoint y: 85, distance: 29.8
click at [38, 69] on link "Personal" at bounding box center [98, 73] width 146 height 13
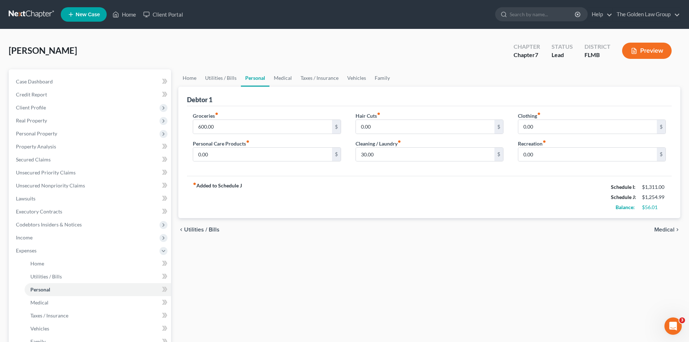
click div "Home Utilities / Bills Personal Medical Taxes / Insurance Vehicles Family Debto…"
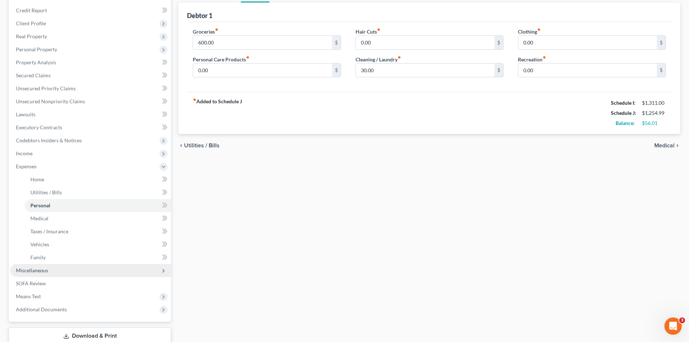
scroll to position [97, 0]
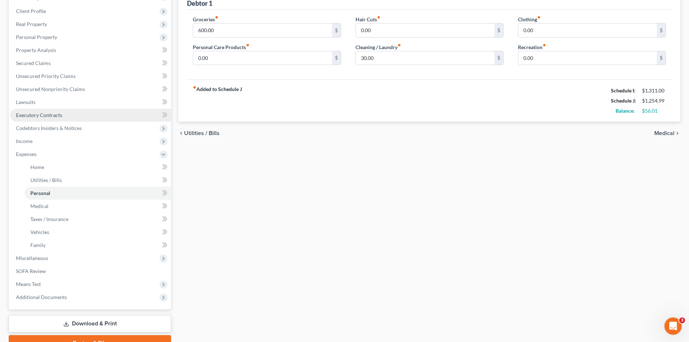
click span "Executory Contracts"
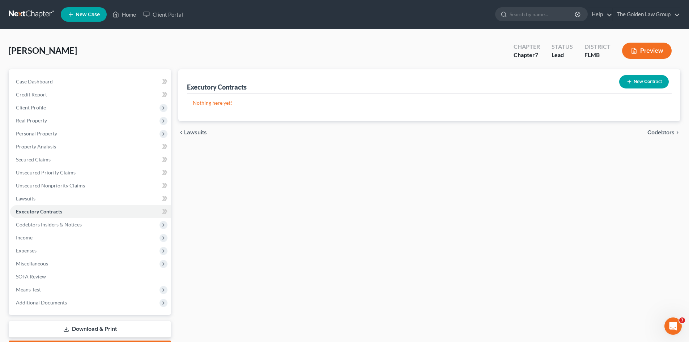
click button "New Contract"
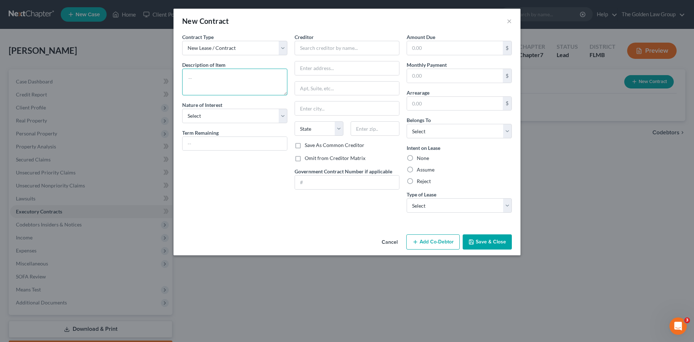
click textarea
type textarea "Residential Lease"
click select "Select Purchaser Agent Lessor Lessee"
select select "3"
click select "Select Purchaser Agent Lessor Lessee"
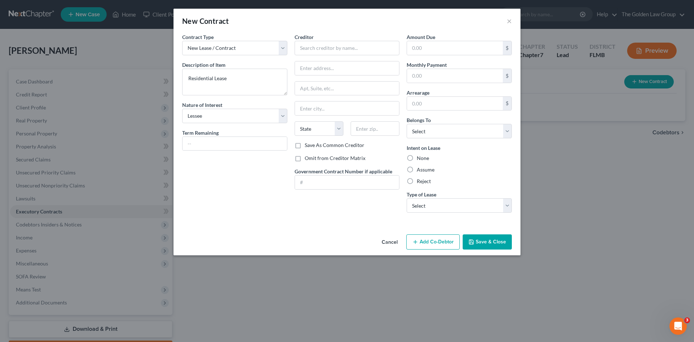
click label "Assume"
click input "Assume"
radio input "true"
click select "Select Real Estate Car Other"
select select "2"
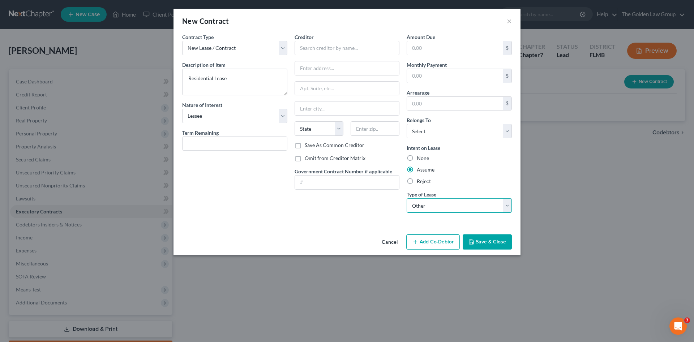
click select "Select Real Estate Car Other"
click select "Select Debtor 1 Only Debtor 2 Only Debtor 1 And Debtor 2 Only At Least One Of T…"
select select "0"
click select "Select Debtor 1 Only Debtor 2 Only Debtor 1 And Debtor 2 Only At Least One Of T…"
click label "Omit from Creditor Matrix"
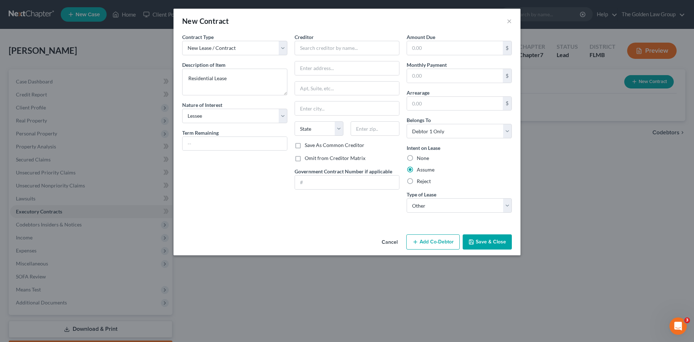
click input "Omit from Creditor Matrix"
checkbox input "true"
click input "text"
drag, startPoint x: 332, startPoint y: 48, endPoint x: 330, endPoint y: 45, distance: 4.1
click input "text"
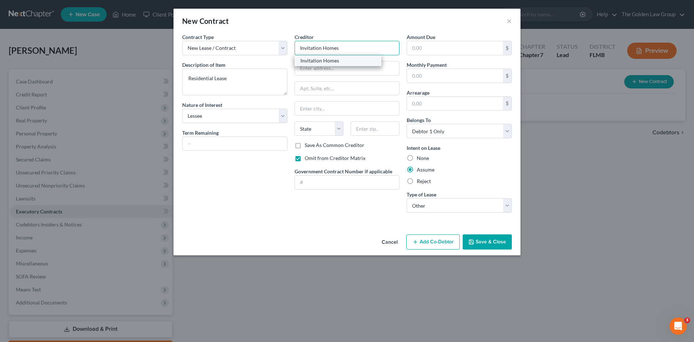
type input "Invitation Homes"
drag, startPoint x: 326, startPoint y: 61, endPoint x: 288, endPoint y: 70, distance: 39.1
click div "Invitation Homes"
type input "5310 Cypress Center Drive"
type input "Suite 105"
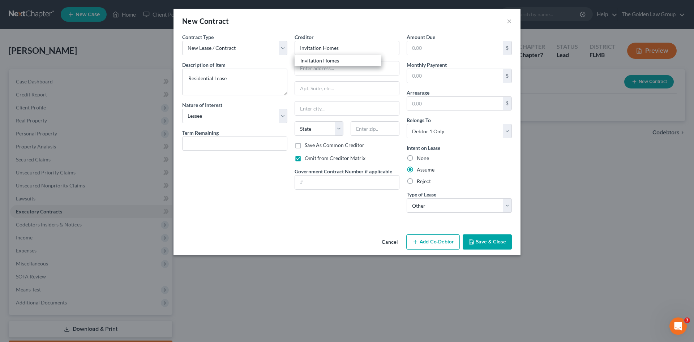
type input "Tampa"
select select "9"
type input "33609"
drag, startPoint x: 494, startPoint y: 241, endPoint x: 492, endPoint y: 238, distance: 3.7
click button "Save & Close"
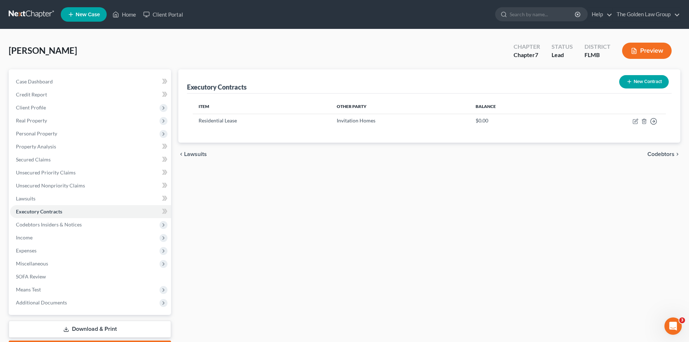
click div "Executory Contracts New Contract Item Other Party Balance Residential Lease Inv…"
click link
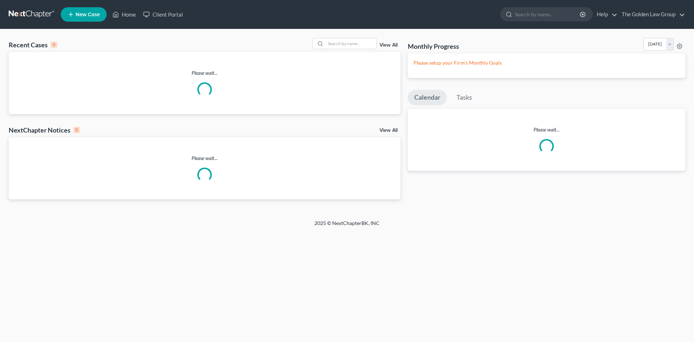
click at [343, 48] on input "search" at bounding box center [351, 43] width 51 height 10
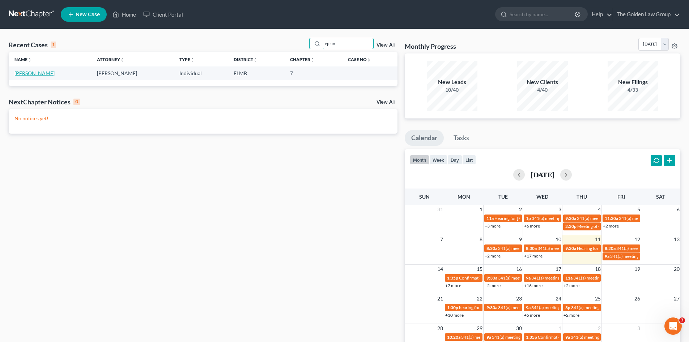
type input "epkin"
click at [35, 72] on link "[PERSON_NAME]" at bounding box center [34, 73] width 40 height 6
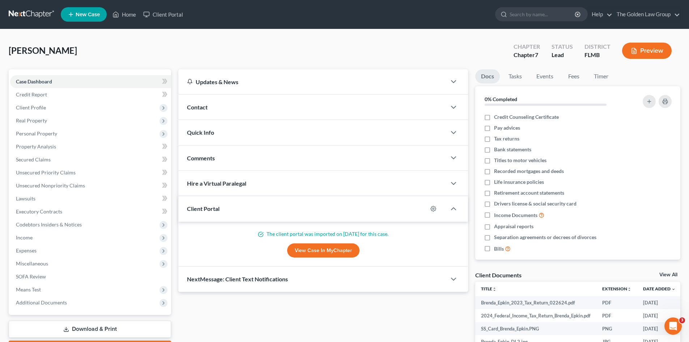
click at [34, 9] on link at bounding box center [32, 14] width 46 height 13
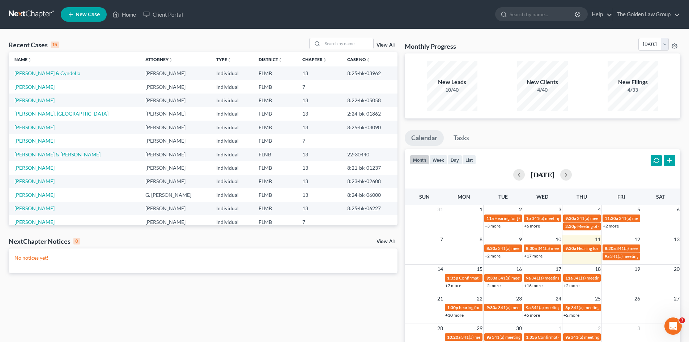
click at [37, 90] on td "[PERSON_NAME]" at bounding box center [74, 86] width 131 height 13
click at [36, 88] on link "[PERSON_NAME]" at bounding box center [34, 87] width 40 height 6
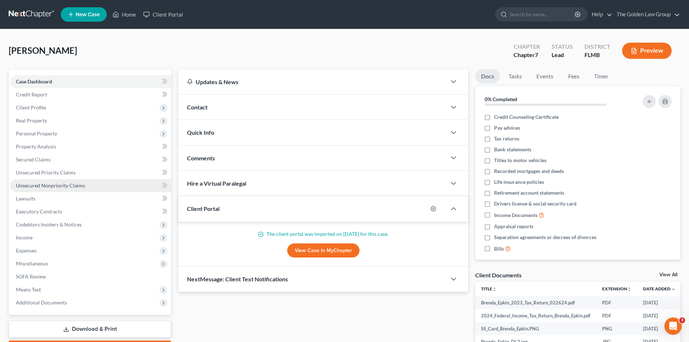
click at [48, 190] on link "Unsecured Nonpriority Claims" at bounding box center [90, 185] width 161 height 13
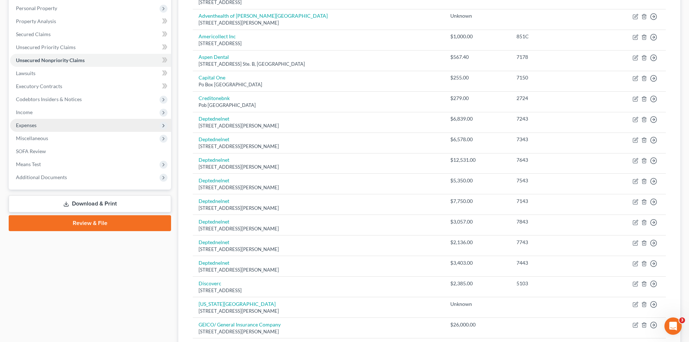
scroll to position [65, 0]
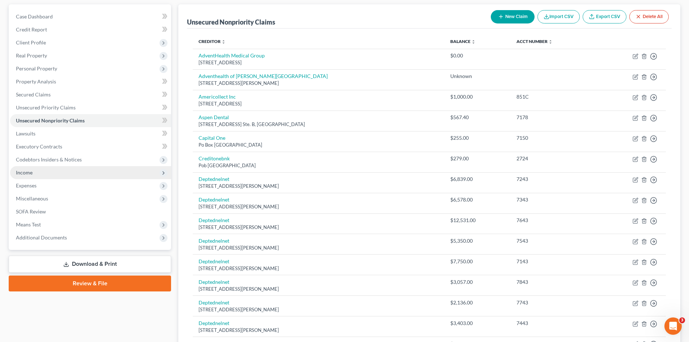
click at [26, 172] on span "Income" at bounding box center [24, 173] width 17 height 6
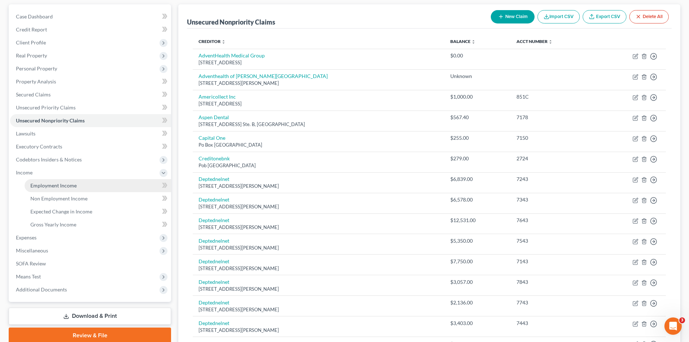
click at [48, 185] on span "Employment Income" at bounding box center [53, 186] width 46 height 6
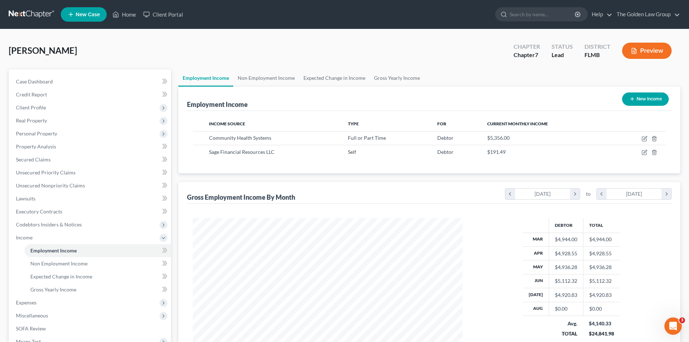
scroll to position [135, 284]
click at [38, 15] on link at bounding box center [32, 14] width 46 height 13
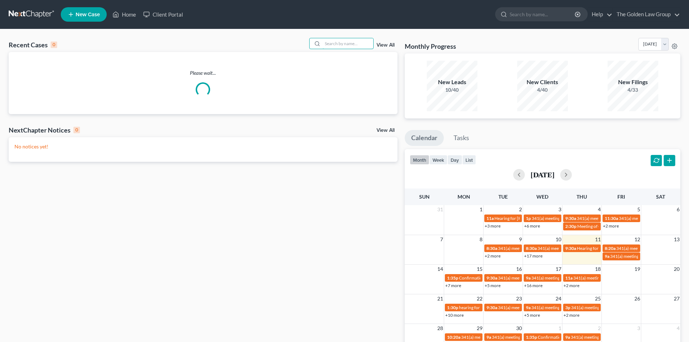
click at [343, 43] on input "search" at bounding box center [347, 43] width 51 height 10
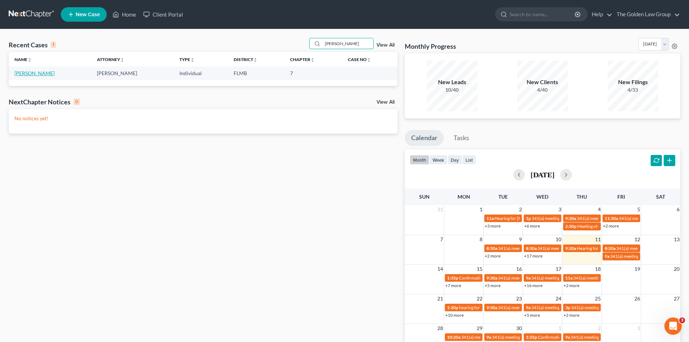
type input "[PERSON_NAME]"
click at [26, 73] on link "[PERSON_NAME]" at bounding box center [34, 73] width 40 height 6
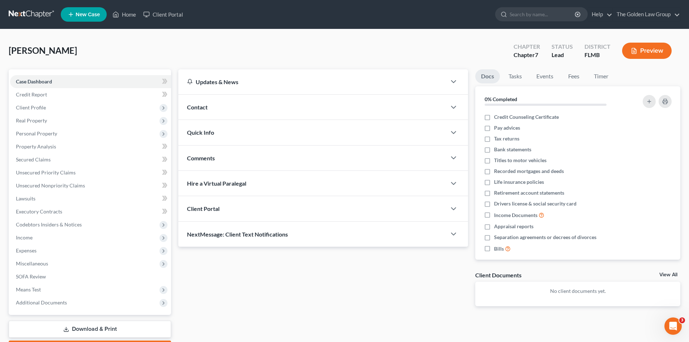
click at [102, 329] on link "Download & Print" at bounding box center [90, 329] width 162 height 17
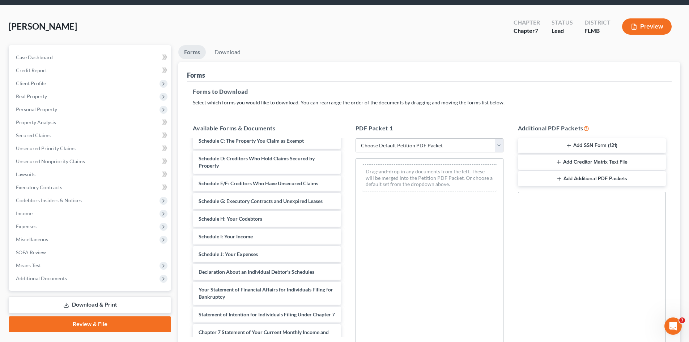
scroll to position [157, 0]
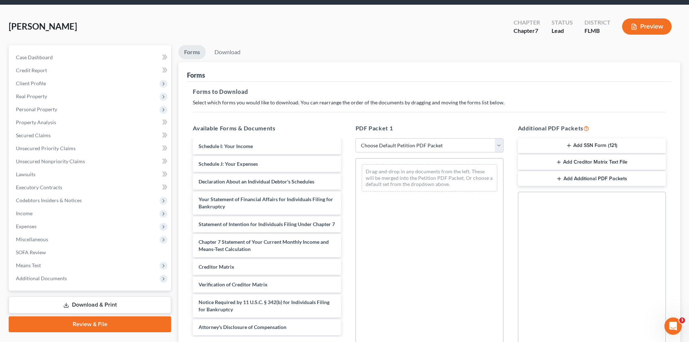
click at [556, 147] on button "Add SSN Form (121)" at bounding box center [592, 145] width 148 height 15
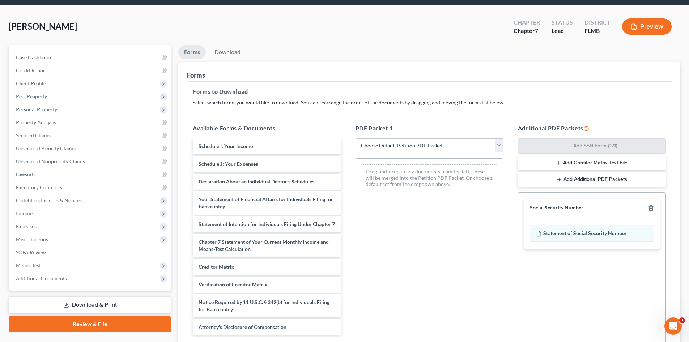
scroll to position [104, 0]
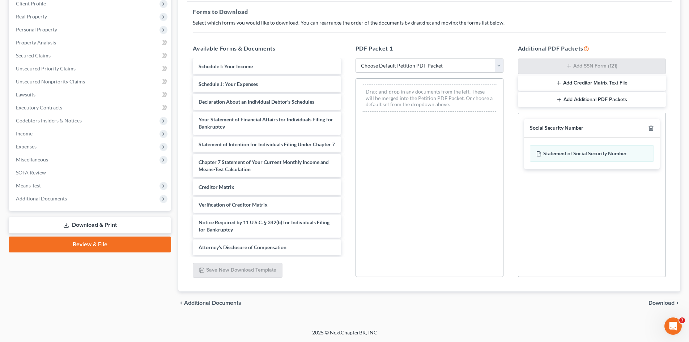
click at [655, 302] on span "Download" at bounding box center [661, 303] width 26 height 6
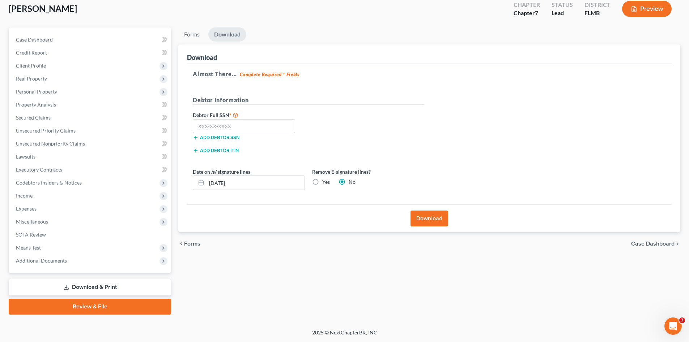
scroll to position [42, 0]
click at [264, 125] on input "text" at bounding box center [244, 126] width 102 height 14
paste input "579-13-3456"
type input "579-13-3456"
drag, startPoint x: 239, startPoint y: 179, endPoint x: 202, endPoint y: 184, distance: 37.6
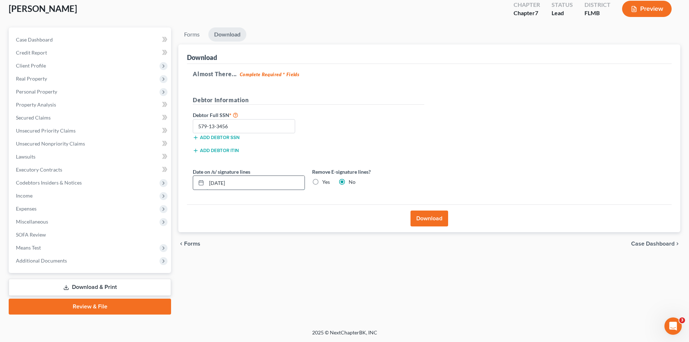
click at [202, 184] on div "[DATE]" at bounding box center [249, 183] width 112 height 14
click at [324, 182] on label "Yes" at bounding box center [326, 182] width 8 height 7
click at [325, 182] on input "Yes" at bounding box center [327, 181] width 5 height 5
radio input "true"
radio input "false"
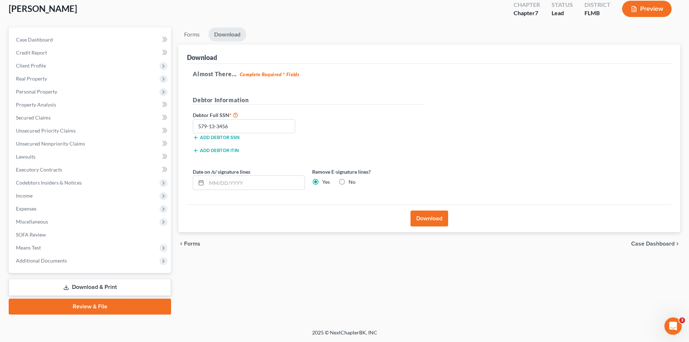
click at [426, 221] on button "Download" at bounding box center [429, 219] width 38 height 16
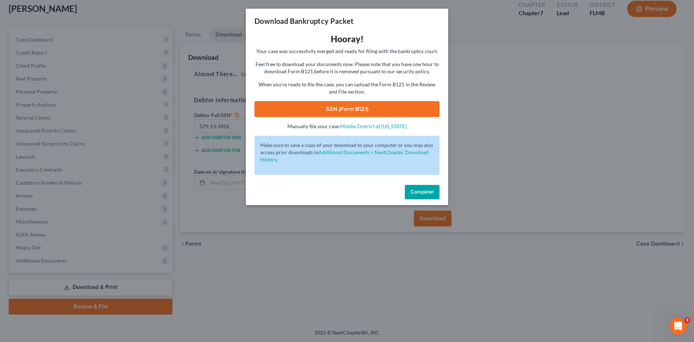
click at [358, 107] on link "SSN (Form B121)" at bounding box center [347, 109] width 185 height 16
click at [420, 194] on span "Complete!" at bounding box center [422, 192] width 23 height 6
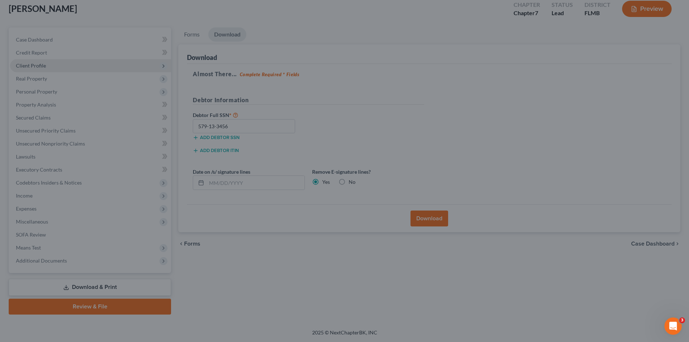
scroll to position [0, 0]
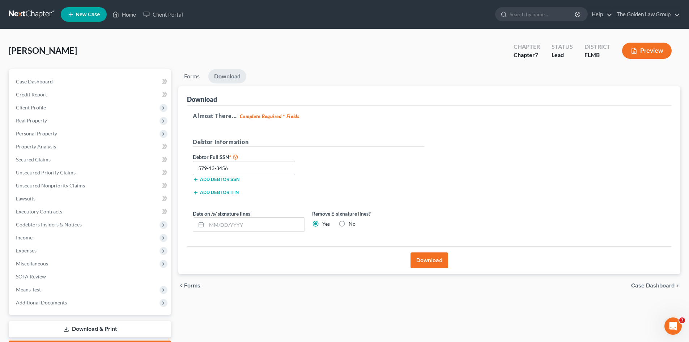
click at [27, 13] on link at bounding box center [32, 14] width 46 height 13
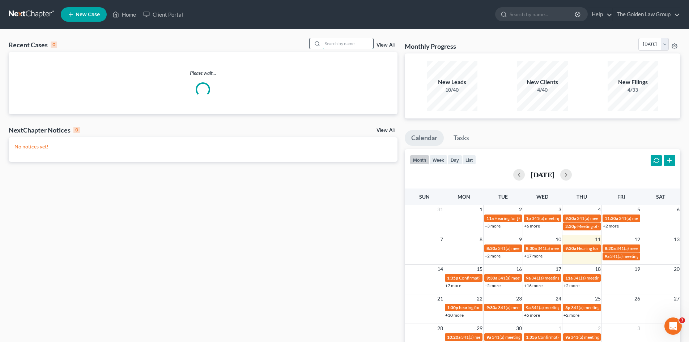
click at [336, 46] on input "search" at bounding box center [347, 43] width 51 height 10
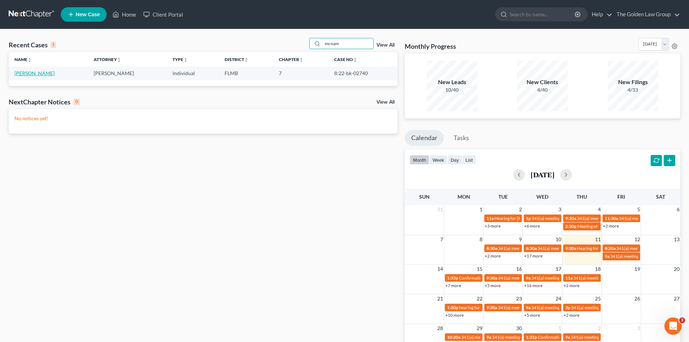
type input "mcnam"
click at [55, 73] on link "[PERSON_NAME]" at bounding box center [34, 73] width 40 height 6
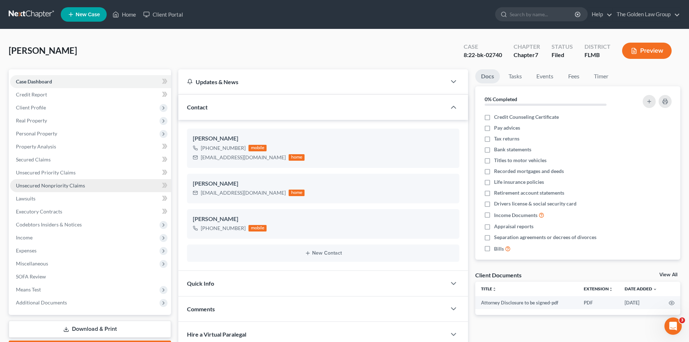
click at [60, 185] on span "Unsecured Nonpriority Claims" at bounding box center [50, 186] width 69 height 6
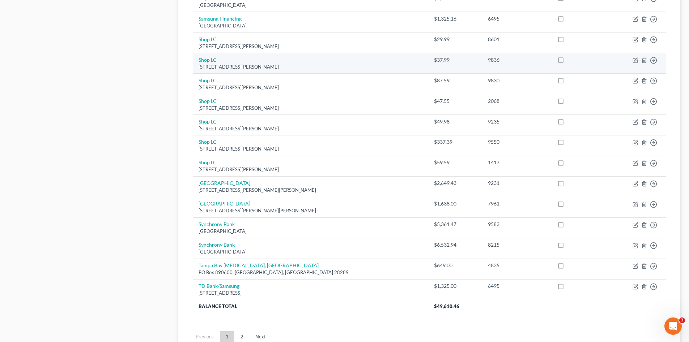
scroll to position [470, 0]
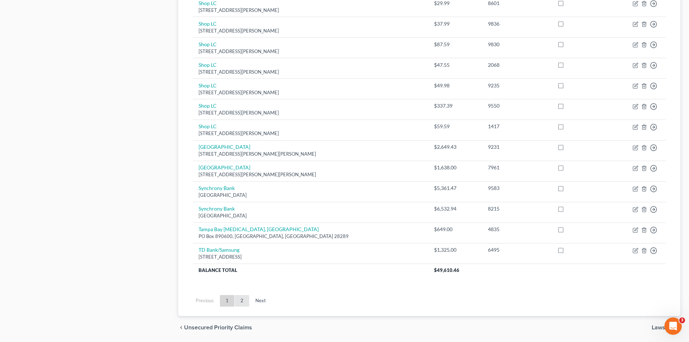
click at [243, 300] on link "2" at bounding box center [242, 301] width 14 height 12
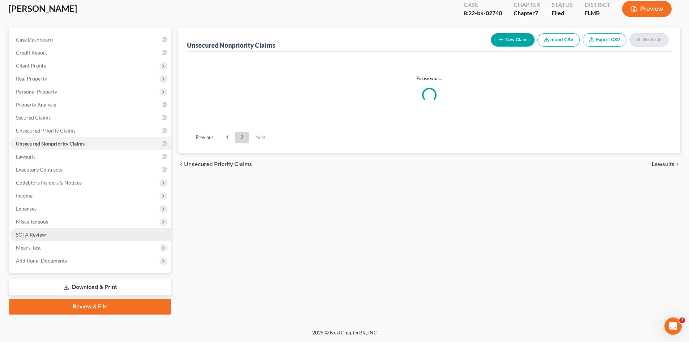
scroll to position [42, 0]
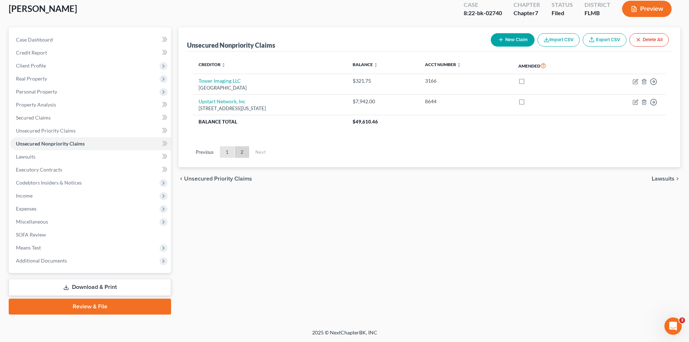
click at [227, 153] on link "1" at bounding box center [227, 152] width 14 height 12
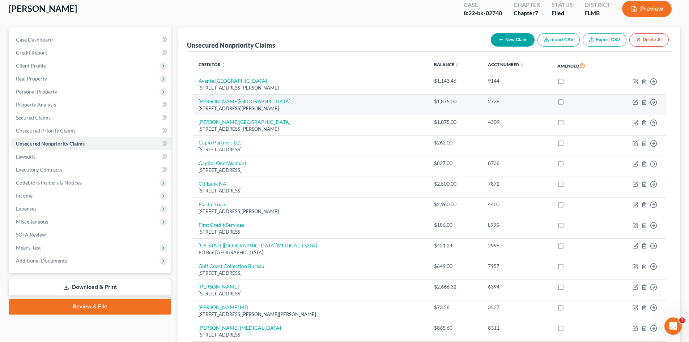
scroll to position [0, 0]
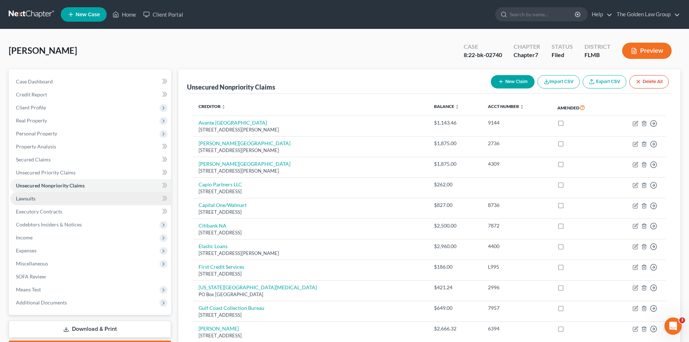
click at [62, 197] on link "Lawsuits" at bounding box center [90, 198] width 161 height 13
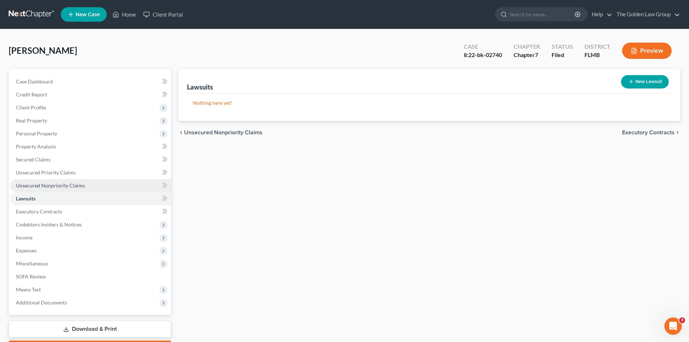
click at [61, 184] on span "Unsecured Nonpriority Claims" at bounding box center [50, 186] width 69 height 6
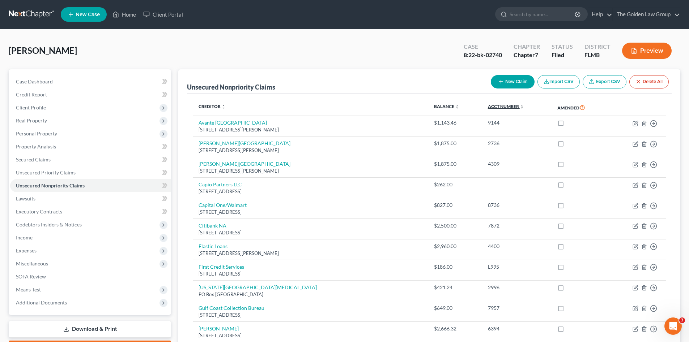
click at [488, 107] on link "Acct Number expand_more expand_less unfold_more" at bounding box center [506, 106] width 36 height 5
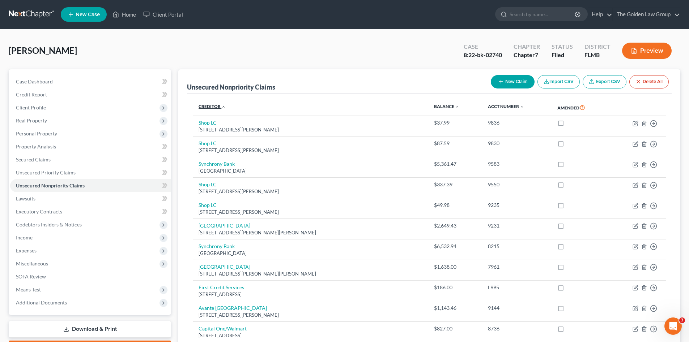
click at [218, 105] on link "Creditor expand_more expand_less unfold_more" at bounding box center [211, 106] width 27 height 5
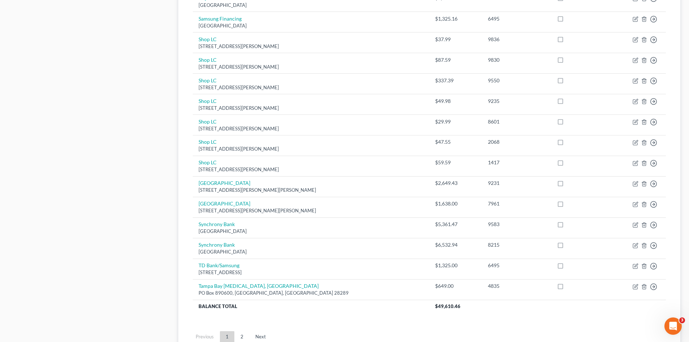
scroll to position [494, 0]
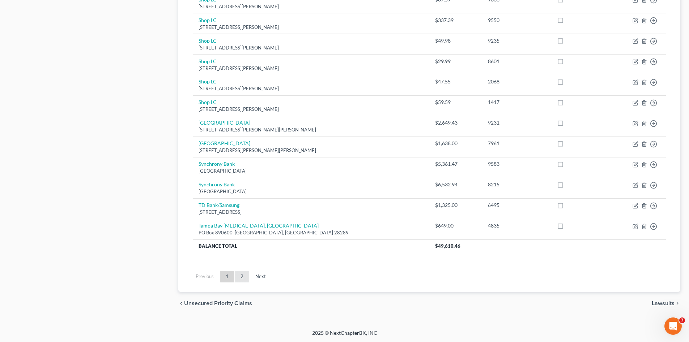
click at [243, 273] on link "2" at bounding box center [242, 277] width 14 height 12
click at [228, 276] on link "1" at bounding box center [227, 277] width 14 height 12
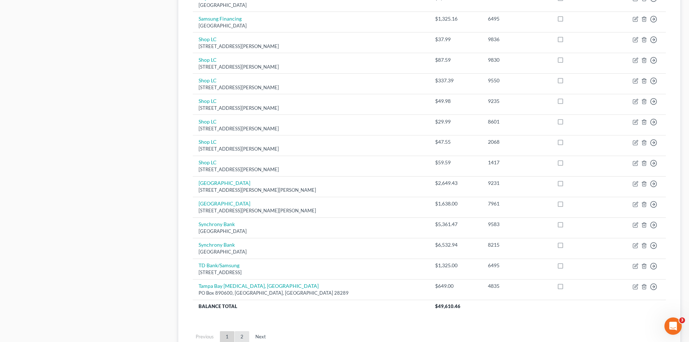
click at [240, 337] on link "2" at bounding box center [242, 338] width 14 height 12
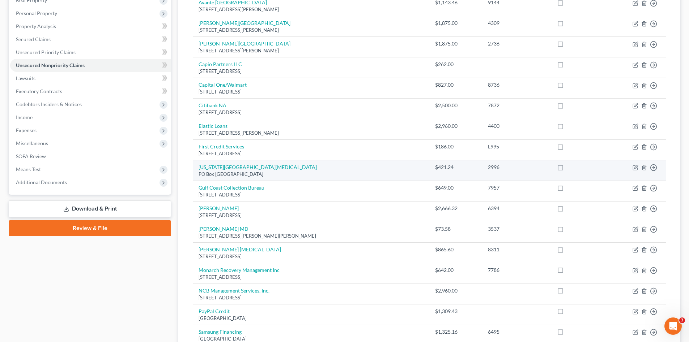
scroll to position [60, 0]
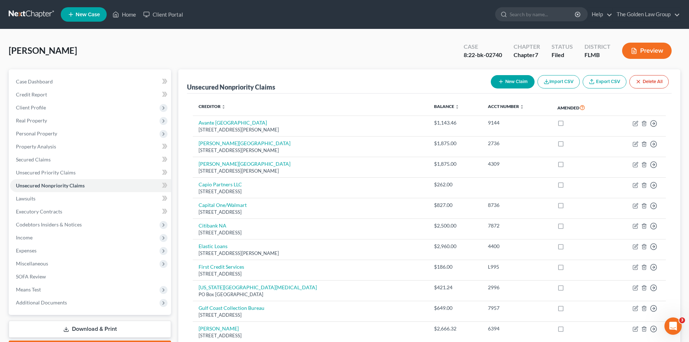
click at [26, 11] on link at bounding box center [32, 14] width 46 height 13
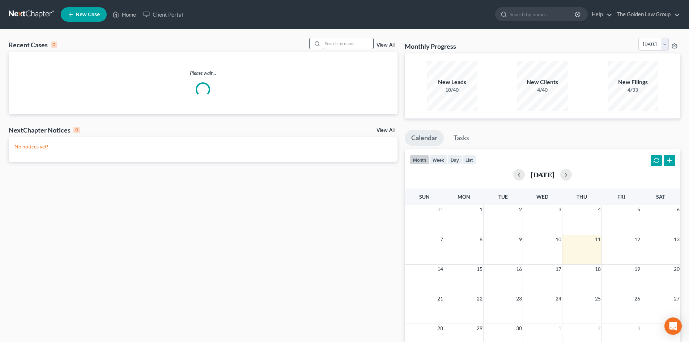
click at [338, 43] on input "search" at bounding box center [347, 43] width 51 height 10
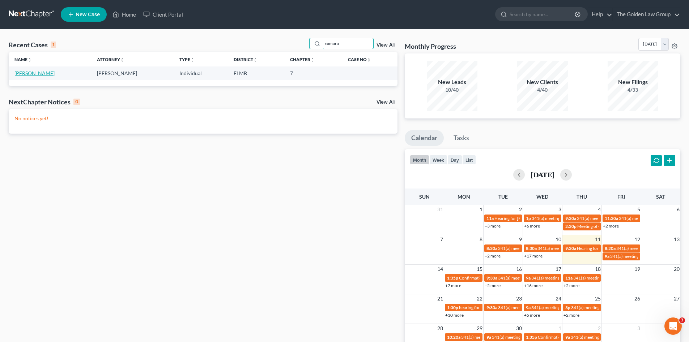
type input "camara"
click at [34, 72] on link "[PERSON_NAME]" at bounding box center [34, 73] width 40 height 6
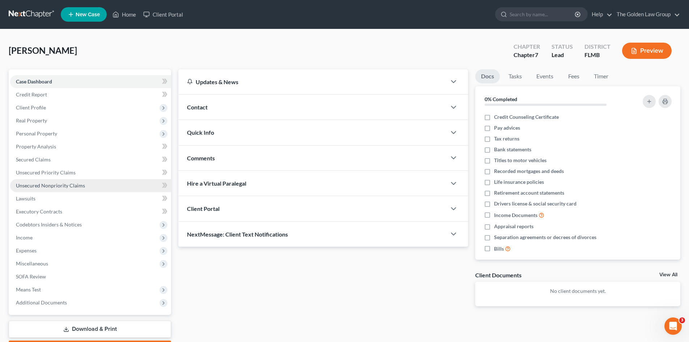
click at [69, 185] on span "Unsecured Nonpriority Claims" at bounding box center [50, 186] width 69 height 6
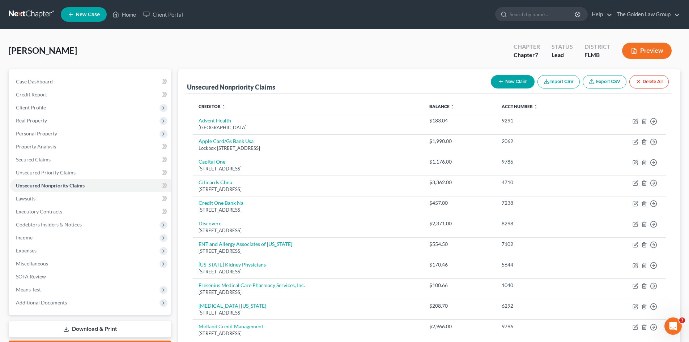
click at [506, 84] on button "New Claim" at bounding box center [513, 81] width 44 height 13
select select "0"
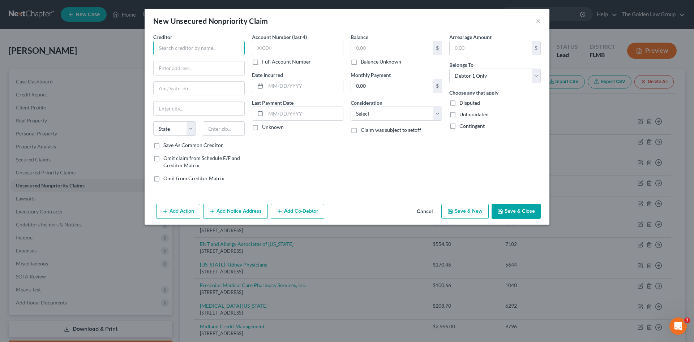
click at [194, 44] on input "text" at bounding box center [198, 48] width 91 height 14
type input "Fresenius Medical Care North Tampa"
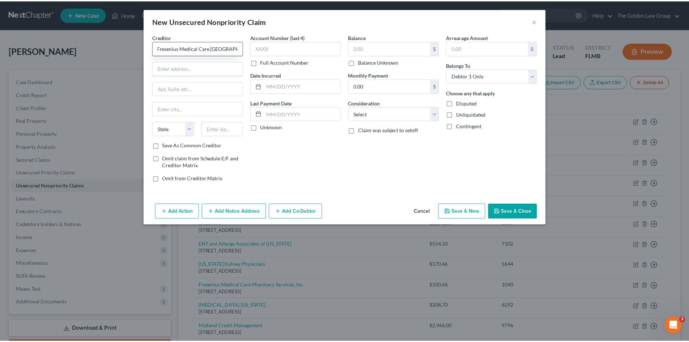
scroll to position [0, 0]
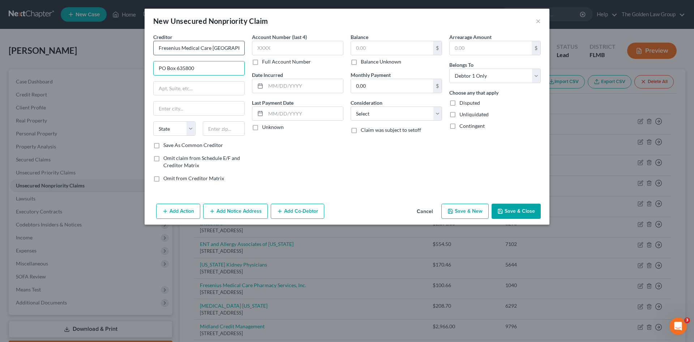
type input "PO Box 635800"
type input "Cinncinnatti"
select select "36"
type input "45263"
type input "Cincinnati"
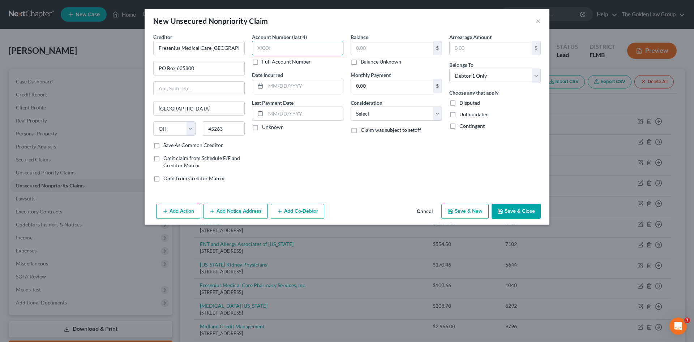
click at [278, 44] on input "text" at bounding box center [297, 48] width 91 height 14
type input "2513"
click at [369, 49] on input "text" at bounding box center [392, 48] width 82 height 14
type input "816.85"
click at [405, 112] on select "Select Cable / Satellite Services Collection Agency Credit Card Debt Debt Couns…" at bounding box center [396, 114] width 91 height 14
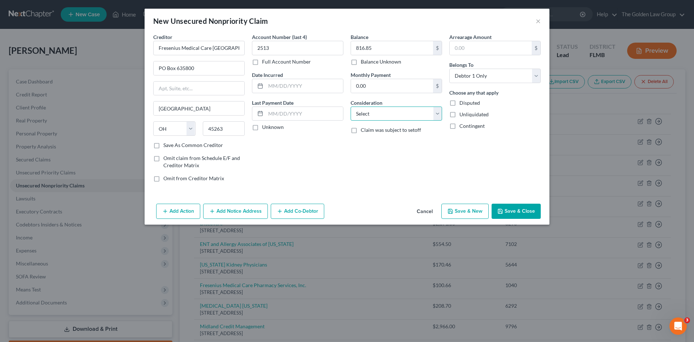
select select "9"
click at [351, 107] on select "Select Cable / Satellite Services Collection Agency Credit Card Debt Debt Couns…" at bounding box center [396, 114] width 91 height 14
click at [410, 179] on div "Balance 816.85 $ Balance Unknown Balance Undetermined 816.85 $ Balance Unknown …" at bounding box center [396, 110] width 99 height 155
click at [510, 210] on button "Save & Close" at bounding box center [516, 211] width 49 height 15
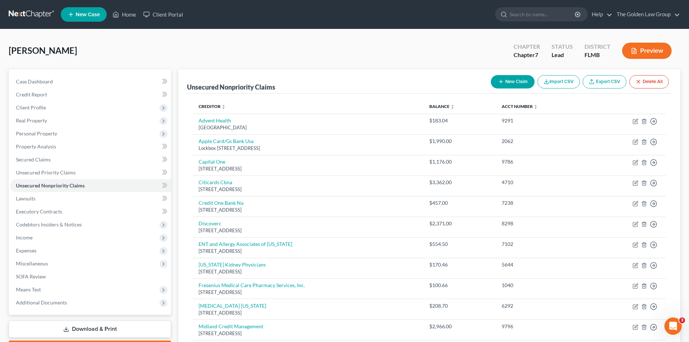
click at [505, 78] on button "New Claim" at bounding box center [513, 81] width 44 height 13
select select "0"
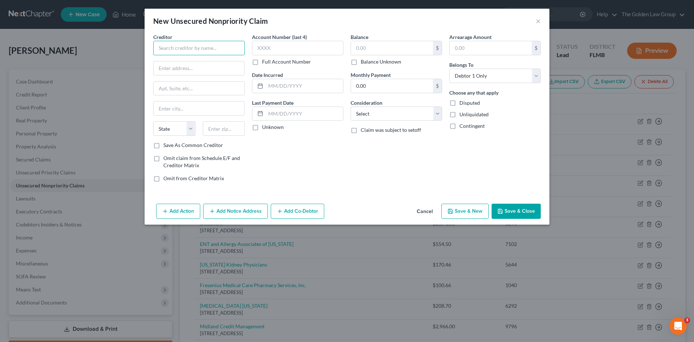
click at [226, 52] on input "text" at bounding box center [198, 48] width 91 height 14
type input "Fresenius Medical Care North Tampa"
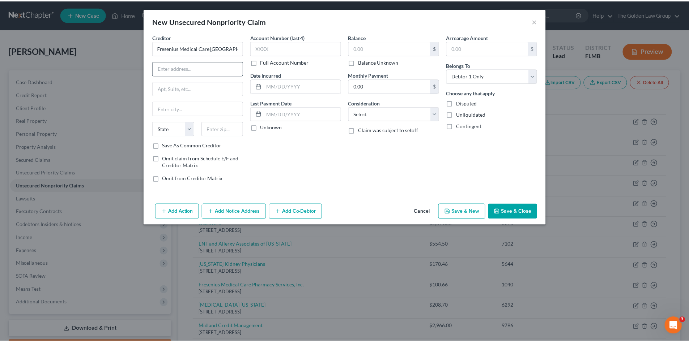
scroll to position [0, 0]
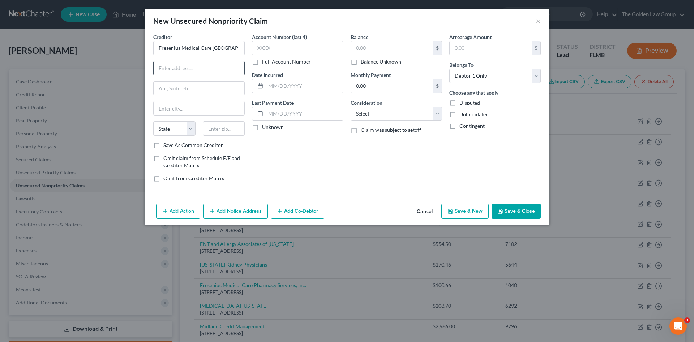
click at [198, 69] on input "text" at bounding box center [199, 68] width 91 height 14
type input "PO Box 635800"
select select "36"
type input "45263"
type input "Cincinnati"
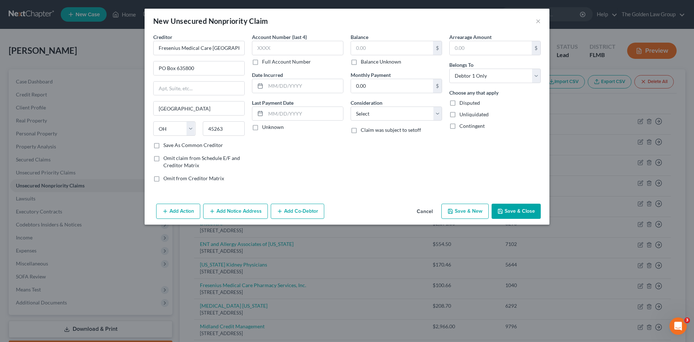
click at [303, 147] on div "Account Number (last 4) Full Account Number Date Incurred Last Payment Date Unk…" at bounding box center [297, 110] width 99 height 155
click at [292, 45] on input "text" at bounding box center [297, 48] width 91 height 14
type input "2513"
click at [377, 45] on input "text" at bounding box center [392, 48] width 82 height 14
type input "2,195.95"
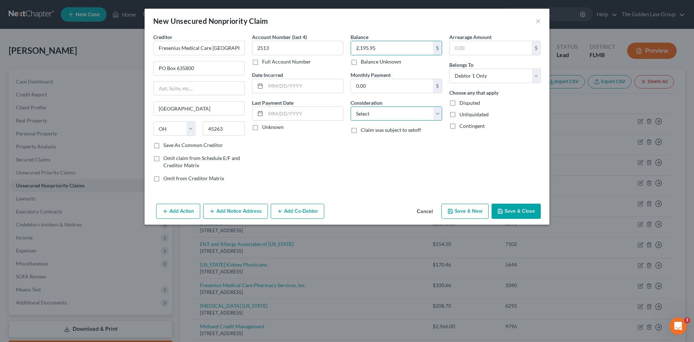
click at [397, 112] on select "Select Cable / Satellite Services Collection Agency Credit Card Debt Debt Couns…" at bounding box center [396, 114] width 91 height 14
select select "9"
click at [351, 107] on select "Select Cable / Satellite Services Collection Agency Credit Card Debt Debt Couns…" at bounding box center [396, 114] width 91 height 14
click at [184, 143] on label "Save As Common Creditor" at bounding box center [193, 145] width 60 height 7
click at [171, 143] on input "Save As Common Creditor" at bounding box center [168, 144] width 5 height 5
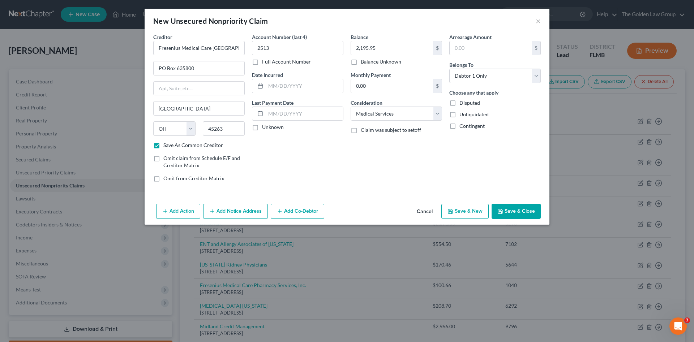
click at [507, 208] on button "Save & Close" at bounding box center [516, 211] width 49 height 15
checkbox input "false"
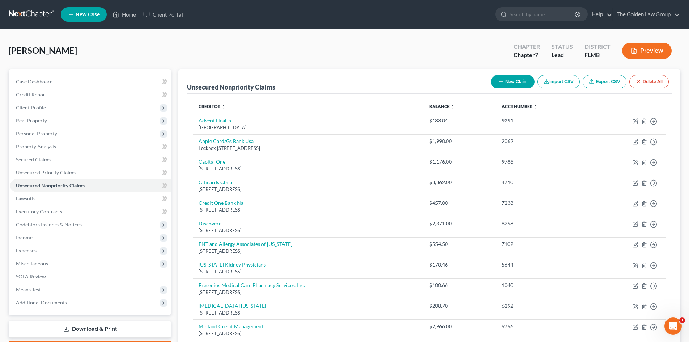
click at [503, 83] on button "New Claim" at bounding box center [513, 81] width 44 height 13
select select "0"
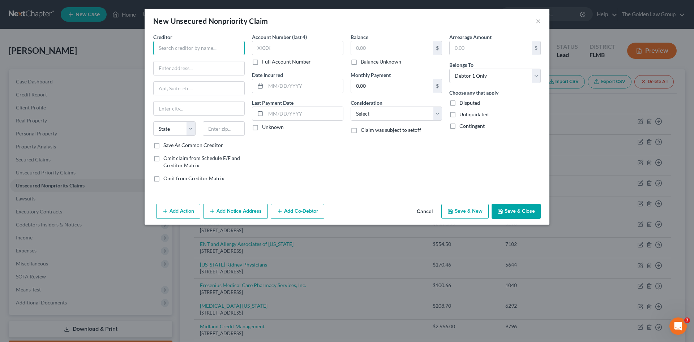
click at [237, 49] on input "text" at bounding box center [198, 48] width 91 height 14
click at [213, 66] on div "Fresenius Medical Care North Tampa" at bounding box center [201, 64] width 84 height 14
type input "Fresenius Medical Care North Tampa"
type input "PO Box 635800"
type input "Cincinnati"
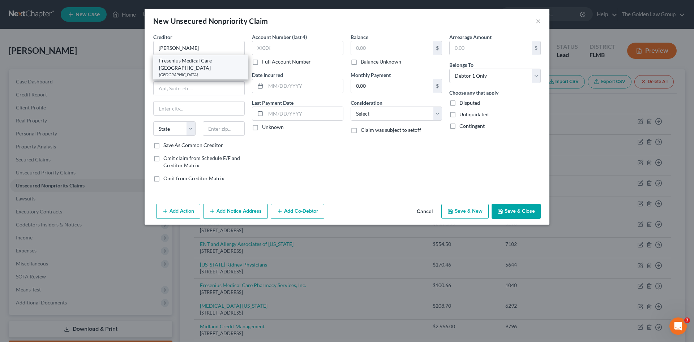
select select "36"
type input "45263"
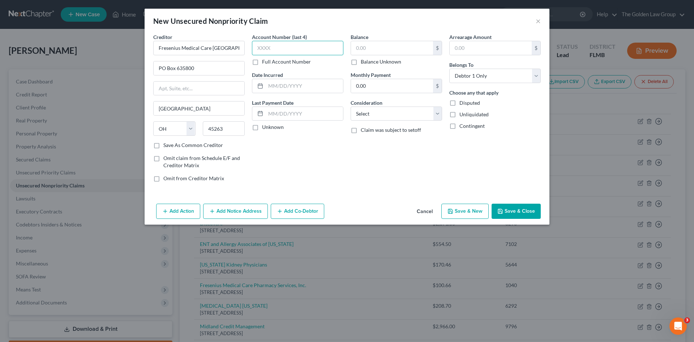
click at [274, 49] on input "text" at bounding box center [297, 48] width 91 height 14
type input "2513"
click at [360, 43] on input "text" at bounding box center [392, 48] width 82 height 14
type input "3,248.95"
click at [414, 115] on select "Select Cable / Satellite Services Collection Agency Credit Card Debt Debt Couns…" at bounding box center [396, 114] width 91 height 14
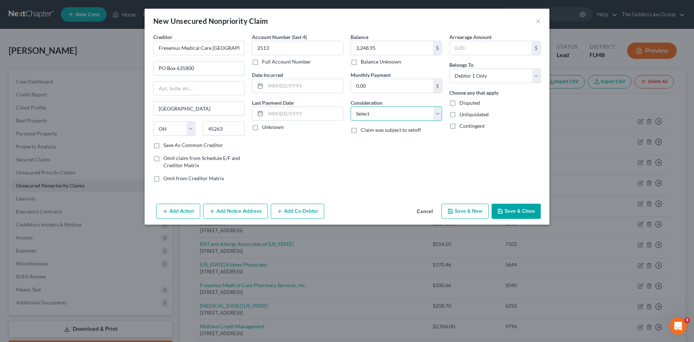
select select "9"
click at [351, 107] on select "Select Cable / Satellite Services Collection Agency Credit Card Debt Debt Couns…" at bounding box center [396, 114] width 91 height 14
click at [503, 211] on icon "button" at bounding box center [500, 211] width 4 height 4
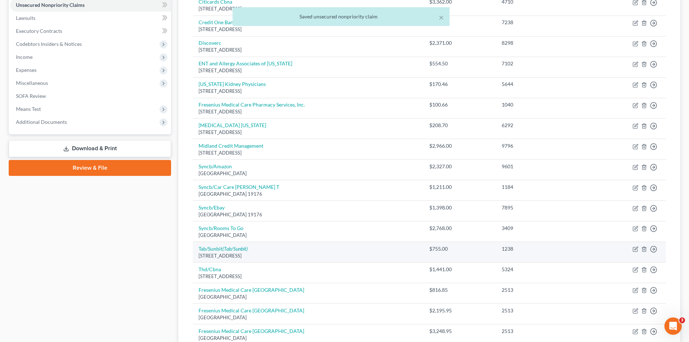
scroll to position [253, 0]
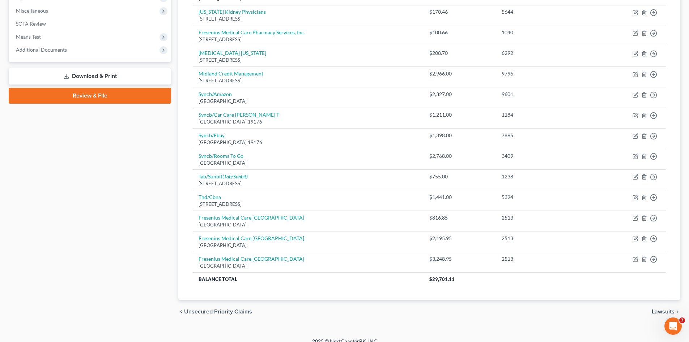
click at [127, 247] on div "Case Dashboard Payments Invoices Payments Payments Credit Report Client Profile" at bounding box center [90, 69] width 170 height 507
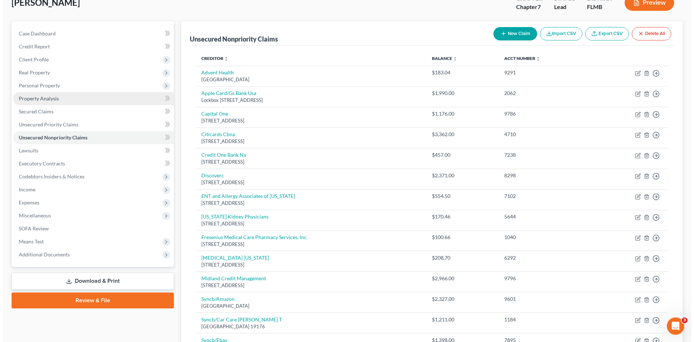
scroll to position [0, 0]
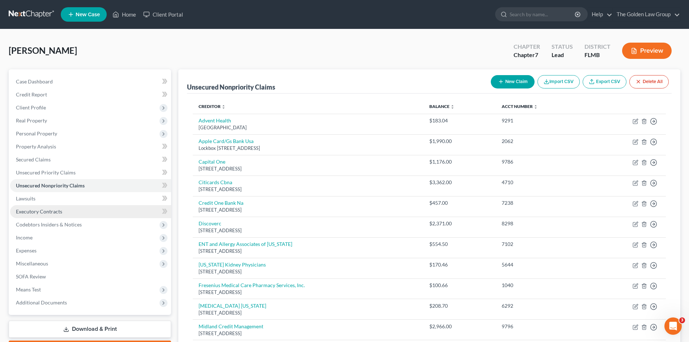
click at [67, 211] on link "Executory Contracts" at bounding box center [90, 211] width 161 height 13
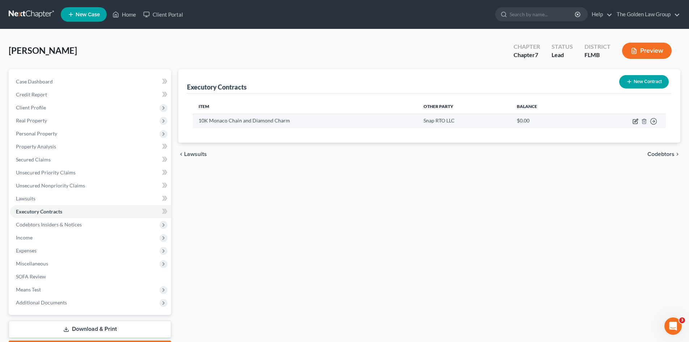
click at [633, 120] on icon "button" at bounding box center [635, 122] width 4 height 4
select select "3"
select select "46"
select select "0"
select select "2"
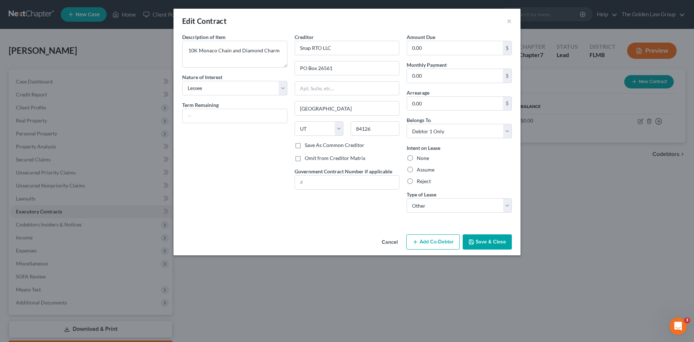
click at [420, 170] on label "Assume" at bounding box center [426, 169] width 18 height 7
click at [420, 170] on input "Assume" at bounding box center [422, 168] width 5 height 5
radio input "true"
click at [484, 242] on button "Save & Close" at bounding box center [487, 242] width 49 height 15
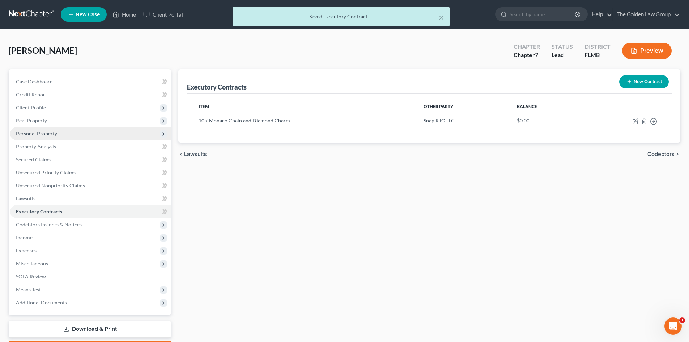
click at [27, 134] on span "Personal Property" at bounding box center [36, 134] width 41 height 6
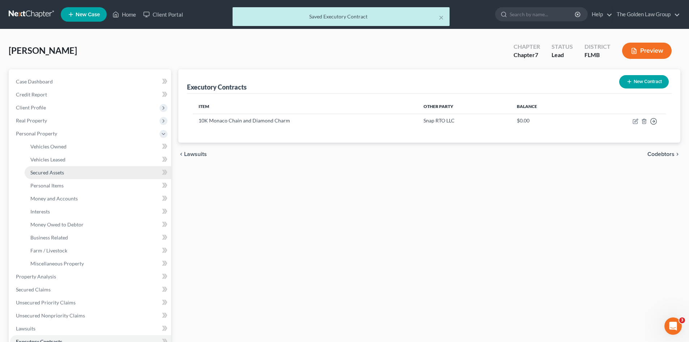
click at [45, 171] on span "Secured Assets" at bounding box center [47, 173] width 34 height 6
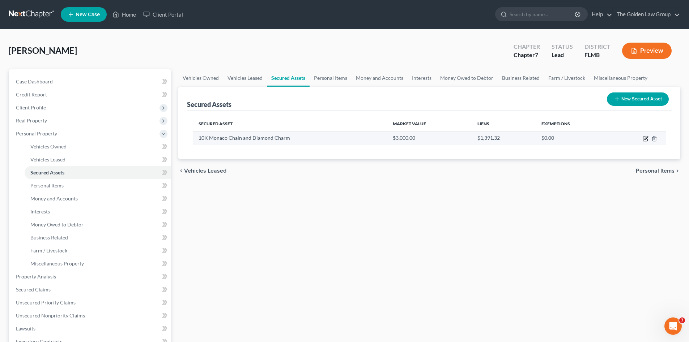
click at [643, 138] on icon "button" at bounding box center [645, 139] width 4 height 4
select select "jewelry"
select select "2"
select select "46"
select select "0"
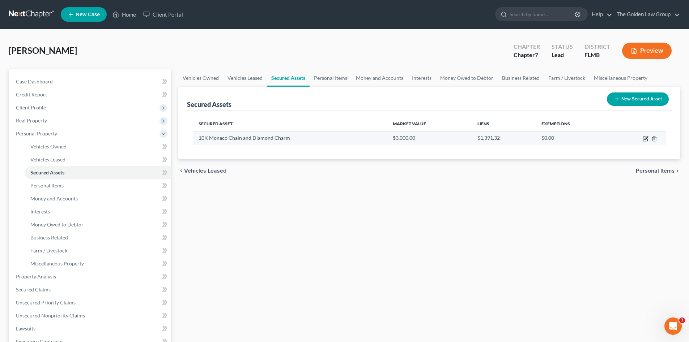
select select "0"
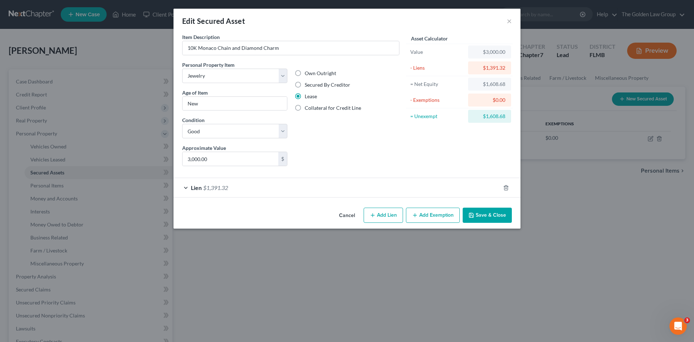
click at [362, 189] on div "Lien $1,391.32" at bounding box center [337, 187] width 327 height 19
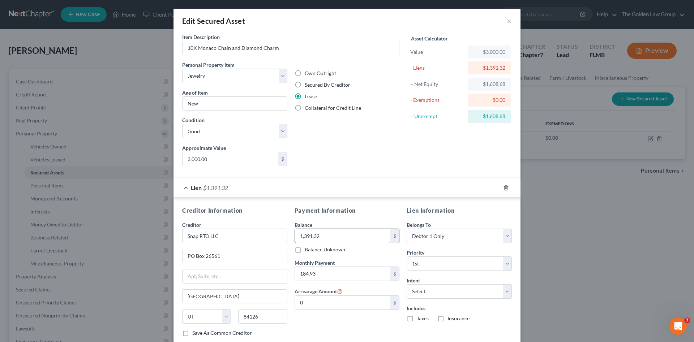
scroll to position [46, 0]
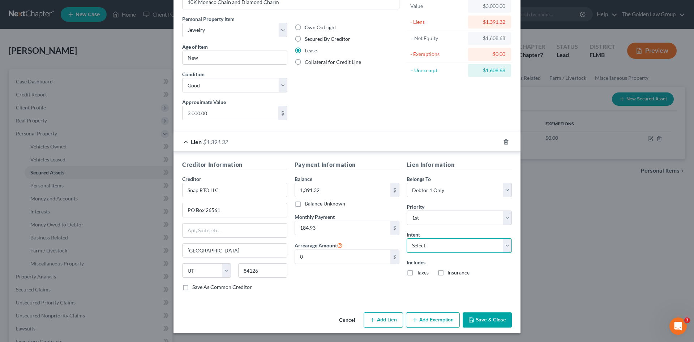
click at [435, 249] on select "Select Surrender Redeem Reaffirm Avoid Other" at bounding box center [459, 246] width 105 height 14
select select "2"
click at [407, 239] on select "Select Surrender Redeem Reaffirm Avoid Other" at bounding box center [459, 246] width 105 height 14
click at [485, 320] on button "Save & Close" at bounding box center [487, 320] width 49 height 15
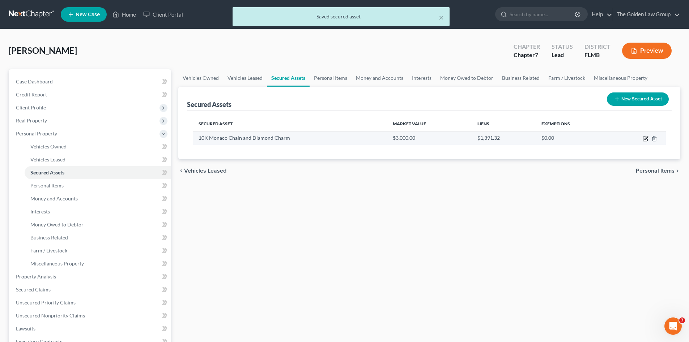
click at [644, 139] on icon "button" at bounding box center [645, 139] width 6 height 6
select select "jewelry"
select select "2"
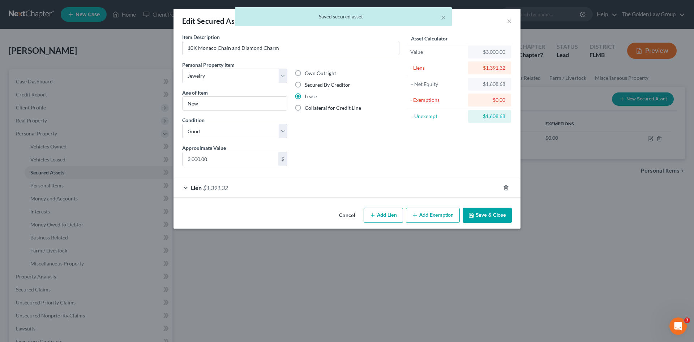
click at [438, 220] on button "Add Exemption" at bounding box center [433, 215] width 54 height 15
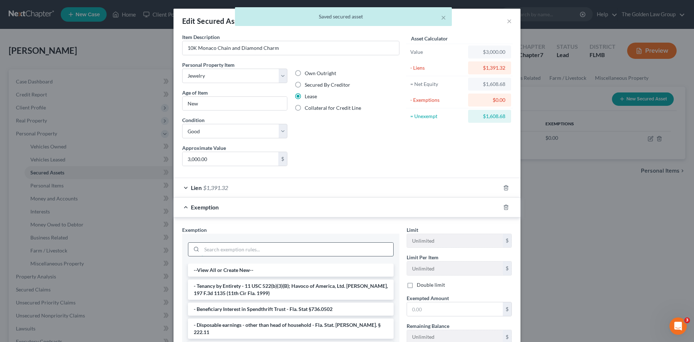
click at [341, 247] on input "search" at bounding box center [298, 250] width 192 height 14
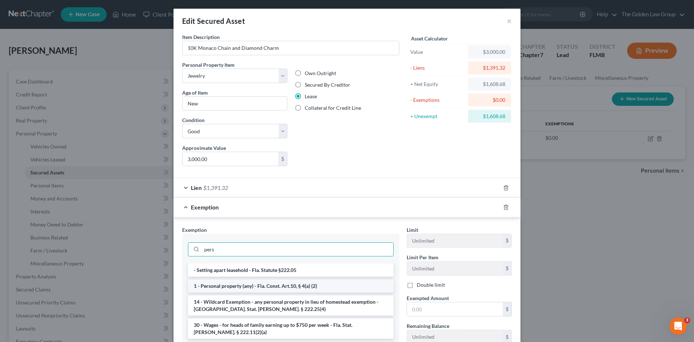
type input "pers"
click at [332, 287] on li "1 - Personal property (any) - Fla. Const. Art.10, § 4(a) (2)" at bounding box center [291, 286] width 206 height 13
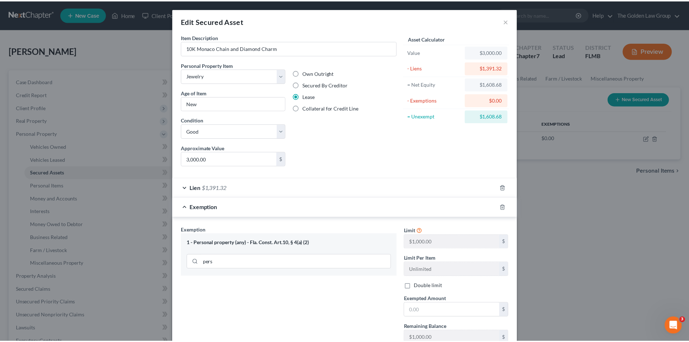
scroll to position [55, 0]
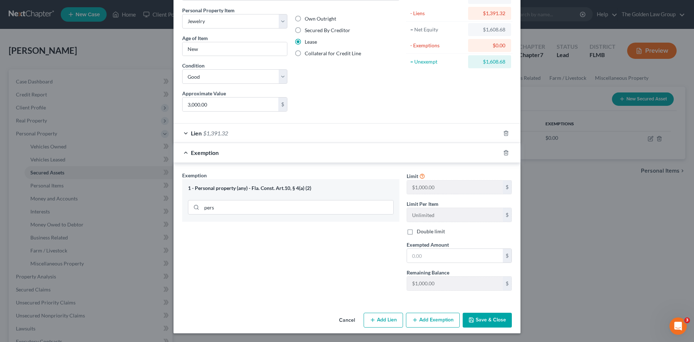
click at [343, 321] on button "Cancel" at bounding box center [346, 321] width 27 height 14
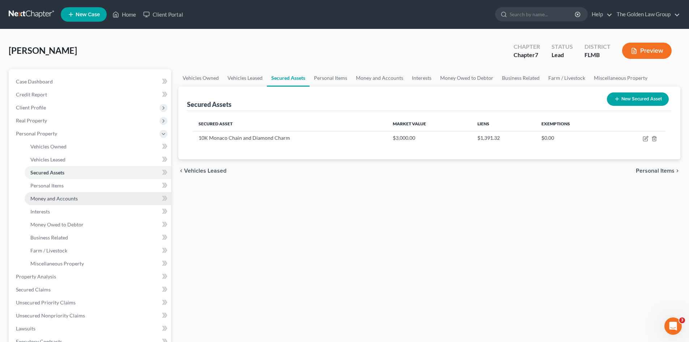
click at [94, 194] on link "Money and Accounts" at bounding box center [98, 198] width 146 height 13
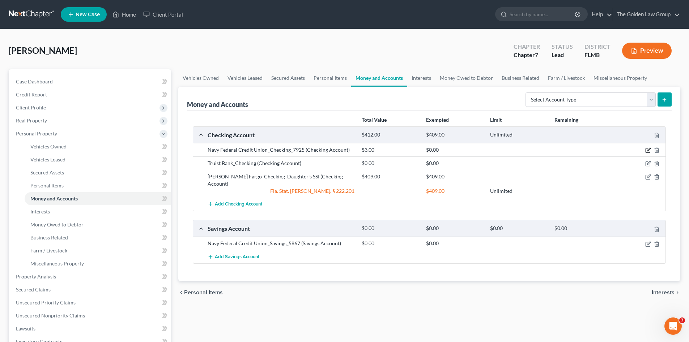
click at [646, 149] on icon "button" at bounding box center [648, 150] width 6 height 6
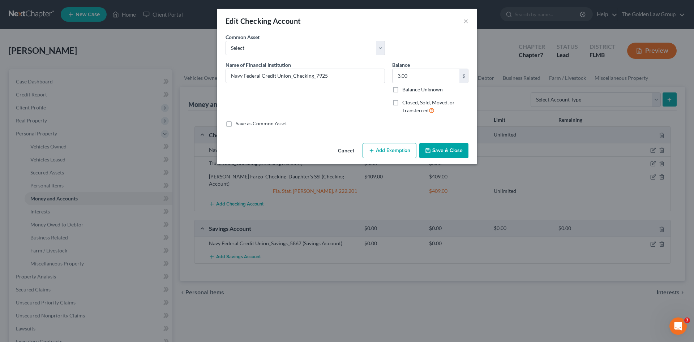
click at [390, 148] on button "Add Exemption" at bounding box center [390, 150] width 54 height 15
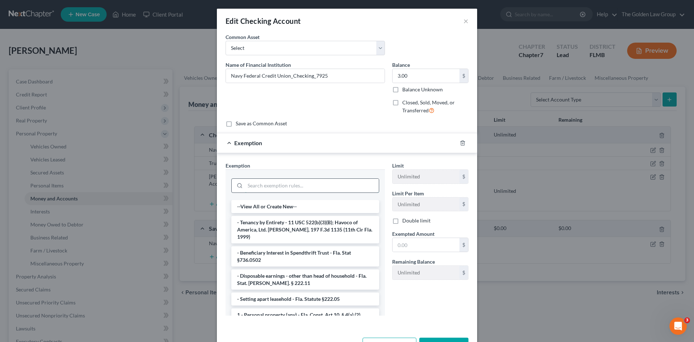
drag, startPoint x: 330, startPoint y: 184, endPoint x: 332, endPoint y: 179, distance: 4.7
click at [332, 181] on input "search" at bounding box center [312, 186] width 134 height 14
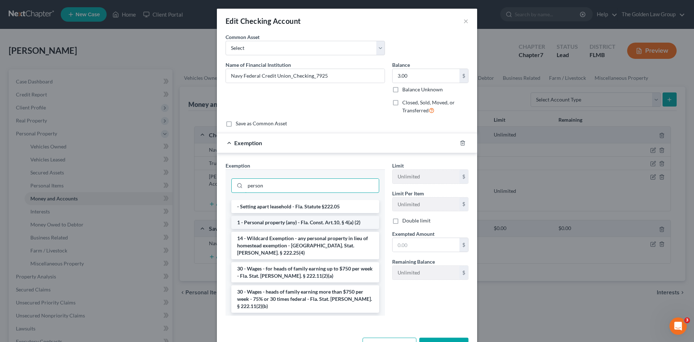
type input "person"
drag, startPoint x: 344, startPoint y: 222, endPoint x: 390, endPoint y: 229, distance: 46.1
click at [345, 222] on li "1 - Personal property (any) - Fla. Const. Art.10, § 4(a) (2)" at bounding box center [305, 222] width 148 height 13
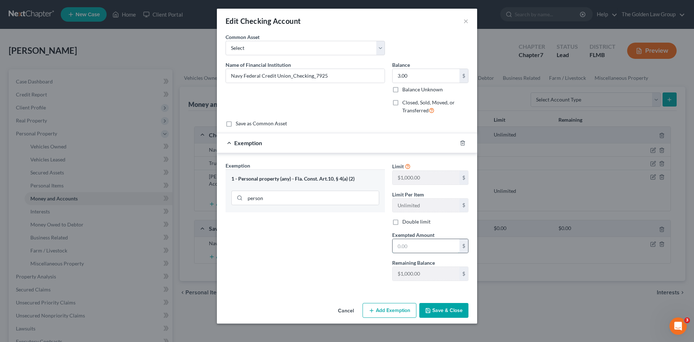
drag, startPoint x: 422, startPoint y: 245, endPoint x: 426, endPoint y: 235, distance: 11.4
click at [424, 243] on input "text" at bounding box center [426, 246] width 67 height 14
type input "3.00"
click at [444, 305] on button "Save & Close" at bounding box center [443, 310] width 49 height 15
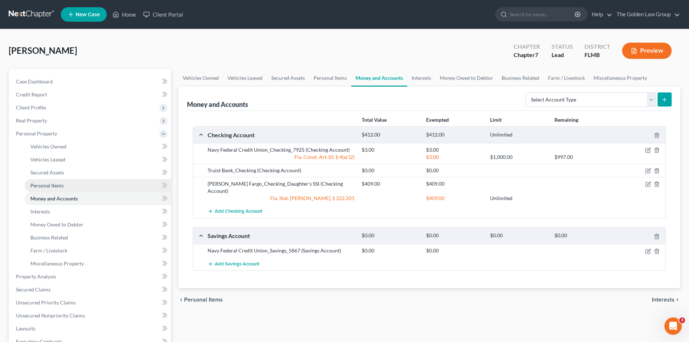
click at [55, 183] on span "Personal Items" at bounding box center [46, 186] width 33 height 6
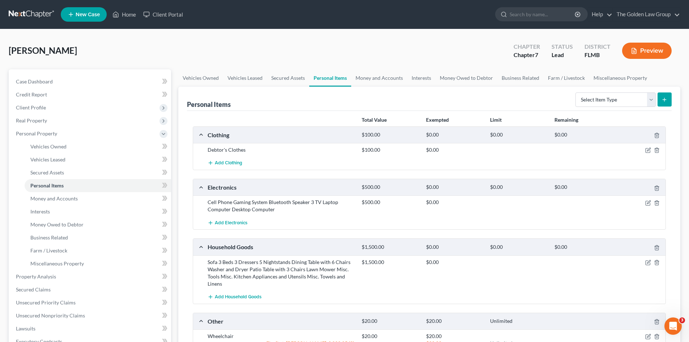
scroll to position [97, 0]
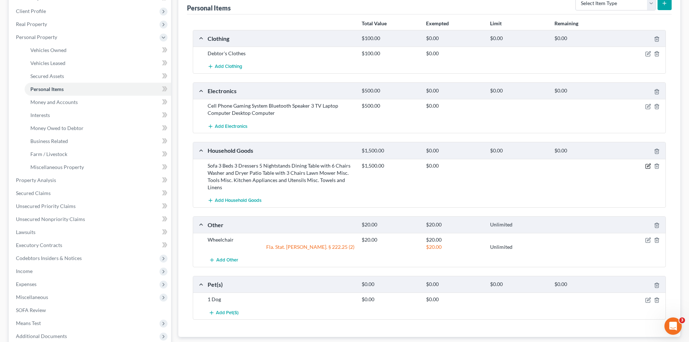
click at [648, 164] on icon "button" at bounding box center [648, 166] width 6 height 6
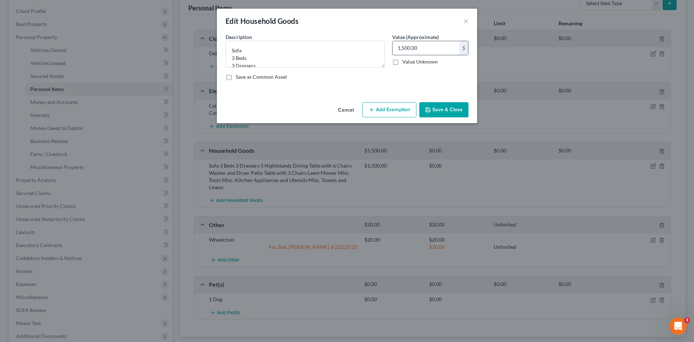
click at [418, 47] on input "1,500.00" at bounding box center [426, 48] width 67 height 14
type input "1,200.00"
click at [396, 104] on button "Add Exemption" at bounding box center [390, 109] width 54 height 15
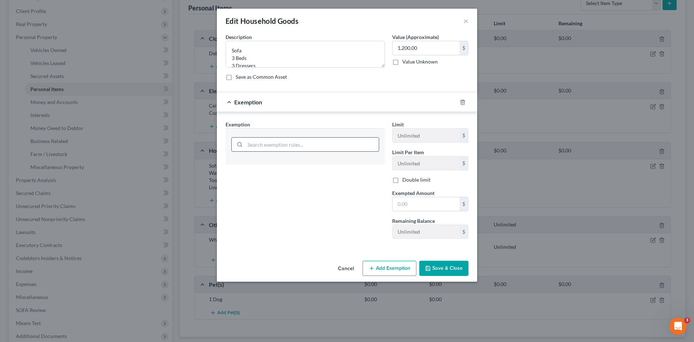
click at [362, 141] on input "search" at bounding box center [312, 145] width 134 height 14
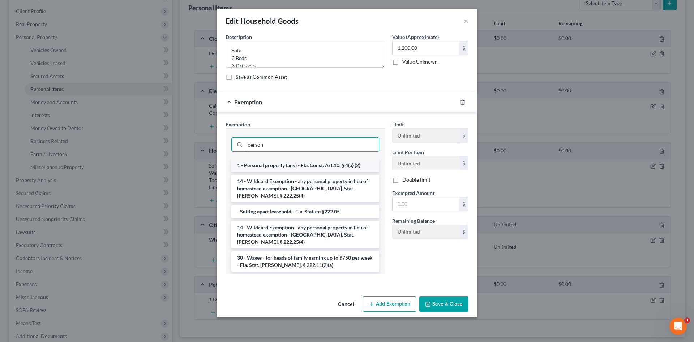
type input "person"
click at [361, 166] on li "1 - Personal property (any) - Fla. Const. Art.10, § 4(a) (2)" at bounding box center [305, 165] width 148 height 13
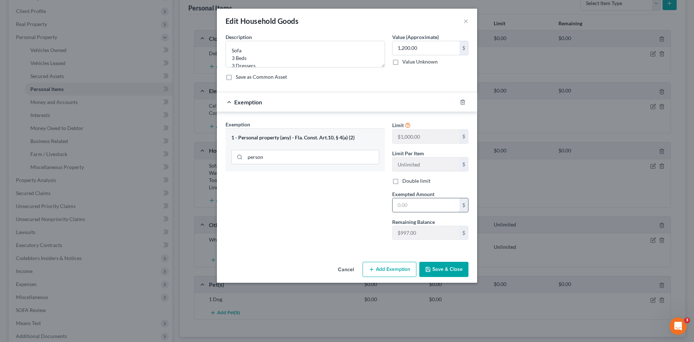
click at [427, 205] on input "text" at bounding box center [426, 205] width 67 height 14
type input "997.00"
click at [447, 264] on button "Save & Close" at bounding box center [443, 269] width 49 height 15
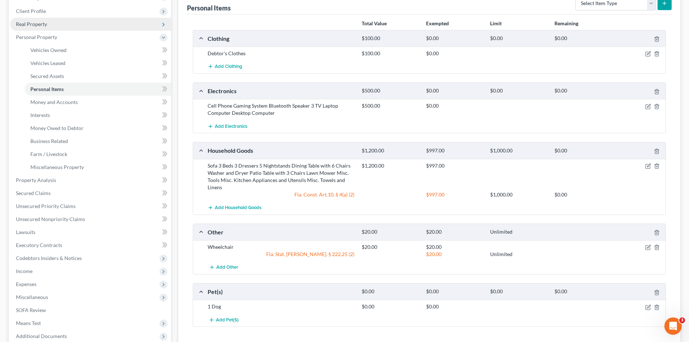
click at [26, 23] on span "Real Property" at bounding box center [31, 24] width 31 height 6
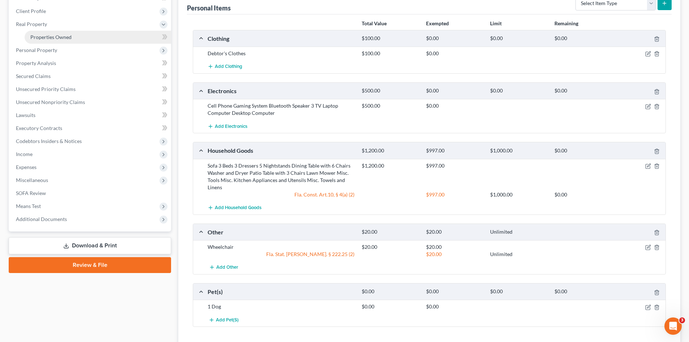
click at [37, 40] on span "Properties Owned" at bounding box center [50, 37] width 41 height 6
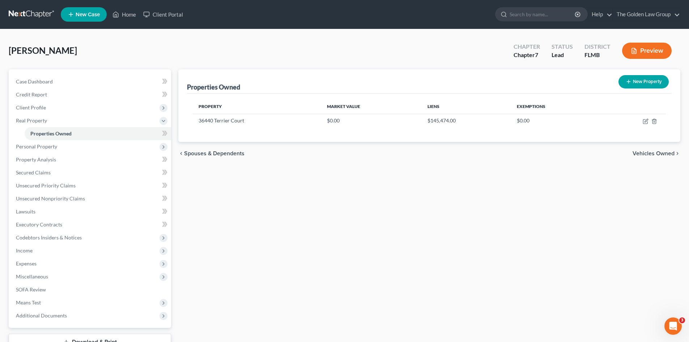
click at [289, 210] on div "Properties Owned New Property Property Market Value Liens Exemptions 36440 Terr…" at bounding box center [429, 219] width 509 height 300
click at [208, 44] on div "Camara, Freddy Upgraded Chapter Chapter 7 Status Lead District FLMB Preview" at bounding box center [344, 53] width 671 height 31
click at [76, 205] on link "Unsecured Nonpriority Claims" at bounding box center [90, 198] width 161 height 13
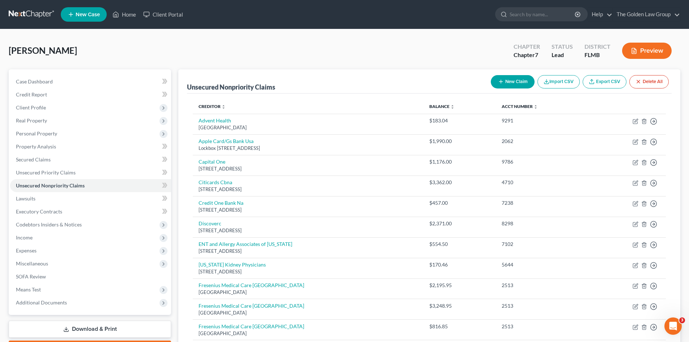
click at [18, 10] on link at bounding box center [32, 14] width 46 height 13
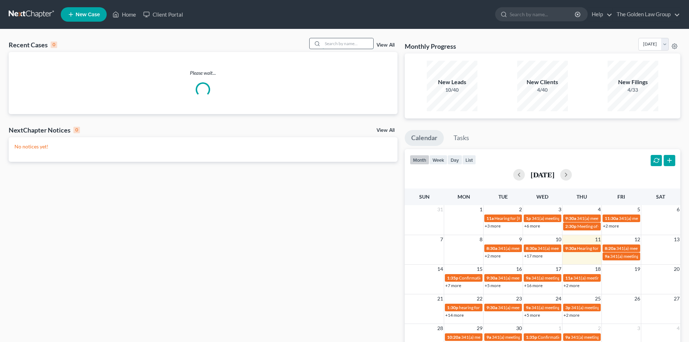
click at [343, 42] on input "search" at bounding box center [347, 43] width 51 height 10
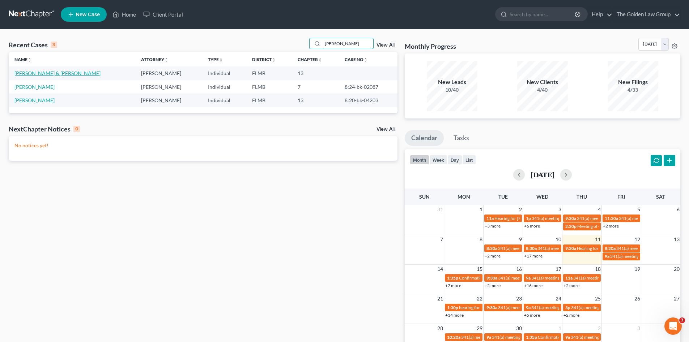
type input "[PERSON_NAME]"
click at [63, 74] on link "[PERSON_NAME] & [PERSON_NAME]" at bounding box center [57, 73] width 86 height 6
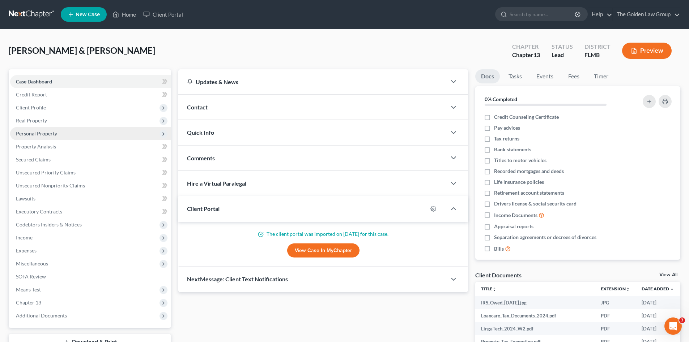
click at [59, 133] on span "Personal Property" at bounding box center [90, 133] width 161 height 13
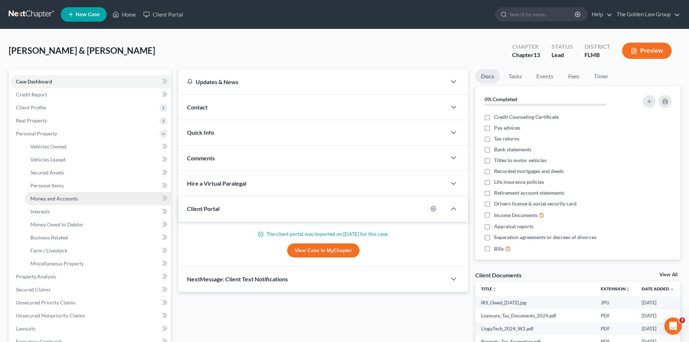
click at [89, 195] on link "Money and Accounts" at bounding box center [98, 198] width 146 height 13
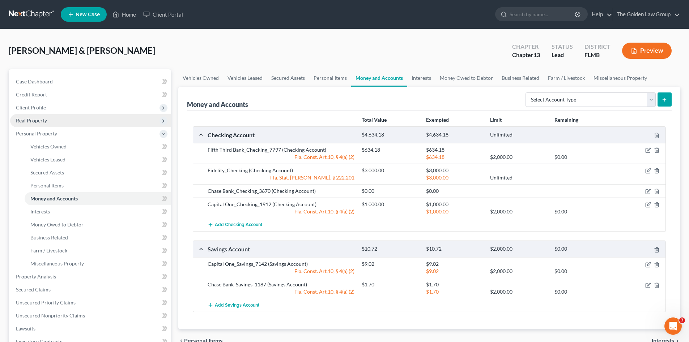
click at [50, 122] on span "Real Property" at bounding box center [90, 120] width 161 height 13
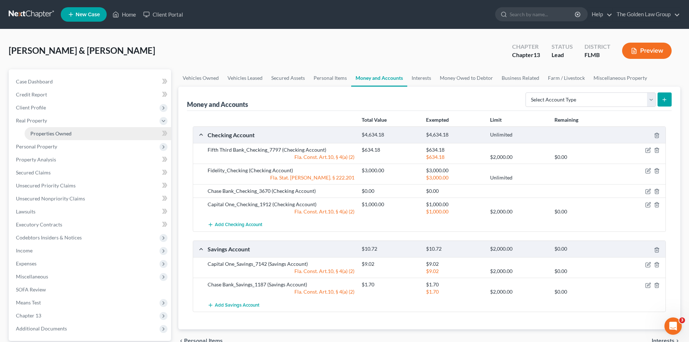
click at [56, 131] on span "Properties Owned" at bounding box center [50, 134] width 41 height 6
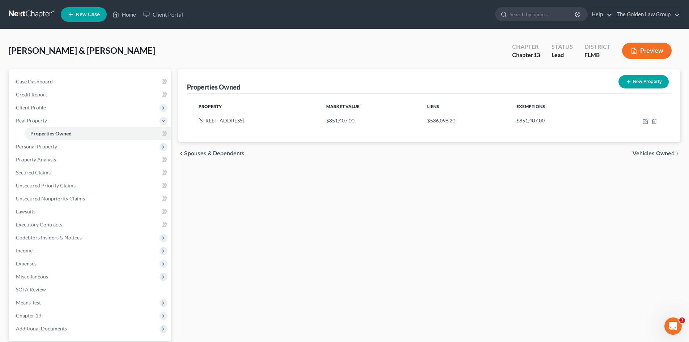
click at [632, 79] on button "New Property" at bounding box center [643, 81] width 50 height 13
select select "9"
select select "2"
select select "0"
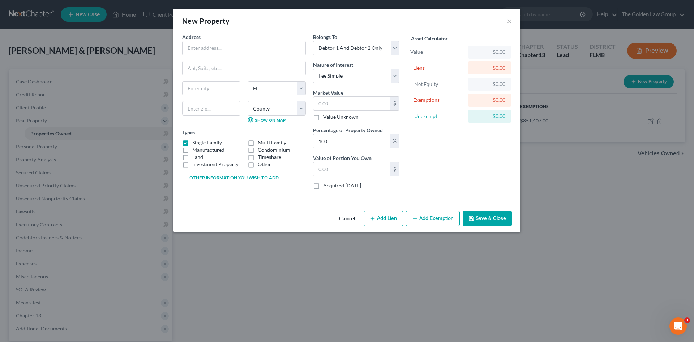
click at [267, 206] on div "Address * State [US_STATE] AK [GEOGRAPHIC_DATA] [GEOGRAPHIC_DATA] [GEOGRAPHIC_D…" at bounding box center [347, 120] width 347 height 175
click at [213, 52] on input "text" at bounding box center [244, 48] width 123 height 14
drag, startPoint x: 248, startPoint y: 44, endPoint x: 175, endPoint y: 51, distance: 73.3
click at [175, 51] on div "Address * [GEOGRAPHIC_DATA][PERSON_NAME] [US_STATE][GEOGRAPHIC_DATA] [GEOGRAPHI…" at bounding box center [347, 120] width 347 height 175
type input "[STREET_ADDRESS][PERSON_NAME]"
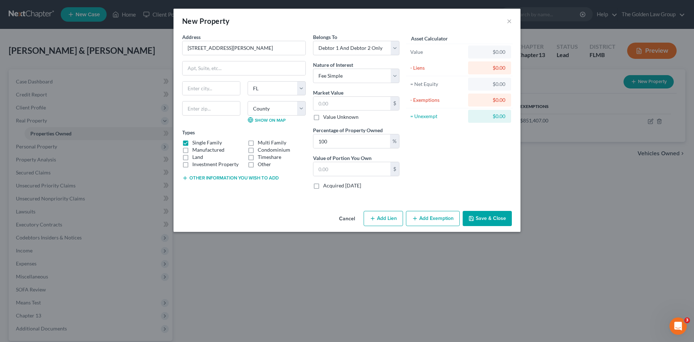
click at [192, 157] on label "Land" at bounding box center [197, 157] width 11 height 7
click at [195, 157] on input "Land" at bounding box center [197, 156] width 5 height 5
checkbox input "true"
click at [205, 176] on button "Other information you wish to add" at bounding box center [230, 178] width 97 height 6
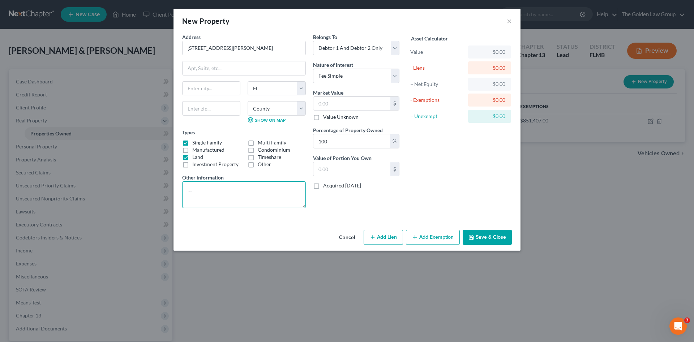
click at [209, 184] on textarea at bounding box center [244, 194] width 124 height 27
type textarea "Wooded Lot used for hunting"
click at [342, 101] on input "text" at bounding box center [351, 104] width 77 height 14
type input "1"
type input "1.00"
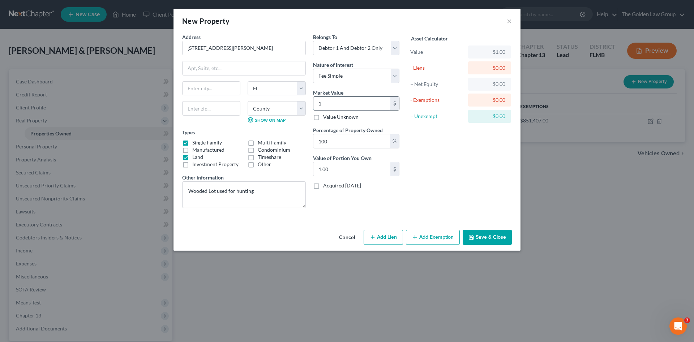
type input "10"
type input "10.00"
type input "100"
type input "100.00"
type input "1000"
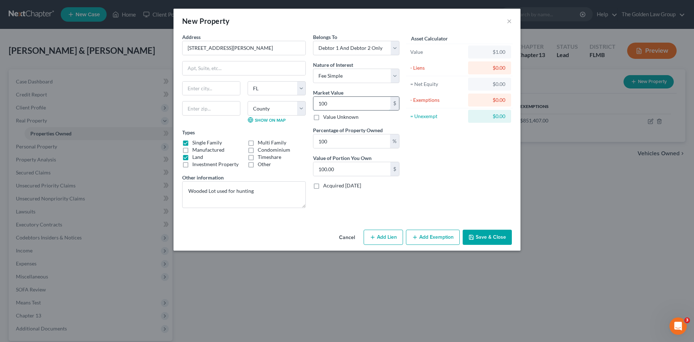
type input "1,000.00"
click at [216, 88] on input "text" at bounding box center [211, 89] width 57 height 14
type input "[GEOGRAPHIC_DATA][PERSON_NAME]"
select select "13"
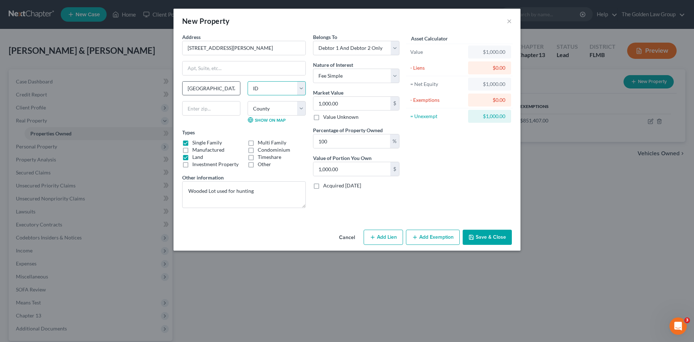
select select "4"
select select "15"
type input "47265"
click at [269, 109] on select "County [GEOGRAPHIC_DATA] [GEOGRAPHIC_DATA] [GEOGRAPHIC_DATA] [GEOGRAPHIC_DATA] …" at bounding box center [277, 108] width 58 height 14
select select "39"
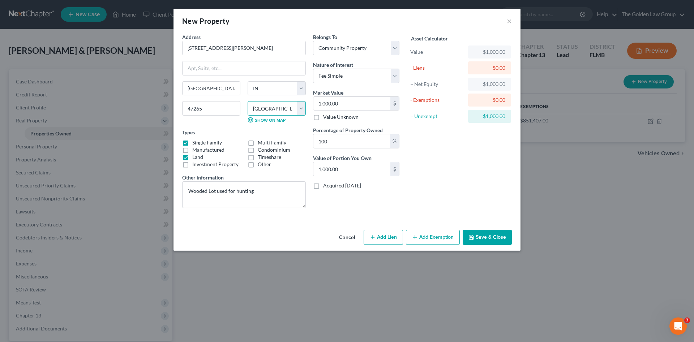
click at [248, 101] on select "County [GEOGRAPHIC_DATA] [GEOGRAPHIC_DATA] [GEOGRAPHIC_DATA] [GEOGRAPHIC_DATA] …" at bounding box center [277, 108] width 58 height 14
click at [272, 234] on div "Cancel Add Lien Add Lease Add Exemption Save & Close" at bounding box center [347, 239] width 347 height 24
click at [336, 46] on select "Select Debtor 1 Only Debtor 2 Only Debtor 1 And Debtor 2 Only At Least One Of T…" at bounding box center [356, 48] width 86 height 14
select select "0"
click at [313, 41] on select "Select Debtor 1 Only Debtor 2 Only Debtor 1 And Debtor 2 Only At Least One Of T…" at bounding box center [356, 48] width 86 height 14
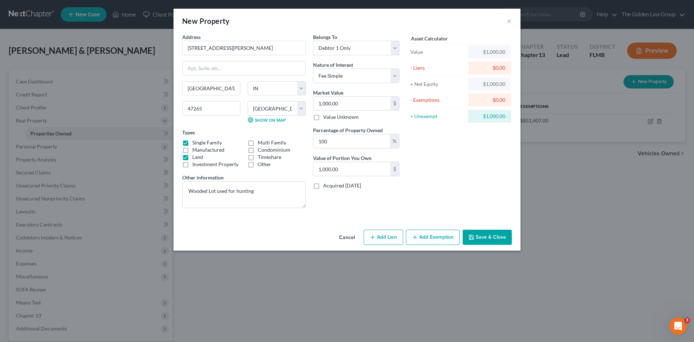
click at [466, 192] on div "Asset Calculator Value $1,000.00 - Liens $0.00 = Net Equity $1,000.00 - Exempti…" at bounding box center [459, 123] width 112 height 181
click at [210, 195] on textarea "Wooded Lot used for hunting" at bounding box center [244, 194] width 124 height 27
type textarea "Wooded lot used for hunting"
click at [244, 220] on div "Address * [GEOGRAPHIC_DATA][PERSON_NAME] [GEOGRAPHIC_DATA][PERSON_NAME] [US_STA…" at bounding box center [347, 130] width 347 height 194
click at [484, 237] on button "Save & Close" at bounding box center [487, 237] width 49 height 15
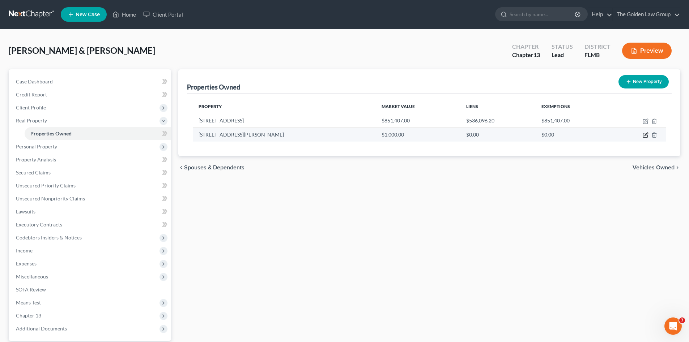
click at [647, 136] on icon "button" at bounding box center [645, 135] width 4 height 4
select select "15"
select select "39"
select select "0"
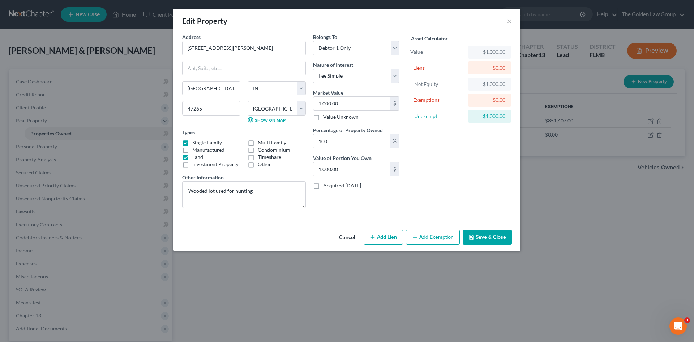
click at [192, 141] on label "Single Family" at bounding box center [207, 142] width 30 height 7
click at [195, 141] on input "Single Family" at bounding box center [197, 141] width 5 height 5
checkbox input "false"
click at [260, 192] on textarea "Wooded lot used for hunting" at bounding box center [244, 194] width 124 height 27
type textarea "Wooded lot used for hunting, 1/2 acre"
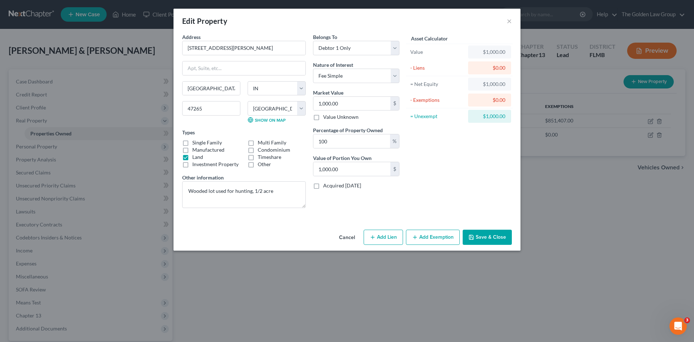
click at [287, 224] on div "Address * [GEOGRAPHIC_DATA][PERSON_NAME] [GEOGRAPHIC_DATA][PERSON_NAME] [US_STA…" at bounding box center [347, 130] width 347 height 194
click at [484, 240] on button "Save & Close" at bounding box center [487, 237] width 49 height 15
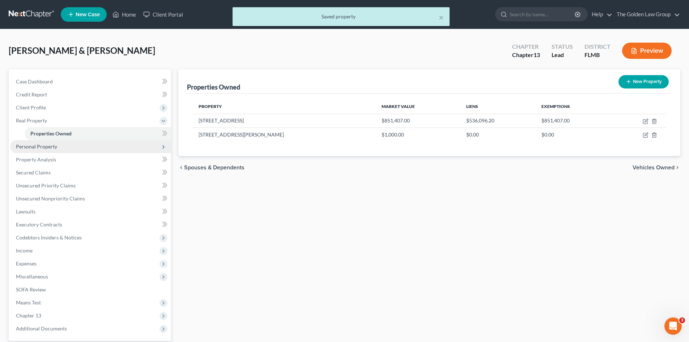
click at [23, 141] on span "Personal Property" at bounding box center [90, 146] width 161 height 13
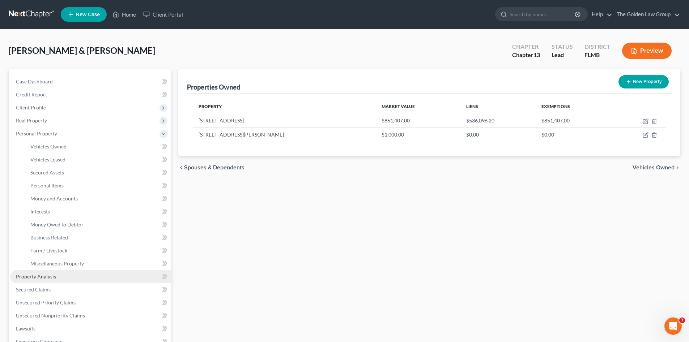
click at [62, 279] on link "Property Analysis" at bounding box center [90, 276] width 161 height 13
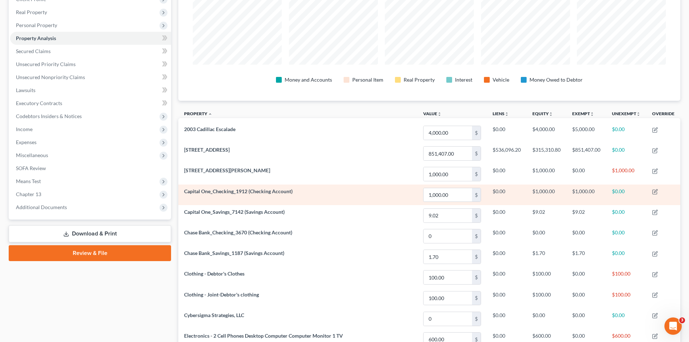
scroll to position [48, 0]
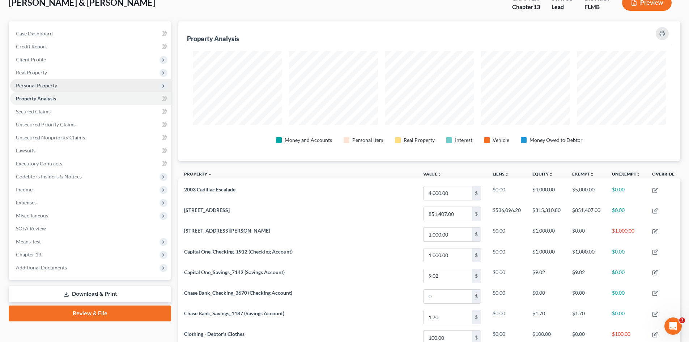
click at [34, 84] on span "Personal Property" at bounding box center [36, 85] width 41 height 6
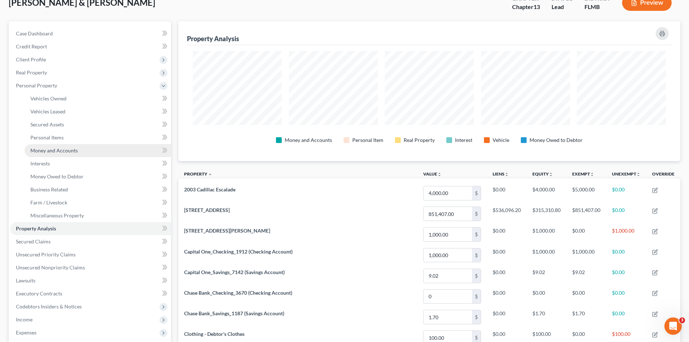
click at [63, 148] on span "Money and Accounts" at bounding box center [53, 150] width 47 height 6
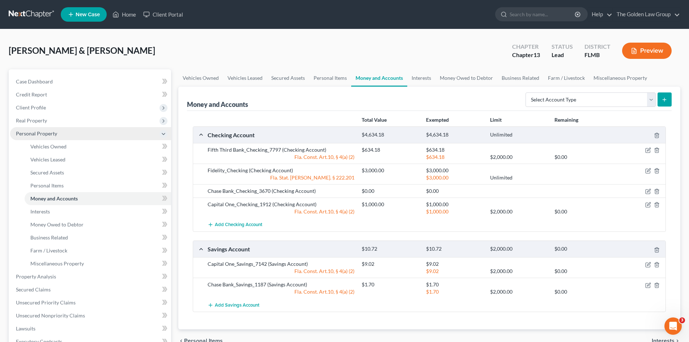
click at [49, 131] on span "Personal Property" at bounding box center [36, 134] width 41 height 6
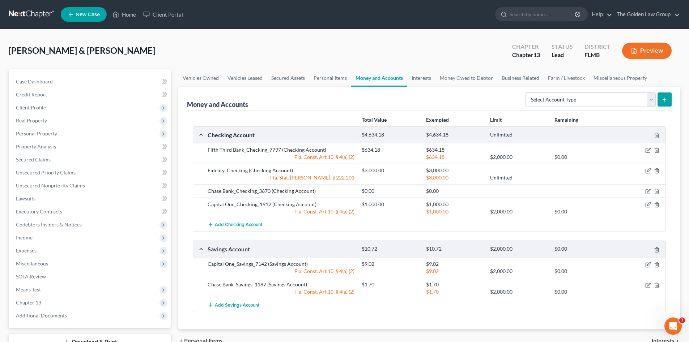
click at [142, 52] on div "[PERSON_NAME] & [PERSON_NAME] Upgraded Chapter Chapter 13 Status Lead District …" at bounding box center [344, 53] width 671 height 31
click at [39, 135] on span "Personal Property" at bounding box center [36, 134] width 41 height 6
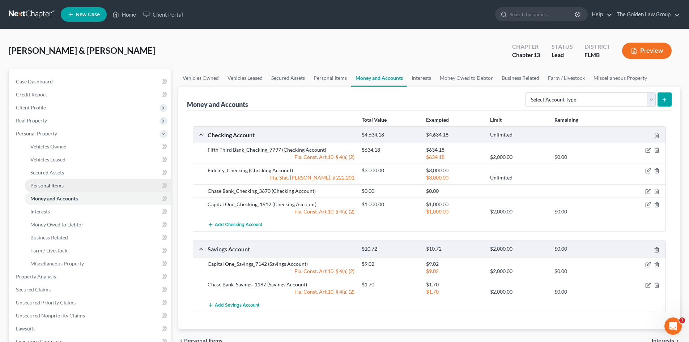
click at [60, 183] on span "Personal Items" at bounding box center [46, 186] width 33 height 6
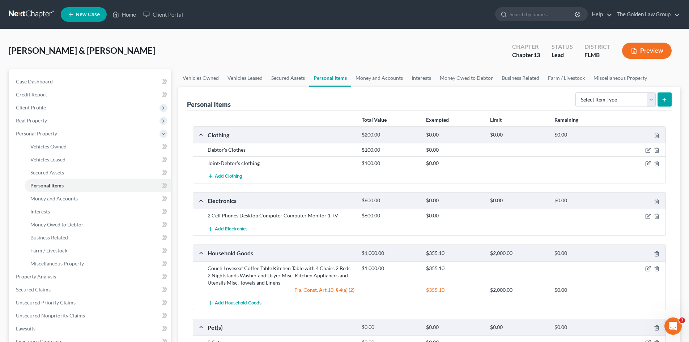
scroll to position [36, 0]
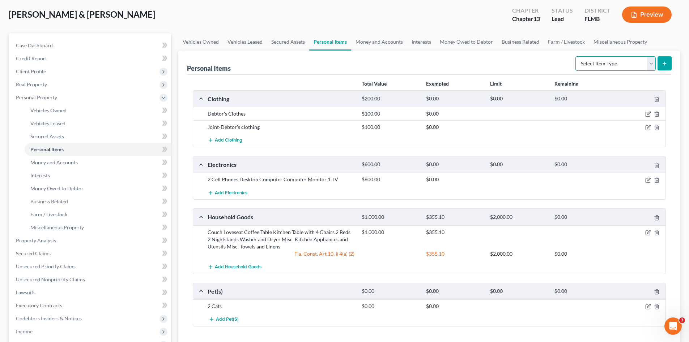
click at [611, 66] on select "Select Item Type Clothing Collectibles Of Value Electronics Firearms Household …" at bounding box center [615, 63] width 80 height 14
select select "firearms"
click at [576, 56] on select "Select Item Type Clothing Collectibles Of Value Electronics Firearms Household …" at bounding box center [615, 63] width 80 height 14
click at [664, 65] on icon "submit" at bounding box center [664, 64] width 6 height 6
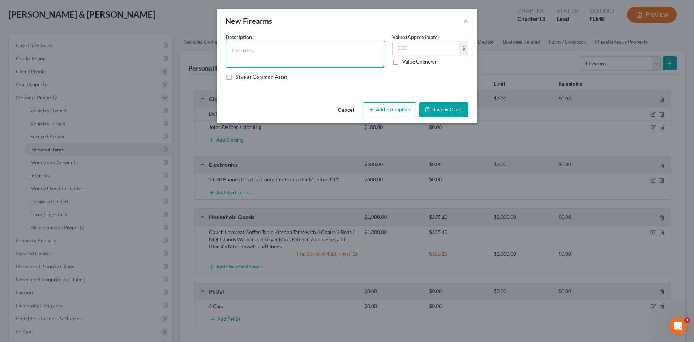
click at [283, 54] on textarea at bounding box center [305, 54] width 159 height 27
type textarea "Handgun"
type input "400.00"
click at [446, 102] on div "Cancel Add Exemption Save & Close" at bounding box center [347, 111] width 260 height 24
click at [442, 110] on button "Save & Close" at bounding box center [443, 109] width 49 height 15
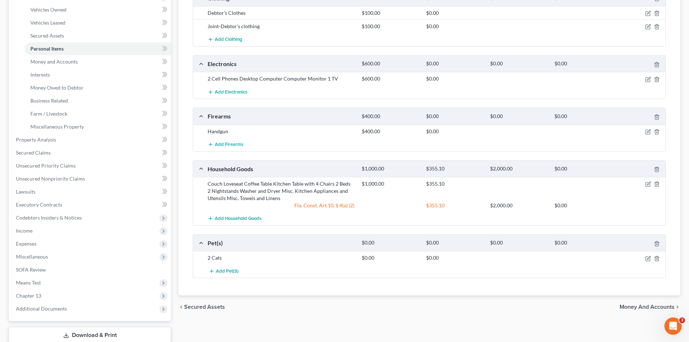
scroll to position [125, 0]
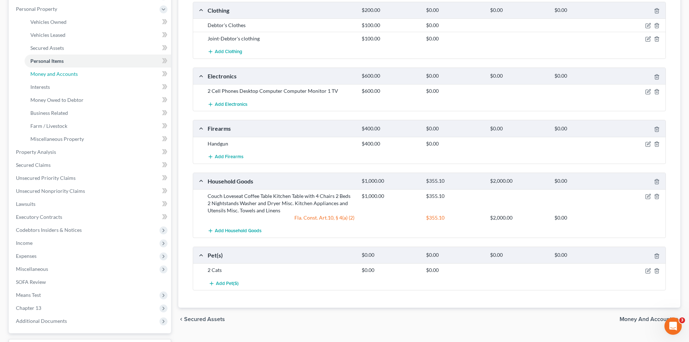
drag, startPoint x: 78, startPoint y: 75, endPoint x: 86, endPoint y: 80, distance: 9.1
click at [78, 75] on link "Money and Accounts" at bounding box center [98, 74] width 146 height 13
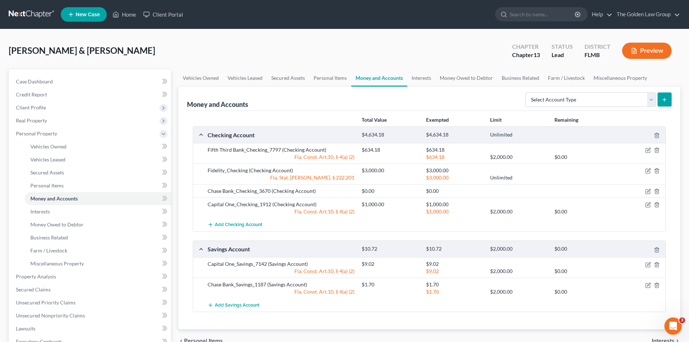
click at [227, 60] on div "[PERSON_NAME] & [PERSON_NAME] Upgraded Chapter Chapter 13 Status Lead District …" at bounding box center [344, 53] width 671 height 31
click at [649, 205] on icon "button" at bounding box center [648, 205] width 6 height 6
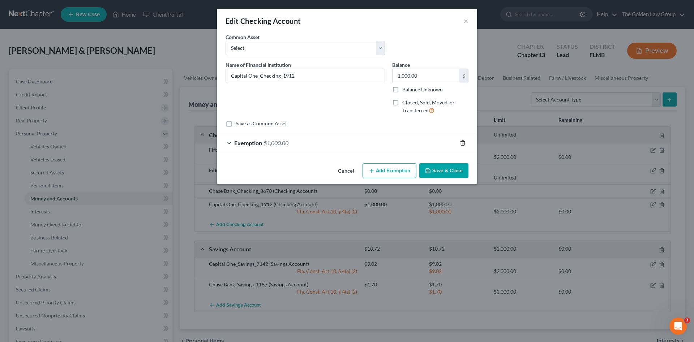
click at [463, 144] on line "button" at bounding box center [463, 143] width 0 height 1
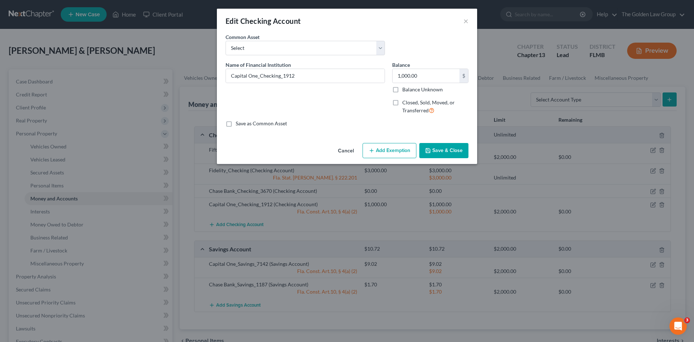
click at [402, 103] on label "Closed, Sold, Moved, or Transferred" at bounding box center [435, 107] width 66 height 16
click at [405, 103] on input "Closed, Sold, Moved, or Transferred" at bounding box center [407, 101] width 5 height 5
checkbox input "true"
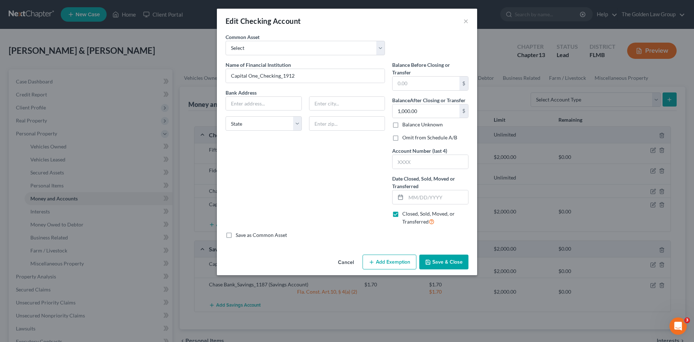
click at [402, 136] on label "Omit from Schedule A/B" at bounding box center [429, 137] width 55 height 7
click at [405, 136] on input "Omit from Schedule A/B" at bounding box center [407, 136] width 5 height 5
checkbox input "true"
click at [412, 112] on input "1,000.00" at bounding box center [426, 111] width 67 height 14
type input "0."
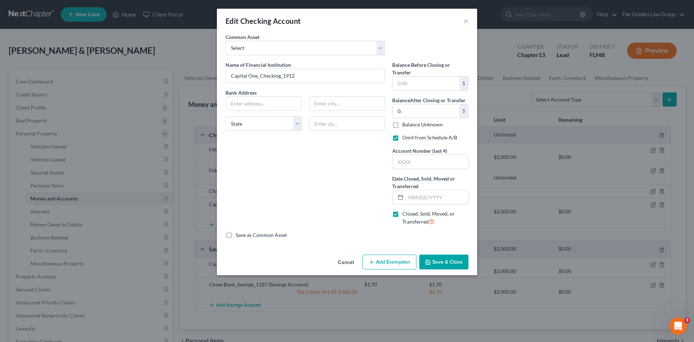
click at [350, 262] on button "Cancel" at bounding box center [345, 263] width 27 height 14
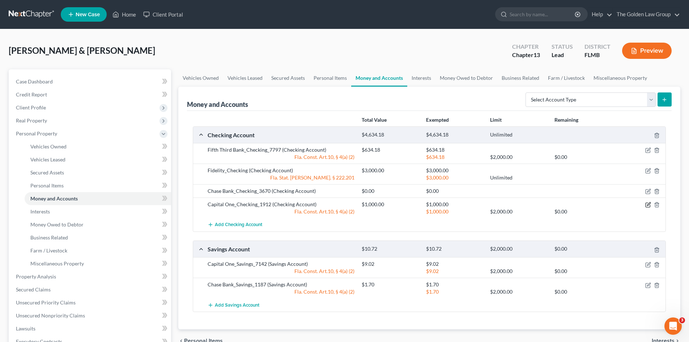
click at [649, 204] on icon "button" at bounding box center [648, 205] width 6 height 6
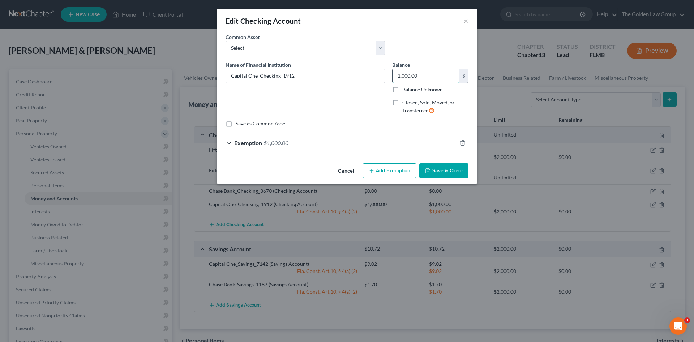
click at [424, 76] on input "1,000.00" at bounding box center [426, 76] width 67 height 14
type input "192.00"
drag, startPoint x: 445, startPoint y: 146, endPoint x: 440, endPoint y: 150, distance: 6.5
click at [444, 146] on div "Exemption $1,000.00" at bounding box center [337, 142] width 240 height 19
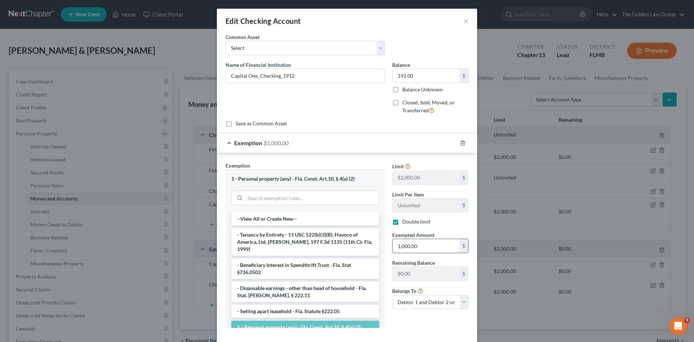
click at [410, 244] on input "1,000.00" at bounding box center [426, 246] width 67 height 14
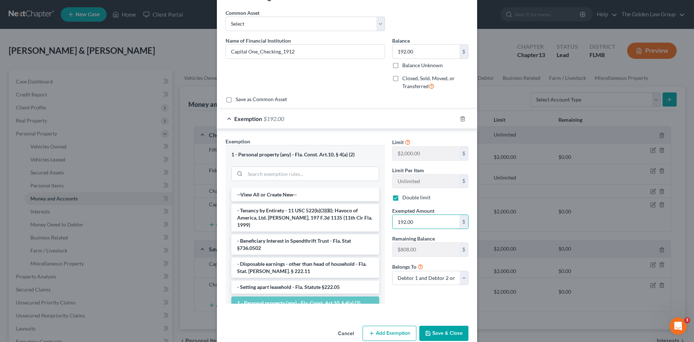
scroll to position [38, 0]
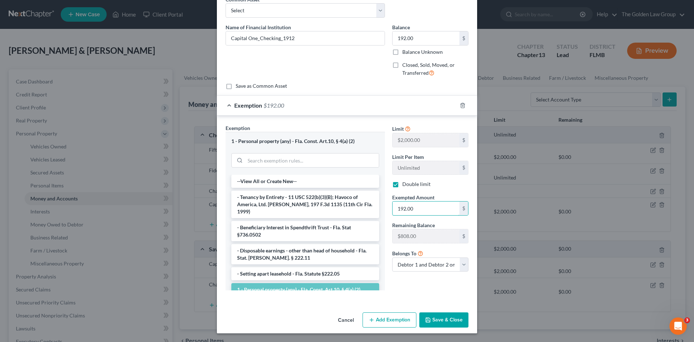
type input "192.00"
click at [446, 320] on button "Save & Close" at bounding box center [443, 320] width 49 height 15
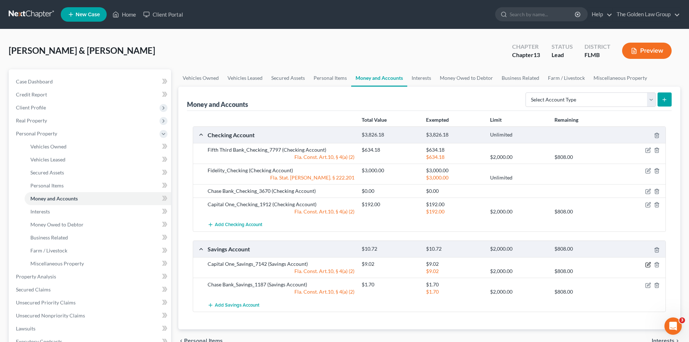
click at [646, 265] on icon "button" at bounding box center [648, 265] width 6 height 6
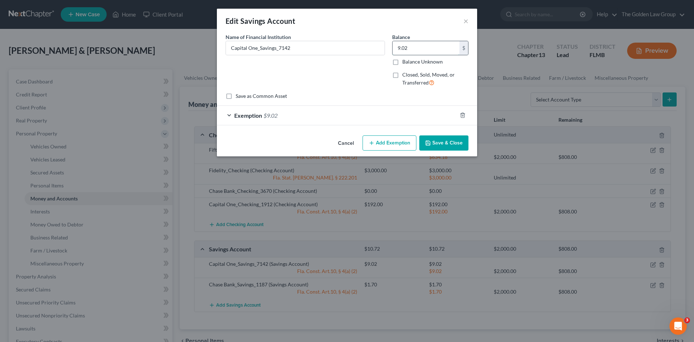
click at [409, 48] on input "9.02" at bounding box center [426, 48] width 67 height 14
type input "0.00"
click at [463, 115] on line "button" at bounding box center [463, 115] width 0 height 1
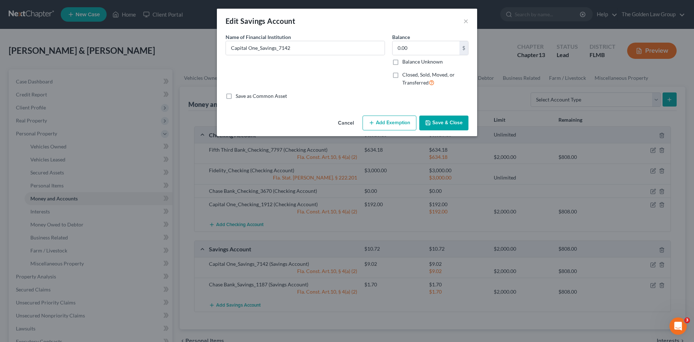
click at [438, 123] on button "Save & Close" at bounding box center [443, 123] width 49 height 15
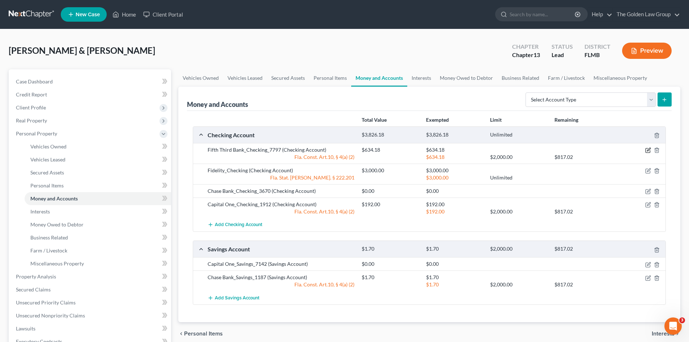
click at [648, 149] on icon "button" at bounding box center [648, 150] width 6 height 6
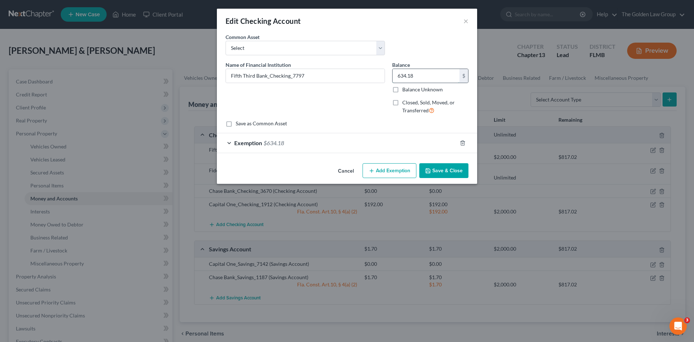
click at [416, 76] on input "634.18" at bounding box center [426, 76] width 67 height 14
click at [352, 170] on button "Cancel" at bounding box center [345, 171] width 27 height 14
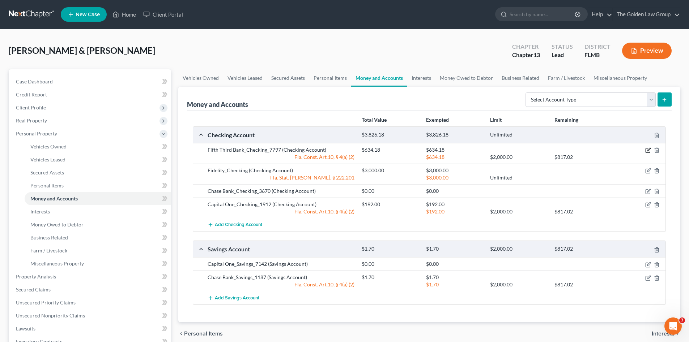
click at [646, 149] on icon "button" at bounding box center [647, 151] width 4 height 4
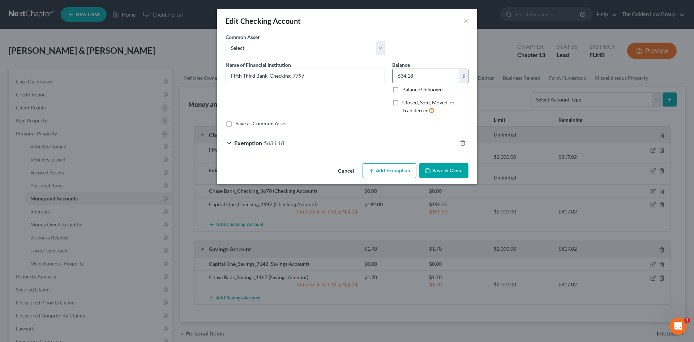
click at [404, 77] on input "634.18" at bounding box center [426, 76] width 67 height 14
click at [404, 77] on input "1,928.94" at bounding box center [426, 76] width 67 height 14
type input "1,928.94"
click at [354, 143] on div "Exemption $634.18" at bounding box center [337, 142] width 240 height 19
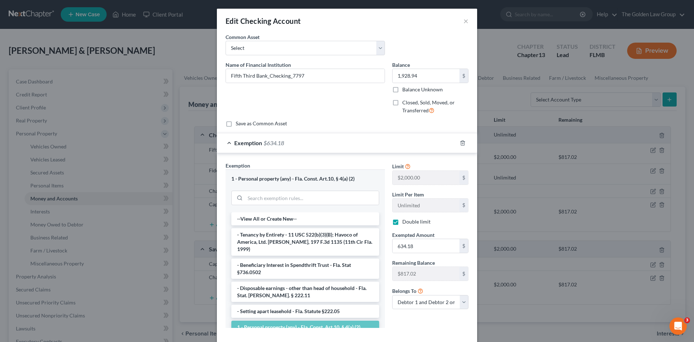
click at [339, 147] on div "Exemption $634.18" at bounding box center [337, 142] width 240 height 19
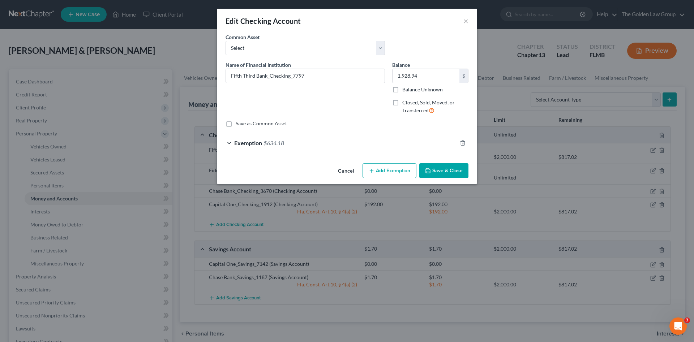
click at [355, 142] on div "Exemption $634.18" at bounding box center [337, 142] width 240 height 19
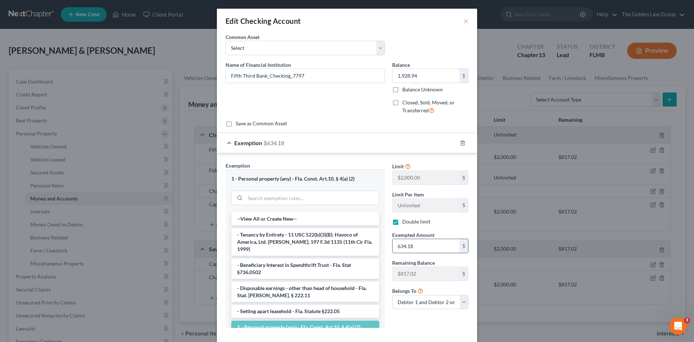
click at [409, 247] on input "634.18" at bounding box center [426, 246] width 67 height 14
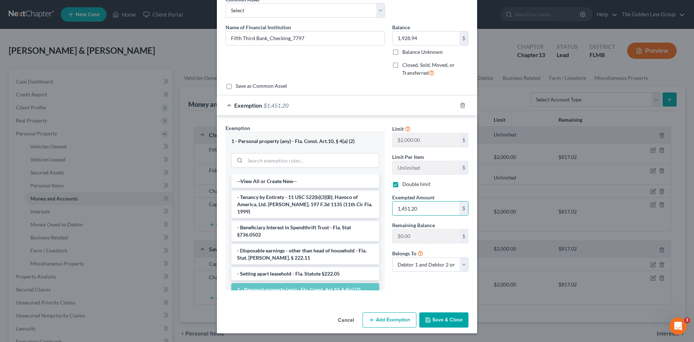
type input "1,451.20"
click at [446, 319] on button "Save & Close" at bounding box center [443, 320] width 49 height 15
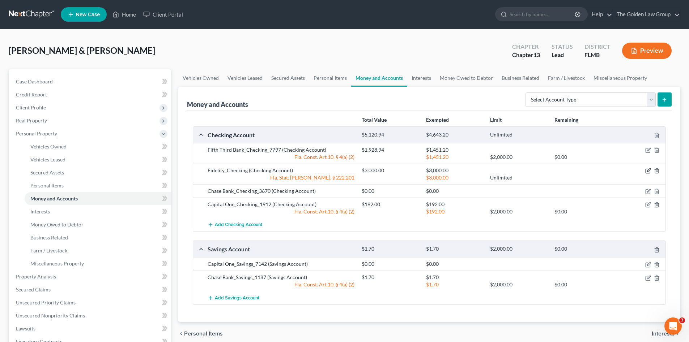
click at [648, 172] on icon "button" at bounding box center [648, 170] width 3 height 3
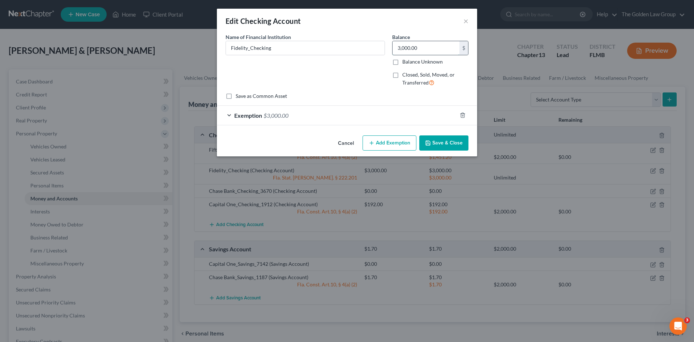
click at [410, 50] on input "3,000.00" at bounding box center [426, 48] width 67 height 14
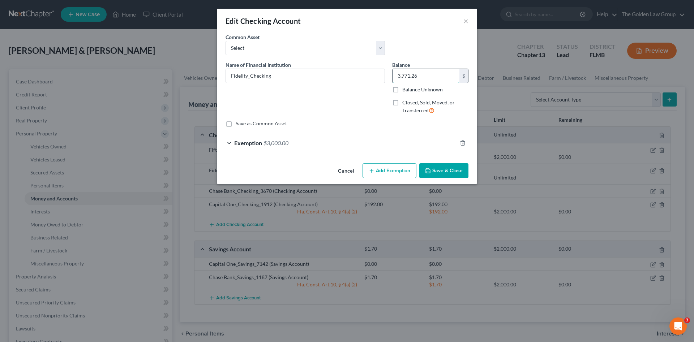
click at [407, 78] on input "3,771.26" at bounding box center [426, 76] width 67 height 14
type input "3,771.26"
click at [376, 144] on div "Exemption $3,000.00" at bounding box center [337, 142] width 240 height 19
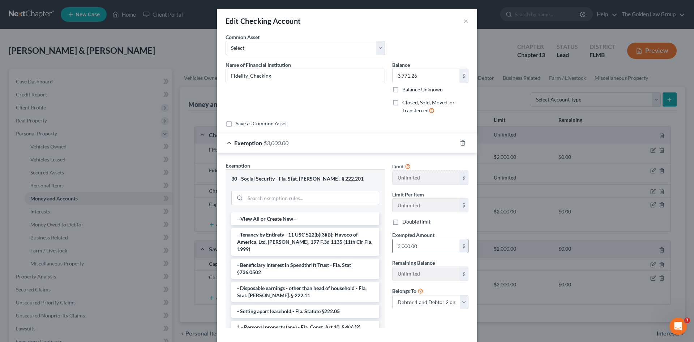
click at [407, 247] on input "3,000.00" at bounding box center [426, 246] width 67 height 14
paste input "771.26"
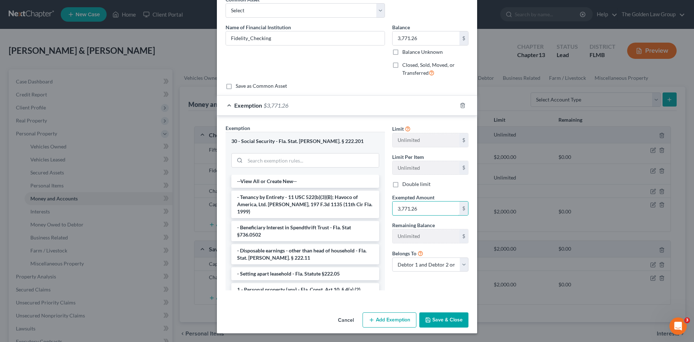
type input "3,771.26"
click at [449, 318] on button "Save & Close" at bounding box center [443, 320] width 49 height 15
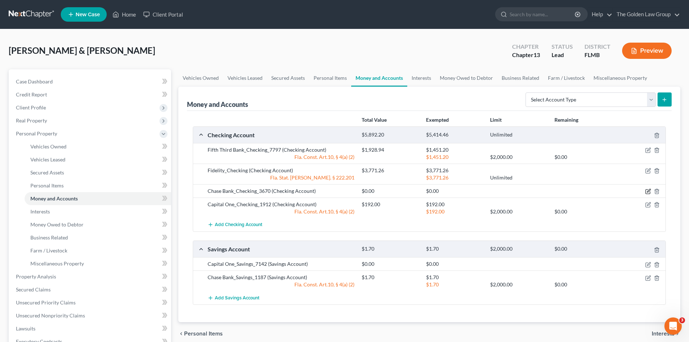
click at [647, 191] on icon "button" at bounding box center [648, 192] width 6 height 6
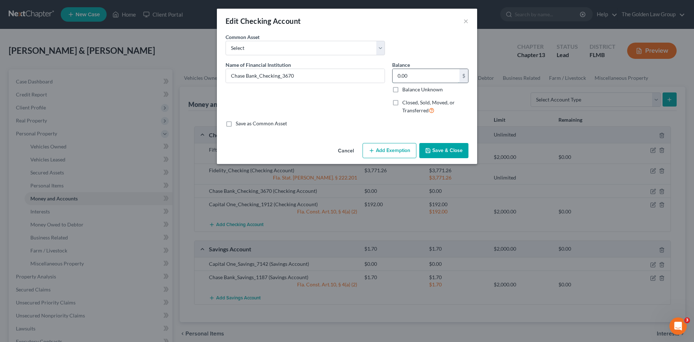
click at [406, 74] on input "0.00" at bounding box center [426, 76] width 67 height 14
type input "6"
type input "16.50"
click at [453, 147] on button "Save & Close" at bounding box center [443, 150] width 49 height 15
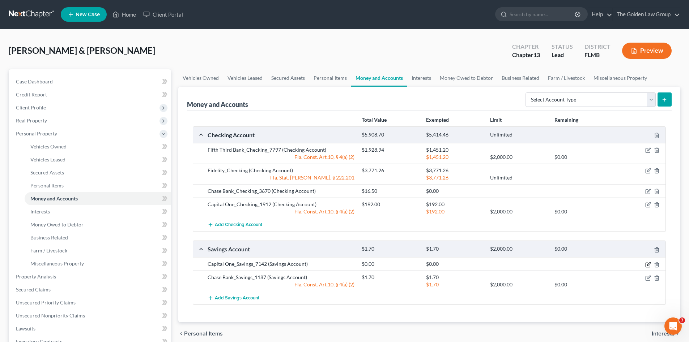
click at [646, 266] on icon "button" at bounding box center [648, 265] width 6 height 6
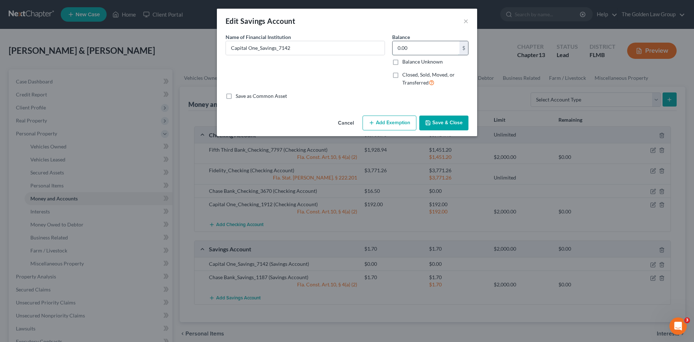
click at [407, 49] on input "0.00" at bounding box center [426, 48] width 67 height 14
type input "490.19"
click at [442, 127] on button "Save & Close" at bounding box center [443, 123] width 49 height 15
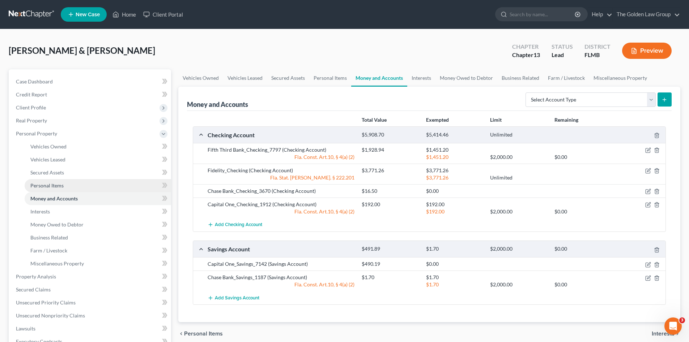
click at [66, 188] on link "Personal Items" at bounding box center [98, 185] width 146 height 13
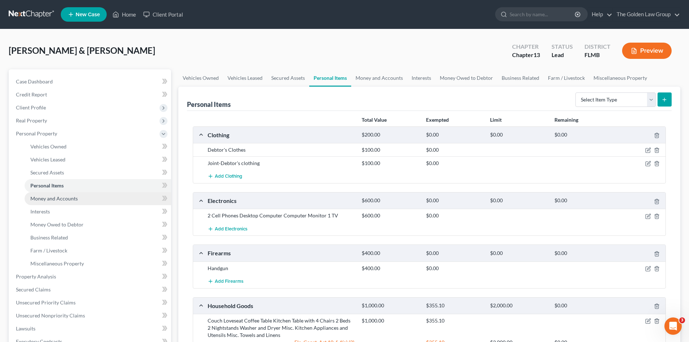
click at [57, 199] on span "Money and Accounts" at bounding box center [53, 199] width 47 height 6
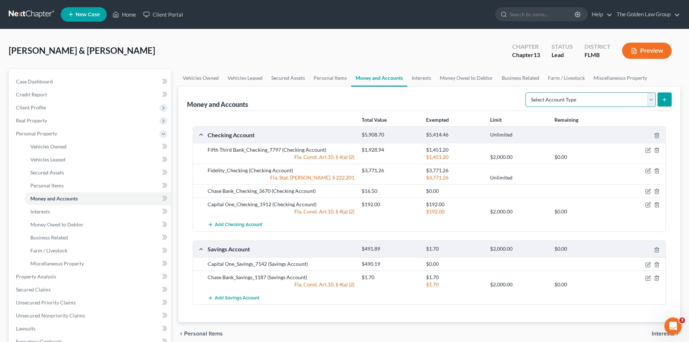
click at [561, 101] on select "Select Account Type Brokerage Cash on Hand Certificates of Deposit Checking Acc…" at bounding box center [590, 100] width 130 height 14
select select "other"
click at [527, 93] on select "Select Account Type Brokerage Cash on Hand Certificates of Deposit Checking Acc…" at bounding box center [590, 100] width 130 height 14
click at [663, 104] on button "submit" at bounding box center [664, 100] width 14 height 14
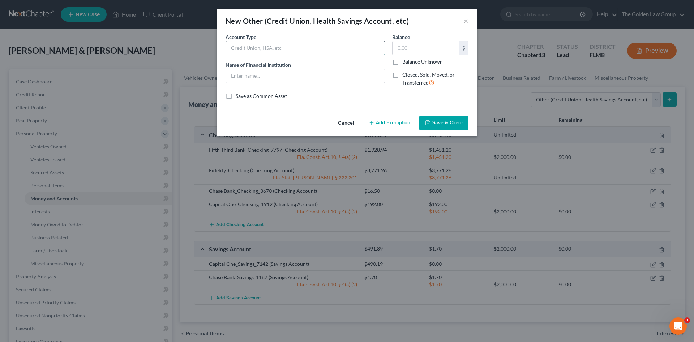
click at [270, 48] on input "text" at bounding box center [305, 48] width 159 height 14
type input "Crypto Currency"
click at [432, 48] on input "text" at bounding box center [426, 48] width 67 height 14
type input "84.69"
click at [317, 75] on input "text" at bounding box center [305, 76] width 159 height 14
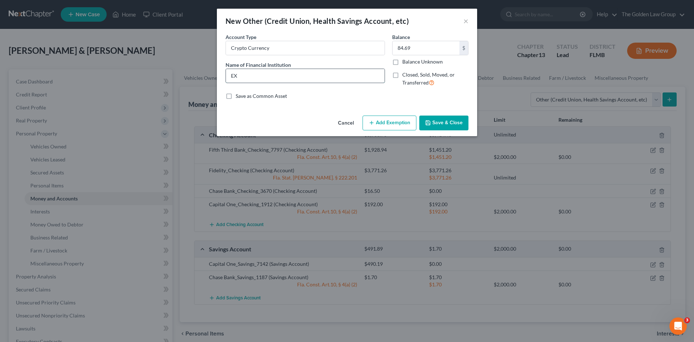
type input "E"
type input "XRV Crypto"
click at [429, 118] on button "Save & Close" at bounding box center [443, 123] width 49 height 15
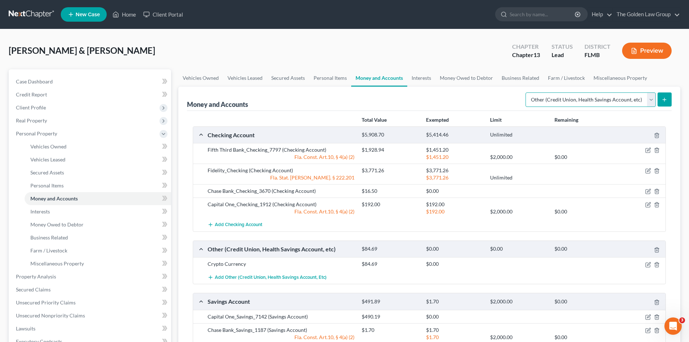
click at [592, 98] on select "Select Account Type Brokerage Cash on Hand Certificates of Deposit Checking Acc…" at bounding box center [590, 100] width 130 height 14
click at [527, 93] on select "Select Account Type Brokerage Cash on Hand Certificates of Deposit Checking Acc…" at bounding box center [590, 100] width 130 height 14
click at [662, 102] on icon "submit" at bounding box center [664, 100] width 6 height 6
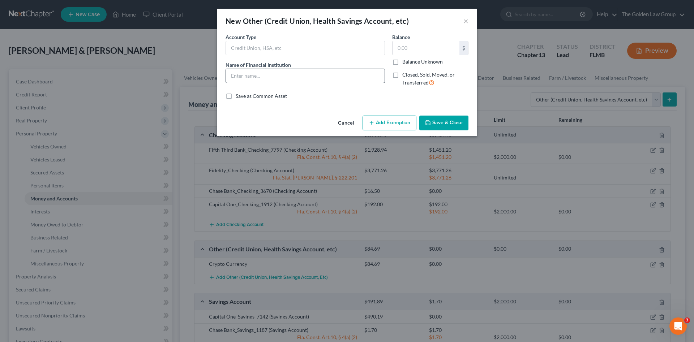
drag, startPoint x: 253, startPoint y: 67, endPoint x: 255, endPoint y: 76, distance: 9.0
click at [254, 73] on div "Name of Financial Institution *" at bounding box center [305, 72] width 159 height 22
click at [255, 77] on input "text" at bounding box center [305, 76] width 159 height 14
type input "Cash App"
type input "0.00"
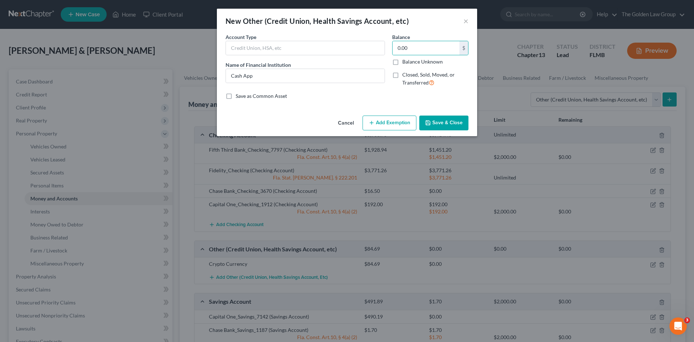
click at [447, 121] on button "Save & Close" at bounding box center [443, 123] width 49 height 15
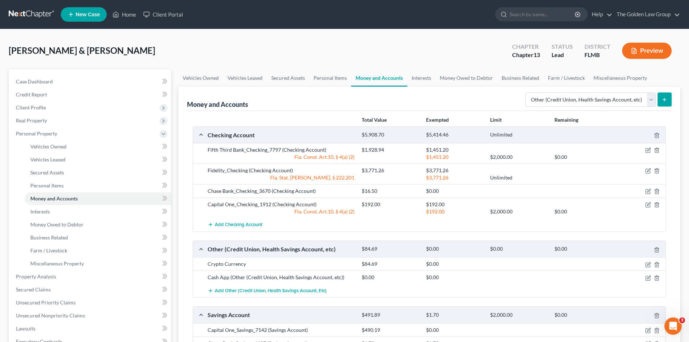
click at [329, 51] on div "[PERSON_NAME] & [PERSON_NAME] Upgraded Chapter Chapter 13 Status Lead District …" at bounding box center [344, 53] width 671 height 31
click at [417, 78] on link "Interests" at bounding box center [421, 77] width 28 height 17
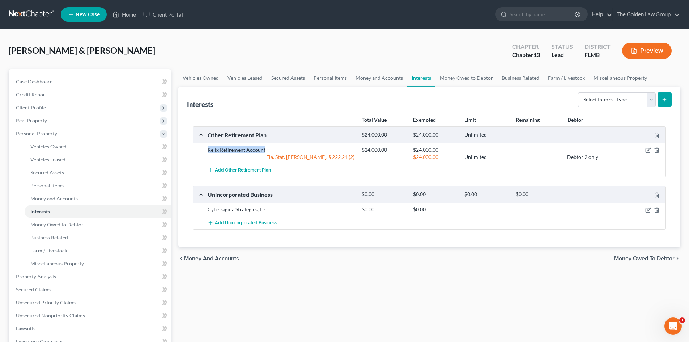
drag, startPoint x: 264, startPoint y: 151, endPoint x: 204, endPoint y: 153, distance: 59.7
click at [204, 153] on div "Relix Retirement Account" at bounding box center [281, 149] width 154 height 7
copy div "Relix Retirement Account"
click at [584, 103] on select "Select Interest Type 401K Annuity Bond Education IRA Government Bond Government…" at bounding box center [617, 100] width 78 height 14
select select "401k"
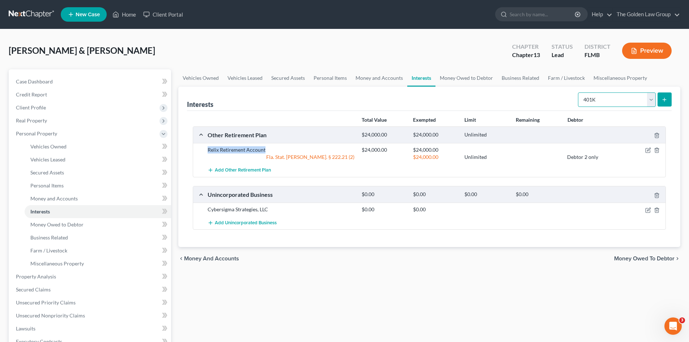
click at [578, 93] on select "Select Interest Type 401K Annuity Bond Education IRA Government Bond Government…" at bounding box center [617, 100] width 78 height 14
click at [660, 100] on button "submit" at bounding box center [664, 100] width 14 height 14
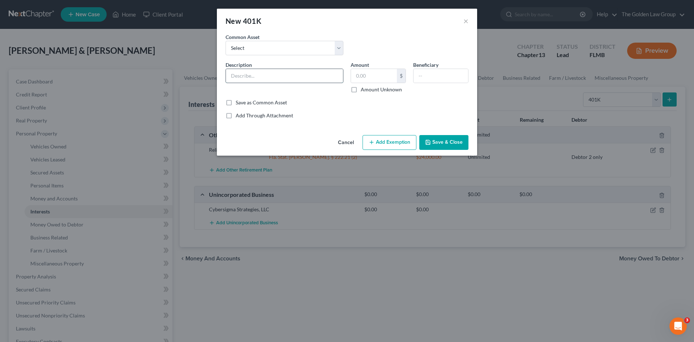
click at [284, 77] on input "text" at bounding box center [284, 76] width 117 height 14
paste input "Relix Retirement Account"
type input "Relix Retirement Account_401(k)"
type input "24,000.00"
click at [381, 144] on button "Add Exemption" at bounding box center [390, 142] width 54 height 15
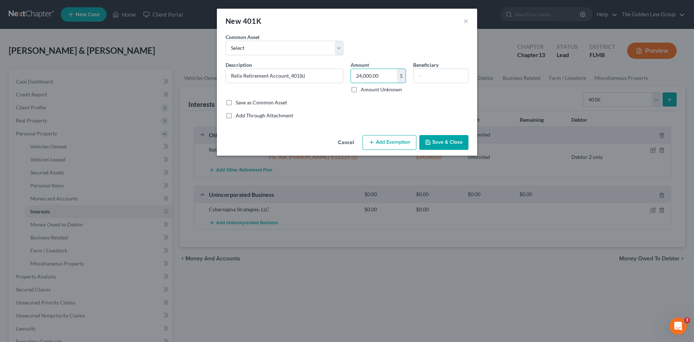
select select "2"
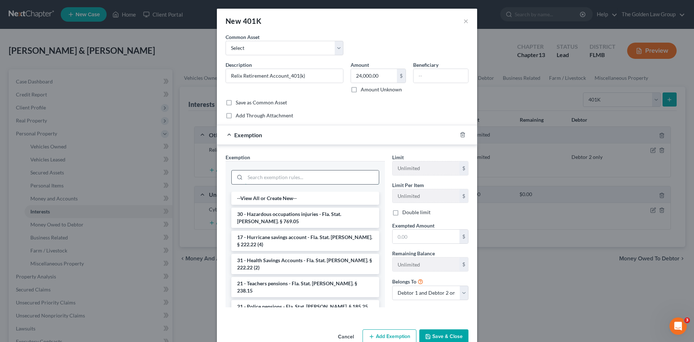
click at [313, 174] on input "search" at bounding box center [312, 178] width 134 height 14
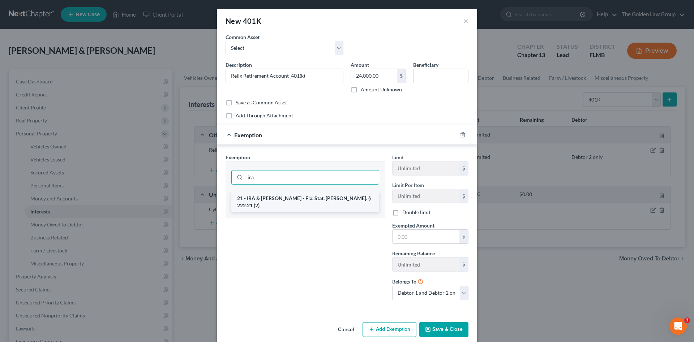
type input "ira"
drag, startPoint x: 337, startPoint y: 203, endPoint x: 389, endPoint y: 228, distance: 58.2
click at [339, 204] on li "21 - IRA & [PERSON_NAME] - Fla. Stat. [PERSON_NAME]. § 222.21 (2)" at bounding box center [305, 202] width 148 height 20
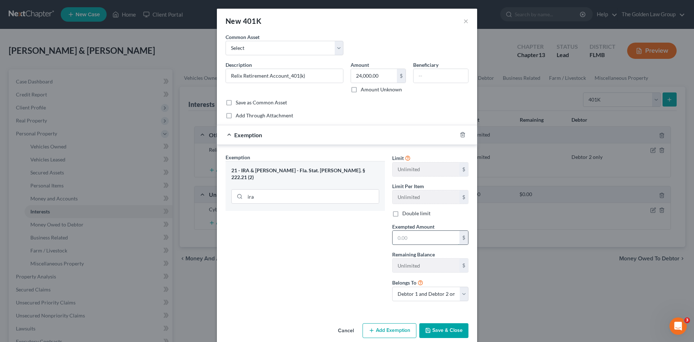
click at [413, 237] on input "text" at bounding box center [426, 238] width 67 height 14
type input "24,000.00"
drag, startPoint x: 428, startPoint y: 292, endPoint x: 425, endPoint y: 296, distance: 4.7
click at [428, 293] on select "Debtor 1 only Debtor 2 only Debtor 1 and Debtor 2 only" at bounding box center [430, 294] width 76 height 14
select select "1"
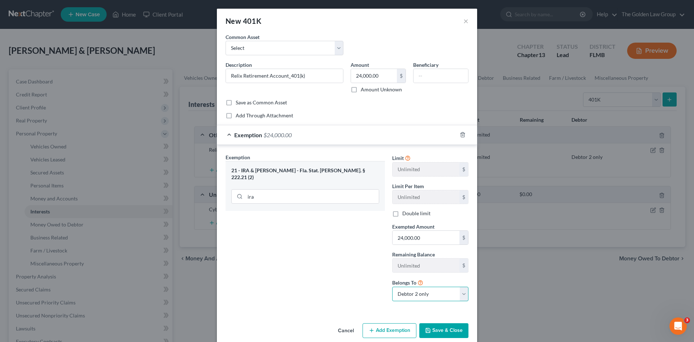
click at [392, 287] on select "Debtor 1 only Debtor 2 only Debtor 1 and Debtor 2 only" at bounding box center [430, 294] width 76 height 14
click at [369, 297] on div "Exemption Set must be selected for CA. Exemption * 21 - IRA & Roth IRA - Fla. S…" at bounding box center [305, 231] width 167 height 154
click at [428, 329] on icon "button" at bounding box center [428, 331] width 6 height 6
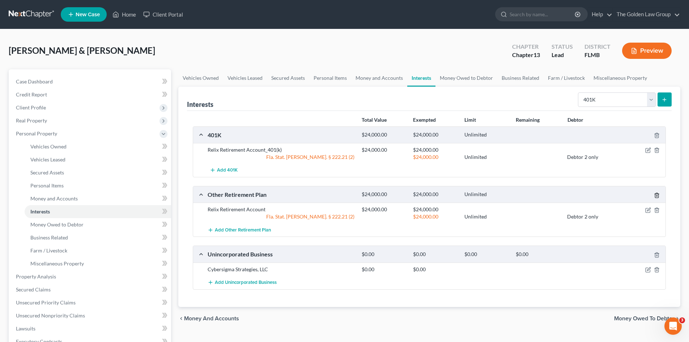
click at [656, 193] on icon "button" at bounding box center [657, 196] width 6 height 6
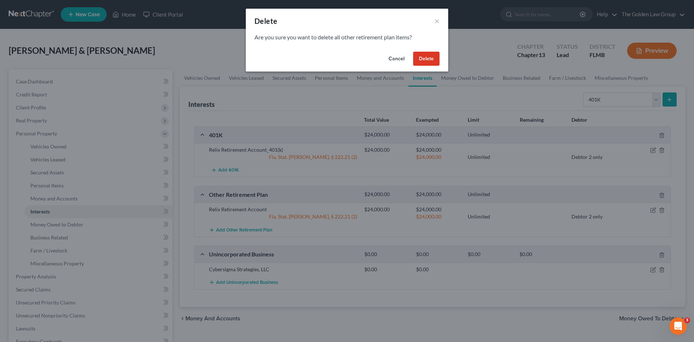
click at [425, 61] on button "Delete" at bounding box center [426, 59] width 26 height 14
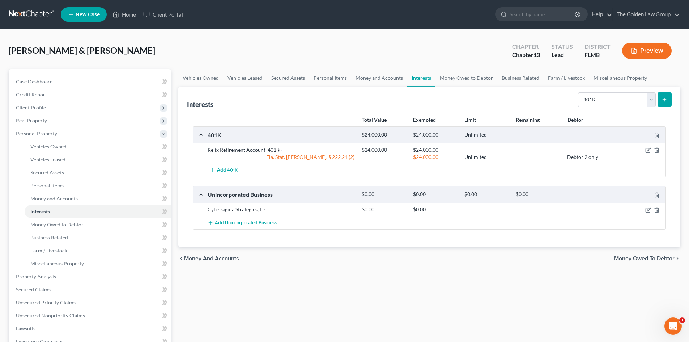
click at [384, 286] on div "Vehicles Owned Vehicles Leased Secured Assets Personal Items Money and Accounts…" at bounding box center [429, 284] width 509 height 431
click at [70, 223] on span "Money Owed to Debtor" at bounding box center [56, 225] width 53 height 6
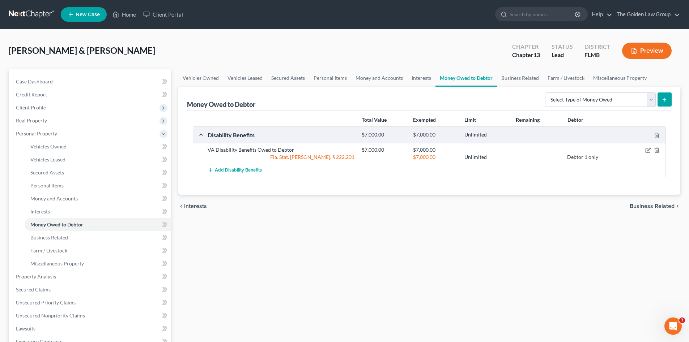
drag, startPoint x: 311, startPoint y: 227, endPoint x: 312, endPoint y: 234, distance: 6.4
click at [311, 228] on div "Vehicles Owned Vehicles Leased Secured Assets Personal Items Money and Accounts…" at bounding box center [429, 284] width 509 height 431
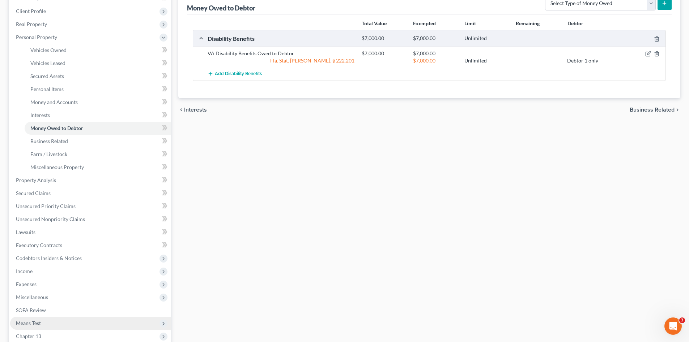
scroll to position [185, 0]
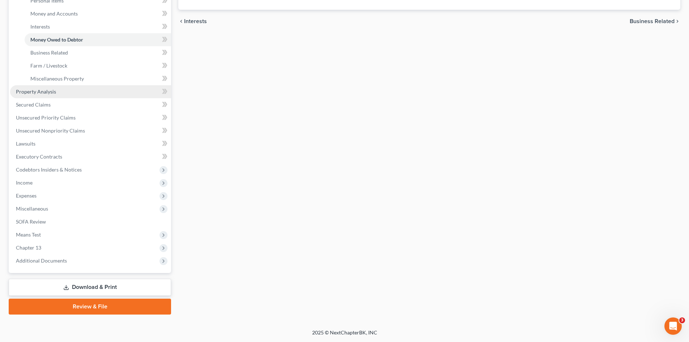
drag, startPoint x: 106, startPoint y: 286, endPoint x: 109, endPoint y: 279, distance: 7.3
click at [106, 286] on link "Download & Print" at bounding box center [90, 287] width 162 height 17
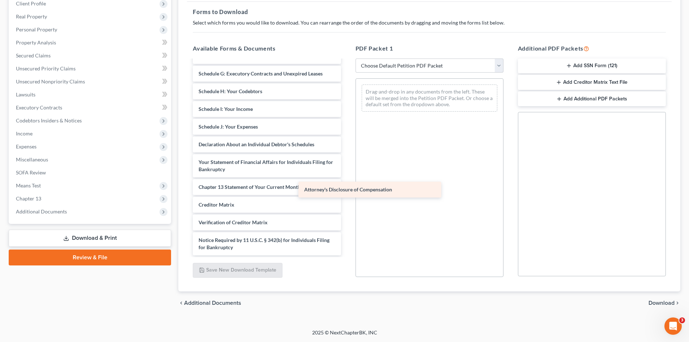
scroll to position [232, 0]
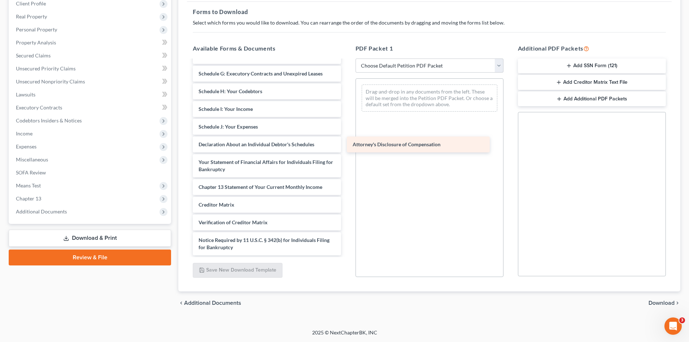
drag, startPoint x: 274, startPoint y: 249, endPoint x: 428, endPoint y: 146, distance: 185.3
click at [346, 146] on div "Attorney's Disclosure of Compensation Loancare_Tax_Documents_2024.pdf LingaTech…" at bounding box center [266, 41] width 159 height 427
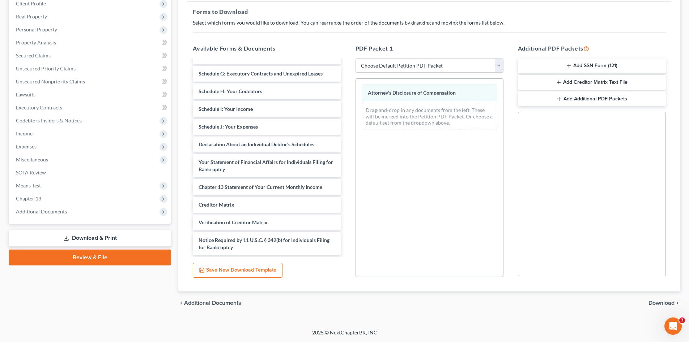
click at [572, 67] on button "Add SSN Form (121)" at bounding box center [592, 66] width 148 height 15
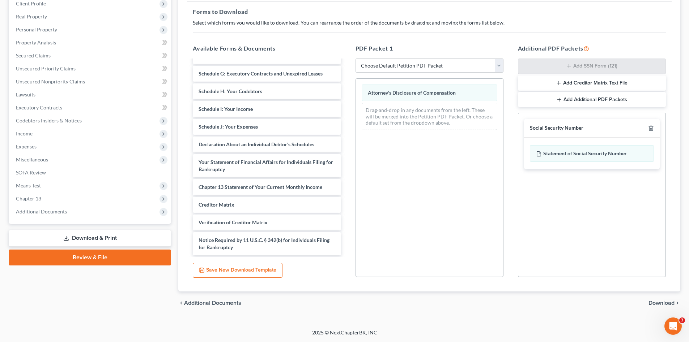
click at [662, 302] on span "Download" at bounding box center [661, 303] width 26 height 6
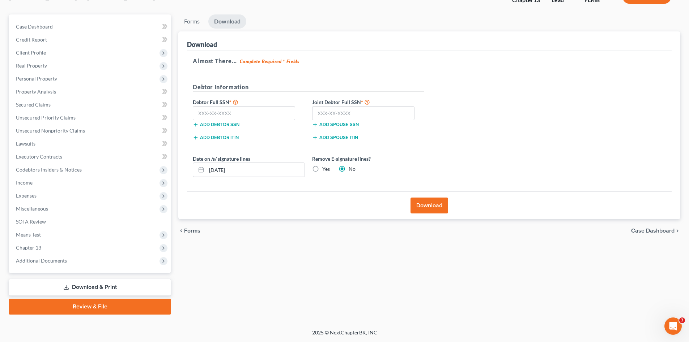
scroll to position [55, 0]
click at [258, 115] on input "text" at bounding box center [244, 113] width 102 height 14
click at [338, 117] on input "text" at bounding box center [363, 113] width 102 height 14
type input "286-76-8877"
click at [276, 112] on input "text" at bounding box center [244, 113] width 102 height 14
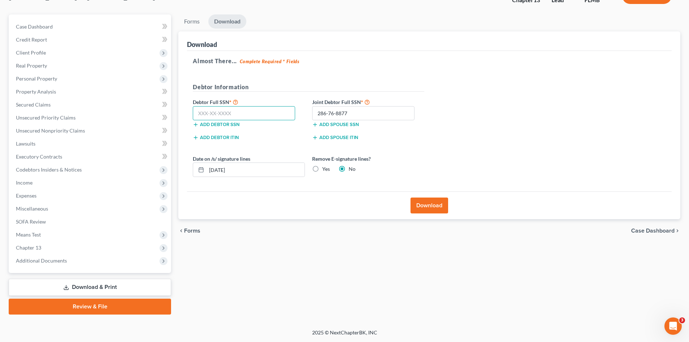
click at [222, 114] on input "text" at bounding box center [244, 113] width 102 height 14
click at [254, 116] on input "text" at bounding box center [244, 113] width 102 height 14
type input "317-98-9101"
click at [433, 208] on button "Download" at bounding box center [429, 206] width 38 height 16
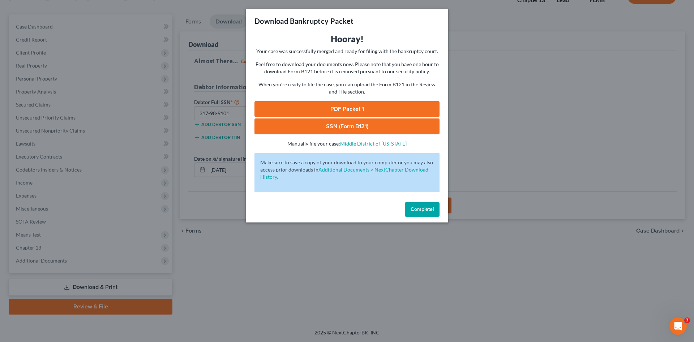
click at [334, 111] on link "PDF Packet 1" at bounding box center [347, 109] width 185 height 16
click at [381, 127] on link "SSN (Form B121)" at bounding box center [347, 127] width 185 height 16
click at [421, 210] on span "Complete!" at bounding box center [422, 209] width 23 height 6
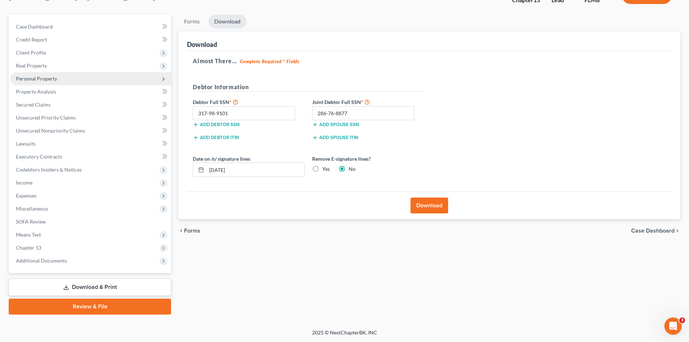
click at [39, 79] on span "Personal Property" at bounding box center [36, 79] width 41 height 6
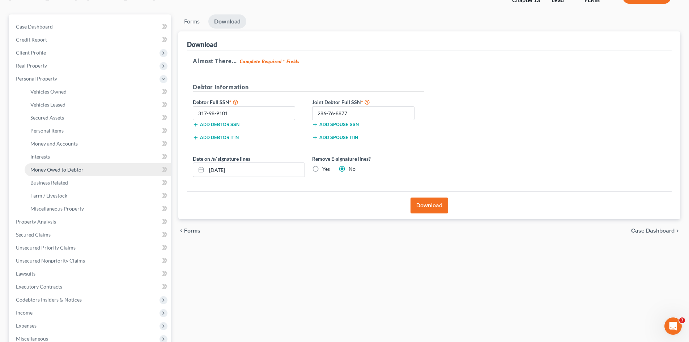
click at [60, 168] on span "Money Owed to Debtor" at bounding box center [56, 170] width 53 height 6
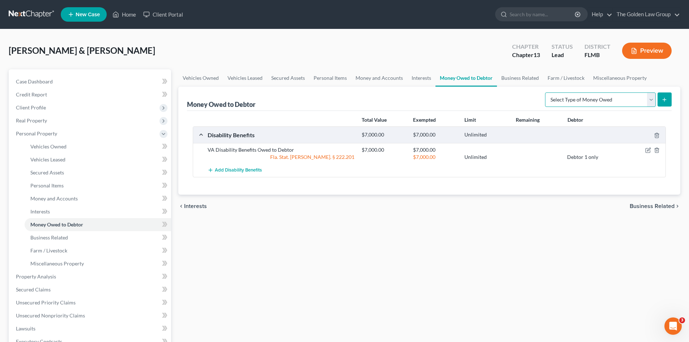
click at [586, 99] on select "Select Type of Money Owed Accounts Receivable Alimony Child Support Claims Agai…" at bounding box center [600, 100] width 111 height 14
select select "child_support"
click at [546, 93] on select "Select Type of Money Owed Accounts Receivable Alimony Child Support Claims Agai…" at bounding box center [600, 100] width 111 height 14
click at [664, 98] on line "submit" at bounding box center [664, 99] width 0 height 3
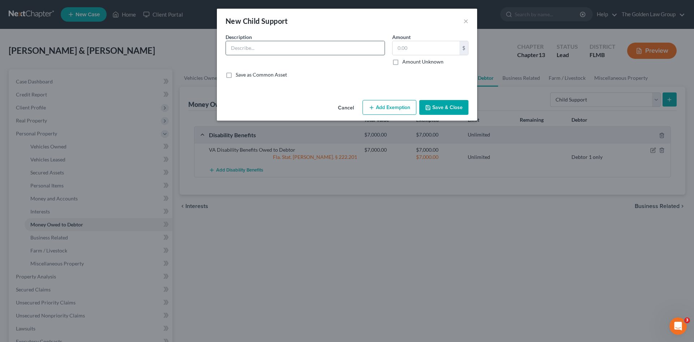
click at [313, 51] on input "text" at bounding box center [305, 48] width 159 height 14
type input "2"
click at [267, 48] on input "Owed for Childs Support from Approx 2000; Deamed uncollectable" at bounding box center [305, 48] width 159 height 14
click at [315, 48] on input "Owed for Childd Support from Approx 2000; Deamed uncollectable" at bounding box center [305, 48] width 159 height 14
click at [376, 48] on input "Owed for Child Support from Approx 2000; Deemed uncollectable" at bounding box center [305, 48] width 159 height 14
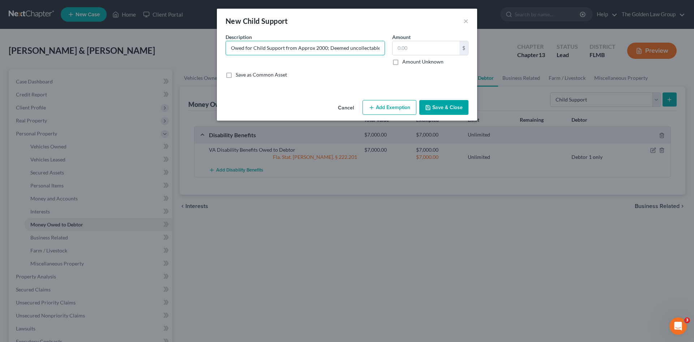
type input "Owed for Child Support from Approx 2000; Deemed uncollectable."
drag, startPoint x: 356, startPoint y: 74, endPoint x: 395, endPoint y: 57, distance: 41.8
click at [358, 73] on div "Save as Common Asset" at bounding box center [347, 74] width 243 height 7
click at [402, 51] on input "text" at bounding box center [426, 48] width 67 height 14
type input "0.00"
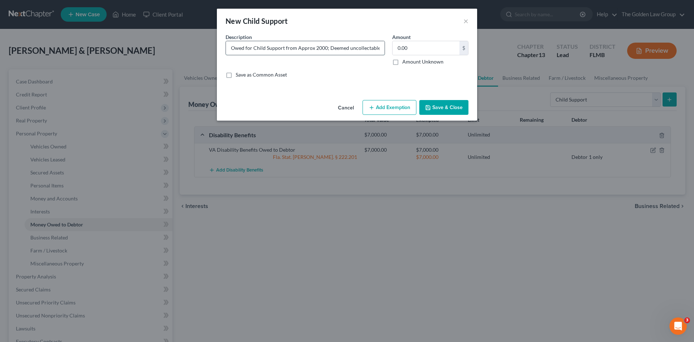
click at [247, 48] on input "Owed for Child Support from Approx 2000; Deemed uncollectable." at bounding box center [305, 48] width 159 height 14
type input "Owed Child Support from Approx 2000; Deemed uncollectable."
click at [320, 72] on div "Save as Common Asset" at bounding box center [347, 74] width 243 height 7
drag, startPoint x: 390, startPoint y: 106, endPoint x: 386, endPoint y: 88, distance: 18.3
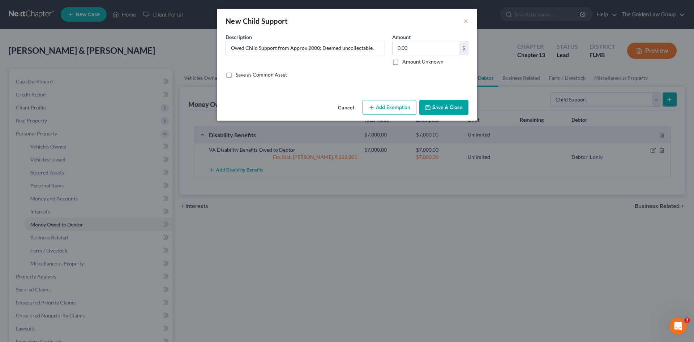
click at [383, 85] on div "New Child Support × An exemption set must first be selected from the Filing Inf…" at bounding box center [347, 65] width 260 height 112
click at [446, 107] on button "Save & Close" at bounding box center [443, 107] width 49 height 15
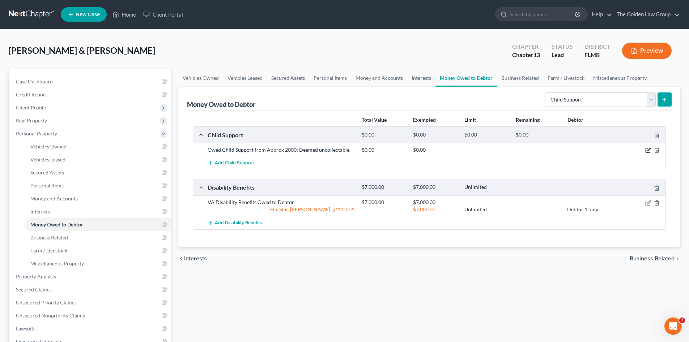
click at [648, 150] on icon "button" at bounding box center [648, 149] width 3 height 3
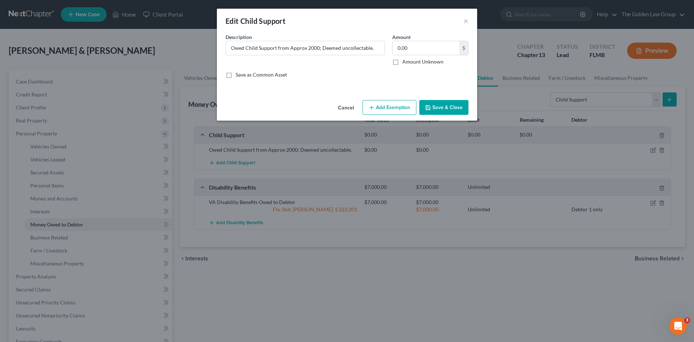
click at [390, 106] on button "Add Exemption" at bounding box center [390, 107] width 54 height 15
select select "2"
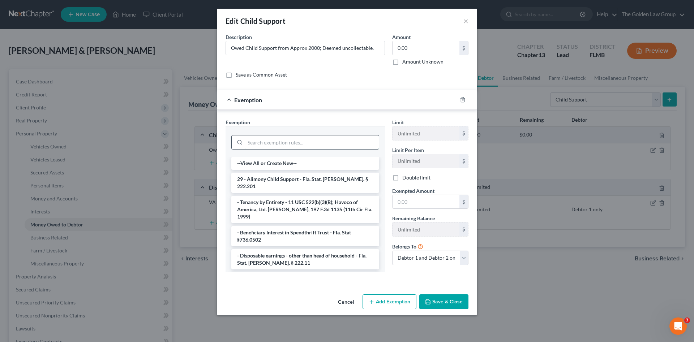
click at [321, 147] on input "search" at bounding box center [312, 143] width 134 height 14
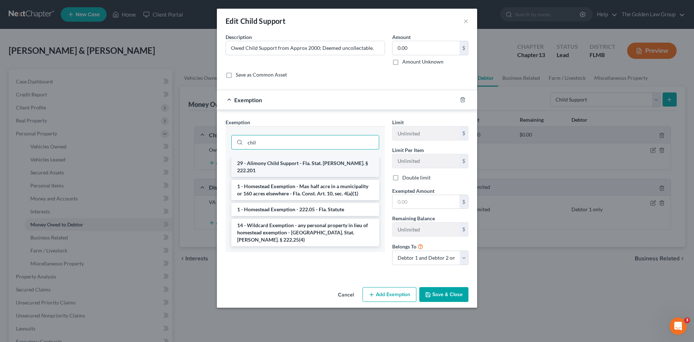
type input "chil"
click at [335, 162] on li "29 - Alimony Child Support - Fla. Stat. Ann. § 222.201" at bounding box center [305, 167] width 148 height 20
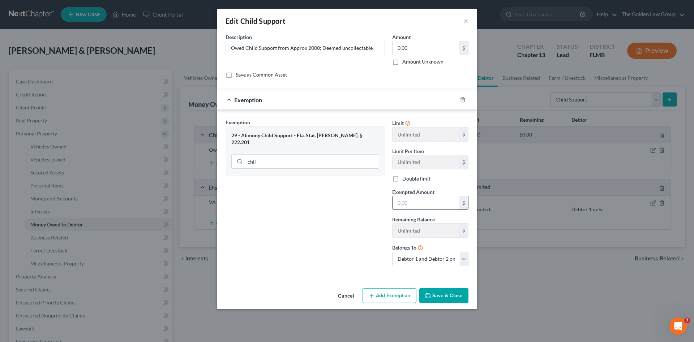
click at [402, 199] on input "text" at bounding box center [426, 203] width 67 height 14
type input "0.00"
click at [423, 258] on select "Debtor 1 only Debtor 2 only Debtor 1 and Debtor 2 only" at bounding box center [430, 259] width 76 height 14
select select "0"
click at [392, 252] on select "Debtor 1 only Debtor 2 only Debtor 1 and Debtor 2 only" at bounding box center [430, 259] width 76 height 14
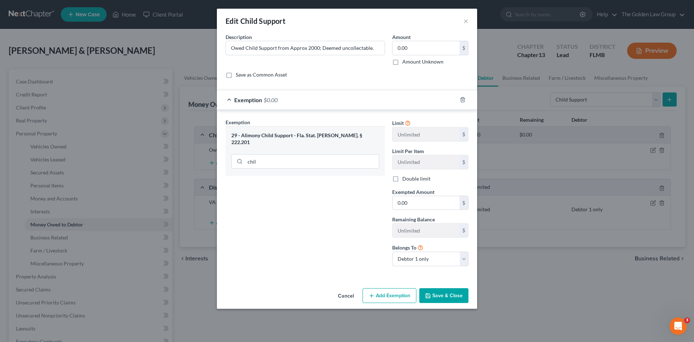
click at [432, 294] on button "Save & Close" at bounding box center [443, 295] width 49 height 15
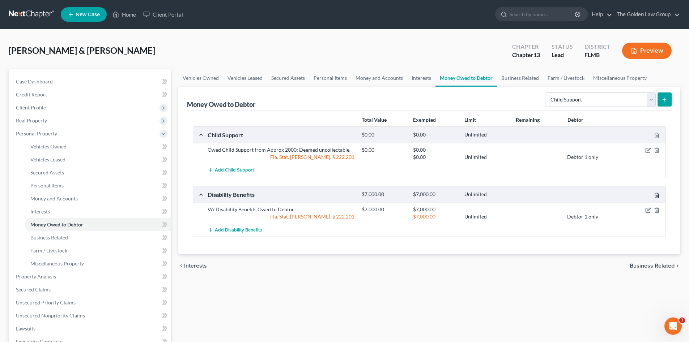
click at [657, 196] on icon "button" at bounding box center [657, 196] width 6 height 6
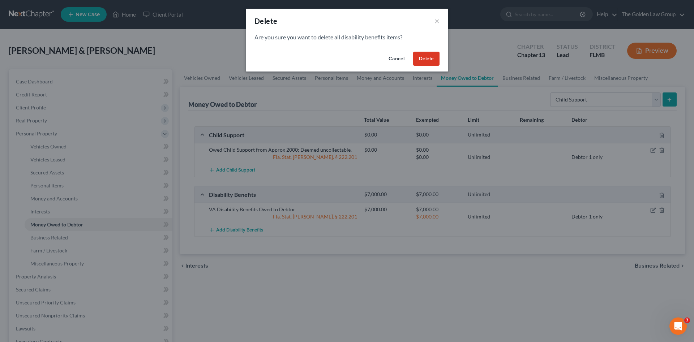
click at [429, 60] on button "Delete" at bounding box center [426, 59] width 26 height 14
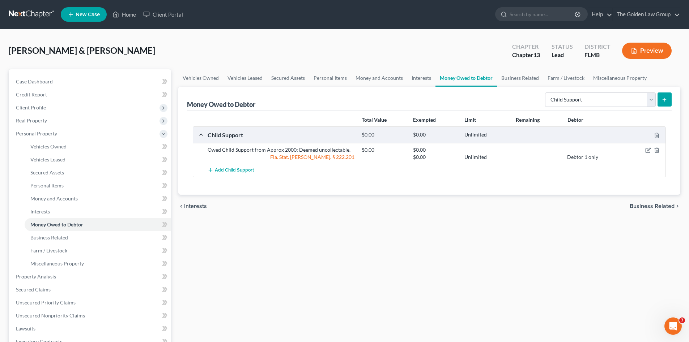
click at [471, 298] on div "Vehicles Owned Vehicles Leased Secured Assets Personal Items Money and Accounts…" at bounding box center [429, 284] width 509 height 431
click at [47, 145] on span "Vehicles Owned" at bounding box center [48, 147] width 36 height 6
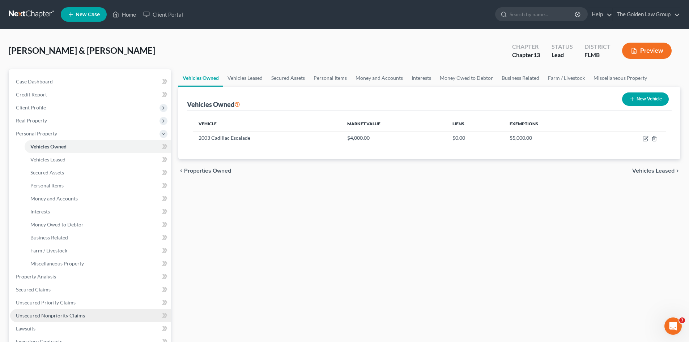
click at [73, 314] on span "Unsecured Nonpriority Claims" at bounding box center [50, 316] width 69 height 6
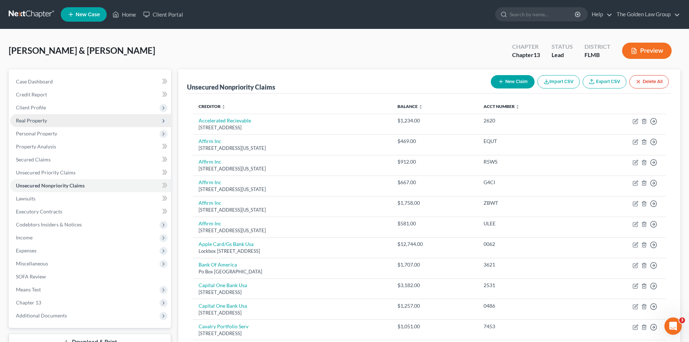
click at [44, 122] on span "Real Property" at bounding box center [31, 120] width 31 height 6
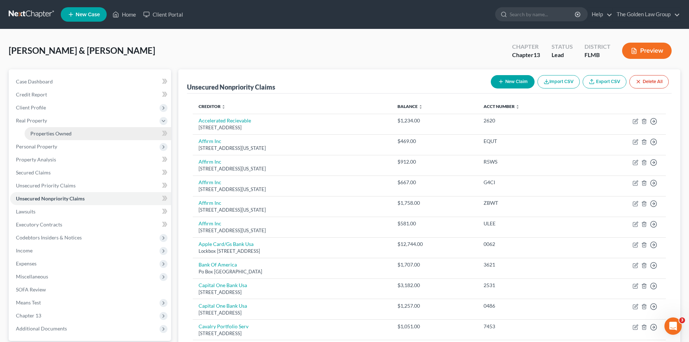
click at [54, 135] on span "Properties Owned" at bounding box center [50, 134] width 41 height 6
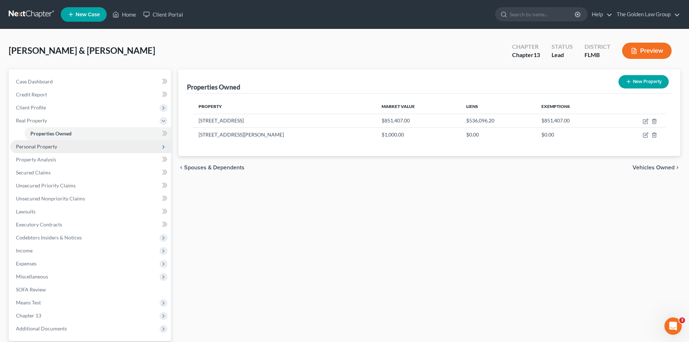
click at [57, 148] on span "Personal Property" at bounding box center [90, 146] width 161 height 13
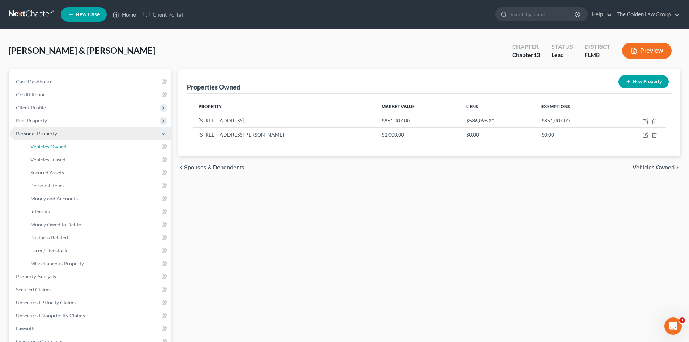
click at [57, 148] on span "Vehicles Owned" at bounding box center [48, 147] width 36 height 6
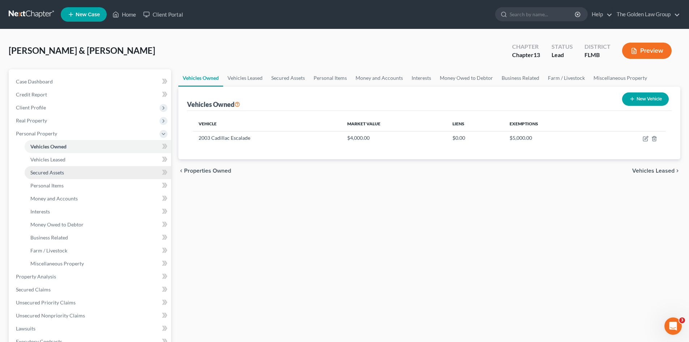
click at [44, 171] on span "Secured Assets" at bounding box center [47, 173] width 34 height 6
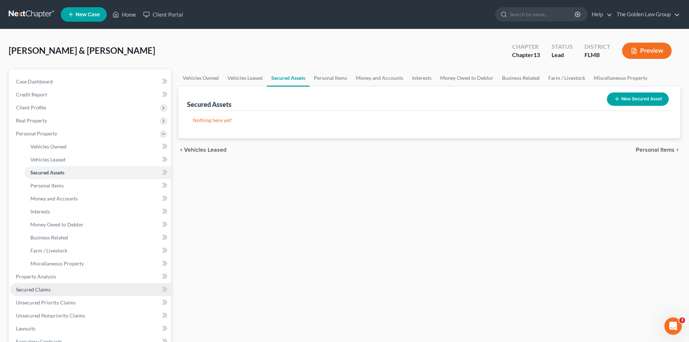
click at [42, 286] on link "Secured Claims" at bounding box center [90, 289] width 161 height 13
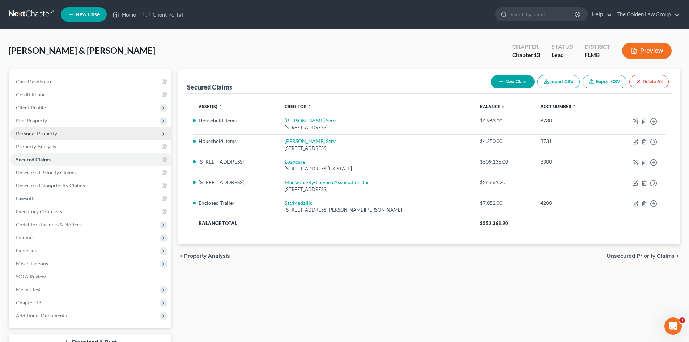
click at [40, 136] on span "Personal Property" at bounding box center [36, 134] width 41 height 6
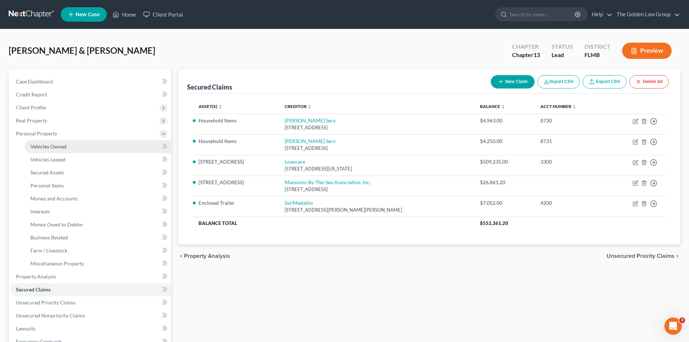
click at [48, 147] on span "Vehicles Owned" at bounding box center [48, 147] width 36 height 6
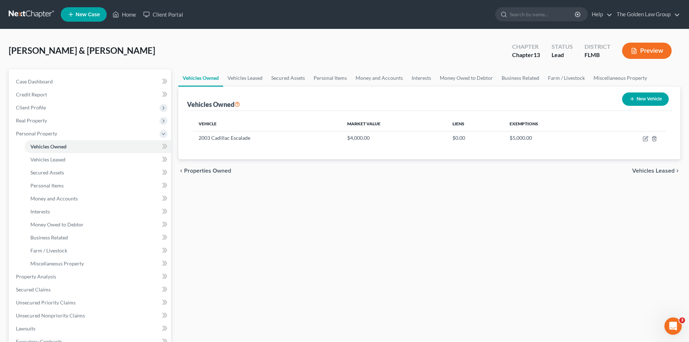
click at [651, 104] on button "New Vehicle" at bounding box center [645, 99] width 47 height 13
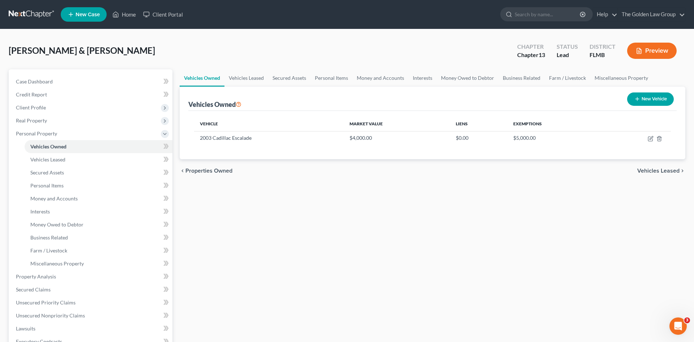
select select "0"
select select "2"
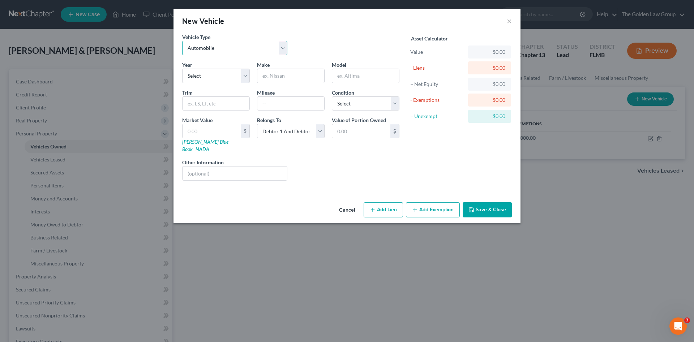
click at [228, 52] on select "Select Automobile Truck Trailer Watercraft Aircraft Motor Home Atv Other Vehicle" at bounding box center [234, 48] width 105 height 14
click at [321, 162] on div "Liens Select" at bounding box center [347, 170] width 112 height 22
click at [347, 203] on button "Cancel" at bounding box center [346, 210] width 27 height 14
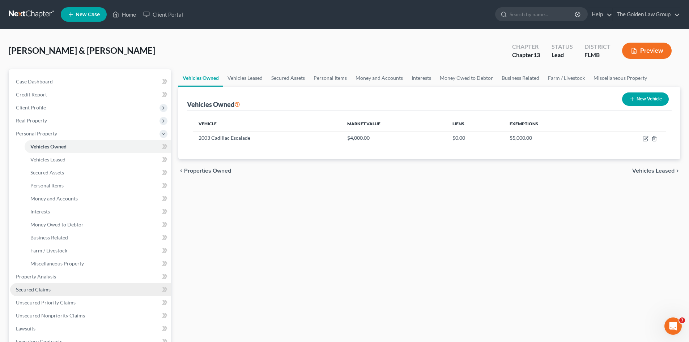
click at [65, 288] on link "Secured Claims" at bounding box center [90, 289] width 161 height 13
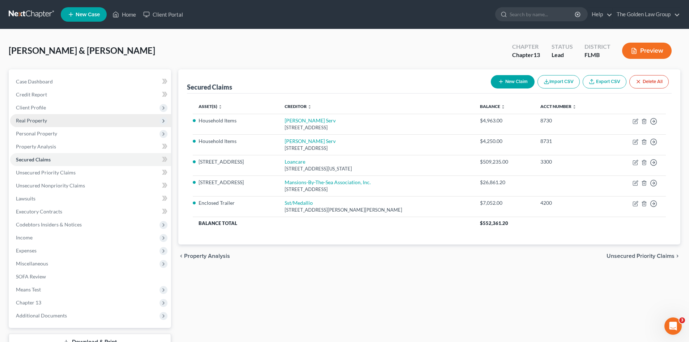
click at [46, 121] on span "Real Property" at bounding box center [31, 120] width 31 height 6
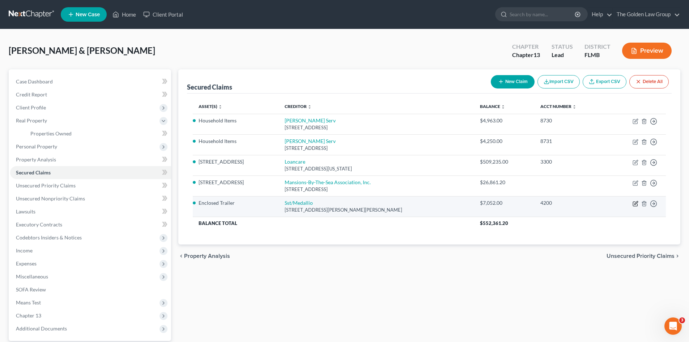
click at [634, 205] on icon "button" at bounding box center [635, 202] width 3 height 3
select select "26"
select select "2"
select select "0"
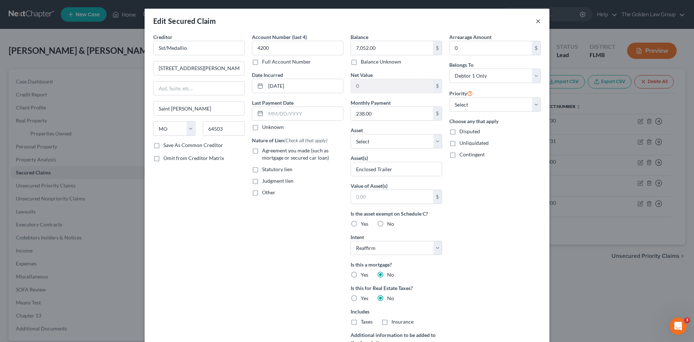
click at [536, 21] on button "×" at bounding box center [538, 21] width 5 height 9
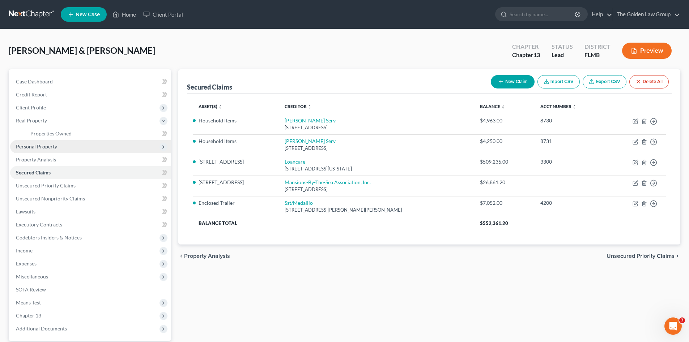
click at [37, 147] on span "Personal Property" at bounding box center [36, 147] width 41 height 6
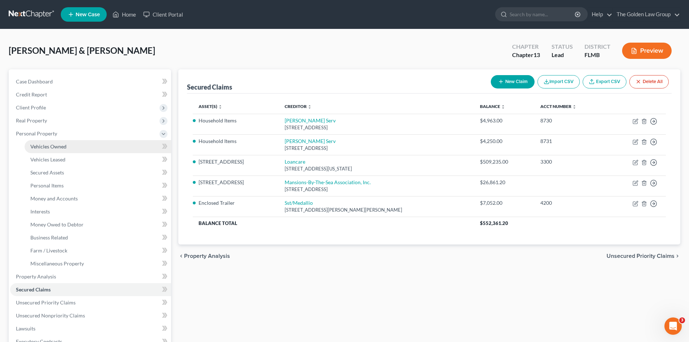
click at [47, 149] on span "Vehicles Owned" at bounding box center [48, 147] width 36 height 6
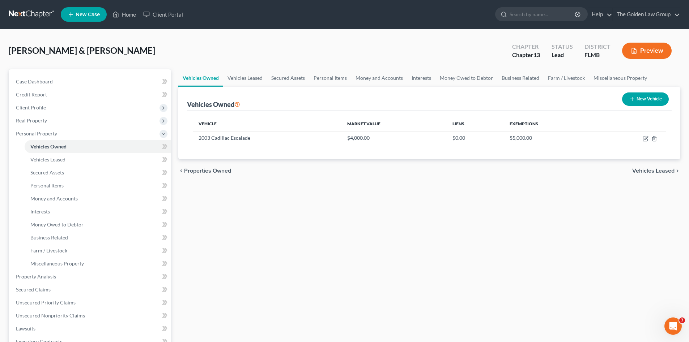
click at [635, 96] on button "New Vehicle" at bounding box center [645, 99] width 47 height 13
select select "0"
select select "2"
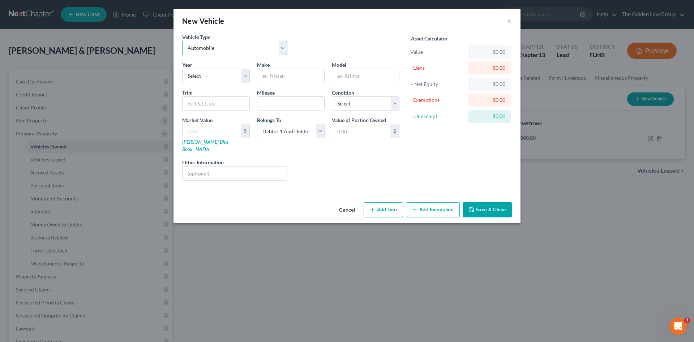
click at [221, 50] on select "Select Automobile Truck Trailer Watercraft Aircraft Motor Home Atv Other Vehicle" at bounding box center [234, 48] width 105 height 14
select select "2"
click at [182, 41] on select "Select Automobile Truck Trailer Watercraft Aircraft Motor Home Atv Other Vehicle" at bounding box center [234, 48] width 105 height 14
click at [274, 76] on input "text" at bounding box center [290, 76] width 67 height 14
type input "Enclosed Trailer"
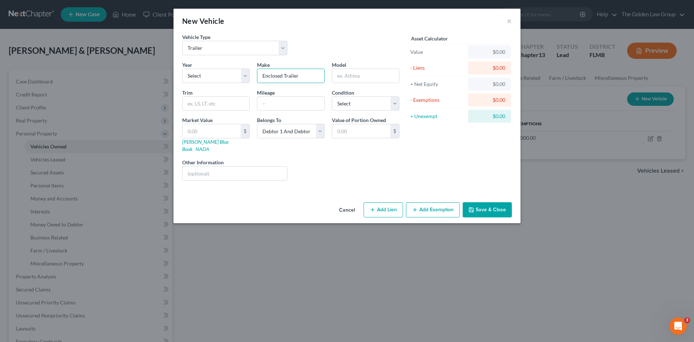
click at [324, 163] on div "Liens Select" at bounding box center [347, 170] width 112 height 22
click at [393, 203] on button "Add Lien" at bounding box center [383, 209] width 39 height 15
select select "2"
select select "0"
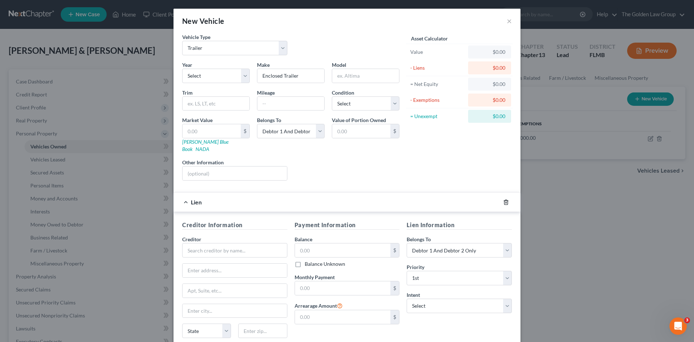
click at [504, 200] on icon "button" at bounding box center [506, 203] width 6 height 6
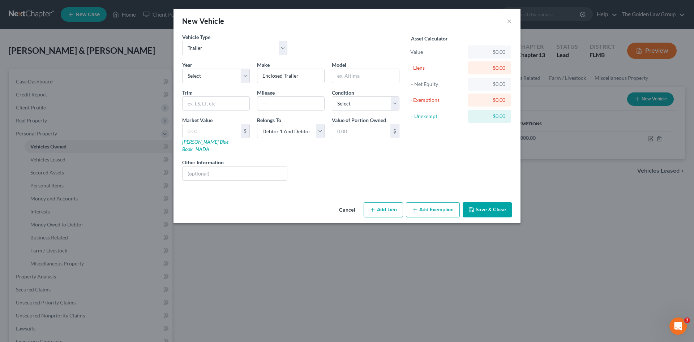
click at [482, 203] on button "Save & Close" at bounding box center [487, 209] width 49 height 15
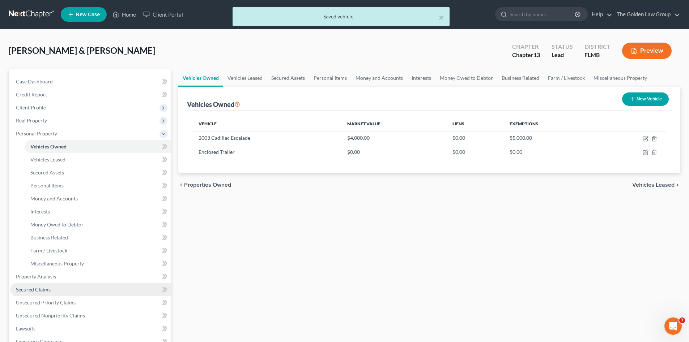
click at [44, 288] on span "Secured Claims" at bounding box center [33, 290] width 35 height 6
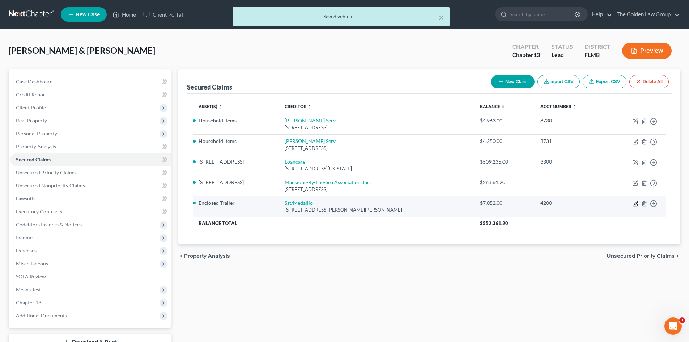
click at [636, 203] on icon "button" at bounding box center [635, 204] width 6 height 6
select select "26"
select select "2"
select select "0"
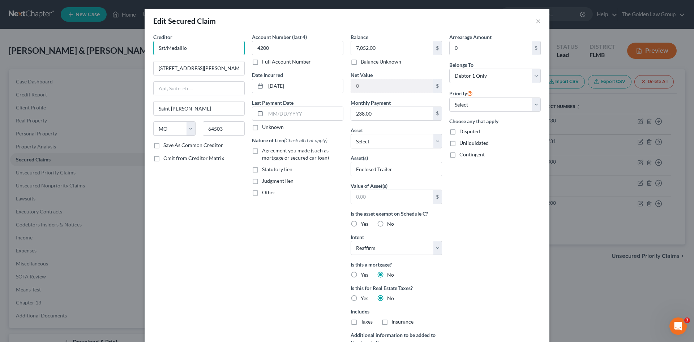
drag, startPoint x: 194, startPoint y: 48, endPoint x: 148, endPoint y: 90, distance: 61.9
click at [133, 59] on div "Edit Secured Claim × Creditor * Sst/Medallio 4315 Pickett Road Saint Joseph Sta…" at bounding box center [347, 171] width 694 height 342
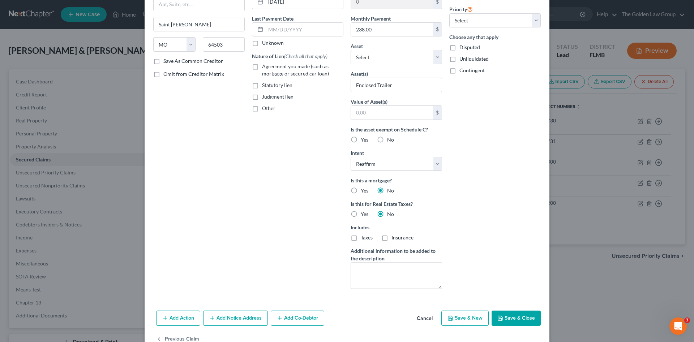
click at [168, 60] on label "Save As Common Creditor" at bounding box center [193, 60] width 60 height 7
click at [168, 60] on input "Save As Common Creditor" at bounding box center [168, 59] width 5 height 5
click at [510, 318] on button "Save & Close" at bounding box center [516, 318] width 49 height 15
checkbox input "false"
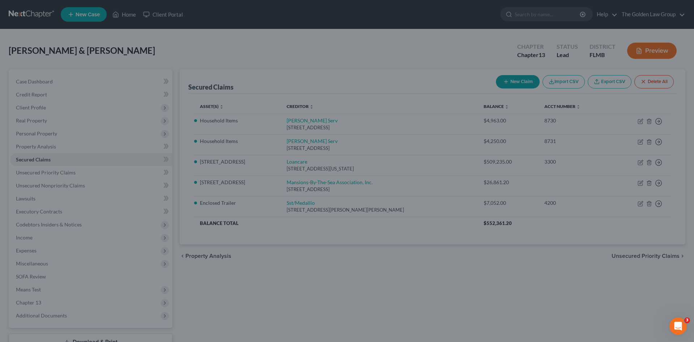
scroll to position [24, 0]
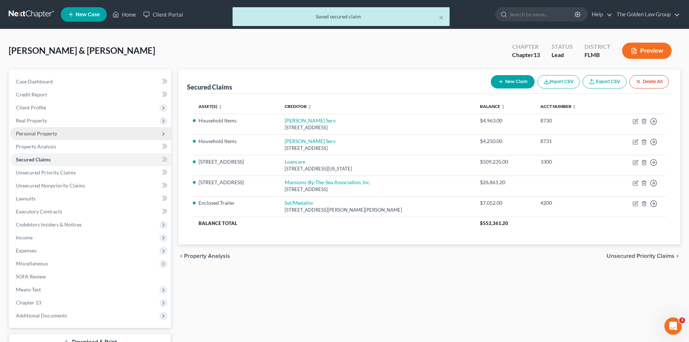
click at [35, 131] on span "Personal Property" at bounding box center [36, 134] width 41 height 6
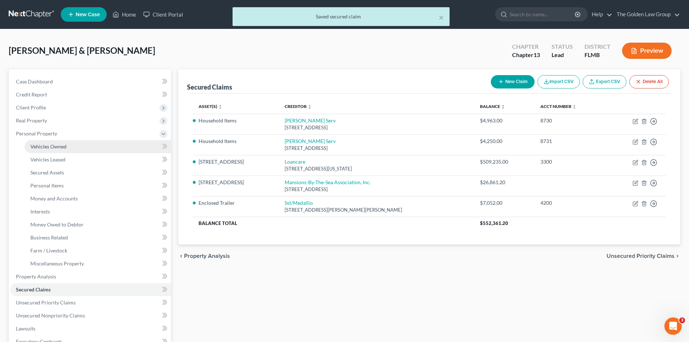
click at [49, 147] on span "Vehicles Owned" at bounding box center [48, 147] width 36 height 6
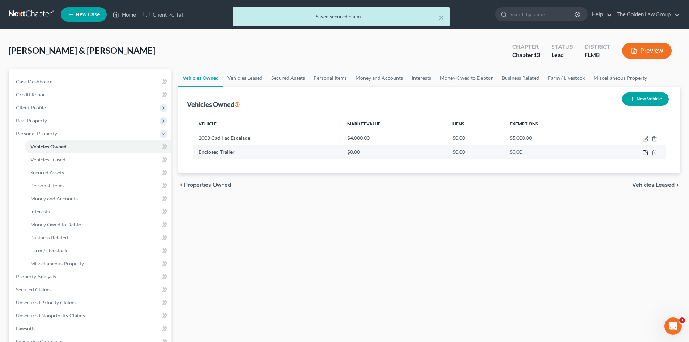
click at [645, 154] on icon "button" at bounding box center [645, 151] width 3 height 3
select select "2"
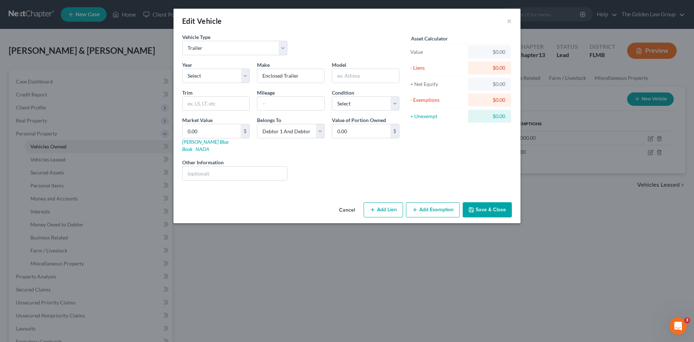
click at [380, 202] on button "Add Lien" at bounding box center [383, 209] width 39 height 15
select select "2"
select select "0"
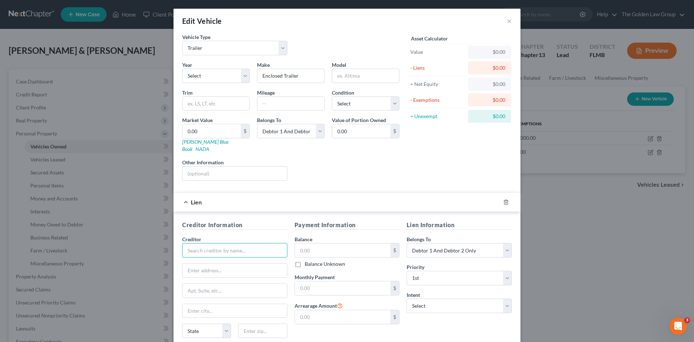
click at [239, 243] on input "text" at bounding box center [234, 250] width 105 height 14
paste input "Sst/Medallio"
type input "Sst/Medallio"
click at [234, 260] on div "Sst/Medallio" at bounding box center [225, 263] width 75 height 7
type input "4315 Pickett Road"
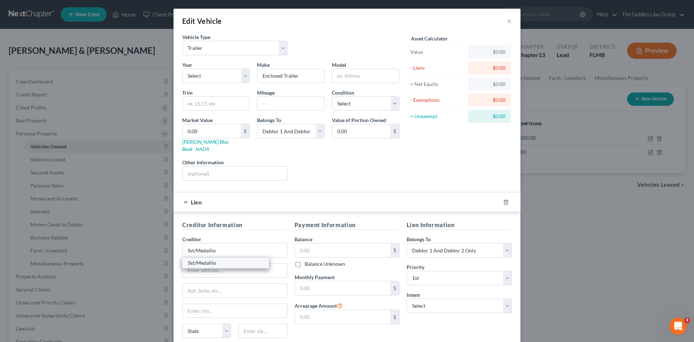
type input "Saint Joseph"
select select "26"
type input "64503"
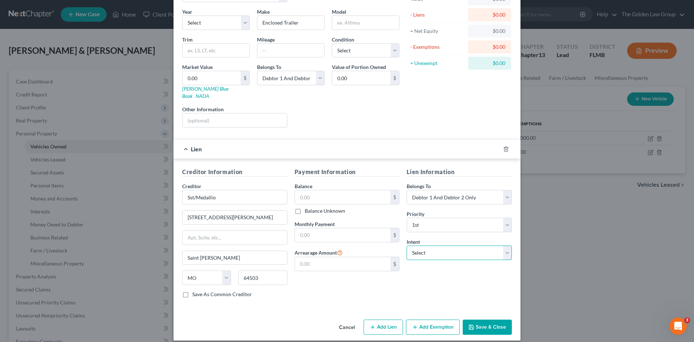
click at [429, 247] on select "Select Surrender Redeem Reaffirm Avoid Other" at bounding box center [459, 253] width 105 height 14
select select "2"
click at [407, 246] on select "Select Surrender Redeem Reaffirm Avoid Other" at bounding box center [459, 253] width 105 height 14
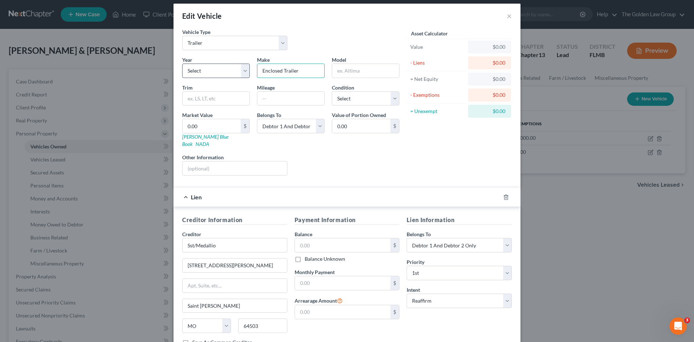
drag, startPoint x: 303, startPoint y: 74, endPoint x: 234, endPoint y: 69, distance: 69.2
click at [234, 69] on div "Year Select 2026 2025 2024 2023 2022 2021 2020 2019 2018 2017 2016 2015 2014 20…" at bounding box center [291, 118] width 225 height 125
type input "Doucglas Trailer"
click at [234, 69] on select "Select 2026 2025 2024 2023 2022 2021 2020 2019 2018 2017 2016 2015 2014 2013 20…" at bounding box center [216, 71] width 68 height 14
select select "3"
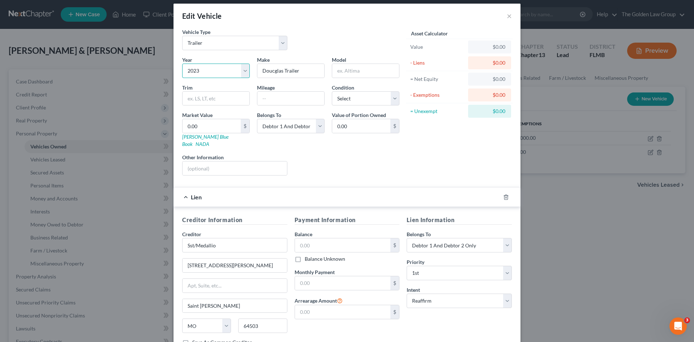
click at [182, 64] on select "Select 2026 2025 2024 2023 2022 2021 2020 2019 2018 2017 2016 2015 2014 2013 20…" at bounding box center [216, 71] width 68 height 14
click at [271, 71] on input "Doucglas Trailer" at bounding box center [290, 71] width 67 height 14
type input "Douglas Trailer"
click at [351, 335] on div "Payment Information Balance $ Balance Unknown Balance Undetermined $ Balance Un…" at bounding box center [347, 284] width 112 height 136
click at [328, 278] on input "text" at bounding box center [343, 284] width 96 height 14
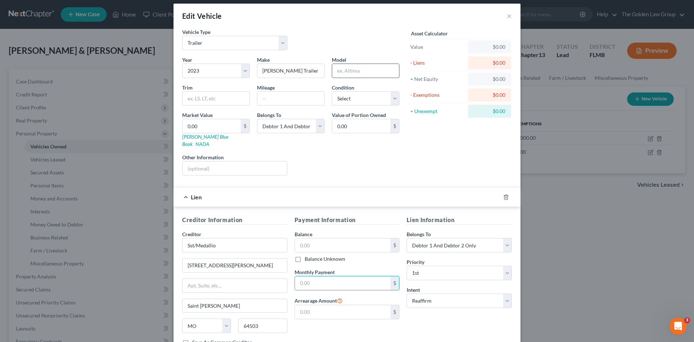
click at [350, 74] on input "text" at bounding box center [365, 71] width 67 height 14
click at [368, 101] on select "Select Excellent Very Good Good Fair Poor" at bounding box center [366, 98] width 68 height 14
select select "3"
click at [332, 91] on select "Select Excellent Very Good Good Fair Poor" at bounding box center [366, 98] width 68 height 14
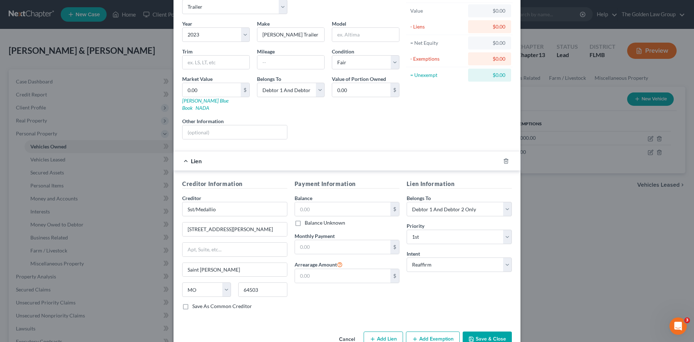
click at [477, 334] on button "Save & Close" at bounding box center [487, 339] width 49 height 15
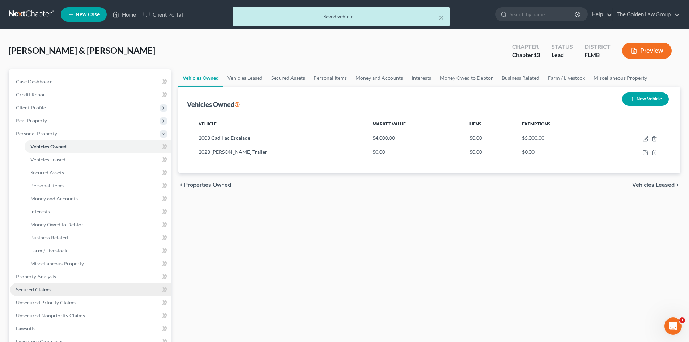
click at [35, 287] on span "Secured Claims" at bounding box center [33, 290] width 35 height 6
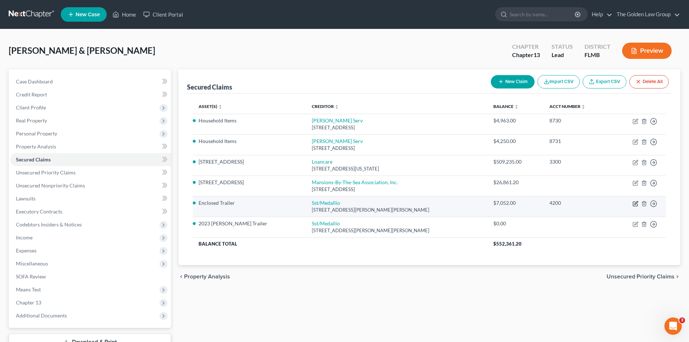
click at [634, 204] on icon "button" at bounding box center [635, 204] width 6 height 6
select select "26"
select select "2"
select select "0"
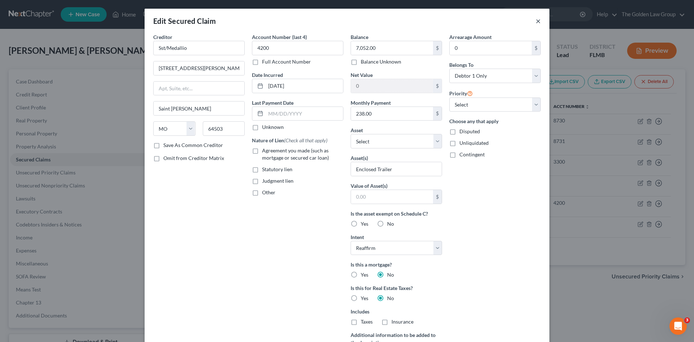
click at [536, 21] on button "×" at bounding box center [538, 21] width 5 height 9
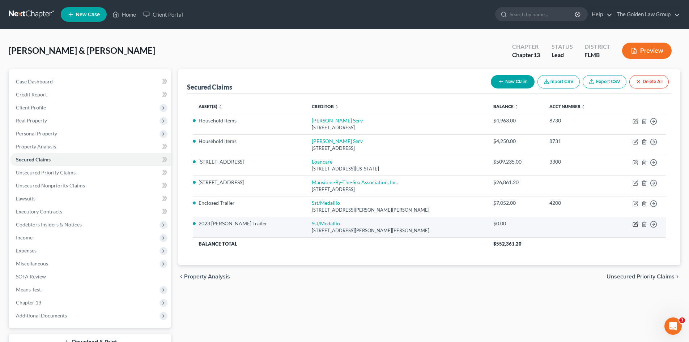
click at [634, 224] on icon "button" at bounding box center [635, 223] width 3 height 3
select select "26"
select select "18"
select select "2"
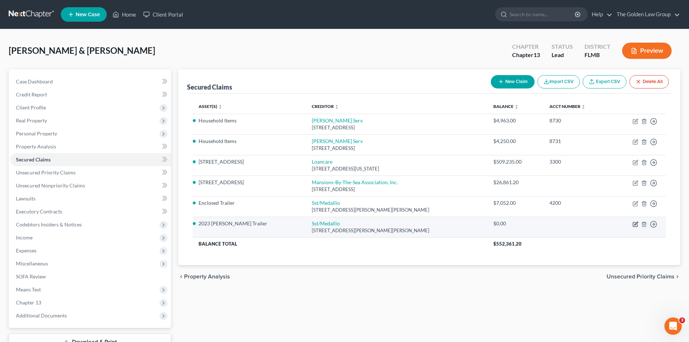
select select "0"
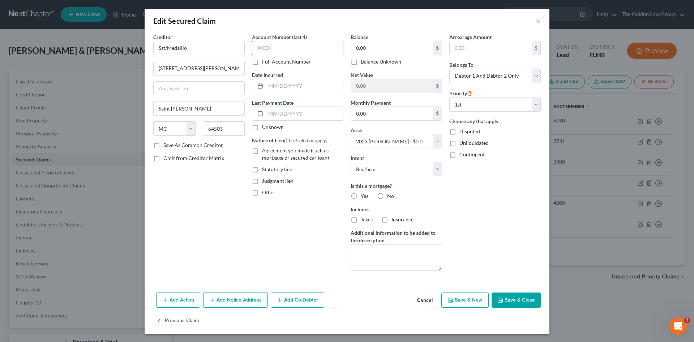
click at [288, 49] on input "text" at bounding box center [297, 48] width 91 height 14
type input "4200"
click at [389, 44] on input "0.00" at bounding box center [392, 48] width 82 height 14
type input "7,052.00"
click at [369, 110] on input "0.00" at bounding box center [392, 114] width 82 height 14
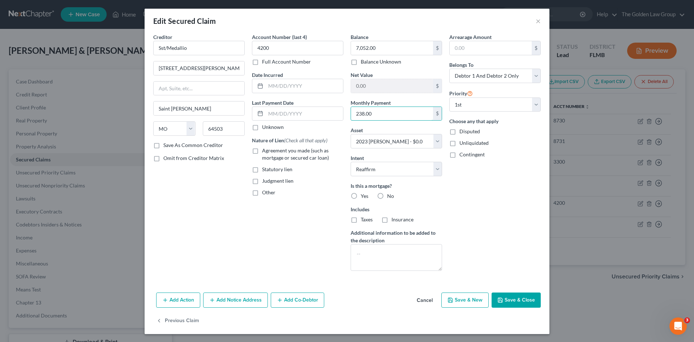
type input "238.00"
click at [387, 196] on label "No" at bounding box center [390, 196] width 7 height 7
click at [390, 196] on input "No" at bounding box center [392, 195] width 5 height 5
radio input "true"
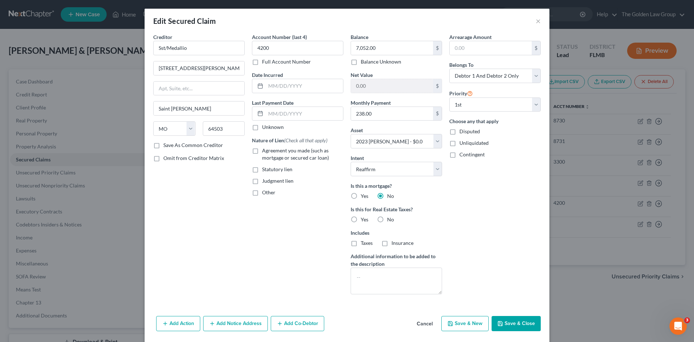
click at [387, 222] on label "No" at bounding box center [390, 219] width 7 height 7
click at [390, 221] on input "No" at bounding box center [392, 218] width 5 height 5
radio input "true"
click at [514, 324] on button "Save & Close" at bounding box center [516, 323] width 49 height 15
select select
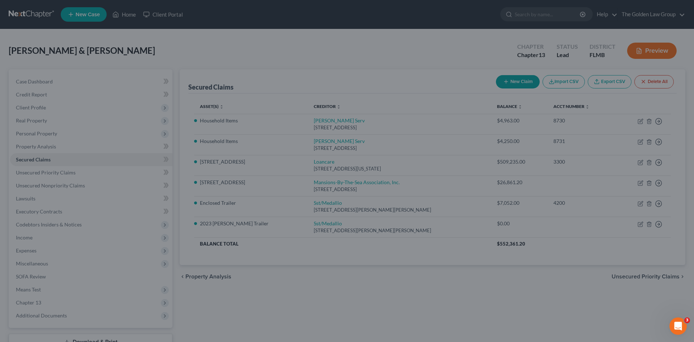
type input "-7,052.00"
select select "18"
type input "0"
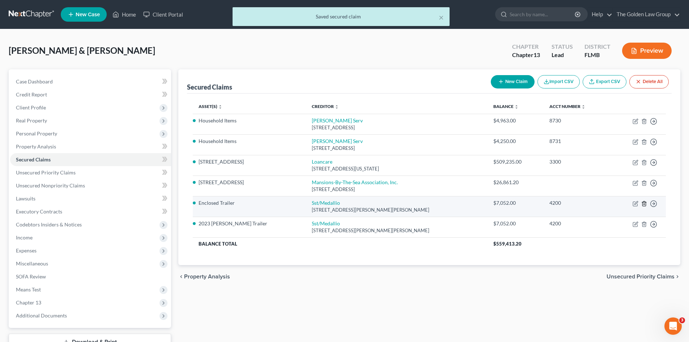
click at [644, 204] on line "button" at bounding box center [644, 204] width 0 height 1
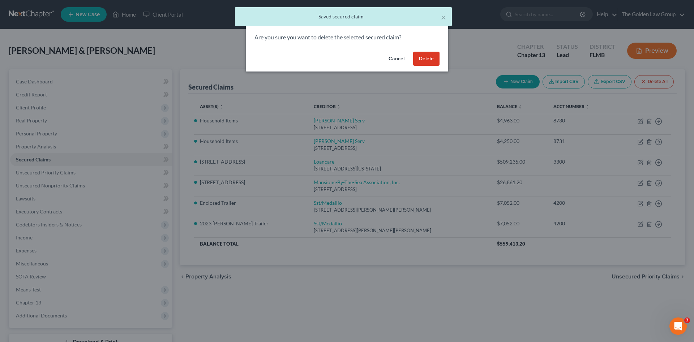
click at [425, 60] on button "Delete" at bounding box center [426, 59] width 26 height 14
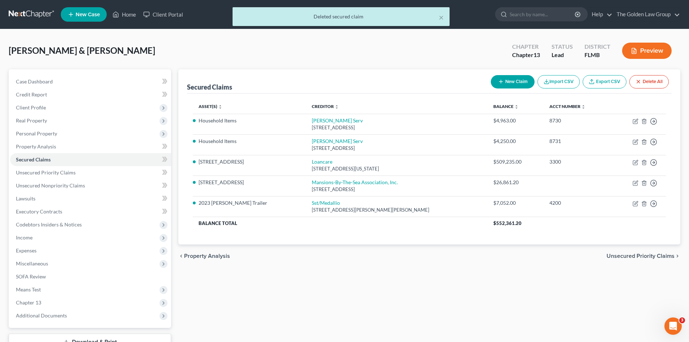
click at [360, 270] on div "Secured Claims New Claim Import CSV Export CSV Delete All Asset(s) expand_more …" at bounding box center [429, 219] width 509 height 300
click at [31, 134] on span "Personal Property" at bounding box center [36, 134] width 41 height 6
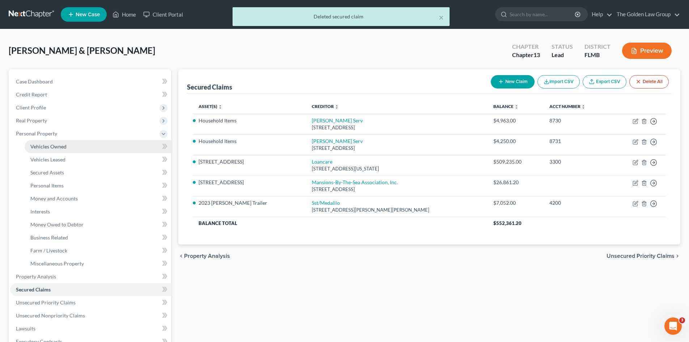
click at [34, 147] on span "Vehicles Owned" at bounding box center [48, 147] width 36 height 6
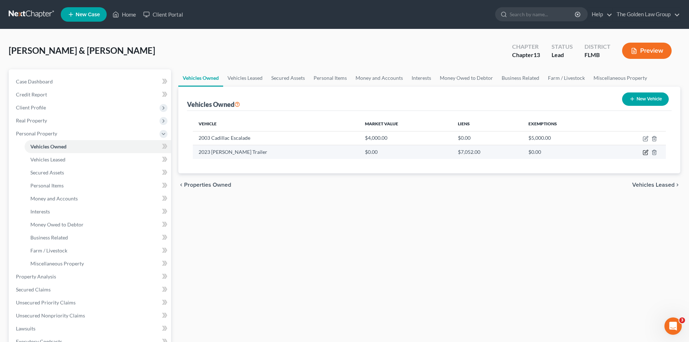
click at [646, 152] on icon "button" at bounding box center [645, 151] width 3 height 3
select select "2"
select select "3"
select select "2"
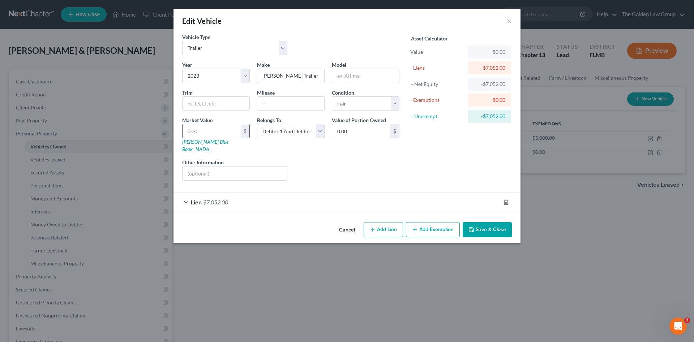
click at [220, 131] on input "0.00" at bounding box center [212, 131] width 58 height 14
type input "5"
type input "5.00"
type input "50"
type input "50.00"
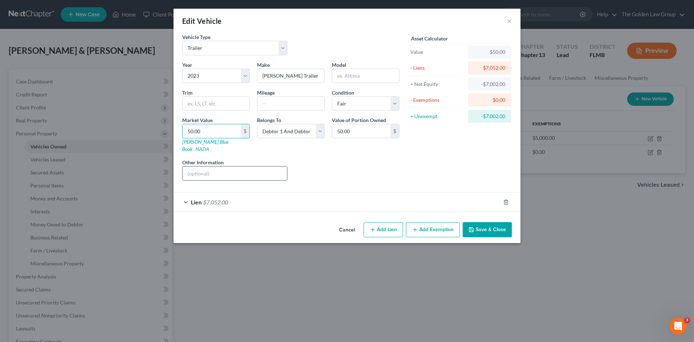
type input "50.00"
click at [240, 169] on input "text" at bounding box center [235, 174] width 104 height 14
click at [230, 167] on input "Damaged in Hurricane Helene; Currently unrepairable. Only used for storage purp…" at bounding box center [235, 174] width 104 height 14
click at [193, 167] on input "Damaged in Hurricane Helene; Currently unrepairable. Only used for storage purp…" at bounding box center [235, 174] width 104 height 14
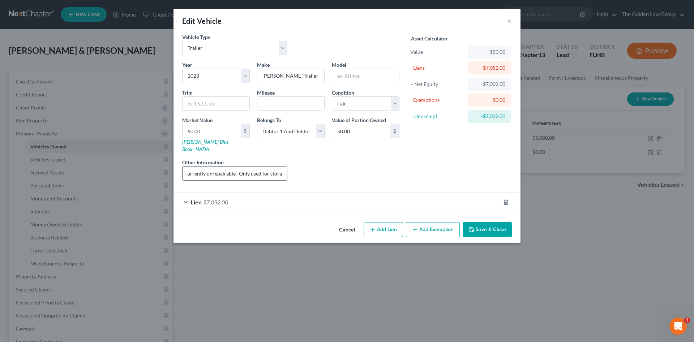
click at [217, 168] on input "Damaged in Hurricane Helene; Currently unrepairable. Only used for storage purp…" at bounding box center [235, 174] width 104 height 14
type input "Damaged in Hurricane Helene; Currently unrepairable. Only used for storage purp…"
click at [335, 161] on div "Liens Select" at bounding box center [347, 170] width 112 height 22
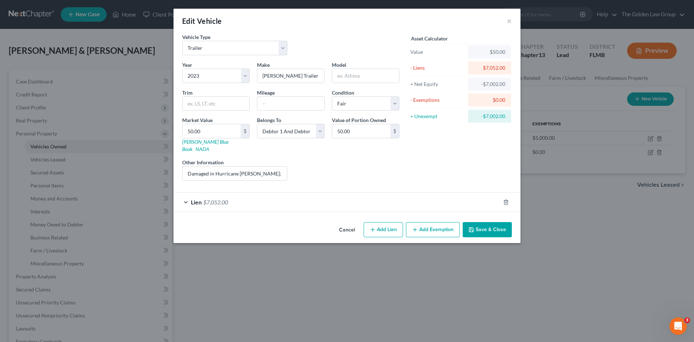
click at [501, 224] on button "Save & Close" at bounding box center [487, 229] width 49 height 15
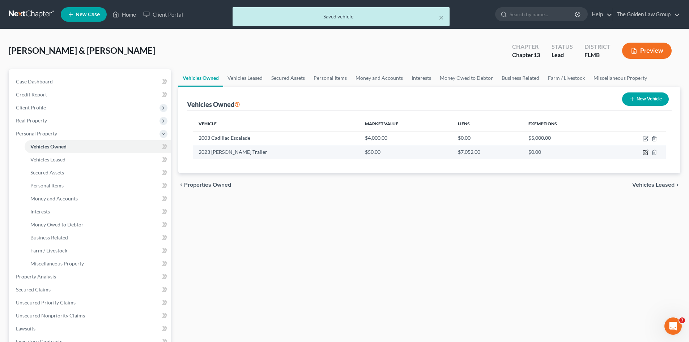
click at [645, 153] on icon "button" at bounding box center [645, 151] width 3 height 3
select select "2"
select select "3"
select select "2"
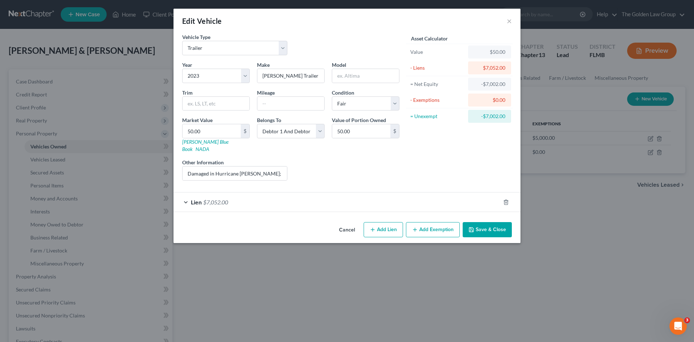
click at [499, 222] on button "Save & Close" at bounding box center [487, 229] width 49 height 15
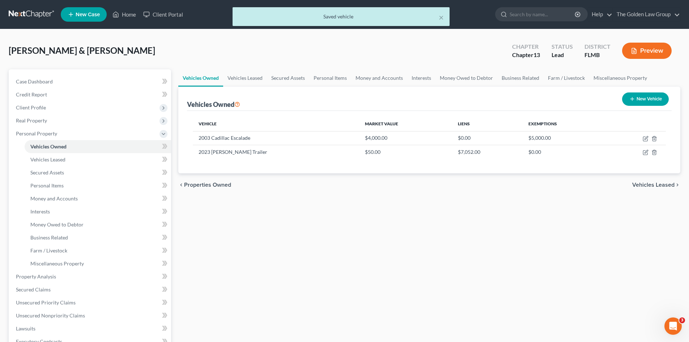
click at [396, 241] on div "Vehicles Owned Vehicles Leased Secured Assets Personal Items Money and Accounts…" at bounding box center [429, 284] width 509 height 431
click at [60, 291] on link "Secured Claims" at bounding box center [90, 289] width 161 height 13
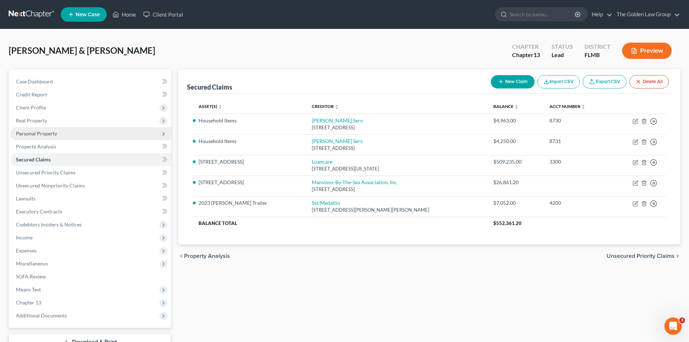
click at [31, 134] on span "Personal Property" at bounding box center [36, 134] width 41 height 6
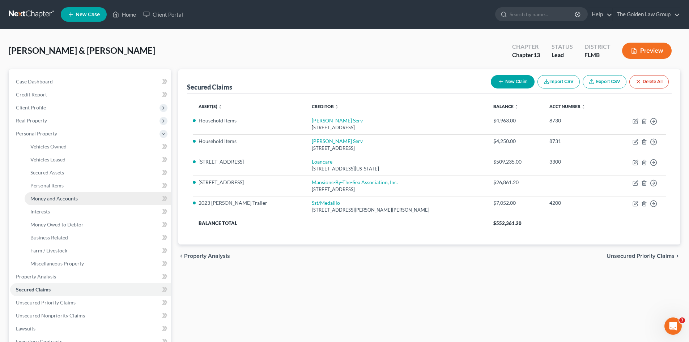
click at [67, 201] on span "Money and Accounts" at bounding box center [53, 199] width 47 height 6
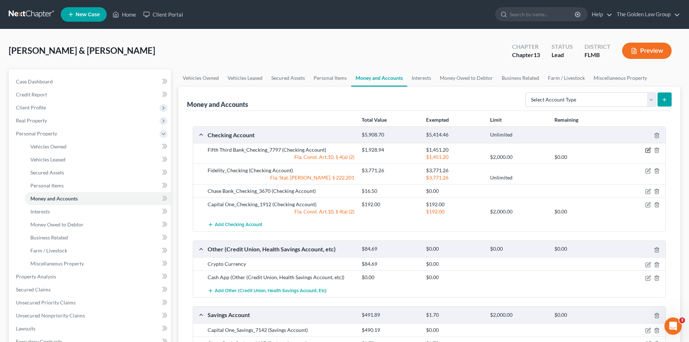
click at [647, 151] on icon "button" at bounding box center [648, 149] width 3 height 3
select select "2"
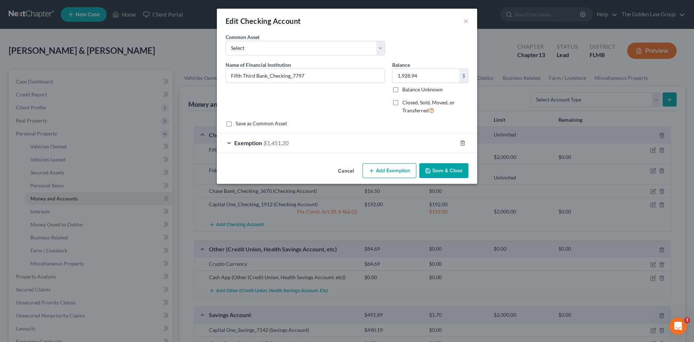
click at [393, 144] on div "Exemption $1,451.20" at bounding box center [337, 142] width 240 height 19
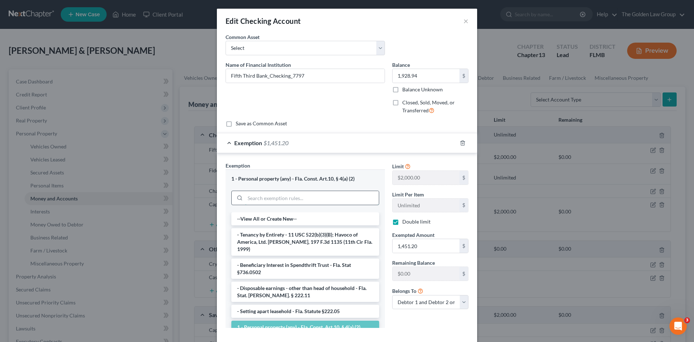
click at [293, 196] on input "search" at bounding box center [312, 198] width 134 height 14
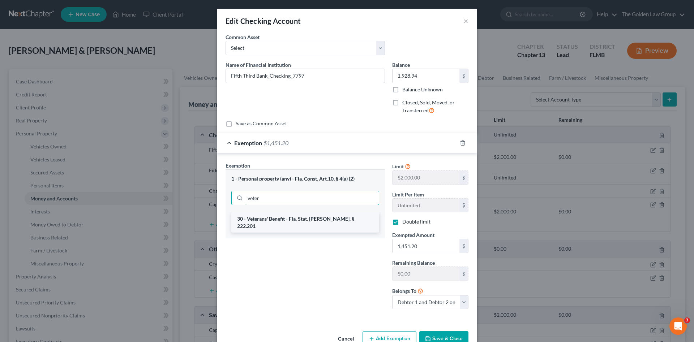
type input "veter"
click at [305, 219] on li "30 - Veterans' Benefit - Fla. Stat. Ann. § 222.201" at bounding box center [305, 223] width 148 height 20
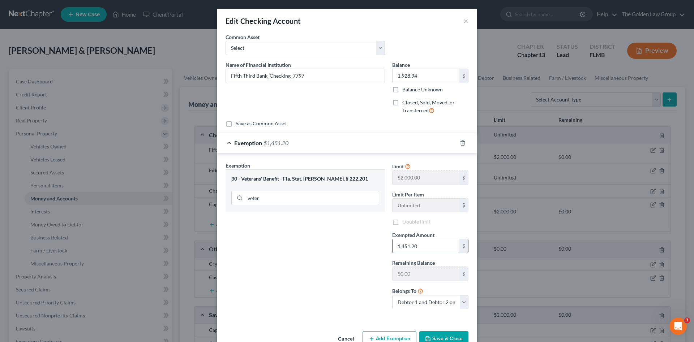
checkbox input "false"
click at [433, 334] on button "Save & Close" at bounding box center [443, 339] width 49 height 15
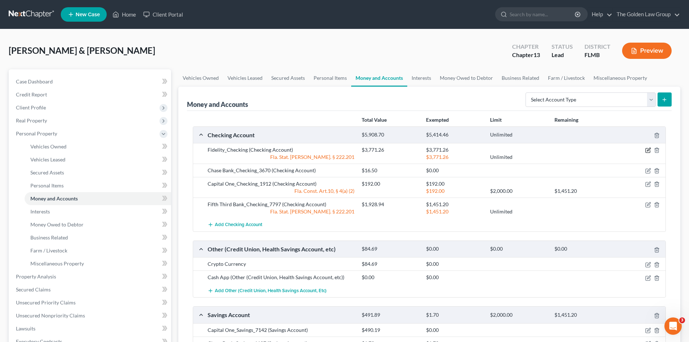
click at [646, 150] on icon "button" at bounding box center [648, 150] width 6 height 6
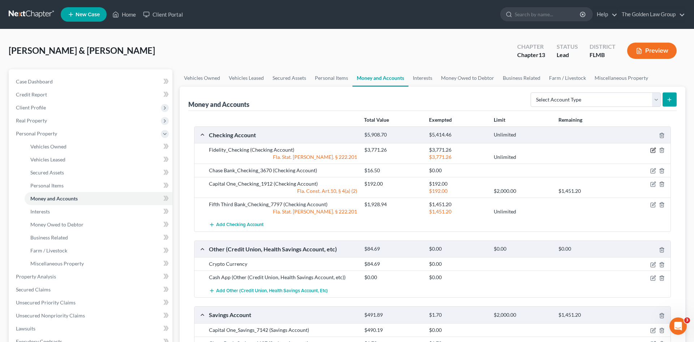
select select "2"
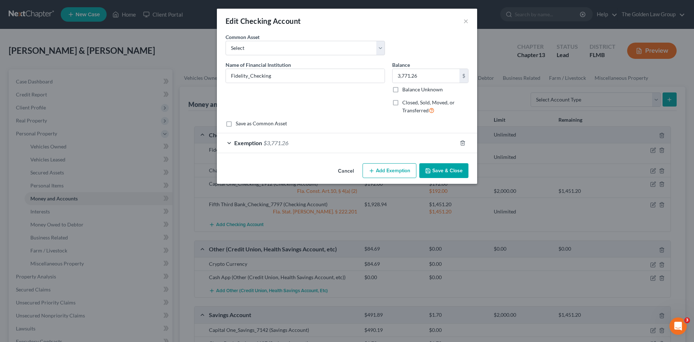
click at [395, 145] on div "Exemption $3,771.26" at bounding box center [337, 142] width 240 height 19
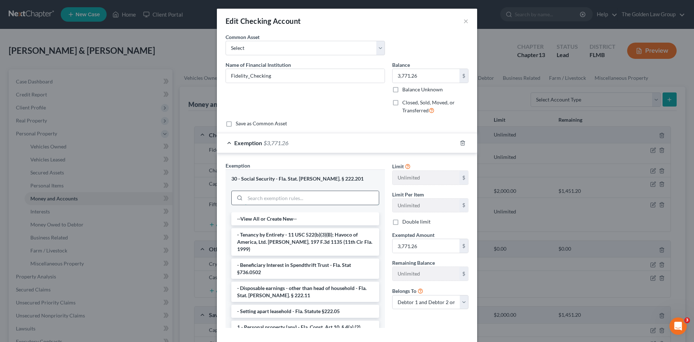
click at [313, 200] on input "search" at bounding box center [312, 198] width 134 height 14
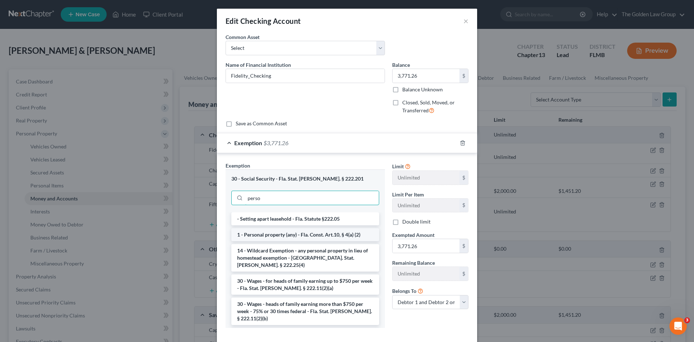
type input "perso"
click at [317, 233] on li "1 - Personal property (any) - Fla. Const. Art.10, § 4(a) (2)" at bounding box center [305, 234] width 148 height 13
checkbox input "true"
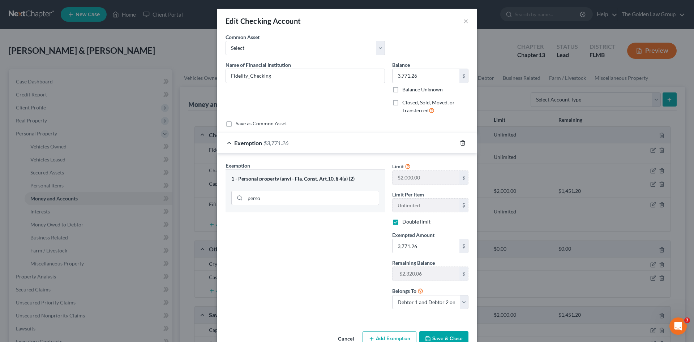
click at [461, 142] on polyline "button" at bounding box center [463, 142] width 4 height 0
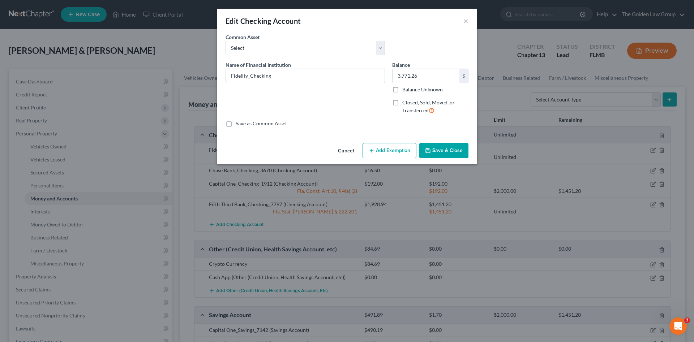
click at [449, 152] on button "Save & Close" at bounding box center [443, 150] width 49 height 15
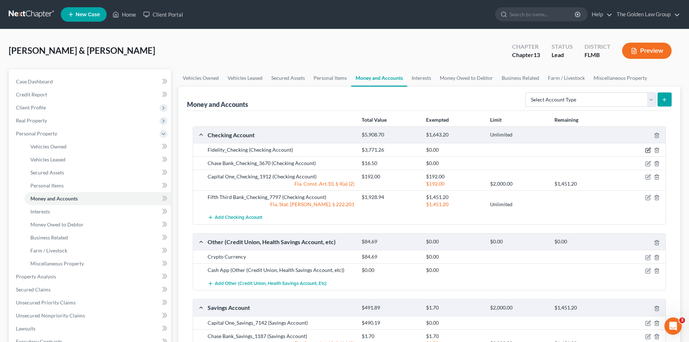
click at [648, 149] on icon "button" at bounding box center [648, 149] width 3 height 3
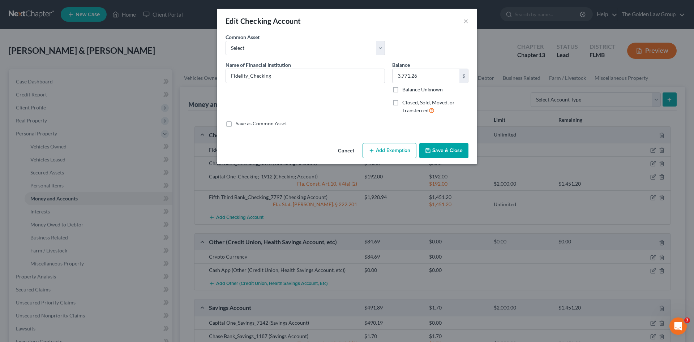
click at [379, 152] on button "Add Exemption" at bounding box center [390, 150] width 54 height 15
select select "2"
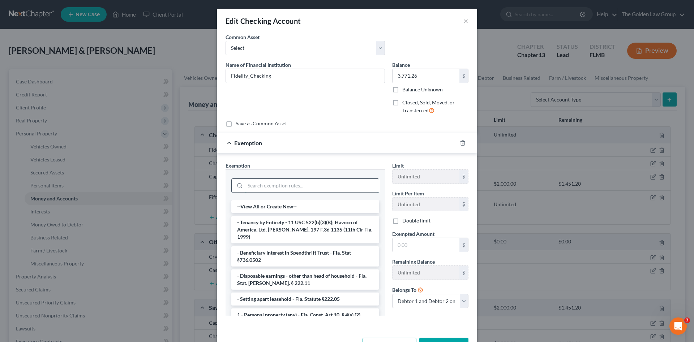
click at [305, 183] on input "search" at bounding box center [312, 186] width 134 height 14
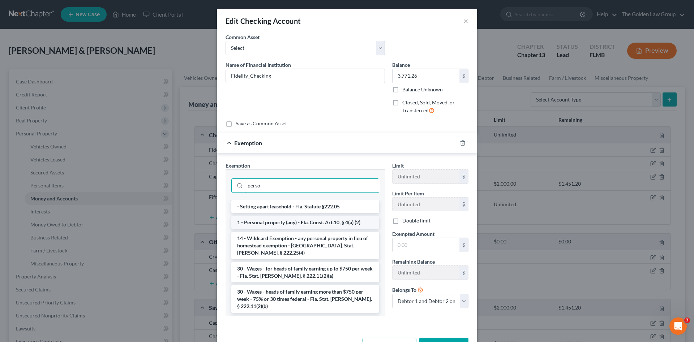
type input "perso"
click at [334, 221] on li "1 - Personal property (any) - Fla. Const. Art.10, § 4(a) (2)" at bounding box center [305, 222] width 148 height 13
checkbox input "true"
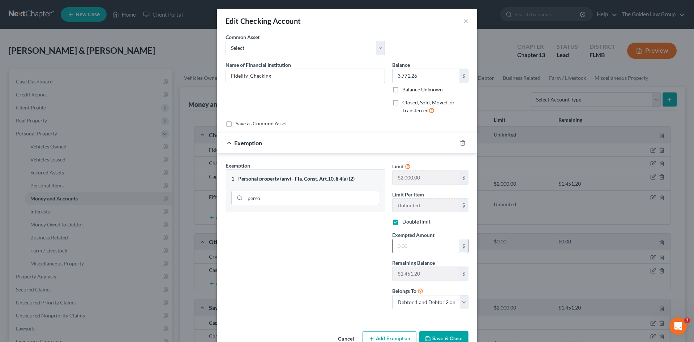
click at [417, 252] on input "text" at bounding box center [426, 246] width 67 height 14
type input "1,451.20"
click at [354, 282] on div "Exemption Set must be selected for CA. Exemption * 1 - Personal property (any) …" at bounding box center [305, 239] width 167 height 154
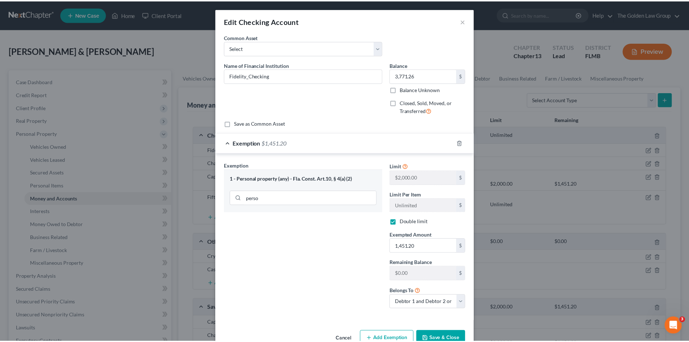
scroll to position [19, 0]
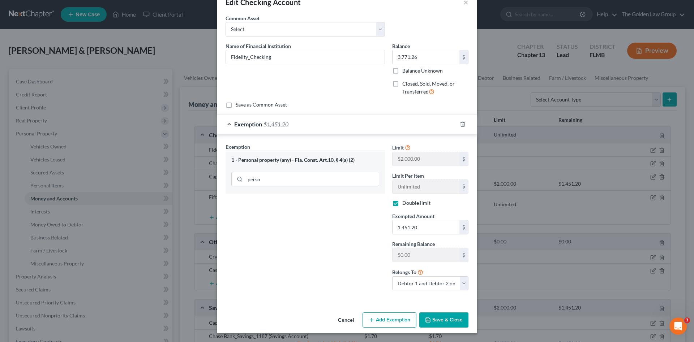
click at [443, 323] on button "Save & Close" at bounding box center [443, 320] width 49 height 15
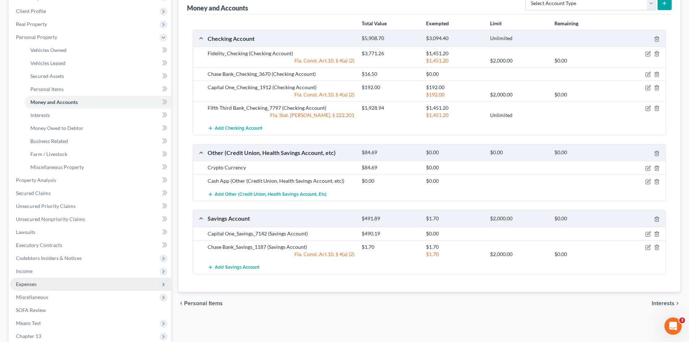
scroll to position [120, 0]
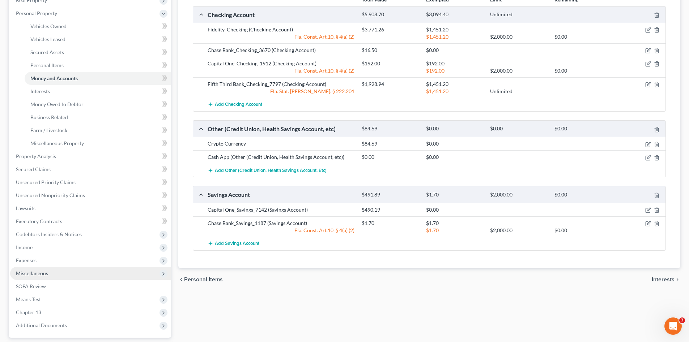
click at [49, 271] on span "Miscellaneous" at bounding box center [90, 273] width 161 height 13
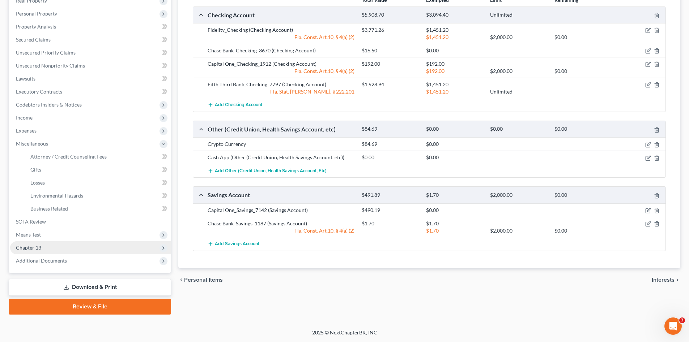
scroll to position [120, 0]
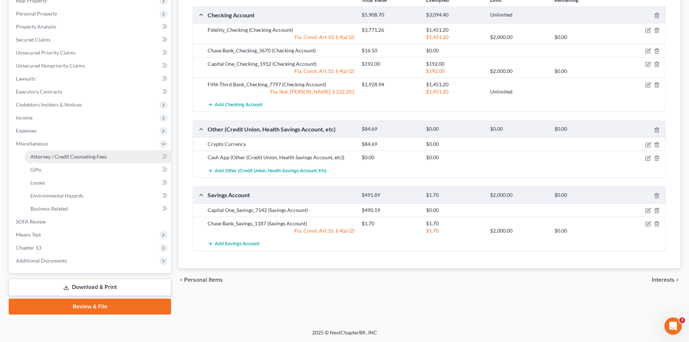
click at [86, 158] on span "Attorney / Credit Counseling Fees" at bounding box center [68, 157] width 76 height 6
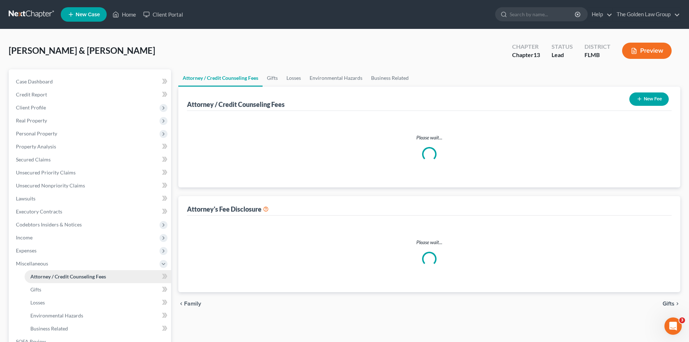
select select "1"
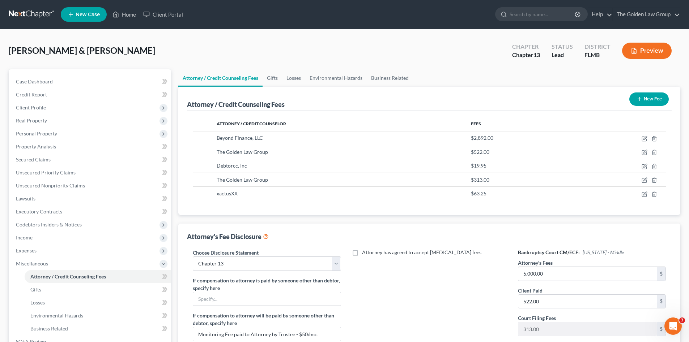
click at [447, 303] on div "Attorney has agreed to accept retainer fees" at bounding box center [429, 309] width 162 height 120
click at [26, 264] on span "Miscellaneous" at bounding box center [32, 264] width 32 height 6
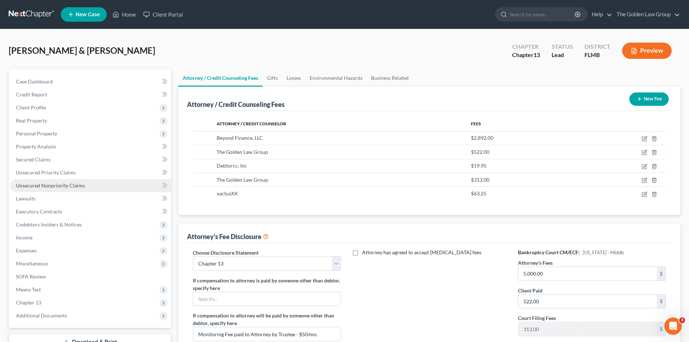
click at [56, 182] on link "Unsecured Nonpriority Claims" at bounding box center [90, 185] width 161 height 13
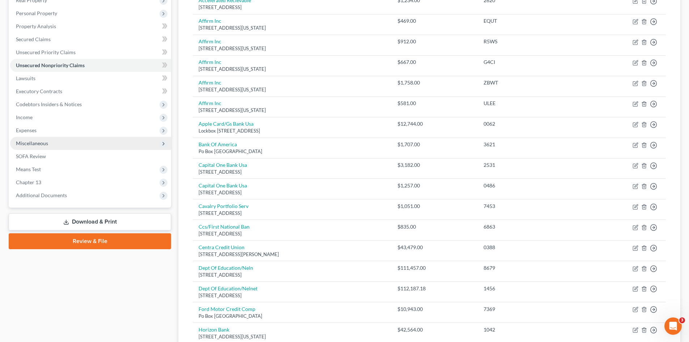
scroll to position [48, 0]
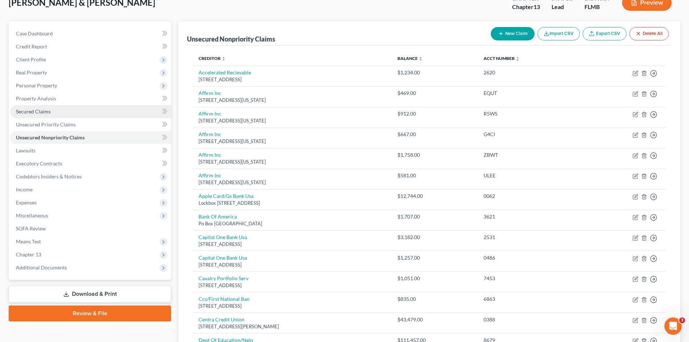
click at [46, 108] on span "Secured Claims" at bounding box center [33, 111] width 35 height 6
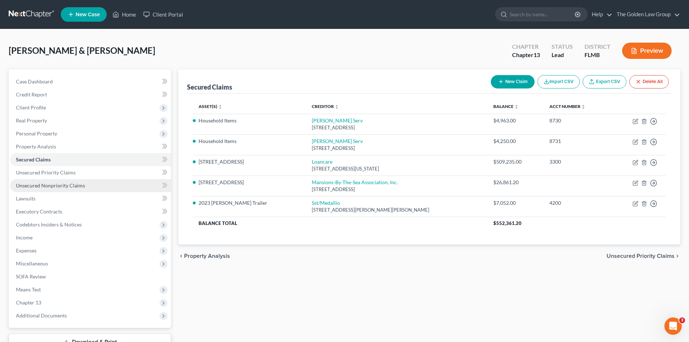
click at [37, 187] on span "Unsecured Nonpriority Claims" at bounding box center [50, 186] width 69 height 6
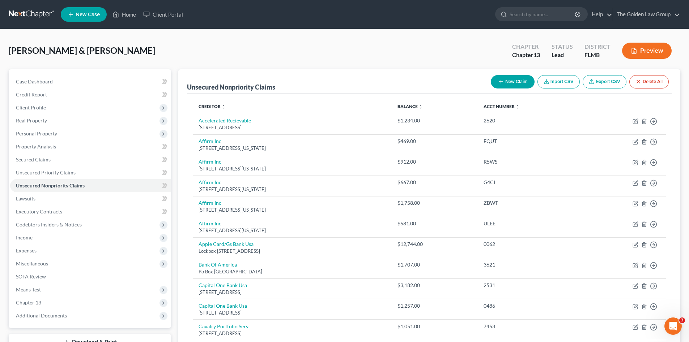
click at [516, 81] on button "New Claim" at bounding box center [513, 81] width 44 height 13
select select "2"
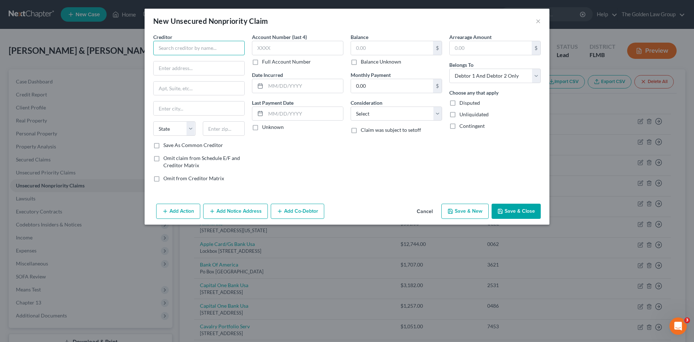
click at [227, 54] on input "text" at bounding box center [198, 48] width 91 height 14
drag, startPoint x: 206, startPoint y: 49, endPoint x: 157, endPoint y: 45, distance: 49.7
click at [157, 45] on input "Palms of Pasadena" at bounding box center [198, 48] width 91 height 14
type input "Palms of Pasadena"
click at [201, 68] on input "text" at bounding box center [199, 68] width 91 height 14
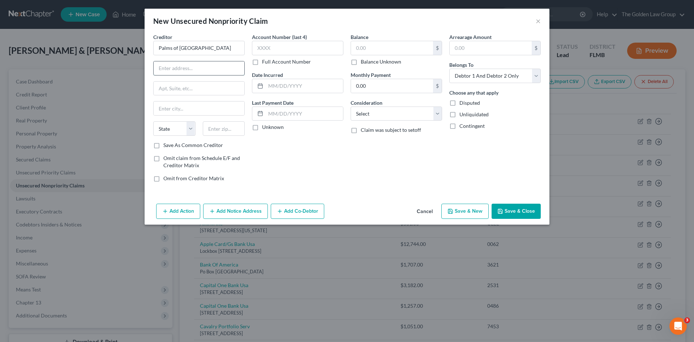
paste input "1501 Pasadena Ave S, St Petersburg, FL 33707"
type input "1501 Pasadena Ave S, St Petersburg, FL 33707"
click at [215, 130] on input "text" at bounding box center [224, 128] width 42 height 14
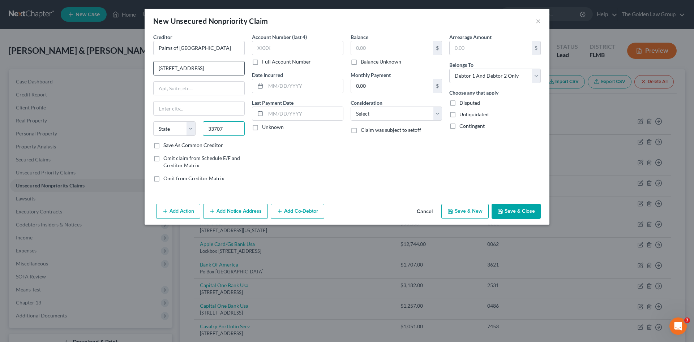
type input "33707"
type input "Saint Petersburg"
select select "9"
drag, startPoint x: 206, startPoint y: 67, endPoint x: 253, endPoint y: 73, distance: 48.1
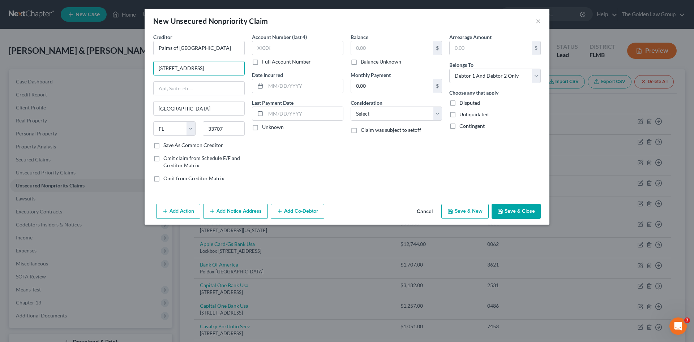
click at [253, 73] on div "Creditor * Palms of Pasadena 1501 Pasadena Ave S, St Petersburg, FL 33707 Saint…" at bounding box center [347, 110] width 395 height 155
type input "1501 Pasadena Ave S"
click at [322, 47] on input "text" at bounding box center [297, 48] width 91 height 14
click at [372, 47] on input "text" at bounding box center [392, 48] width 82 height 14
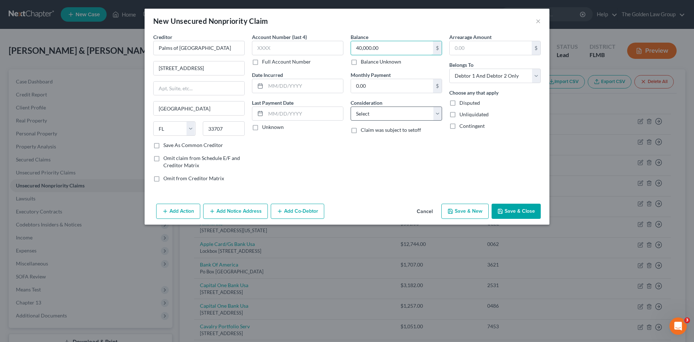
type input "40,000.00"
drag, startPoint x: 395, startPoint y: 114, endPoint x: 389, endPoint y: 122, distance: 10.3
click at [395, 114] on select "Select Cable / Satellite Services Collection Agency Credit Card Debt Debt Couns…" at bounding box center [396, 114] width 91 height 14
select select "9"
click at [351, 107] on select "Select Cable / Satellite Services Collection Agency Credit Card Debt Debt Couns…" at bounding box center [396, 114] width 91 height 14
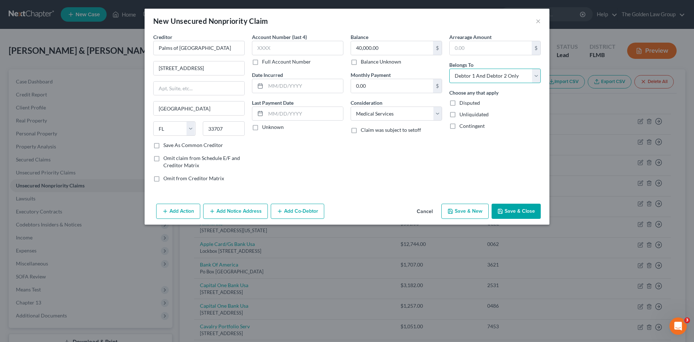
click at [470, 75] on select "Select Debtor 1 Only Debtor 2 Only Debtor 1 And Debtor 2 Only At Least One Of T…" at bounding box center [494, 76] width 91 height 14
select select "1"
click at [449, 69] on select "Select Debtor 1 Only Debtor 2 Only Debtor 1 And Debtor 2 Only At Least One Of T…" at bounding box center [494, 76] width 91 height 14
click at [412, 174] on div "Balance 40,000.00 $ Balance Unknown Balance Undetermined 40,000.00 $ Balance Un…" at bounding box center [396, 110] width 99 height 155
click at [510, 209] on button "Save & Close" at bounding box center [516, 211] width 49 height 15
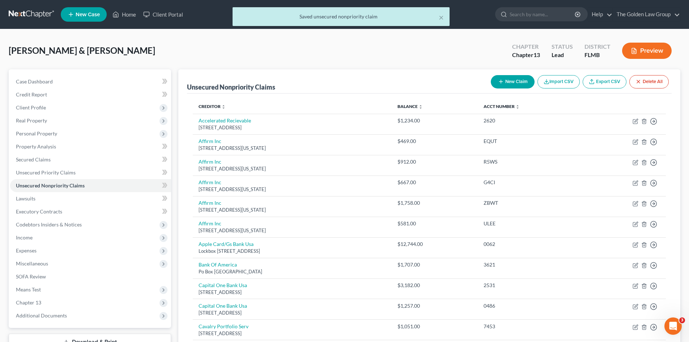
click at [241, 56] on div "Lawson, Doyle & Pamela Upgraded Chapter Chapter 13 Status Lead District FLMB Pr…" at bounding box center [344, 53] width 671 height 31
click at [498, 80] on icon "button" at bounding box center [501, 82] width 6 height 6
select select "2"
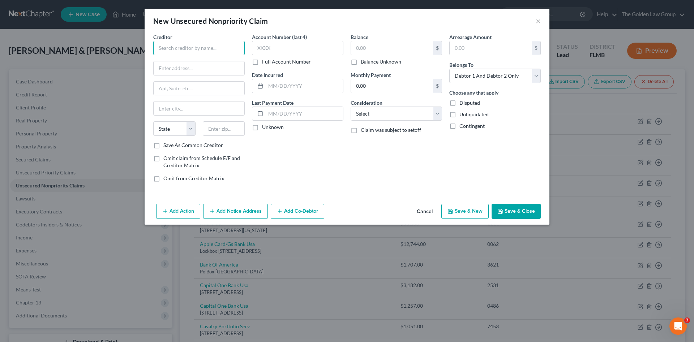
click at [226, 51] on input "text" at bounding box center [198, 48] width 91 height 14
drag, startPoint x: 226, startPoint y: 50, endPoint x: 155, endPoint y: 45, distance: 70.3
click at [155, 45] on input "[GEOGRAPHIC_DATA]" at bounding box center [198, 48] width 91 height 14
type input "[GEOGRAPHIC_DATA]"
click at [210, 69] on input "text" at bounding box center [199, 68] width 91 height 14
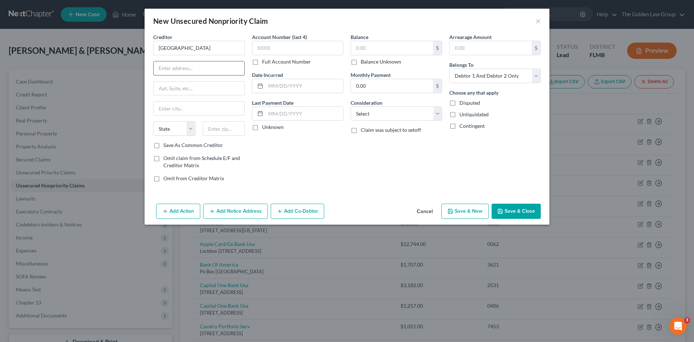
paste input "[STREET_ADDRESS]"
type input "[STREET_ADDRESS]"
click at [232, 128] on input "text" at bounding box center [224, 128] width 42 height 14
type input "47201"
type input "Columbus"
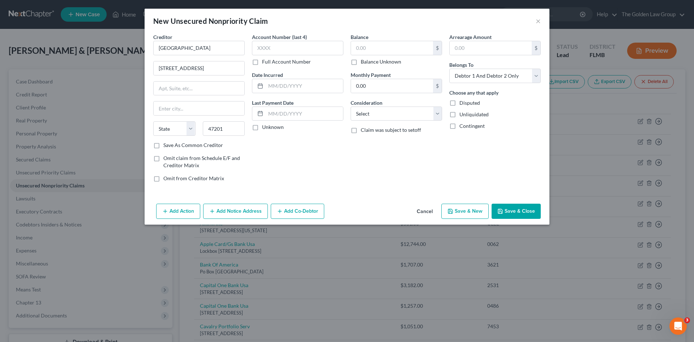
select select "15"
click at [292, 161] on div "Account Number (last 4) Full Account Number Date Incurred Last Payment Date Unk…" at bounding box center [297, 110] width 99 height 155
drag, startPoint x: 187, startPoint y: 69, endPoint x: 234, endPoint y: 67, distance: 47.0
click at [234, 67] on input "[STREET_ADDRESS]" at bounding box center [199, 68] width 91 height 14
type input "2400 17th St"
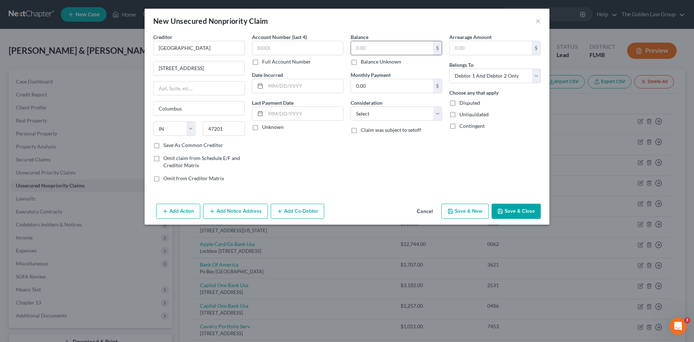
click at [382, 52] on input "text" at bounding box center [392, 48] width 82 height 14
type input "40,000.00"
click at [388, 115] on select "Select Cable / Satellite Services Collection Agency Credit Card Debt Debt Couns…" at bounding box center [396, 114] width 91 height 14
select select "9"
click at [351, 107] on select "Select Cable / Satellite Services Collection Agency Credit Card Debt Debt Couns…" at bounding box center [396, 114] width 91 height 14
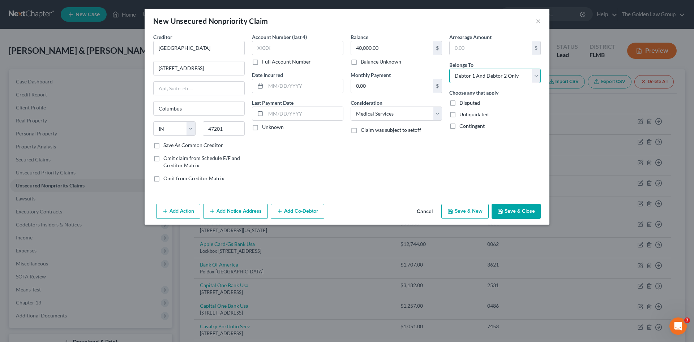
drag, startPoint x: 466, startPoint y: 76, endPoint x: 467, endPoint y: 84, distance: 8.3
click at [466, 76] on select "Select Debtor 1 Only Debtor 2 Only Debtor 1 And Debtor 2 Only At Least One Of T…" at bounding box center [494, 76] width 91 height 14
select select "1"
click at [449, 69] on select "Select Debtor 1 Only Debtor 2 Only Debtor 1 And Debtor 2 Only At Least One Of T…" at bounding box center [494, 76] width 91 height 14
click at [433, 167] on div "Balance 40,000.00 $ Balance Unknown Balance Undetermined 40,000.00 $ Balance Un…" at bounding box center [396, 110] width 99 height 155
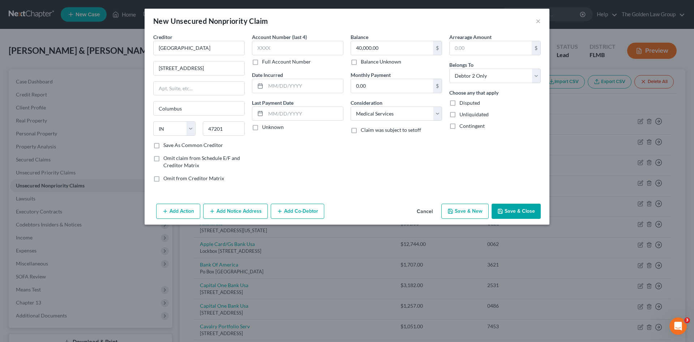
click at [520, 209] on button "Save & Close" at bounding box center [516, 211] width 49 height 15
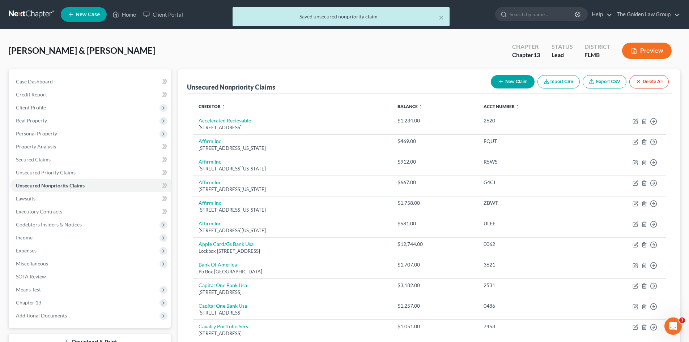
click at [215, 46] on div "Lawson, Doyle & Pamela Upgraded Chapter Chapter 13 Status Lead District FLMB Pr…" at bounding box center [344, 53] width 671 height 31
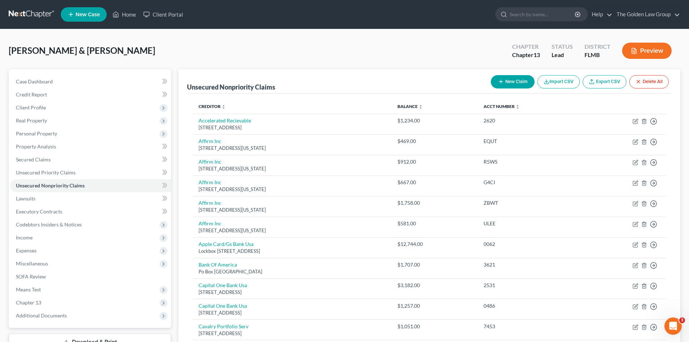
click at [140, 41] on div "Lawson, Doyle & Pamela Upgraded Chapter Chapter 13 Status Lead District FLMB Pr…" at bounding box center [344, 53] width 671 height 31
click at [510, 81] on button "New Claim" at bounding box center [513, 81] width 44 height 13
select select "2"
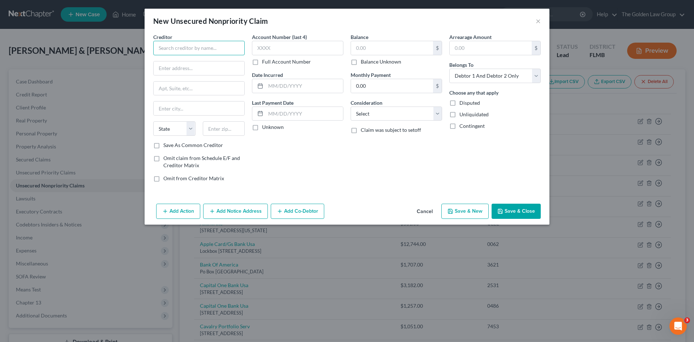
click at [210, 49] on input "text" at bounding box center [198, 48] width 91 height 14
type input "Remc"
drag, startPoint x: 176, startPoint y: 46, endPoint x: 187, endPoint y: 69, distance: 25.6
click at [160, 48] on input "Remc" at bounding box center [198, 48] width 91 height 14
click at [187, 70] on input "text" at bounding box center [199, 68] width 91 height 14
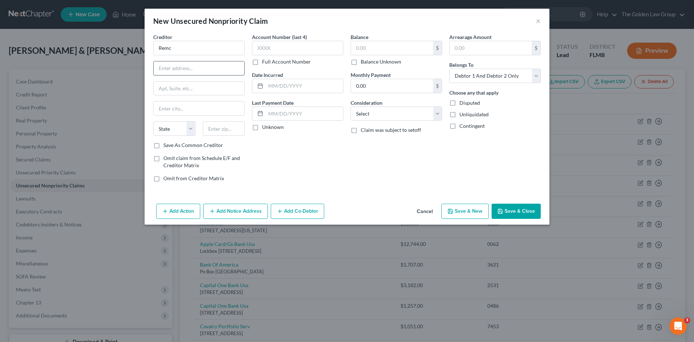
paste input "712 S Buckeye St, Osgood, IN 47037-1338"
type input "712 S Buckeye St, Osgood, IN 47037-1338"
drag, startPoint x: 223, startPoint y: 131, endPoint x: 227, endPoint y: 128, distance: 4.7
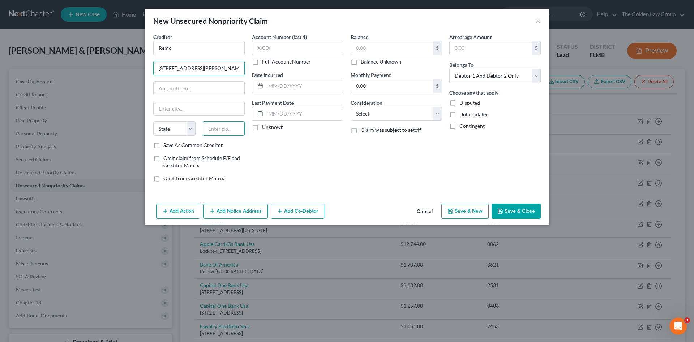
click at [224, 131] on input "text" at bounding box center [224, 128] width 42 height 14
type input "47037"
type input "Osgood"
select select "15"
click at [282, 160] on div "Account Number (last 4) Full Account Number Date Incurred Last Payment Date Unk…" at bounding box center [297, 110] width 99 height 155
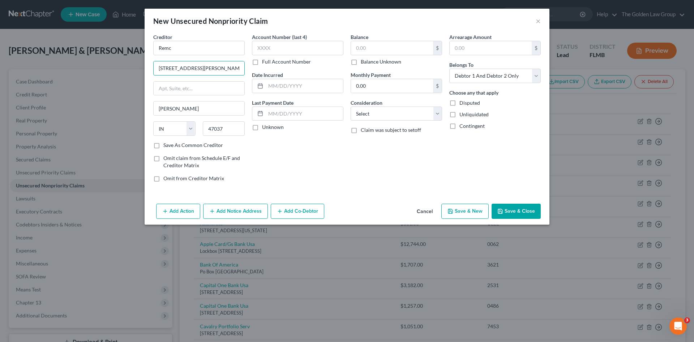
scroll to position [0, 13]
drag, startPoint x: 196, startPoint y: 70, endPoint x: 245, endPoint y: 68, distance: 49.6
click at [245, 68] on div "Creditor * Remc 712 S Buckeye St, Osgood, IN 47037-1338 Osgood State AL AK AR A…" at bounding box center [199, 110] width 99 height 155
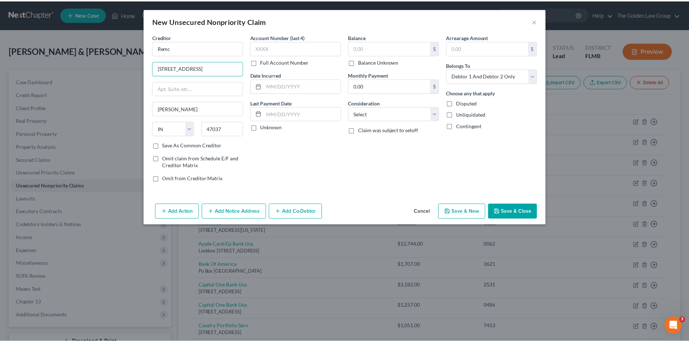
scroll to position [0, 0]
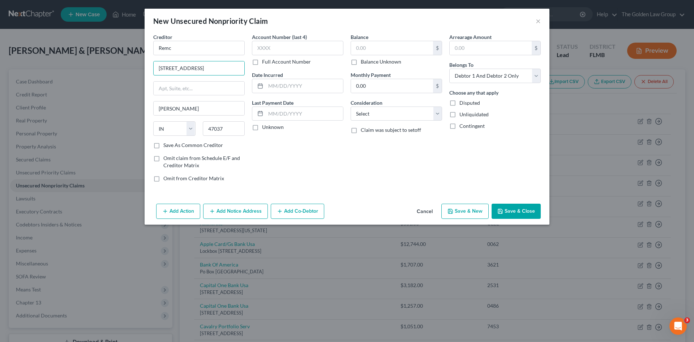
type input "712 S Buckeye Street"
drag, startPoint x: 179, startPoint y: 49, endPoint x: 149, endPoint y: 50, distance: 30.7
click at [149, 50] on div "Creditor * Remc 712 S Buckeye Street Osgood State AL AK AR AZ CA CO CT DE DC FL…" at bounding box center [347, 117] width 405 height 168
paste input "Southeastern Indiana REMC"
type input "Southeastern Indiana REMC"
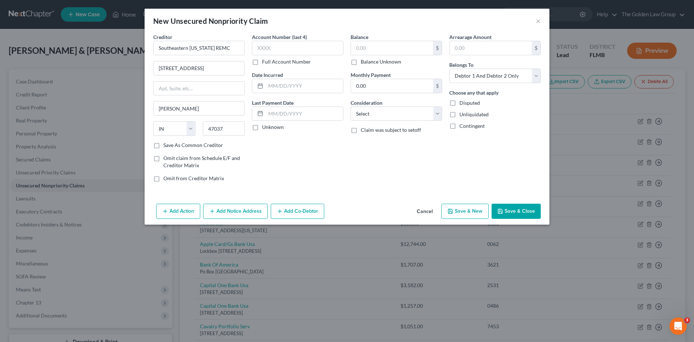
click at [307, 155] on div "Account Number (last 4) Full Account Number Date Incurred Last Payment Date Unk…" at bounding box center [297, 110] width 99 height 155
drag, startPoint x: 383, startPoint y: 111, endPoint x: 382, endPoint y: 121, distance: 9.5
click at [384, 111] on select "Select Cable / Satellite Services Collection Agency Credit Card Debt Debt Couns…" at bounding box center [396, 114] width 91 height 14
click at [375, 48] on input "text" at bounding box center [392, 48] width 82 height 14
type input "414.81"
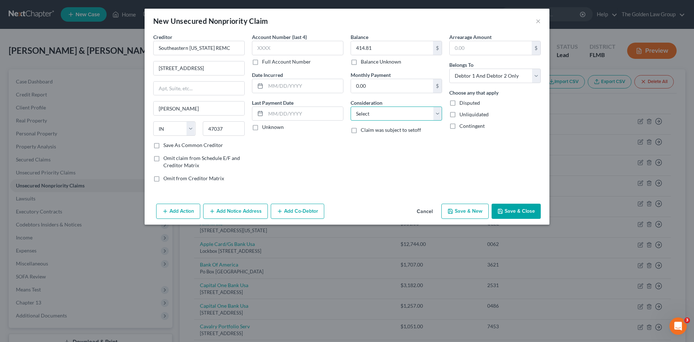
click at [392, 116] on select "Select Cable / Satellite Services Collection Agency Credit Card Debt Debt Couns…" at bounding box center [396, 114] width 91 height 14
select select "20"
click at [351, 107] on select "Select Cable / Satellite Services Collection Agency Credit Card Debt Debt Couns…" at bounding box center [396, 114] width 91 height 14
click at [487, 76] on select "Select Debtor 1 Only Debtor 2 Only Debtor 1 And Debtor 2 Only At Least One Of T…" at bounding box center [494, 76] width 91 height 14
select select "0"
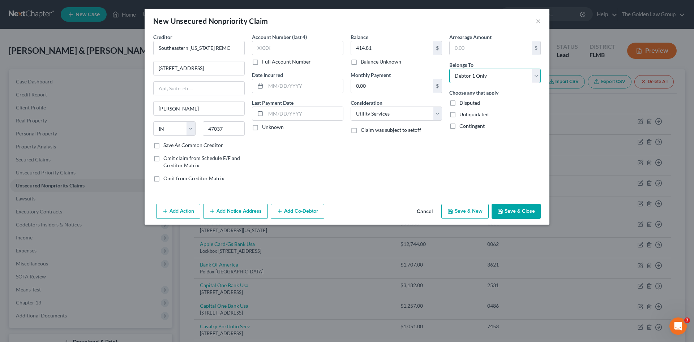
click at [449, 69] on select "Select Debtor 1 Only Debtor 2 Only Debtor 1 And Debtor 2 Only At Least One Of T…" at bounding box center [494, 76] width 91 height 14
click at [320, 47] on input "text" at bounding box center [297, 48] width 91 height 14
type input "3500"
click at [437, 167] on div "Balance 414.81 $ Balance Unknown Balance Undetermined 414.81 $ Balance Unknown …" at bounding box center [396, 110] width 99 height 155
drag, startPoint x: 508, startPoint y: 201, endPoint x: 509, endPoint y: 205, distance: 4.7
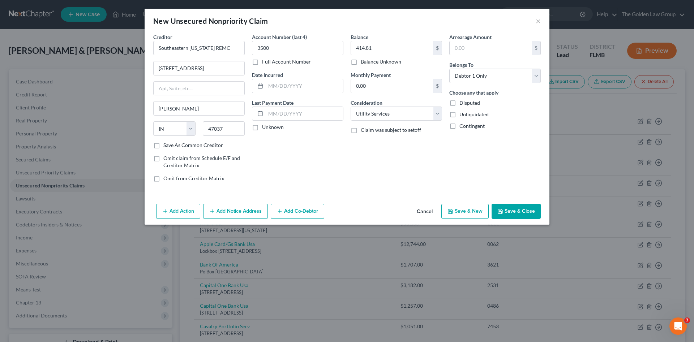
click at [508, 201] on div "Creditor * Southeastern Indiana REMC 712 S Buckeye Street Osgood State AL AK AR…" at bounding box center [347, 117] width 405 height 168
click at [510, 205] on button "Save & Close" at bounding box center [516, 211] width 49 height 15
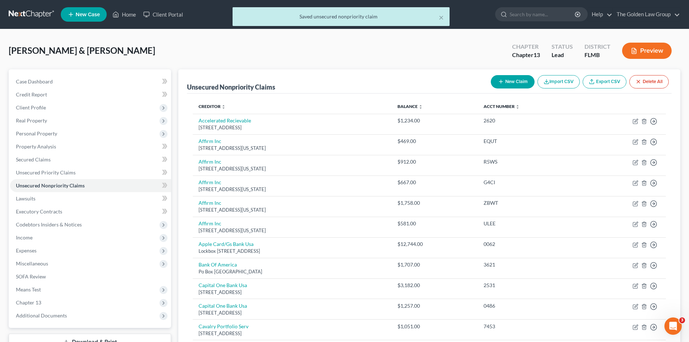
click at [328, 61] on div "Lawson, Doyle & Pamela Upgraded Chapter Chapter 13 Status Lead District FLMB Pr…" at bounding box center [344, 53] width 671 height 31
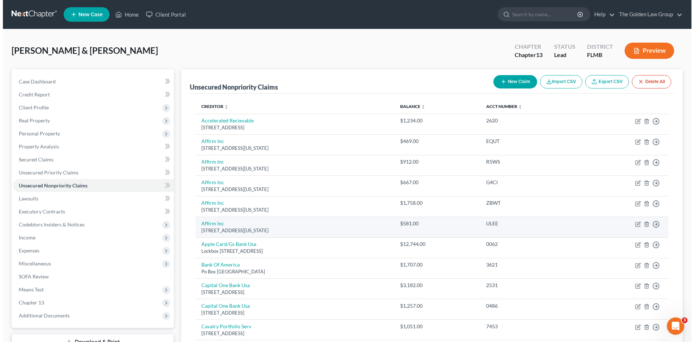
scroll to position [60, 0]
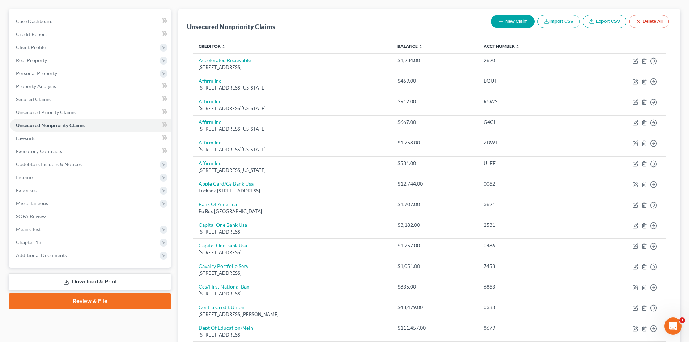
click at [501, 23] on icon "button" at bounding box center [501, 21] width 6 height 6
select select "2"
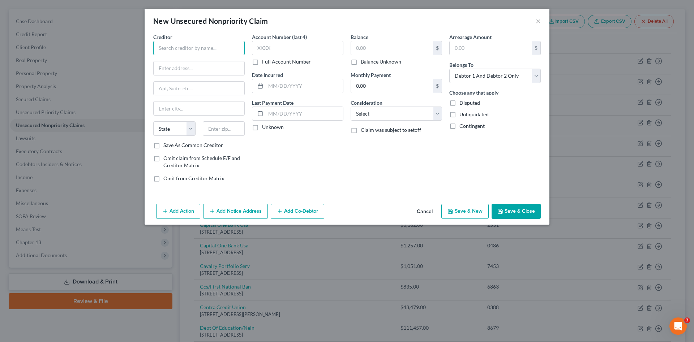
click at [211, 50] on input "text" at bounding box center [198, 48] width 91 height 14
type input "Krasker Law"
click at [363, 50] on input "text" at bounding box center [392, 48] width 82 height 14
type input "490.00"
drag, startPoint x: 196, startPoint y: 48, endPoint x: 150, endPoint y: 47, distance: 45.2
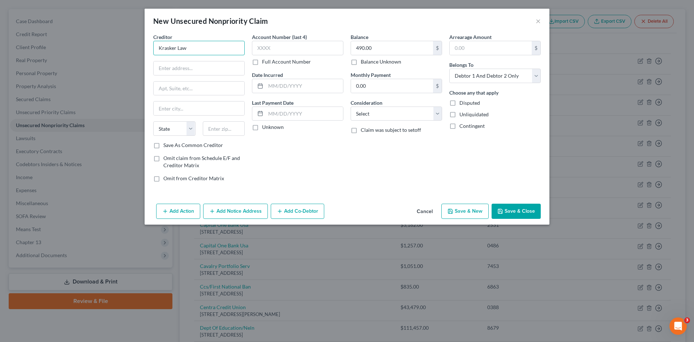
click at [150, 47] on div "Creditor * Krasker Law State AL AK AR AZ CA CO CT DE DC FL GA GU HI ID IL IN IA…" at bounding box center [199, 110] width 99 height 155
click at [225, 69] on input "text" at bounding box center [199, 68] width 91 height 14
paste input "80 SW 8th Street Suite 2000 Miami, FL 33130"
type input "80 SW 8th Street Suite 2000 Miami, FL 33130"
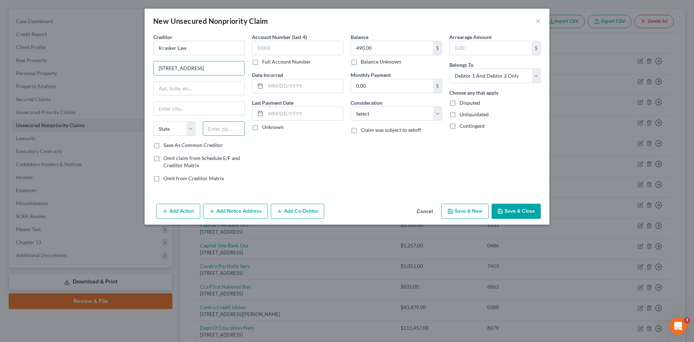
scroll to position [0, 0]
click at [221, 129] on input "text" at bounding box center [224, 128] width 42 height 14
type input "33130"
type input "Miami"
select select "9"
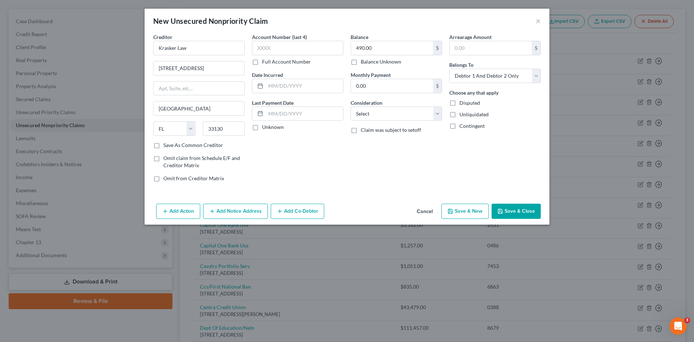
click at [287, 154] on div "Account Number (last 4) Full Account Number Date Incurred Last Payment Date Unk…" at bounding box center [297, 110] width 99 height 155
drag, startPoint x: 224, startPoint y: 69, endPoint x: 242, endPoint y: 70, distance: 18.1
click at [242, 70] on input "80 SW 8th Street Suite 2000 Miami, FL 33130" at bounding box center [199, 68] width 91 height 14
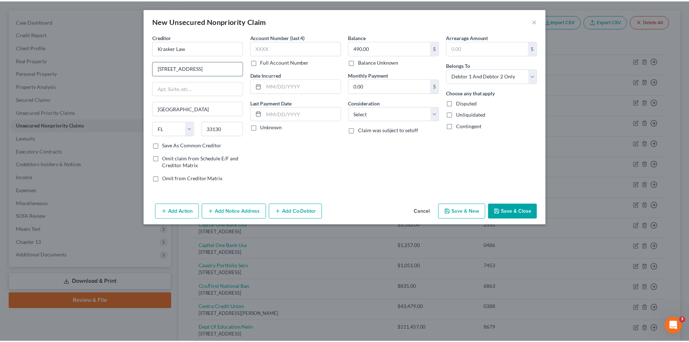
scroll to position [0, 0]
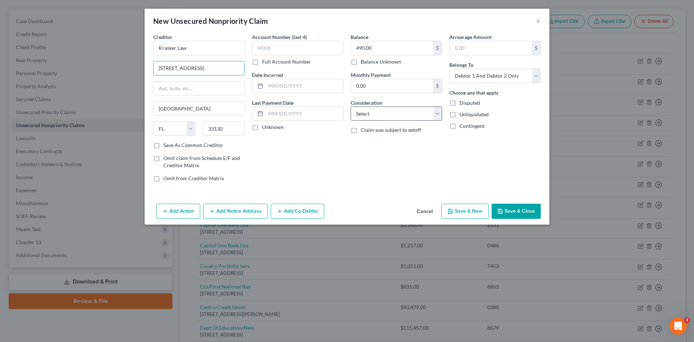
type input "80 SW 8th Street Suite 2000"
click at [385, 111] on select "Select Cable / Satellite Services Collection Agency Credit Card Debt Debt Couns…" at bounding box center [396, 114] width 91 height 14
select select "14"
click at [351, 107] on select "Select Cable / Satellite Services Collection Agency Credit Card Debt Debt Couns…" at bounding box center [396, 114] width 91 height 14
click at [507, 210] on button "Save & Close" at bounding box center [516, 211] width 49 height 15
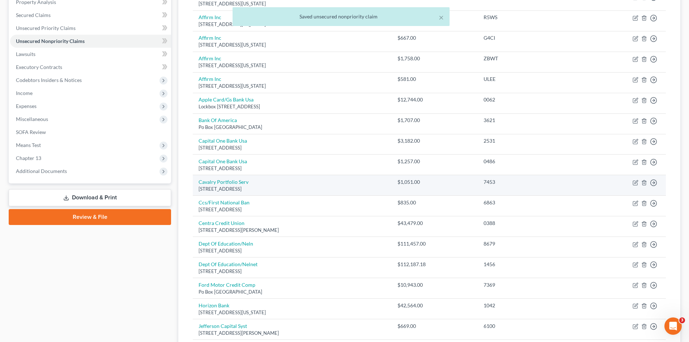
scroll to position [229, 0]
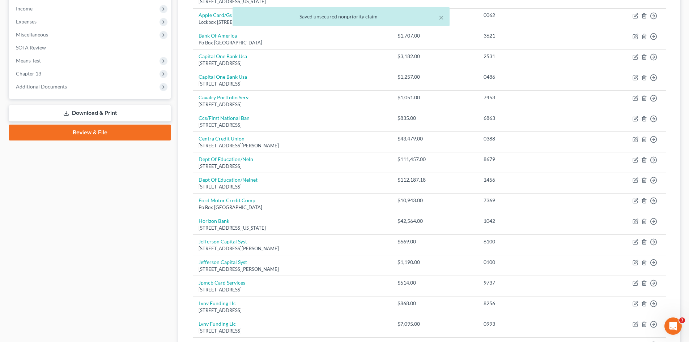
click at [140, 257] on div "Case Dashboard Payments Invoices Payments Payments Credit Report Client Profile" at bounding box center [90, 251] width 170 height 822
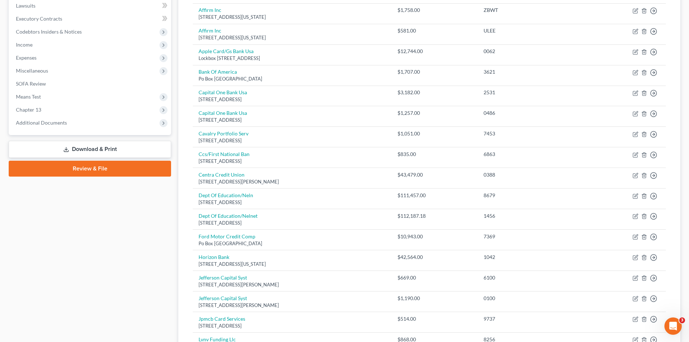
scroll to position [157, 0]
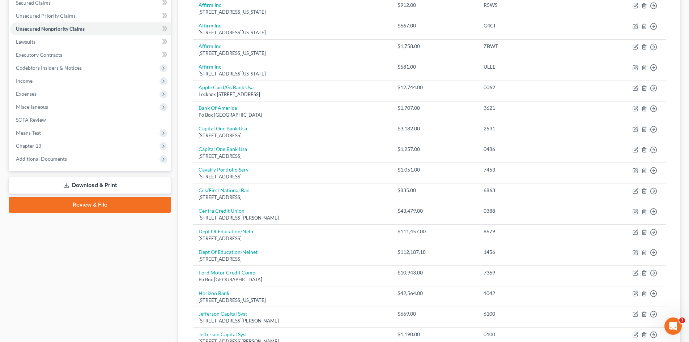
click at [124, 285] on div "Case Dashboard Payments Invoices Payments Payments Credit Report Client Profile" at bounding box center [90, 324] width 170 height 822
click at [70, 266] on div "Case Dashboard Payments Invoices Payments Payments Credit Report Client Profile" at bounding box center [90, 324] width 170 height 822
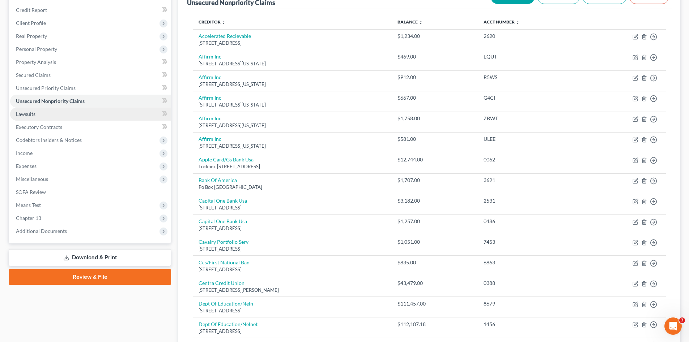
scroll to position [24, 0]
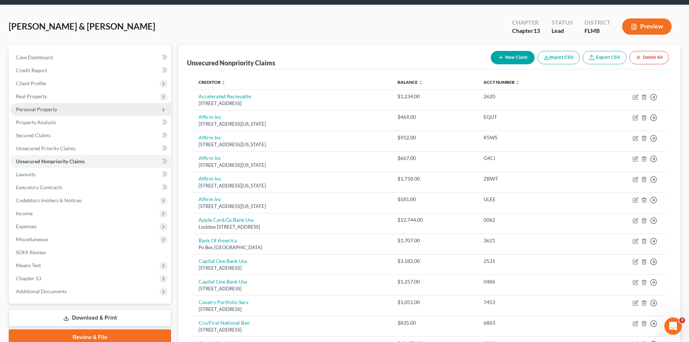
click at [46, 109] on span "Personal Property" at bounding box center [36, 109] width 41 height 6
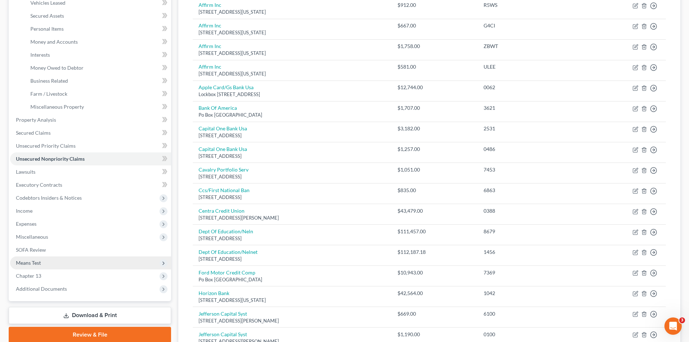
scroll to position [169, 0]
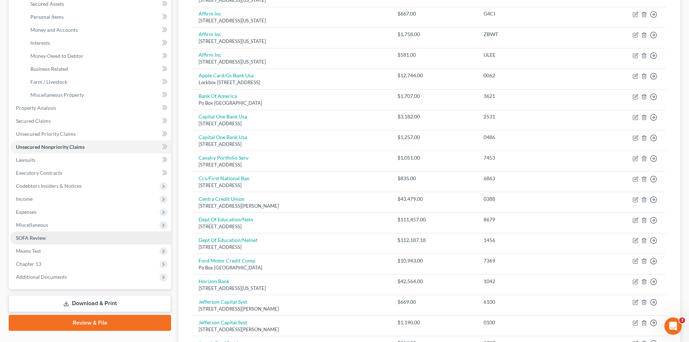
click at [60, 240] on link "SOFA Review" at bounding box center [90, 238] width 161 height 13
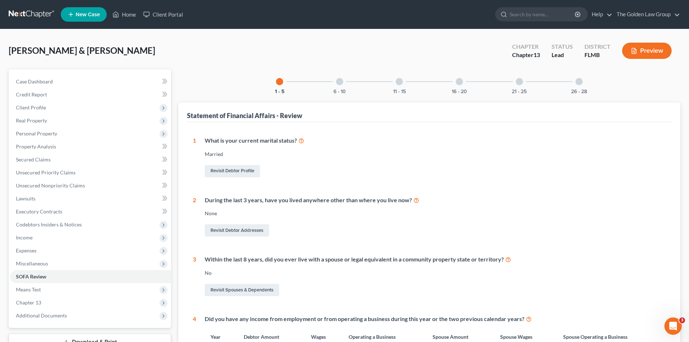
click at [461, 81] on div at bounding box center [459, 81] width 7 height 7
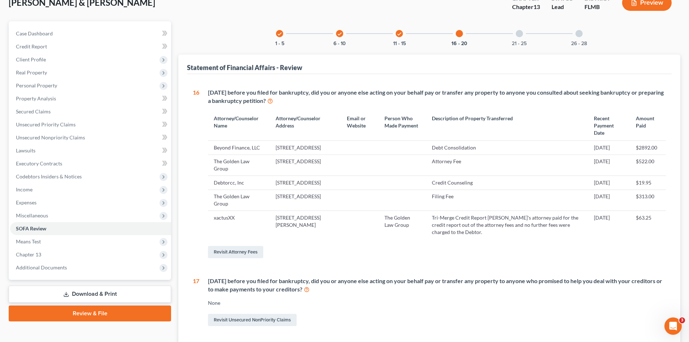
scroll to position [97, 0]
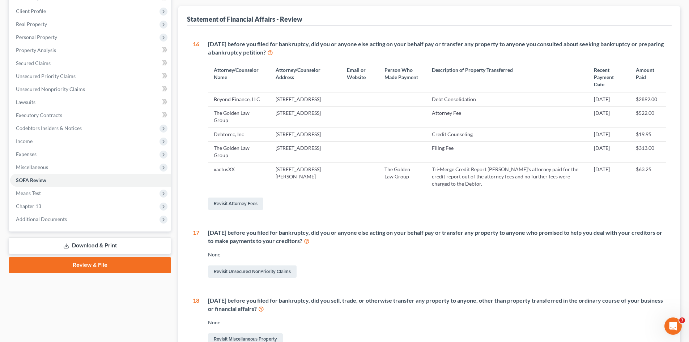
drag, startPoint x: 316, startPoint y: 98, endPoint x: 273, endPoint y: 89, distance: 44.4
click at [273, 93] on td "[STREET_ADDRESS]" at bounding box center [306, 100] width 72 height 14
drag, startPoint x: 617, startPoint y: 91, endPoint x: 587, endPoint y: 93, distance: 30.1
click at [588, 93] on td "08/1/2025" at bounding box center [609, 100] width 42 height 14
copy td "08/1/2025"
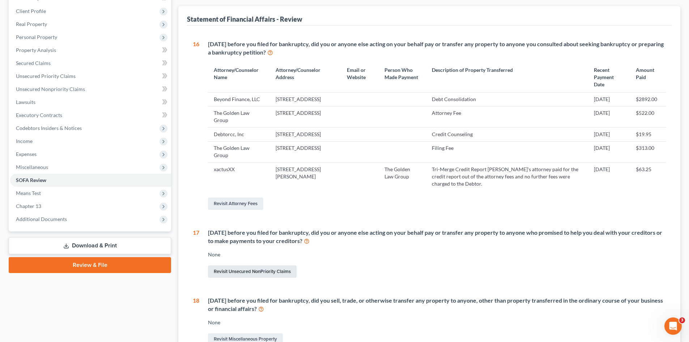
click at [279, 278] on link "Revisit Unsecured NonPriority Claims" at bounding box center [252, 272] width 89 height 12
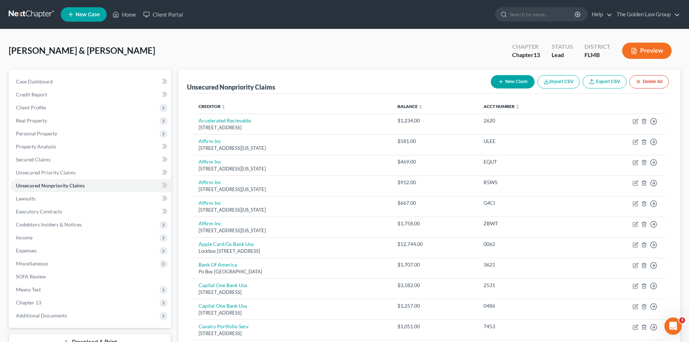
click at [496, 80] on button "New Claim" at bounding box center [513, 81] width 44 height 13
select select "2"
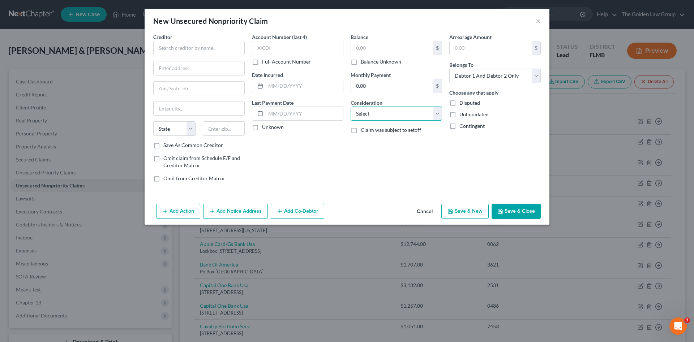
click at [389, 114] on select "Select Cable / Satellite Services Collection Agency Credit Card Debt Debt Couns…" at bounding box center [396, 114] width 91 height 14
select select "16"
click at [351, 107] on select "Select Cable / Satellite Services Collection Agency Credit Card Debt Debt Couns…" at bounding box center [396, 114] width 91 height 14
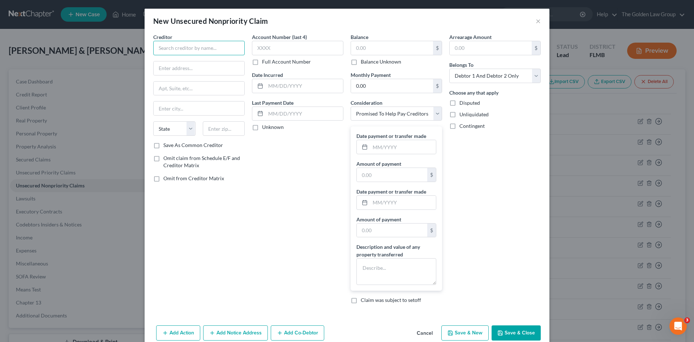
click at [187, 48] on input "text" at bounding box center [198, 48] width 91 height 14
drag, startPoint x: 191, startPoint y: 90, endPoint x: 194, endPoint y: 89, distance: 3.8
click at [191, 90] on div "[STREET_ADDRESS]" at bounding box center [201, 92] width 84 height 6
type input "Beyond Finance, LLC"
type input "7322 Southwest Freeway"
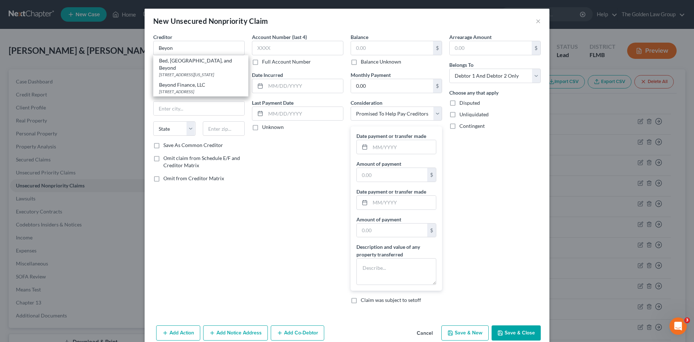
type input "Suit 1200"
type input "Houston"
select select "45"
type input "77074"
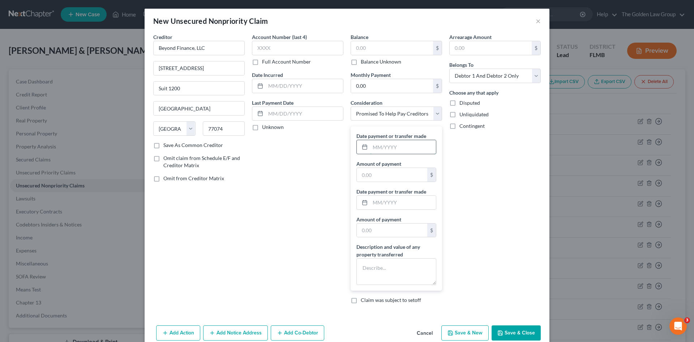
click at [416, 145] on input "text" at bounding box center [403, 147] width 66 height 14
click at [467, 214] on div "Arrearage Amount $ Belongs To * Select Debtor 1 Only Debtor 2 Only Debtor 1 And…" at bounding box center [495, 171] width 99 height 277
click at [520, 333] on button "Save & Close" at bounding box center [516, 333] width 49 height 15
drag, startPoint x: 399, startPoint y: 148, endPoint x: 371, endPoint y: 148, distance: 28.6
click at [371, 148] on input "08/01/2025" at bounding box center [403, 147] width 66 height 14
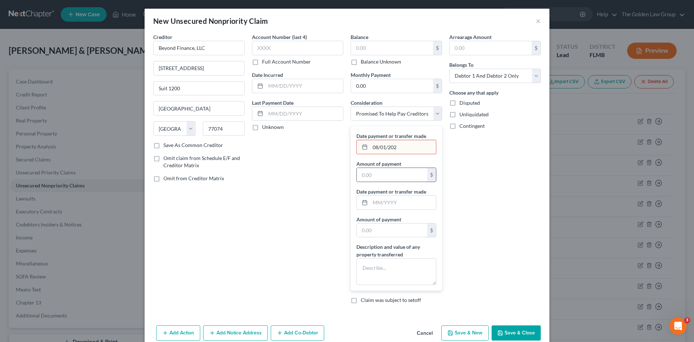
type input "08/01/2025"
click at [482, 235] on div "Arrearage Amount $ Belongs To * Select Debtor 1 Only Debtor 2 Only Debtor 1 And…" at bounding box center [495, 171] width 99 height 277
click at [515, 335] on button "Save & Close" at bounding box center [516, 333] width 49 height 15
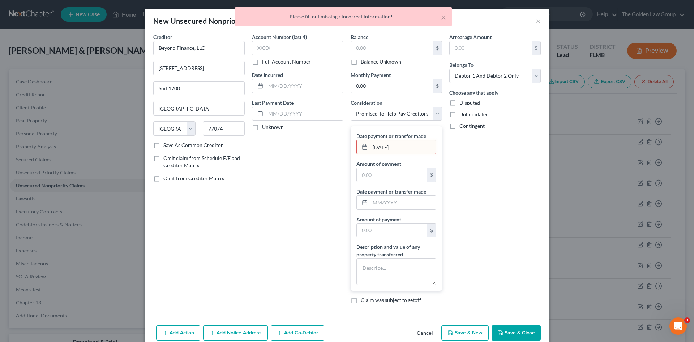
click at [410, 183] on div "Date payment or transfer made 08/01/2025 Amount of payment $ Date payment or tr…" at bounding box center [396, 209] width 91 height 164
drag, startPoint x: 402, startPoint y: 148, endPoint x: 580, endPoint y: 158, distance: 177.8
click at [360, 153] on div "08/01/2025" at bounding box center [396, 147] width 80 height 14
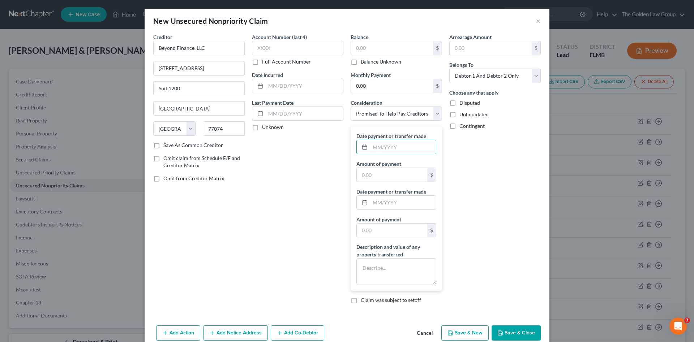
click at [521, 333] on button "Save & Close" at bounding box center [516, 333] width 49 height 15
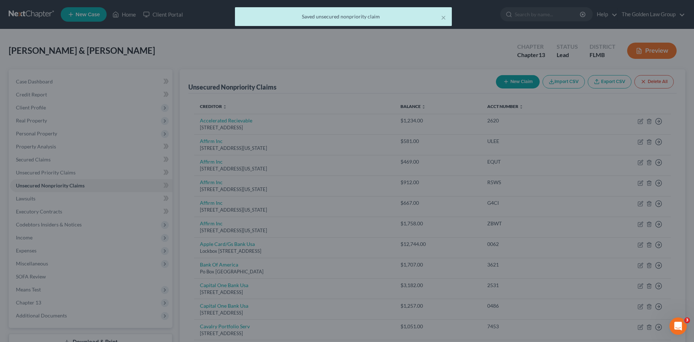
type input "0.00"
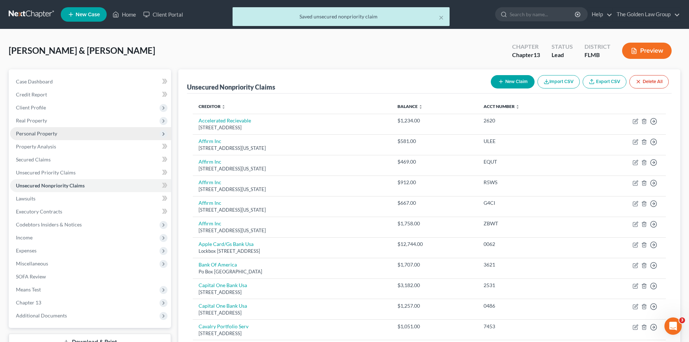
click at [33, 133] on span "Personal Property" at bounding box center [36, 134] width 41 height 6
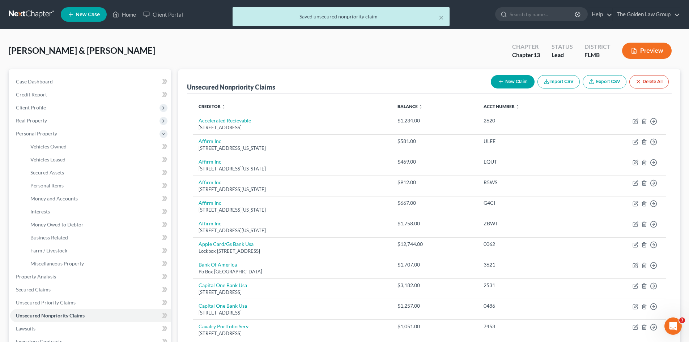
scroll to position [72, 0]
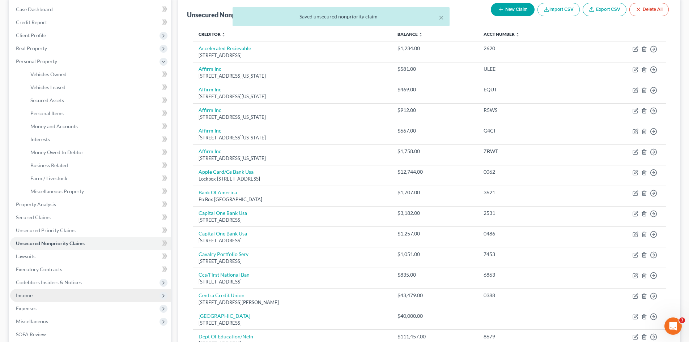
click at [41, 294] on span "Income" at bounding box center [90, 295] width 161 height 13
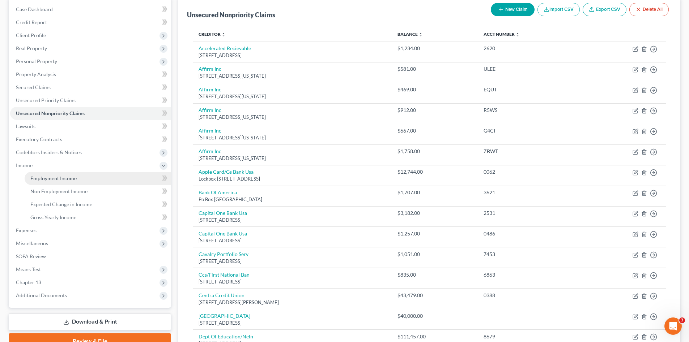
click at [48, 178] on span "Employment Income" at bounding box center [53, 178] width 46 height 6
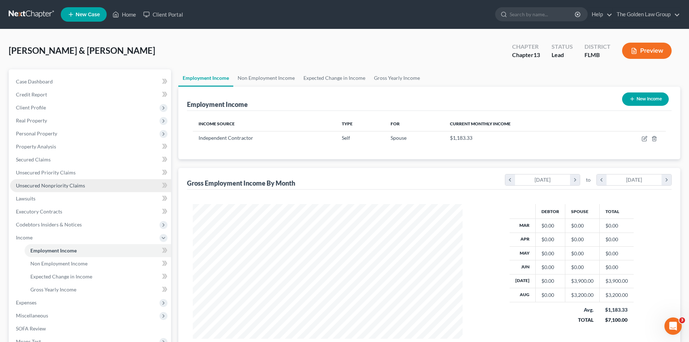
scroll to position [135, 284]
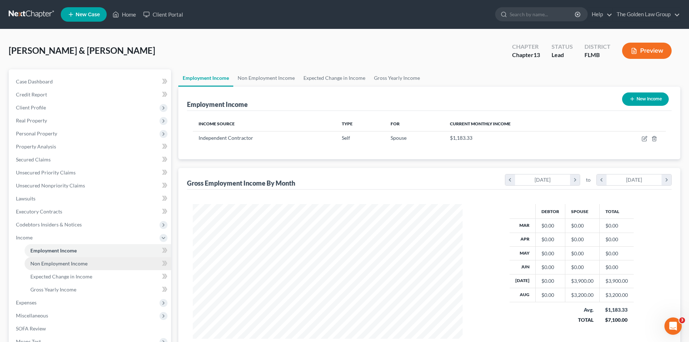
click at [68, 262] on span "Non Employment Income" at bounding box center [58, 264] width 57 height 6
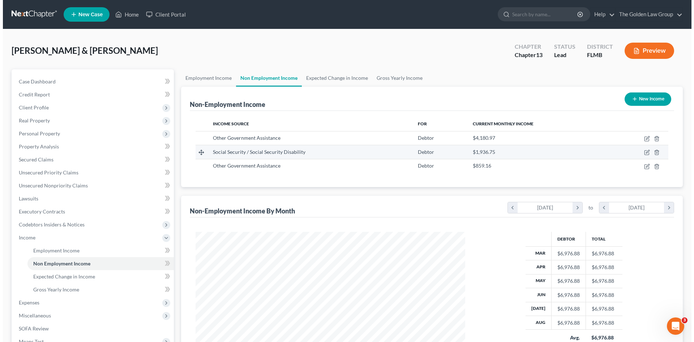
scroll to position [135, 284]
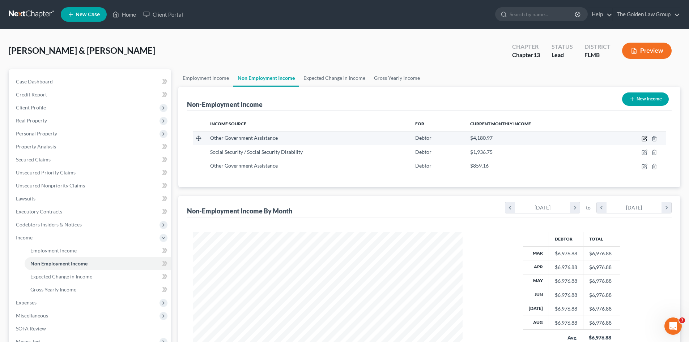
click at [645, 139] on icon "button" at bounding box center [644, 139] width 6 height 6
select select "5"
select select "0"
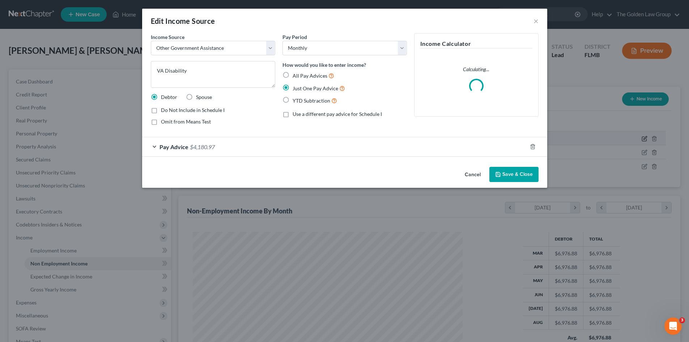
scroll to position [136, 287]
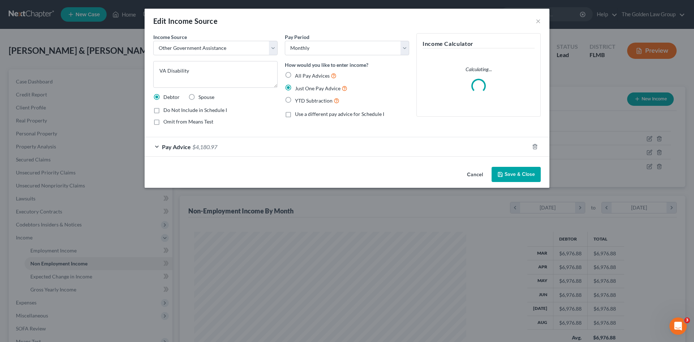
click at [193, 121] on span "Omit from Means Test" at bounding box center [188, 122] width 50 height 6
click at [171, 121] on input "Omit from Means Test" at bounding box center [168, 120] width 5 height 5
checkbox input "true"
click at [521, 170] on button "Save & Close" at bounding box center [516, 174] width 49 height 15
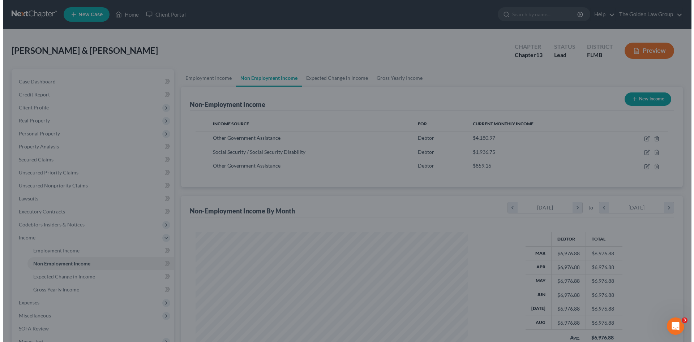
scroll to position [361379, 361230]
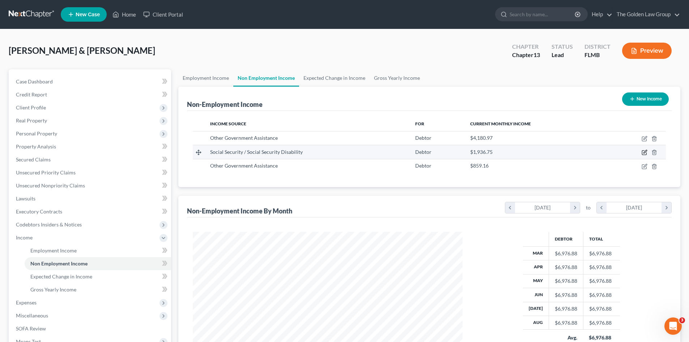
click at [644, 152] on icon "button" at bounding box center [644, 151] width 3 height 3
select select "4"
select select "0"
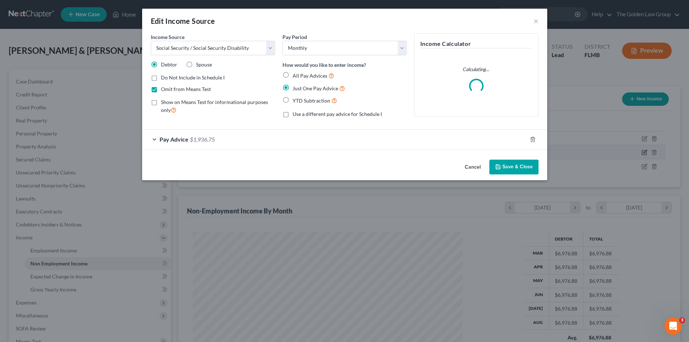
scroll to position [136, 287]
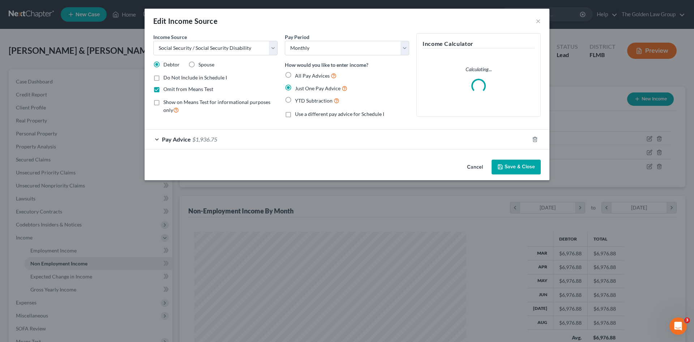
click at [518, 166] on button "Save & Close" at bounding box center [516, 167] width 49 height 15
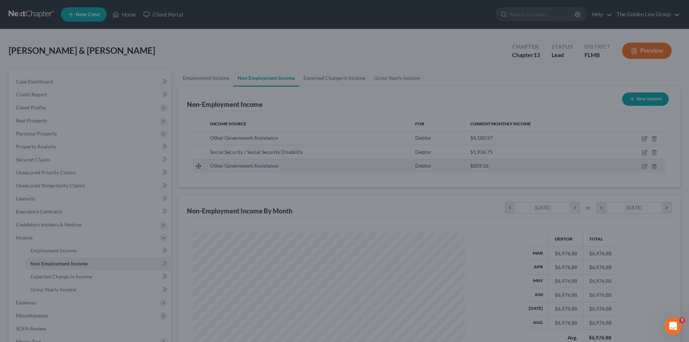
scroll to position [135, 284]
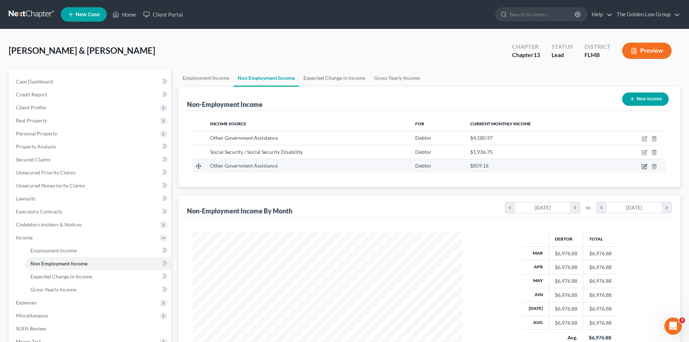
click at [642, 168] on icon "button" at bounding box center [644, 166] width 4 height 4
select select "5"
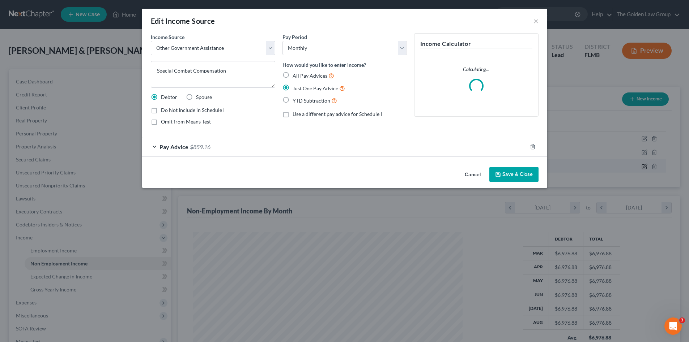
scroll to position [136, 287]
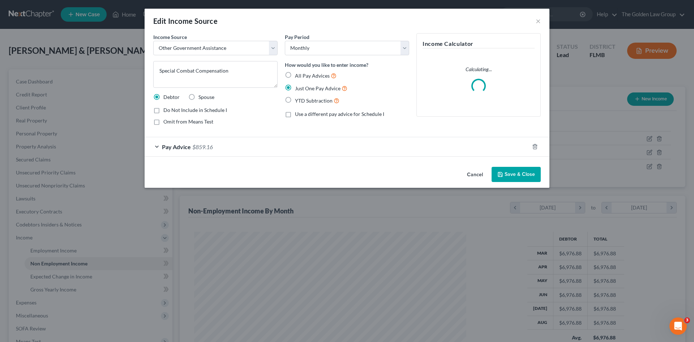
click at [208, 122] on span "Omit from Means Test" at bounding box center [188, 122] width 50 height 6
click at [171, 122] on input "Omit from Means Test" at bounding box center [168, 120] width 5 height 5
click at [508, 175] on button "Save & Close" at bounding box center [516, 174] width 49 height 15
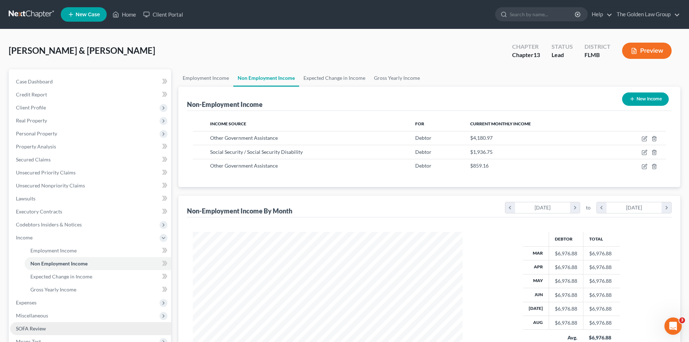
scroll to position [60, 0]
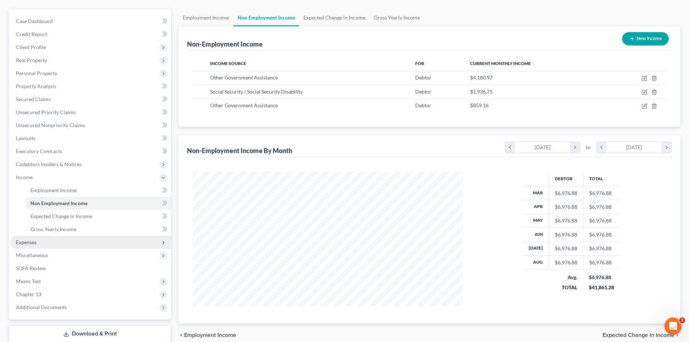
click at [26, 238] on span "Expenses" at bounding box center [90, 242] width 161 height 13
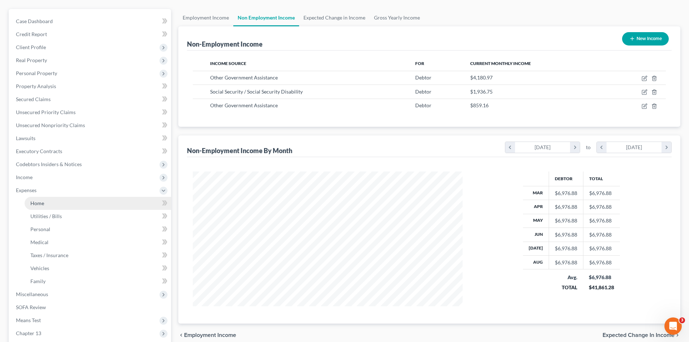
click at [47, 199] on link "Home" at bounding box center [98, 203] width 146 height 13
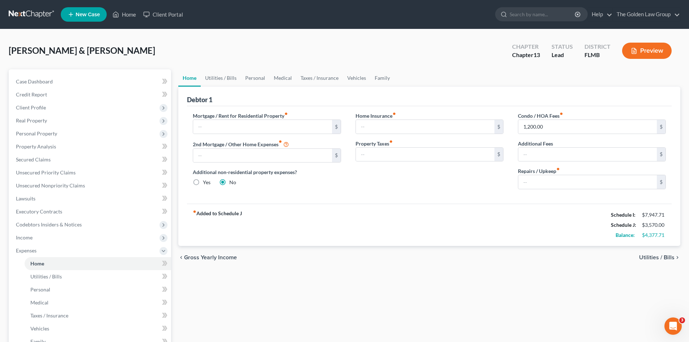
click at [472, 299] on div "Home Utilities / Bills Personal Medical Taxes / Insurance Vehicles Family Debto…" at bounding box center [429, 265] width 509 height 392
click at [31, 217] on link "Executory Contracts" at bounding box center [90, 211] width 161 height 13
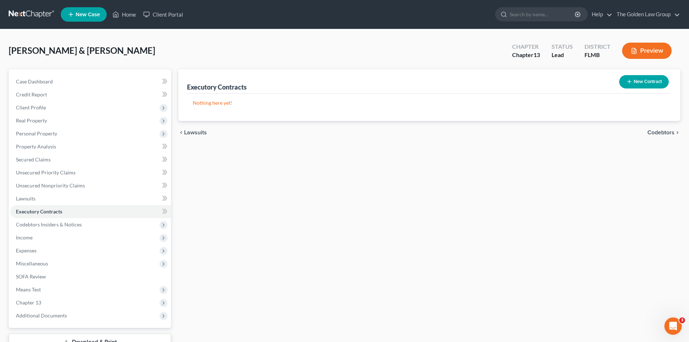
click at [187, 44] on div "Lawson, Doyle & Pamela Upgraded Chapter Chapter 13 Status Lead District FLMB Pr…" at bounding box center [344, 53] width 671 height 31
click at [38, 235] on span "Income" at bounding box center [90, 237] width 161 height 13
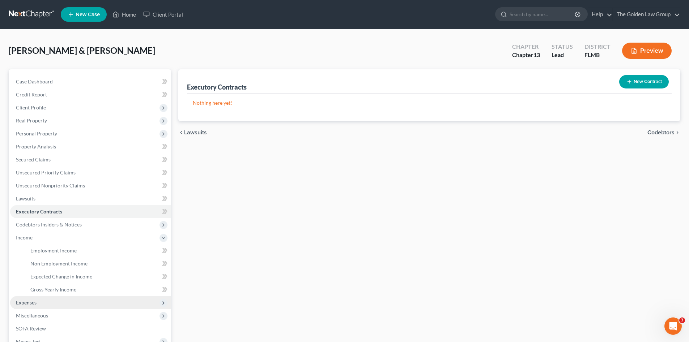
drag, startPoint x: 27, startPoint y: 303, endPoint x: 40, endPoint y: 299, distance: 13.2
click at [28, 303] on span "Expenses" at bounding box center [26, 303] width 21 height 6
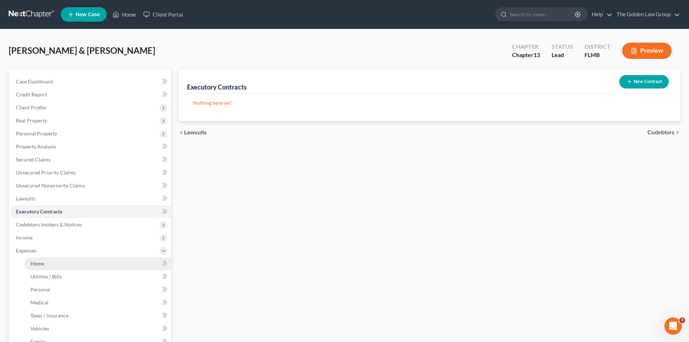
click at [66, 268] on link "Home" at bounding box center [98, 263] width 146 height 13
click at [44, 265] on link "Home" at bounding box center [98, 263] width 146 height 13
click at [39, 262] on span "Home" at bounding box center [37, 264] width 14 height 6
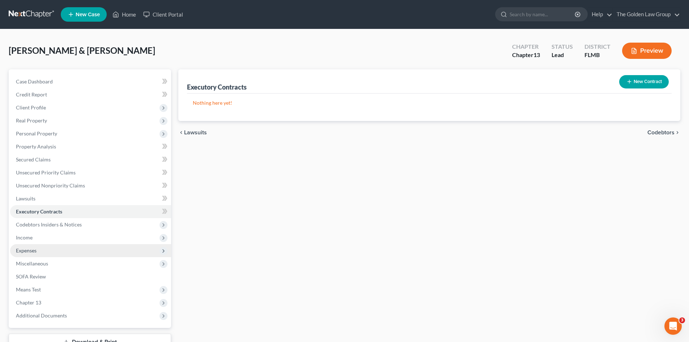
click at [31, 249] on span "Expenses" at bounding box center [26, 251] width 21 height 6
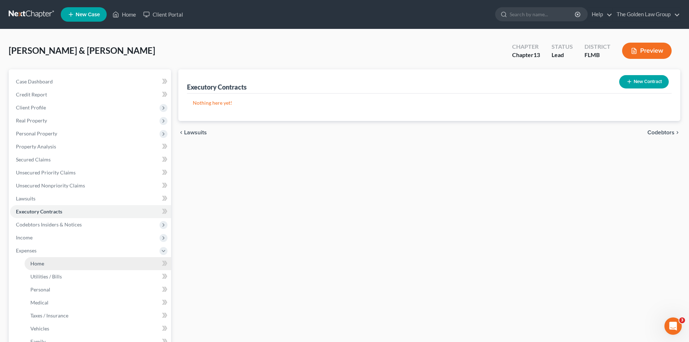
click at [42, 264] on span "Home" at bounding box center [37, 264] width 14 height 6
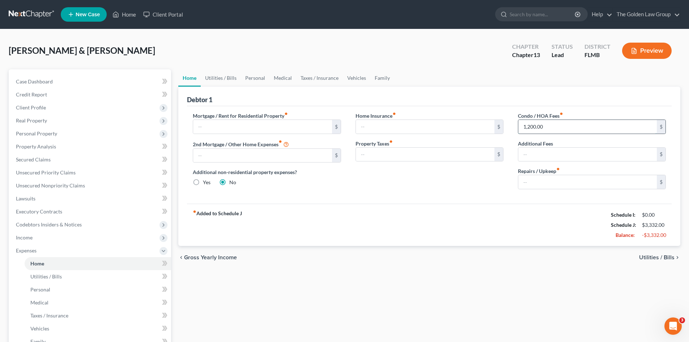
click at [565, 127] on input "1,200.00" at bounding box center [587, 127] width 138 height 14
type input "1,400.00"
click at [457, 188] on div "Home Insurance fiber_manual_record $ Property Taxes fiber_manual_record $" at bounding box center [429, 153] width 162 height 83
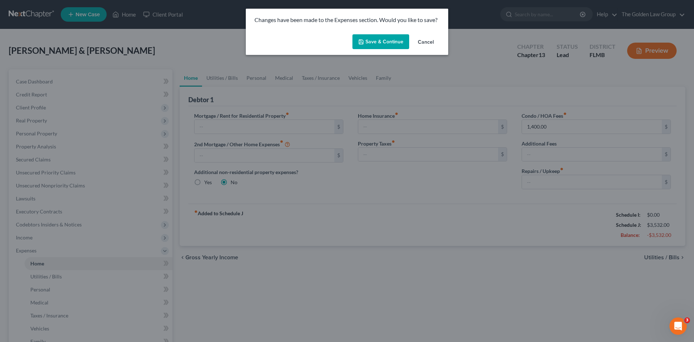
click at [382, 42] on button "Save & Continue" at bounding box center [380, 41] width 57 height 15
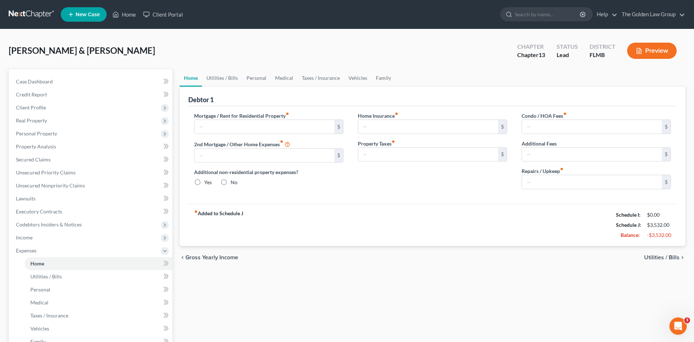
radio input "true"
type input "1,400.00"
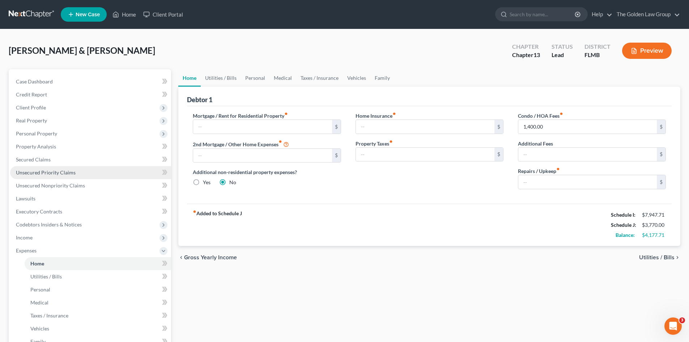
click at [49, 172] on span "Unsecured Priority Claims" at bounding box center [46, 173] width 60 height 6
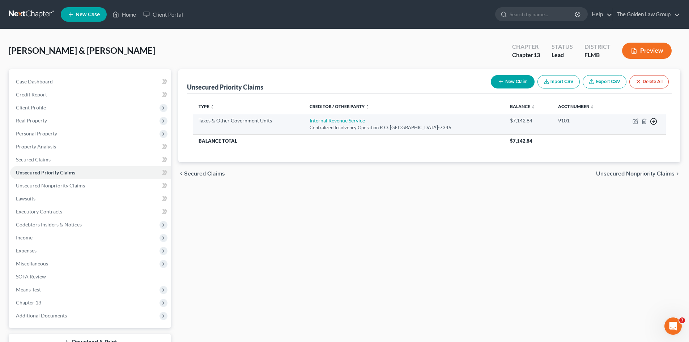
click at [653, 121] on icon "button" at bounding box center [653, 121] width 7 height 7
click at [623, 140] on link "Move to F" at bounding box center [620, 139] width 60 height 12
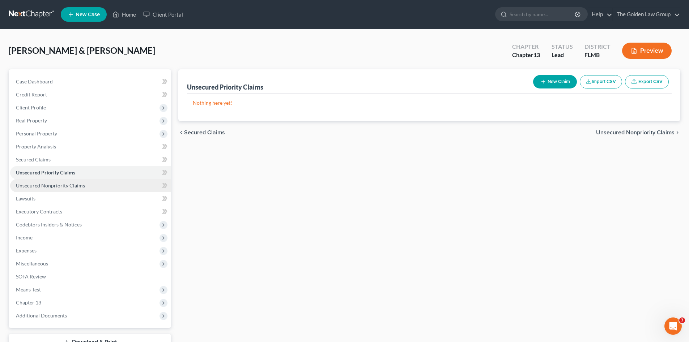
click at [63, 184] on span "Unsecured Nonpriority Claims" at bounding box center [50, 186] width 69 height 6
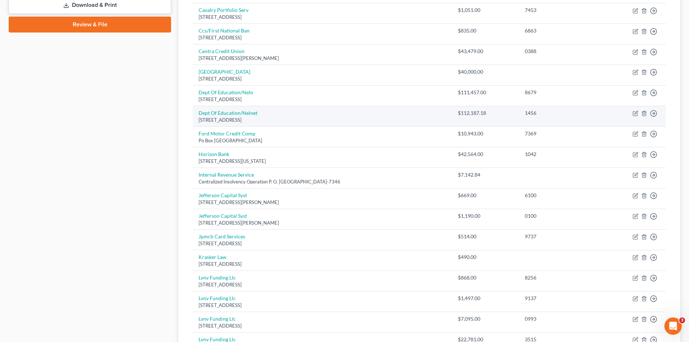
scroll to position [373, 0]
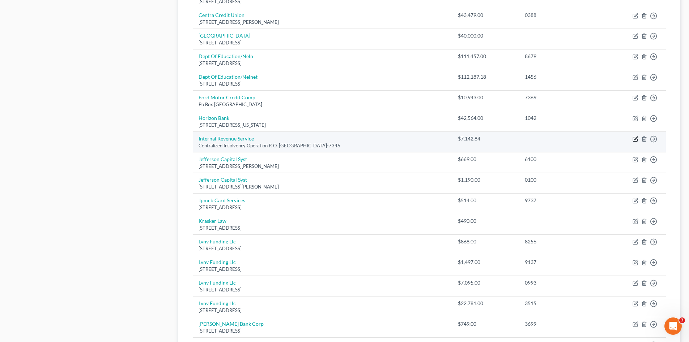
click at [634, 139] on icon "button" at bounding box center [635, 139] width 6 height 6
select select "39"
select select "2"
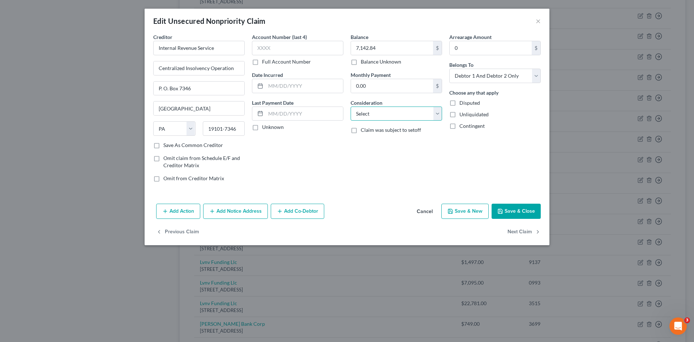
click at [369, 115] on select "Select Cable / Satellite Services Collection Agency Credit Card Debt Debt Couns…" at bounding box center [396, 114] width 91 height 14
select select "7"
click at [351, 107] on select "Select Cable / Satellite Services Collection Agency Credit Card Debt Debt Couns…" at bounding box center [396, 114] width 91 height 14
click at [309, 161] on div "Account Number (last 4) Full Account Number Date Incurred Last Payment Date Unk…" at bounding box center [297, 110] width 99 height 155
click at [500, 209] on icon "button" at bounding box center [500, 211] width 4 height 4
